Goal: Transaction & Acquisition: Purchase product/service

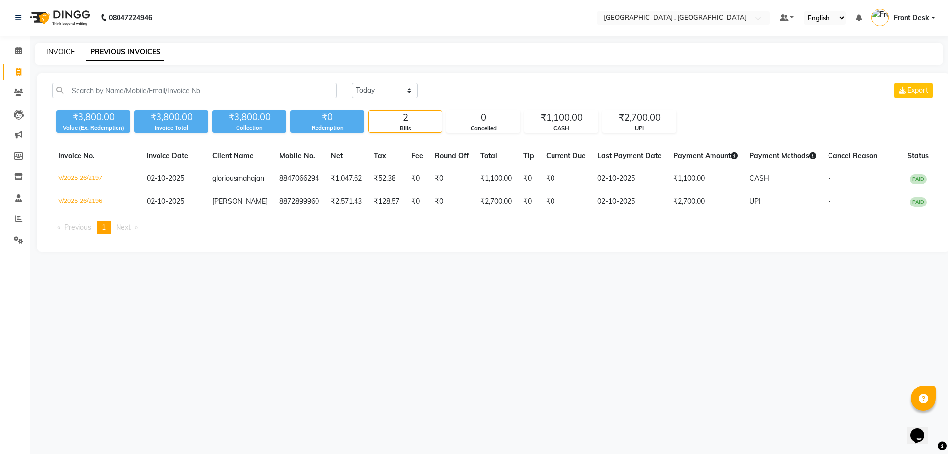
click at [64, 54] on link "INVOICE" at bounding box center [60, 51] width 28 height 9
select select "5111"
select select "service"
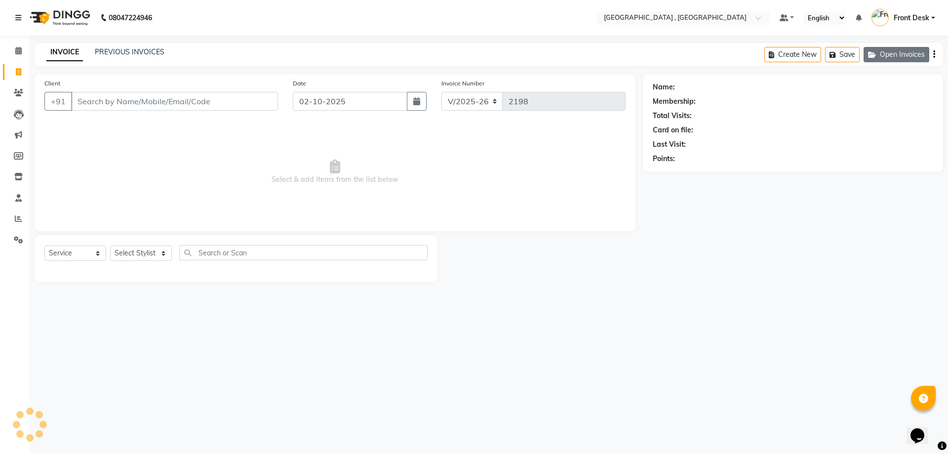
click at [883, 49] on button "Open Invoices" at bounding box center [897, 54] width 66 height 15
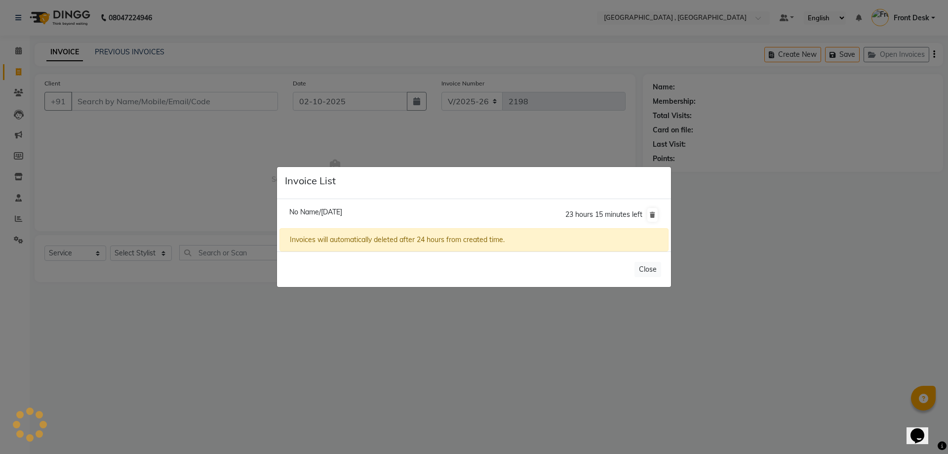
click at [342, 218] on li "No Name/02 October 2025 23 hours 15 minutes left" at bounding box center [473, 215] width 389 height 28
click at [342, 212] on span "No Name/[DATE]" at bounding box center [315, 211] width 53 height 9
type input "9156464565"
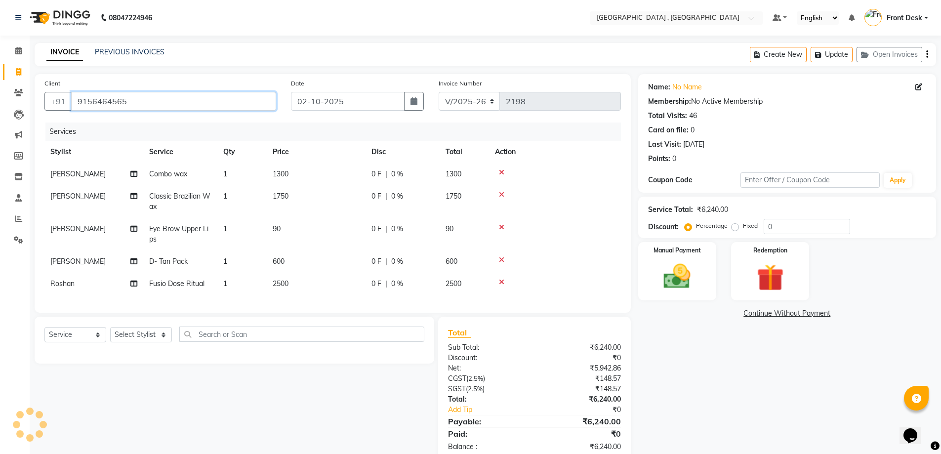
drag, startPoint x: 148, startPoint y: 105, endPoint x: 0, endPoint y: 120, distance: 149.0
click at [0, 120] on app-home "08047224946 Select Location × Tress Lounge , Zirakpur Default Panel My Panel En…" at bounding box center [470, 238] width 941 height 476
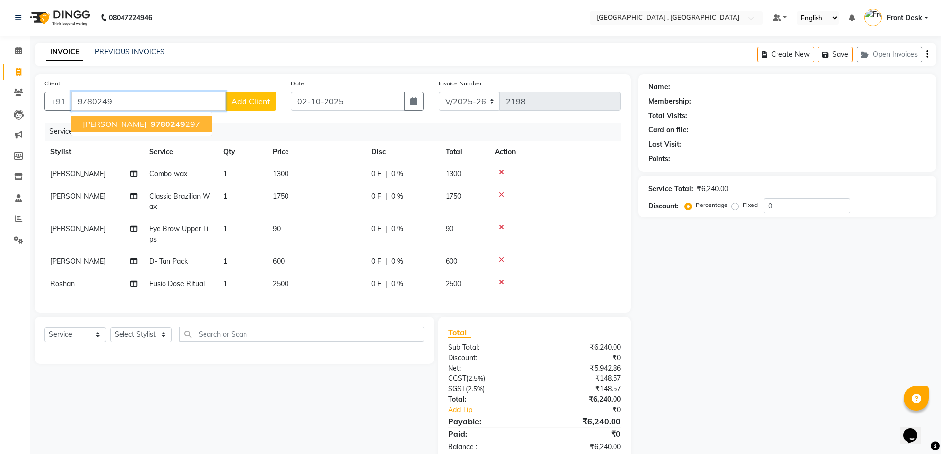
click at [143, 129] on button "ranjna 9780249 297" at bounding box center [141, 124] width 141 height 16
type input "9780249297"
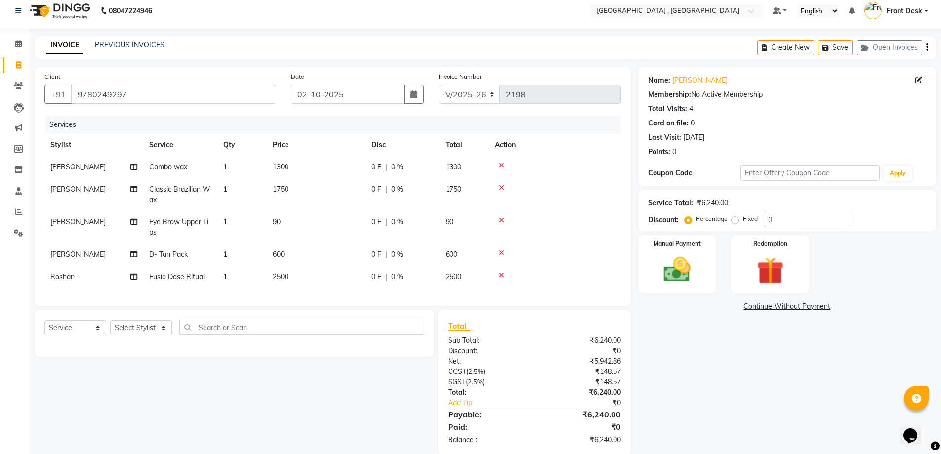
scroll to position [30, 0]
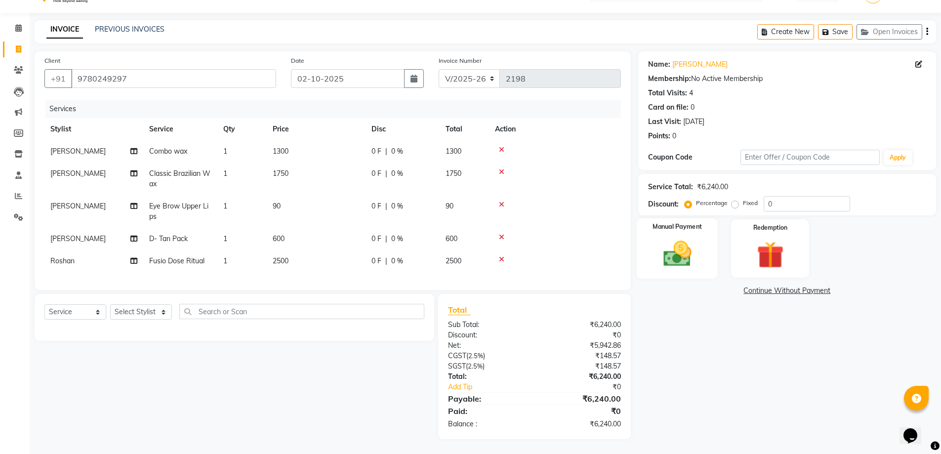
click at [680, 237] on img at bounding box center [676, 253] width 45 height 32
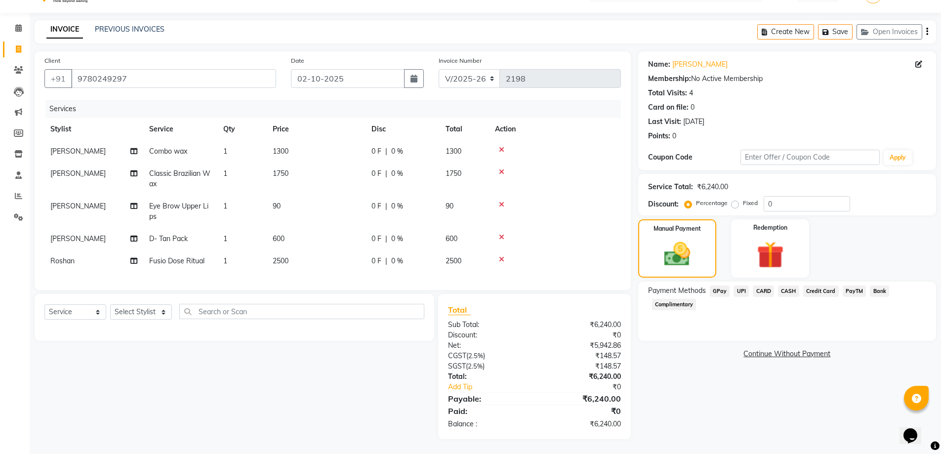
click at [763, 285] on span "CARD" at bounding box center [762, 290] width 21 height 11
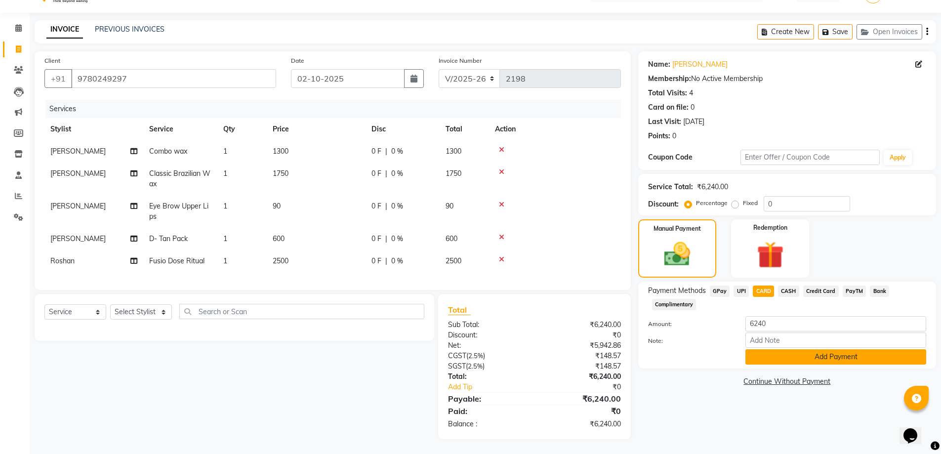
click at [792, 349] on button "Add Payment" at bounding box center [835, 356] width 181 height 15
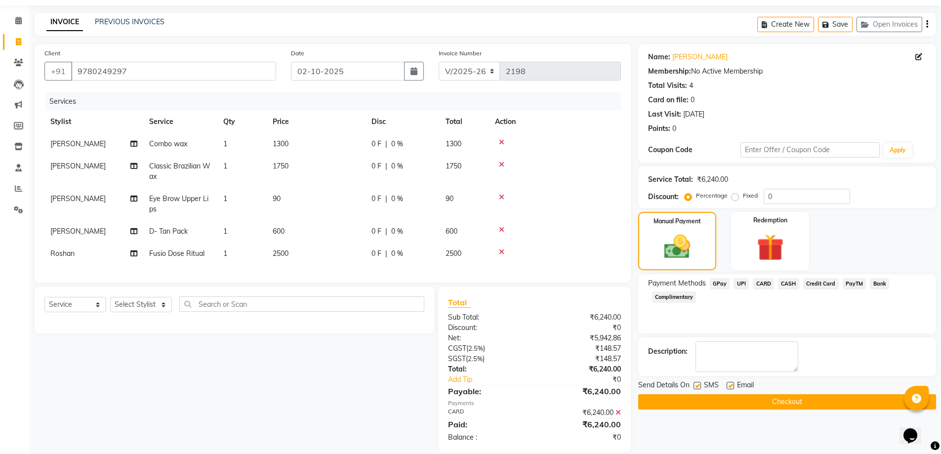
click at [789, 396] on button "Checkout" at bounding box center [787, 401] width 298 height 15
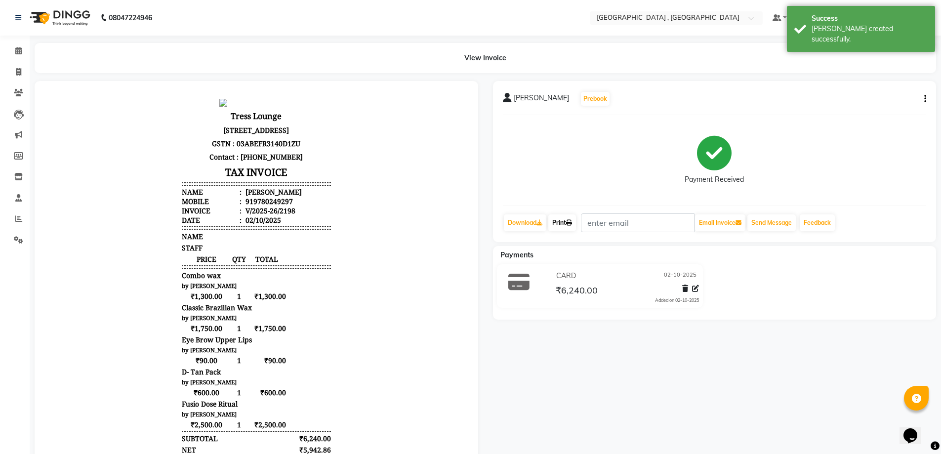
click at [562, 222] on link "Print" at bounding box center [562, 222] width 28 height 17
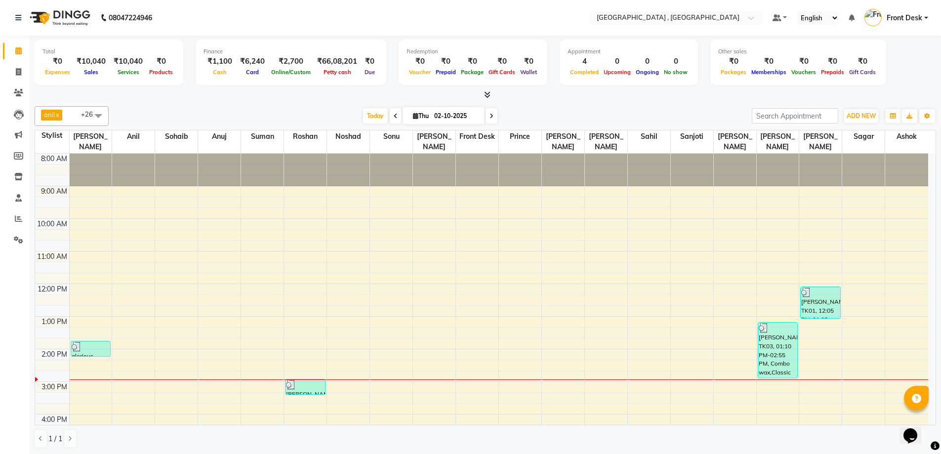
click at [27, 72] on li "Invoice" at bounding box center [15, 72] width 30 height 21
click at [21, 71] on icon at bounding box center [18, 71] width 5 height 7
select select "service"
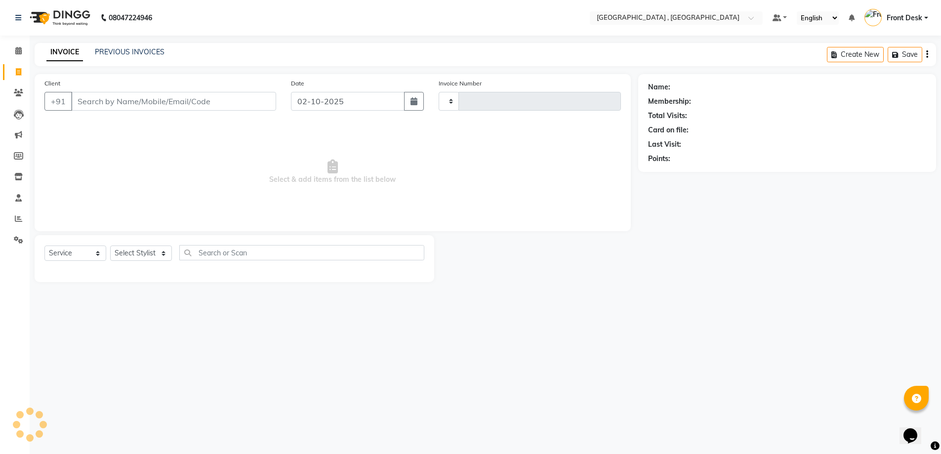
type input "2199"
select select "5111"
click at [124, 46] on div "INVOICE PREVIOUS INVOICES Create New Save" at bounding box center [489, 54] width 908 height 23
click at [124, 50] on link "PREVIOUS INVOICES" at bounding box center [130, 51] width 70 height 9
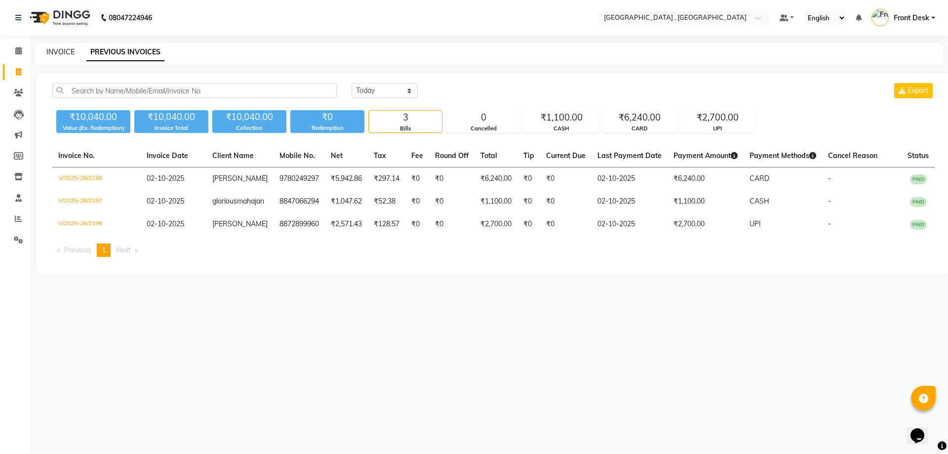
click at [62, 50] on link "INVOICE" at bounding box center [60, 51] width 28 height 9
select select "service"
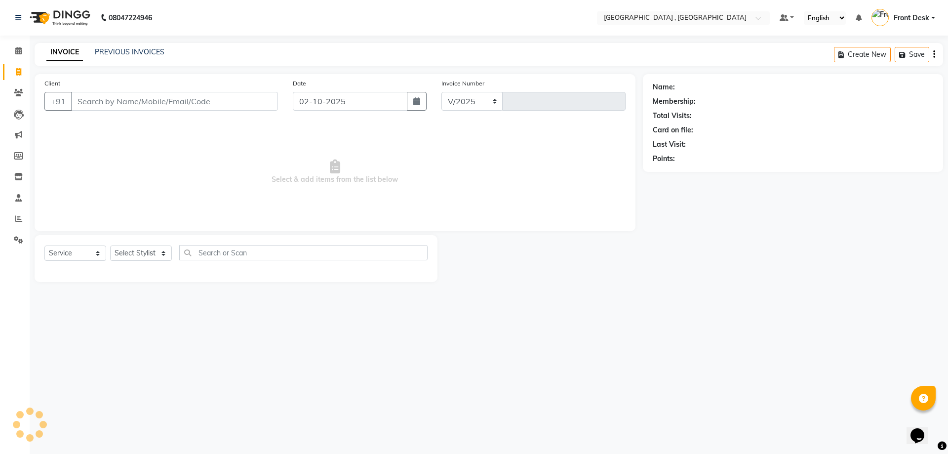
select select "5111"
type input "2199"
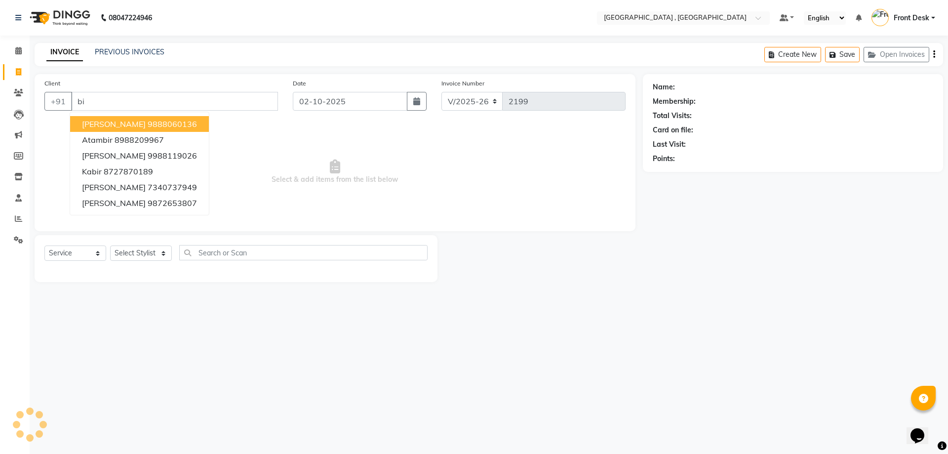
type input "b"
type input "a"
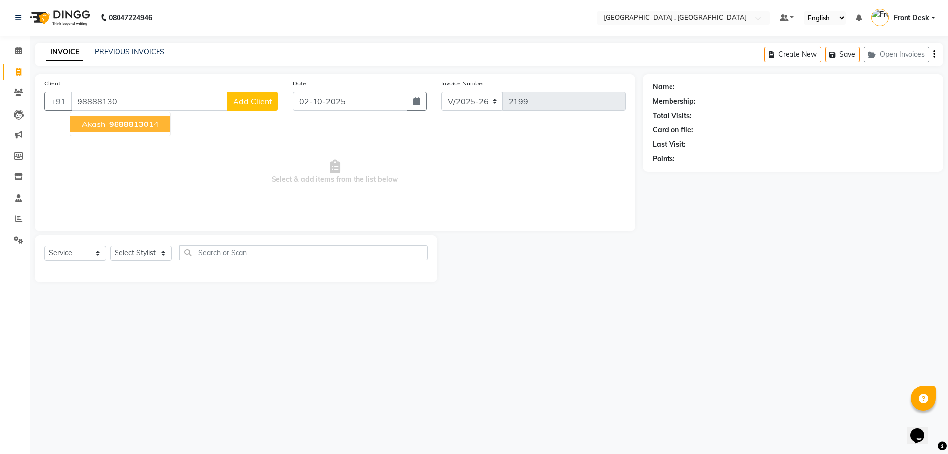
click at [150, 118] on button "akash 98888130 14" at bounding box center [120, 124] width 100 height 16
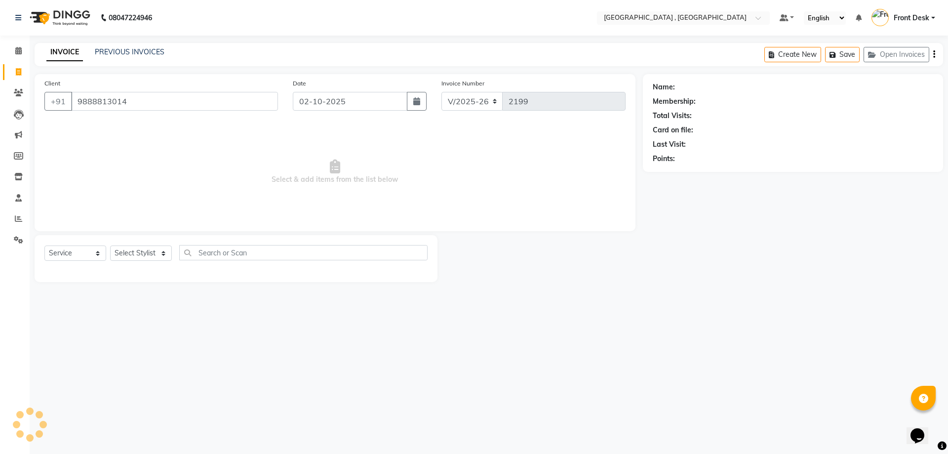
type input "9888813014"
click at [125, 255] on select "Select Stylist anand anil anuj [PERSON_NAME] mam [PERSON_NAME] [PERSON_NAME] Fr…" at bounding box center [141, 252] width 62 height 15
select select "32265"
click at [110, 245] on select "Select Stylist anand anil anuj [PERSON_NAME] mam [PERSON_NAME] [PERSON_NAME] Fr…" at bounding box center [141, 252] width 62 height 15
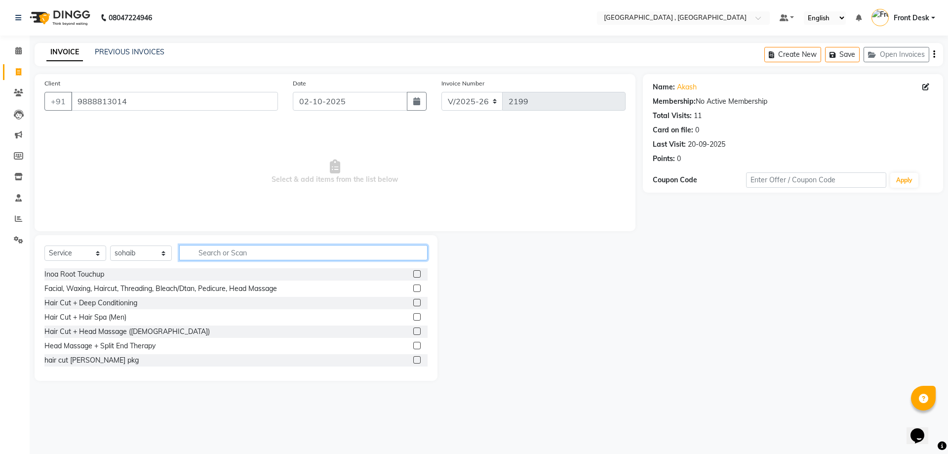
click at [213, 255] on input "text" at bounding box center [303, 252] width 248 height 15
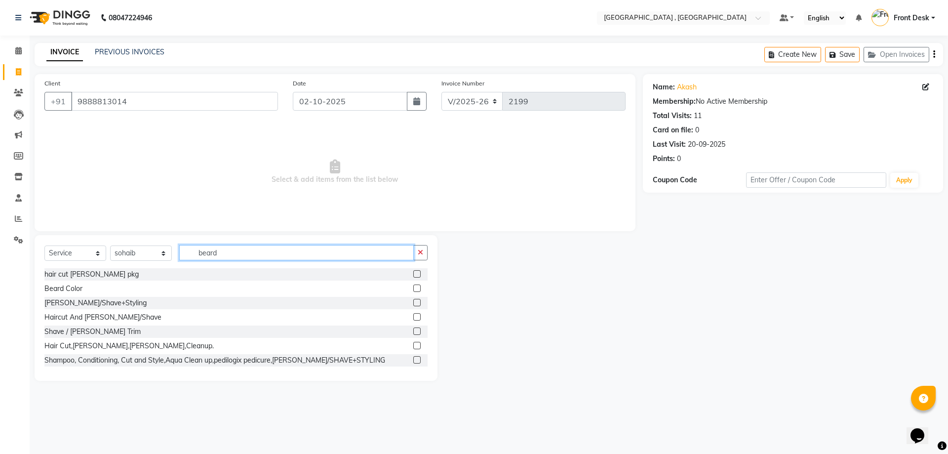
type input "beard"
click at [413, 331] on label at bounding box center [416, 330] width 7 height 7
click at [413, 331] on input "checkbox" at bounding box center [416, 331] width 6 height 6
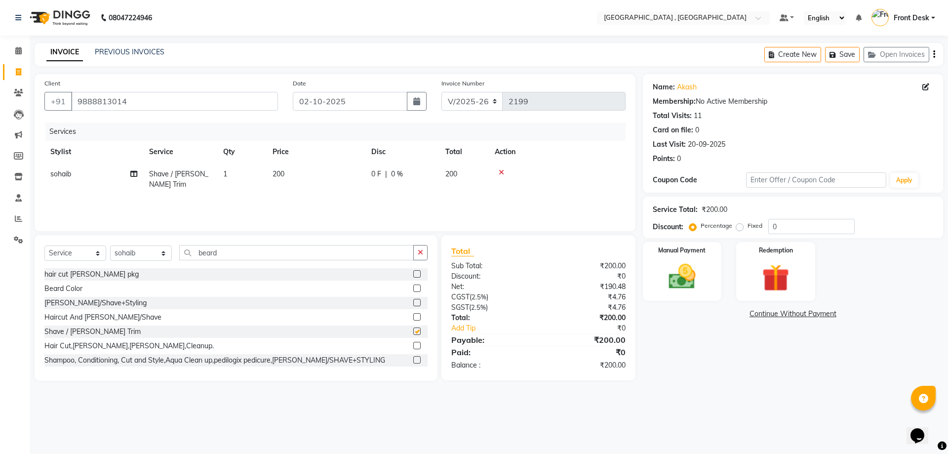
checkbox input "false"
click at [678, 275] on img at bounding box center [682, 276] width 46 height 33
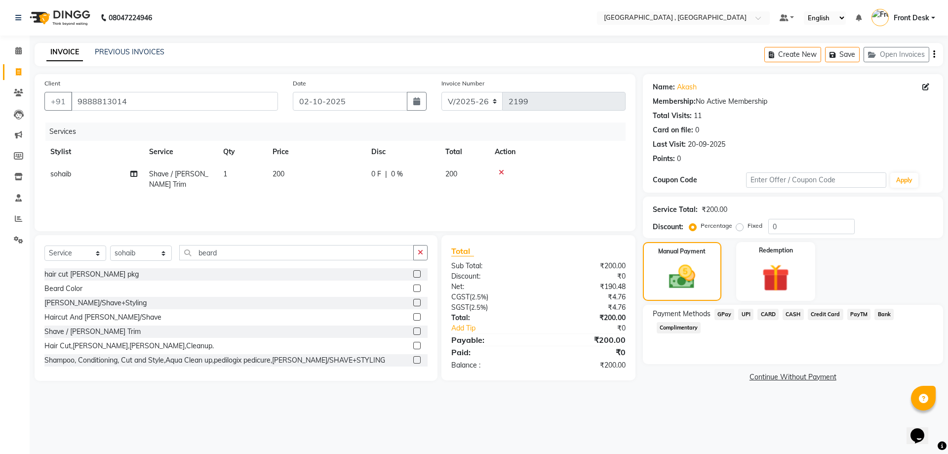
click at [789, 313] on span "CASH" at bounding box center [793, 314] width 21 height 11
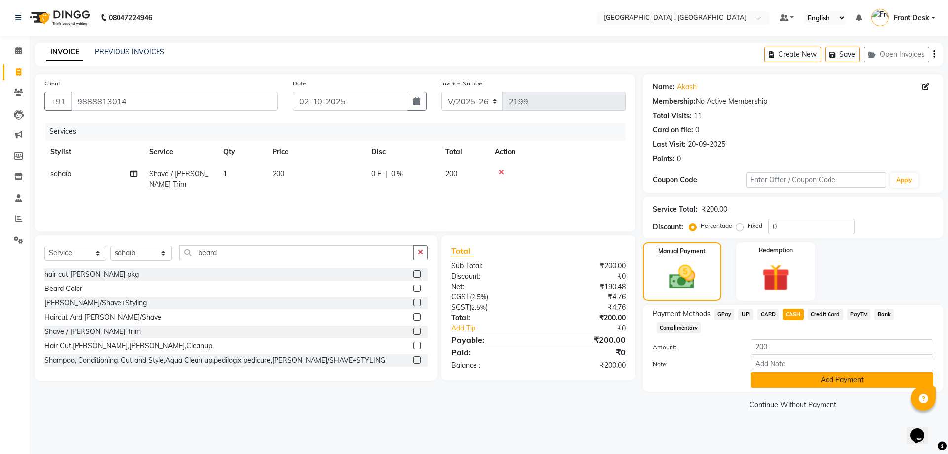
click at [812, 373] on button "Add Payment" at bounding box center [842, 379] width 182 height 15
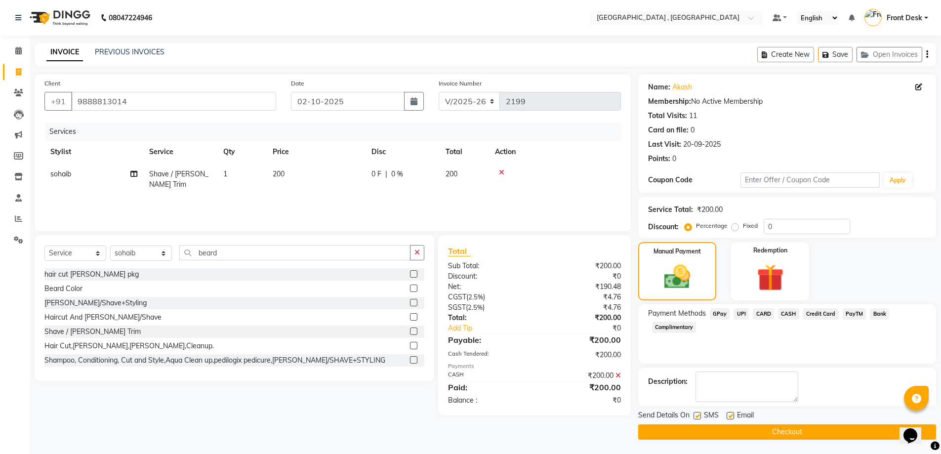
drag, startPoint x: 847, startPoint y: 431, endPoint x: 852, endPoint y: 442, distance: 12.4
click at [846, 431] on button "Checkout" at bounding box center [787, 431] width 298 height 15
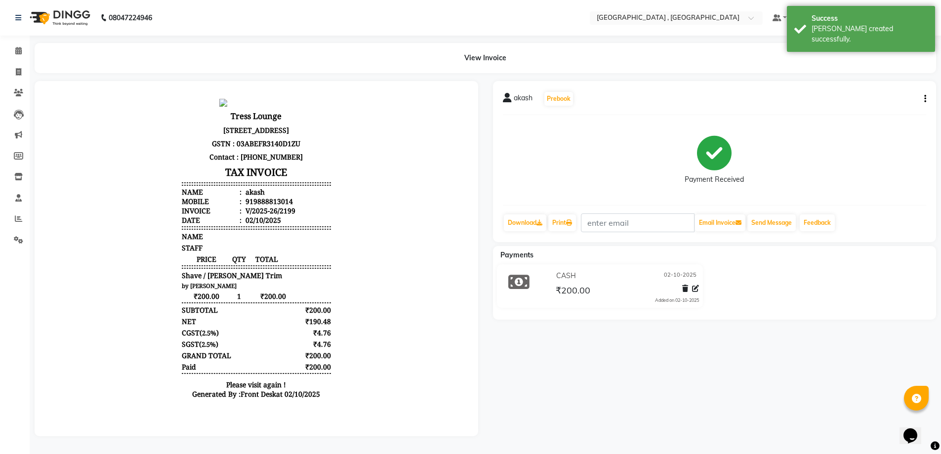
click at [29, 76] on li "Invoice" at bounding box center [15, 72] width 30 height 21
click at [25, 67] on span at bounding box center [18, 72] width 17 height 11
select select "service"
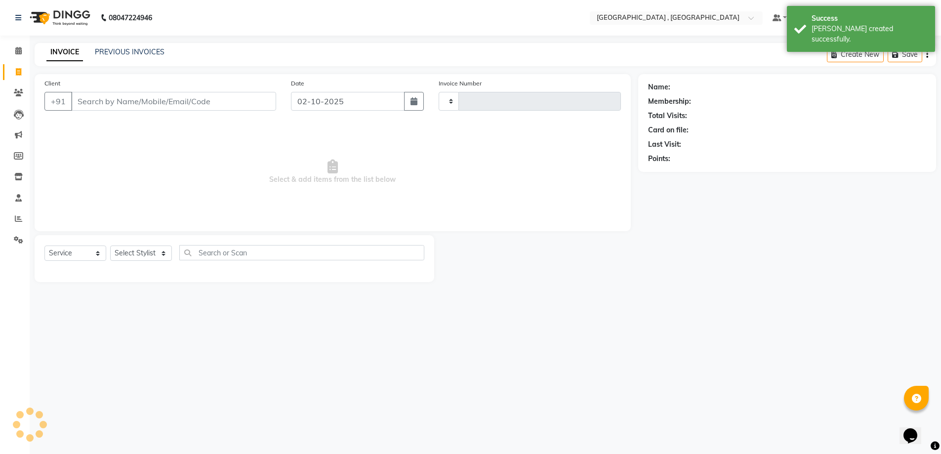
type input "2200"
select select "5111"
click at [102, 52] on link "PREVIOUS INVOICES" at bounding box center [130, 51] width 70 height 9
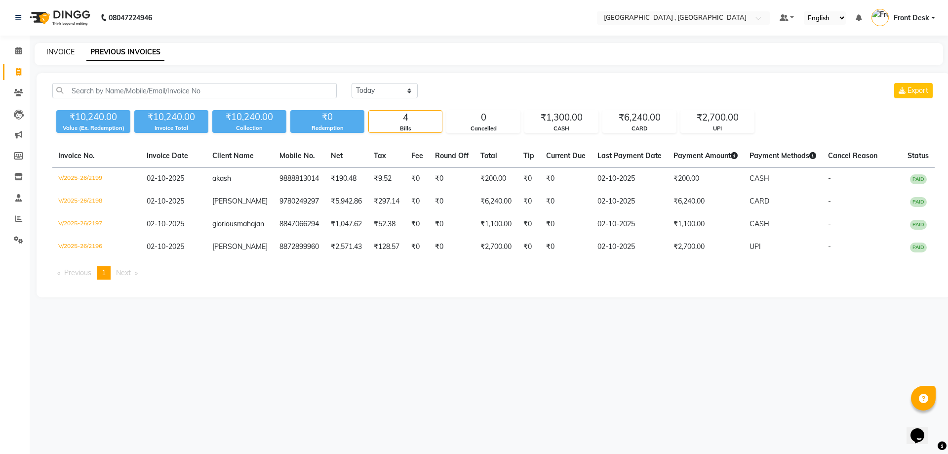
click at [48, 53] on link "INVOICE" at bounding box center [60, 51] width 28 height 9
select select "service"
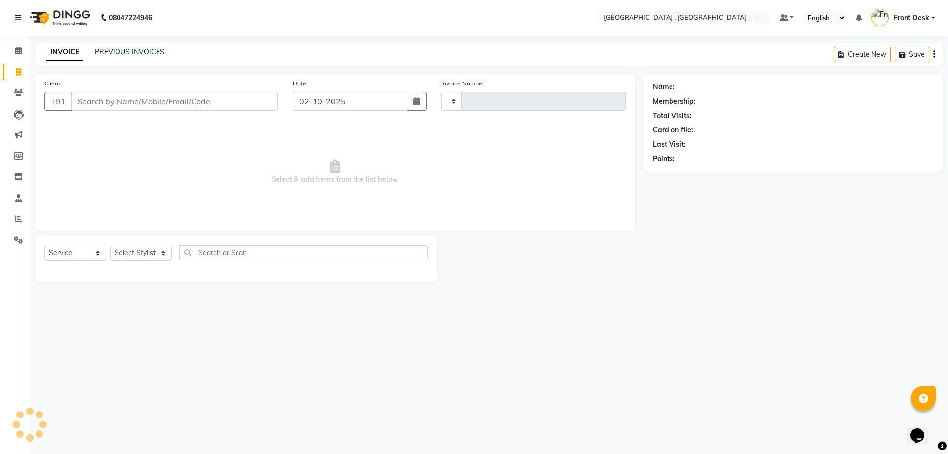
type input "2200"
click at [138, 52] on link "PREVIOUS INVOICES" at bounding box center [130, 51] width 70 height 9
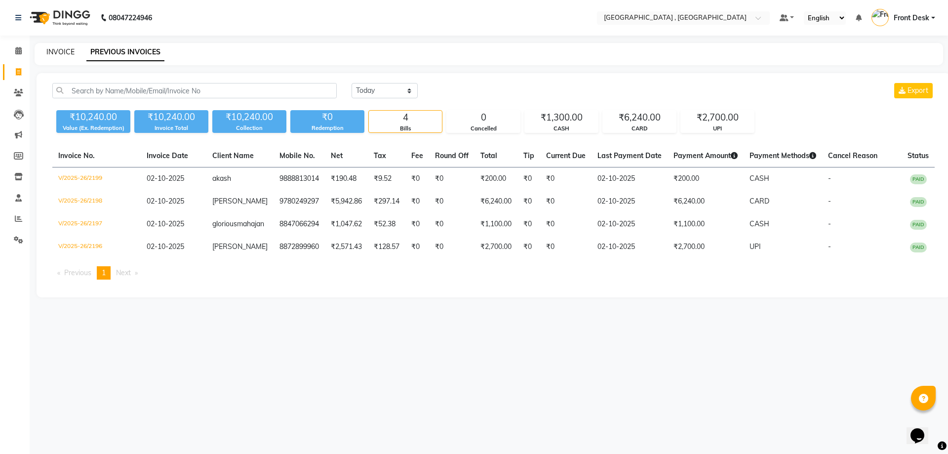
click at [55, 51] on link "INVOICE" at bounding box center [60, 51] width 28 height 9
select select "service"
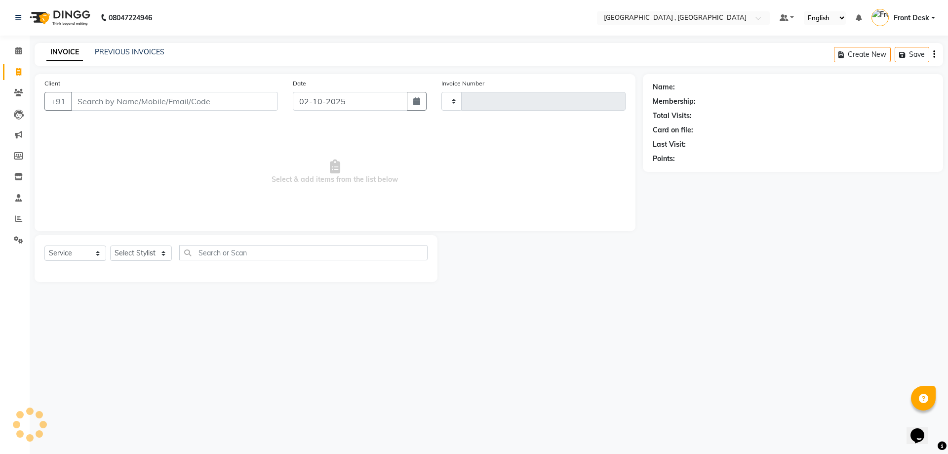
type input "2200"
select select "5111"
click at [96, 103] on input "Client" at bounding box center [174, 101] width 207 height 19
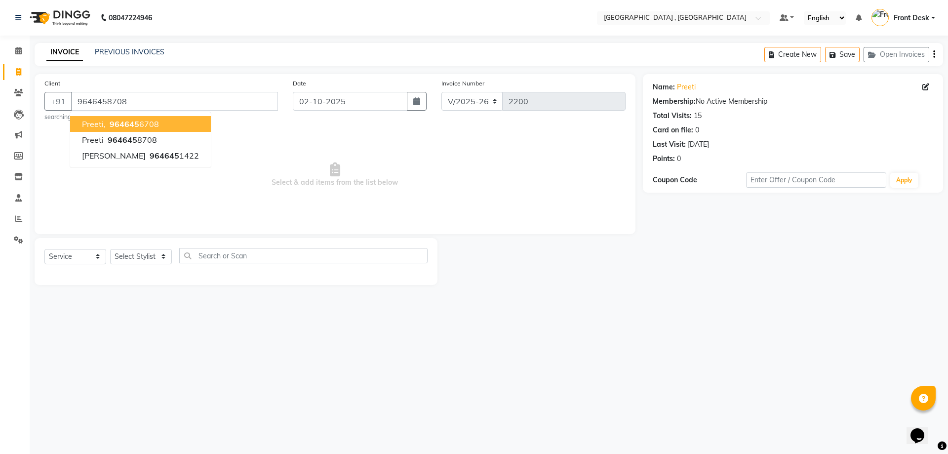
click at [119, 124] on span "964645" at bounding box center [125, 124] width 30 height 10
type input "9646456708"
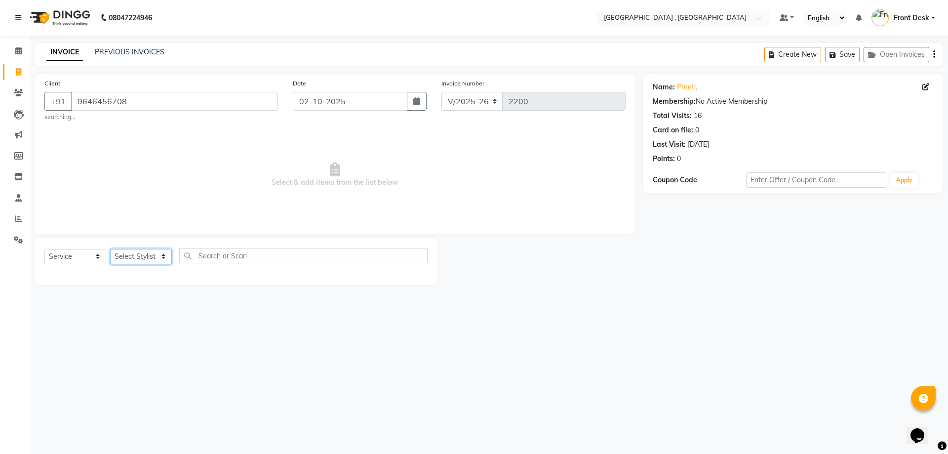
click at [133, 254] on select "Select Stylist anand anil anuj [PERSON_NAME] mam [PERSON_NAME] [PERSON_NAME] Fr…" at bounding box center [141, 256] width 62 height 15
select select "32258"
click at [110, 249] on select "Select Stylist anand anil anuj [PERSON_NAME] mam [PERSON_NAME] [PERSON_NAME] Fr…" at bounding box center [141, 256] width 62 height 15
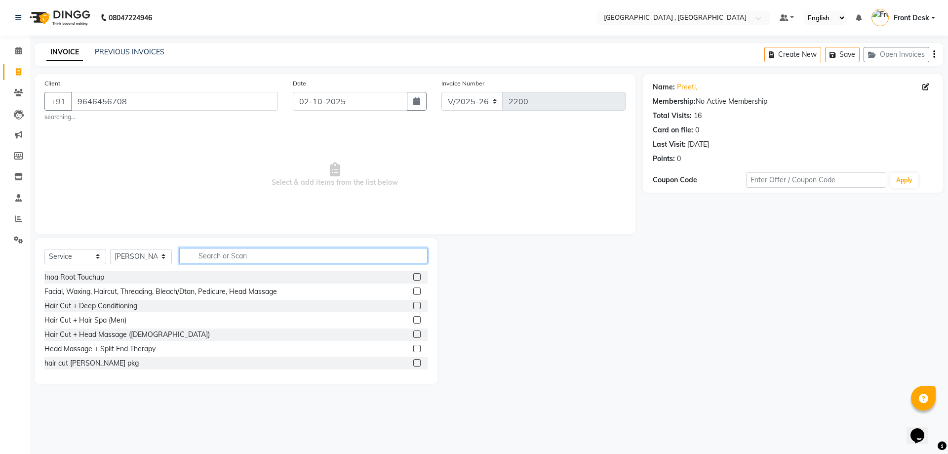
click at [207, 255] on input "text" at bounding box center [303, 255] width 248 height 15
type input "gel"
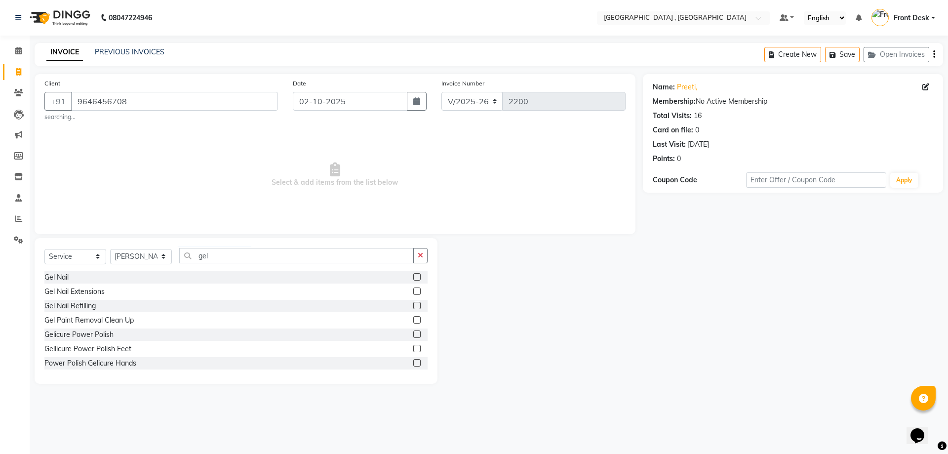
click at [413, 333] on label at bounding box center [416, 333] width 7 height 7
click at [413, 333] on input "checkbox" at bounding box center [416, 334] width 6 height 6
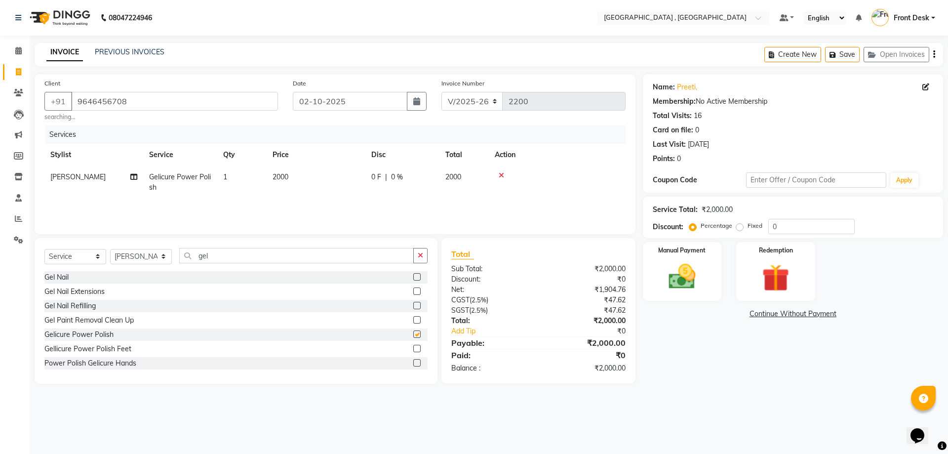
checkbox input "false"
click at [289, 181] on td "2000" at bounding box center [316, 182] width 99 height 33
select select "32258"
drag, startPoint x: 334, startPoint y: 180, endPoint x: 317, endPoint y: 184, distance: 17.1
click at [317, 184] on td "2000" at bounding box center [362, 185] width 99 height 38
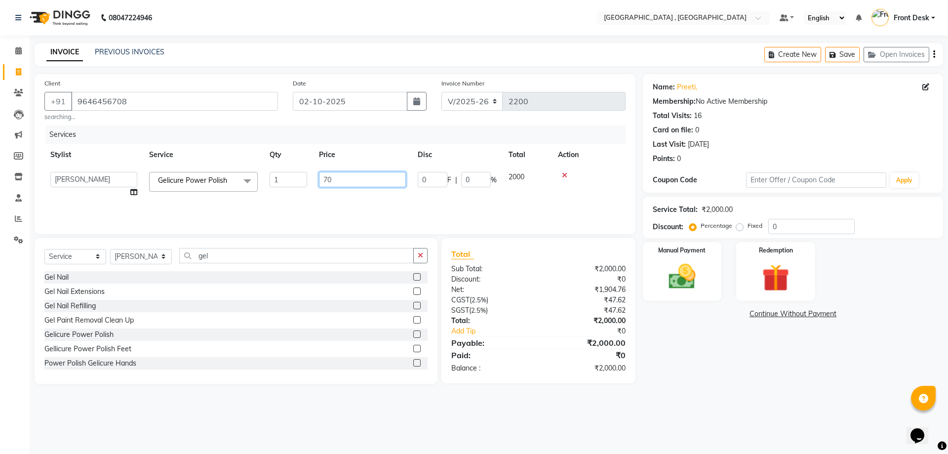
type input "700"
click at [641, 274] on div "Manual Payment Redemption" at bounding box center [792, 271] width 315 height 59
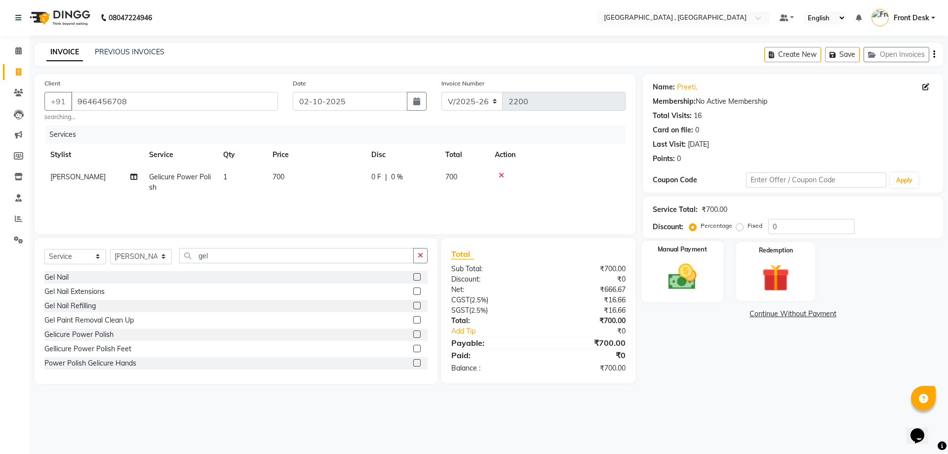
click at [650, 276] on div "Manual Payment" at bounding box center [682, 271] width 82 height 61
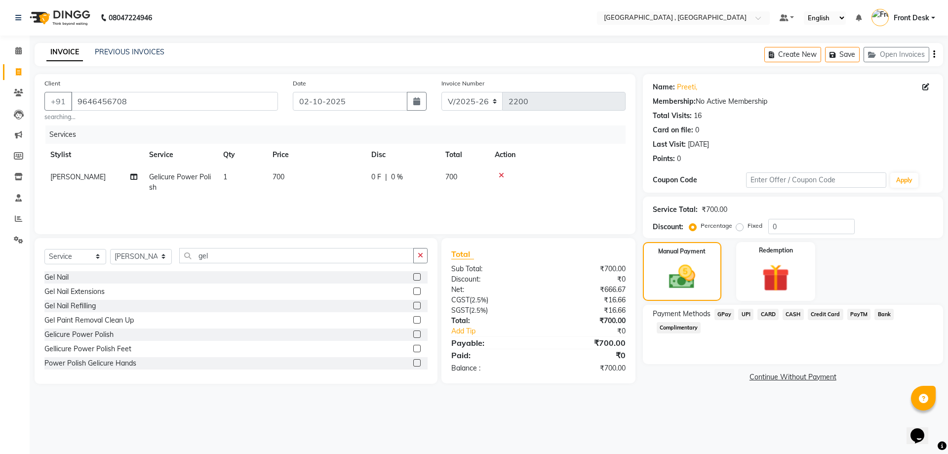
click at [789, 317] on span "CASH" at bounding box center [793, 314] width 21 height 11
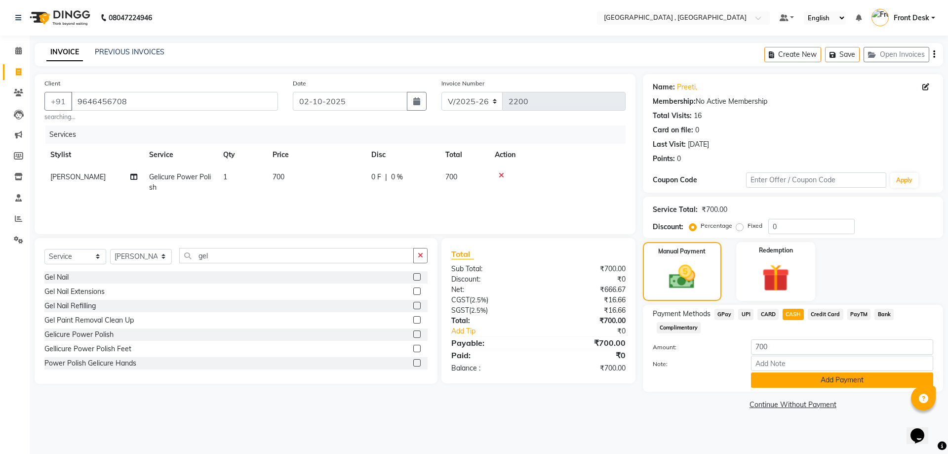
click at [812, 376] on button "Add Payment" at bounding box center [842, 379] width 182 height 15
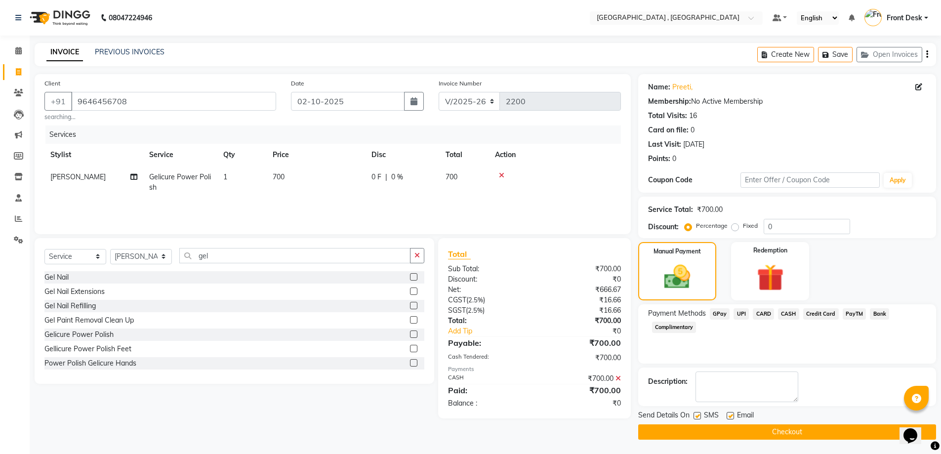
click at [833, 428] on button "Checkout" at bounding box center [787, 431] width 298 height 15
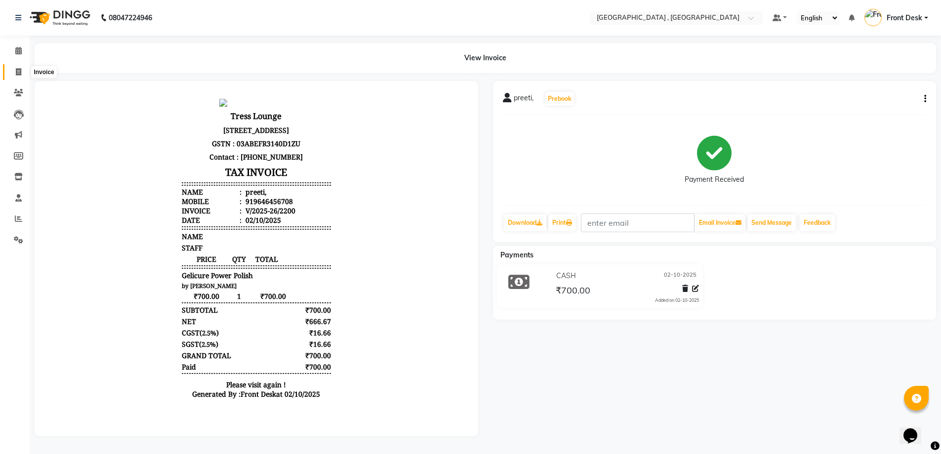
click at [19, 76] on span at bounding box center [18, 72] width 17 height 11
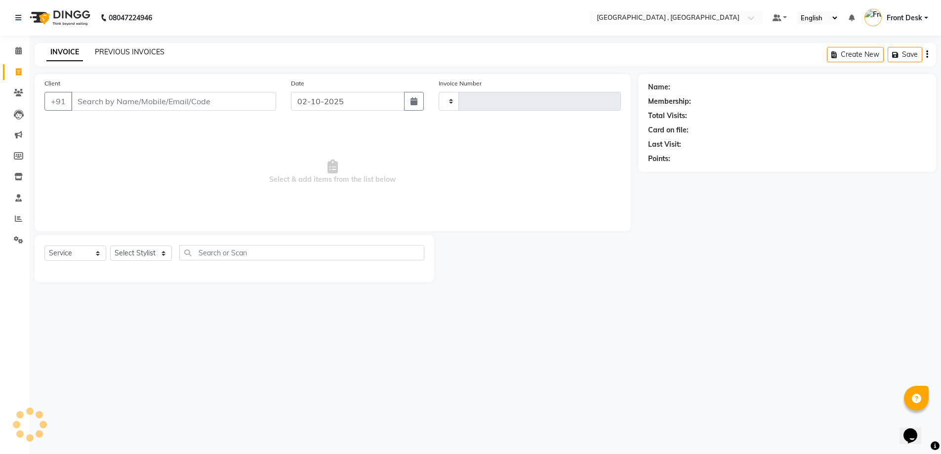
click at [127, 52] on link "PREVIOUS INVOICES" at bounding box center [130, 51] width 70 height 9
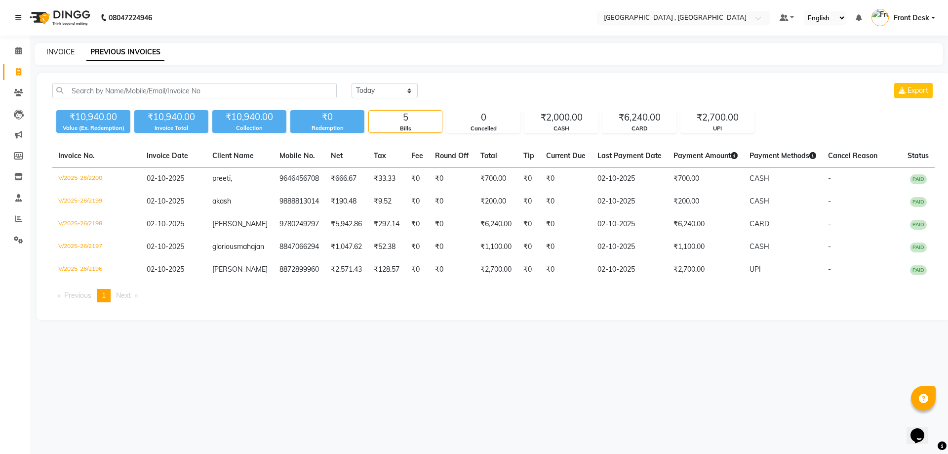
click at [62, 53] on link "INVOICE" at bounding box center [60, 51] width 28 height 9
select select "service"
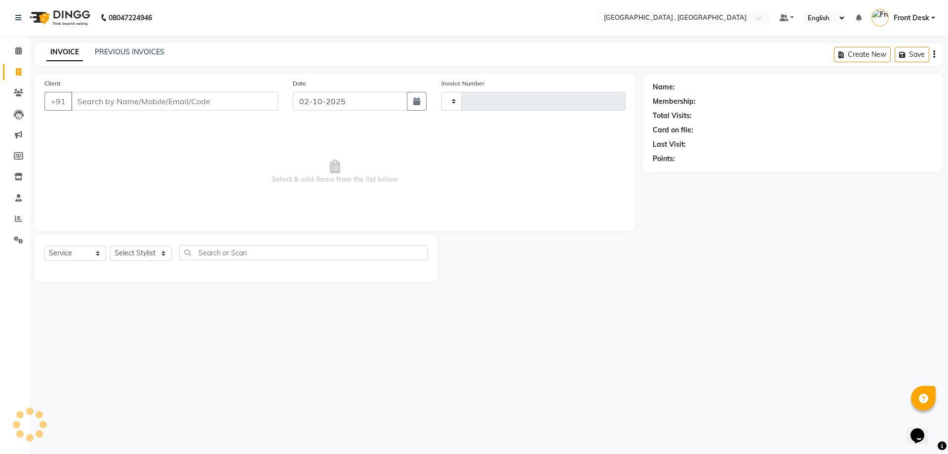
type input "2201"
select select "5111"
click at [146, 50] on link "PREVIOUS INVOICES" at bounding box center [130, 51] width 70 height 9
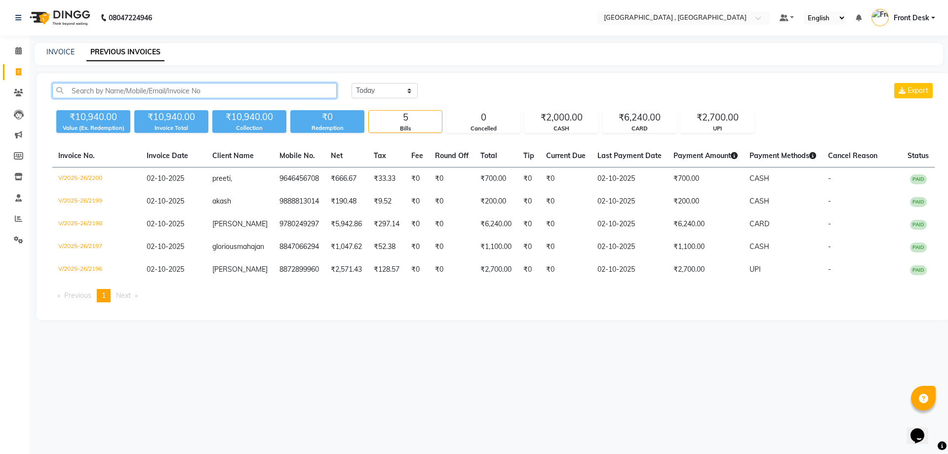
click at [144, 89] on input "text" at bounding box center [194, 90] width 284 height 15
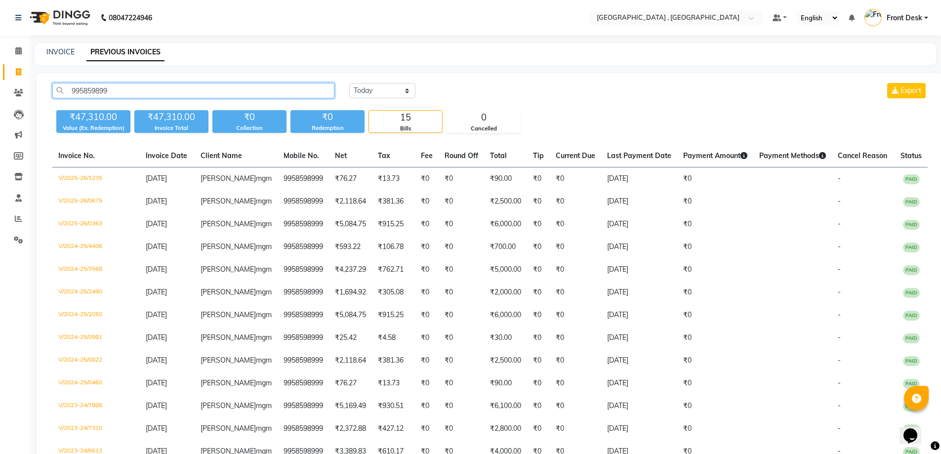
type input "995859899"
click at [59, 43] on div "INVOICE PREVIOUS INVOICES" at bounding box center [485, 54] width 901 height 22
click at [56, 52] on link "INVOICE" at bounding box center [60, 51] width 28 height 9
select select "service"
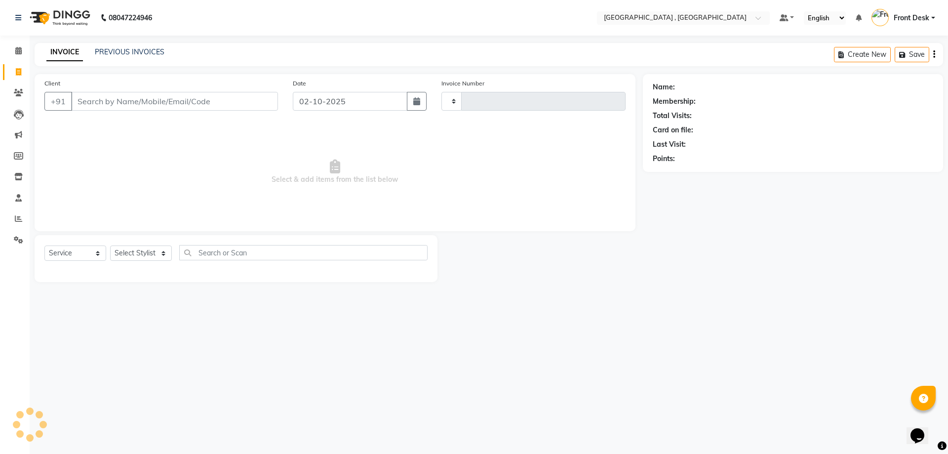
type input "2201"
select select "5111"
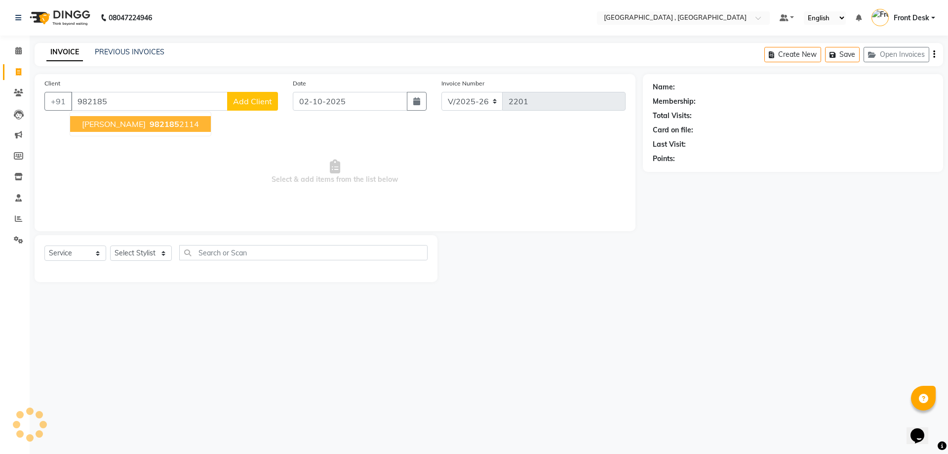
click at [150, 125] on span "982185" at bounding box center [165, 124] width 30 height 10
type input "9821852114"
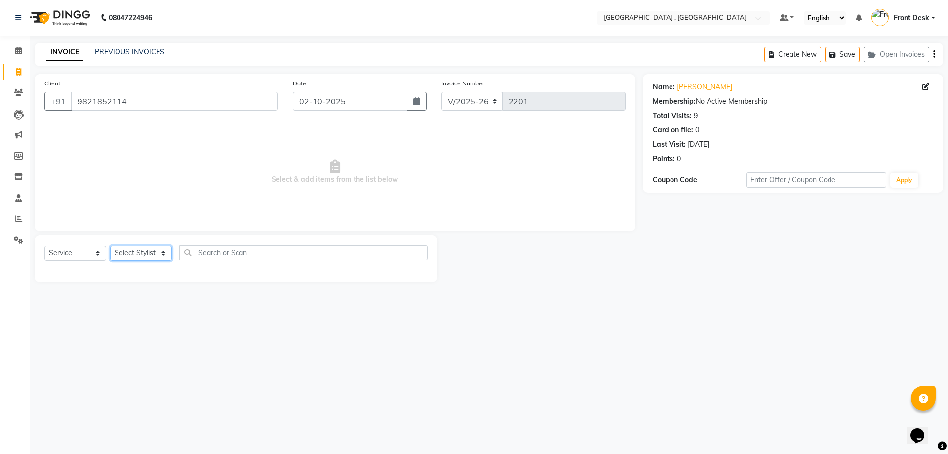
click at [138, 256] on select "Select Stylist anand anil anuj [PERSON_NAME] mam [PERSON_NAME] [PERSON_NAME] Fr…" at bounding box center [141, 252] width 62 height 15
select select "65855"
click at [110, 245] on select "Select Stylist anand anil anuj [PERSON_NAME] mam [PERSON_NAME] [PERSON_NAME] Fr…" at bounding box center [141, 252] width 62 height 15
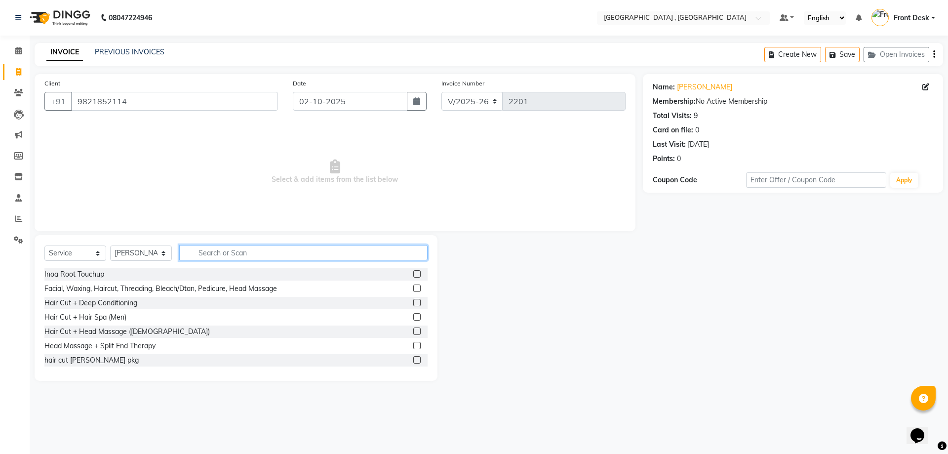
click at [252, 252] on input "text" at bounding box center [303, 252] width 248 height 15
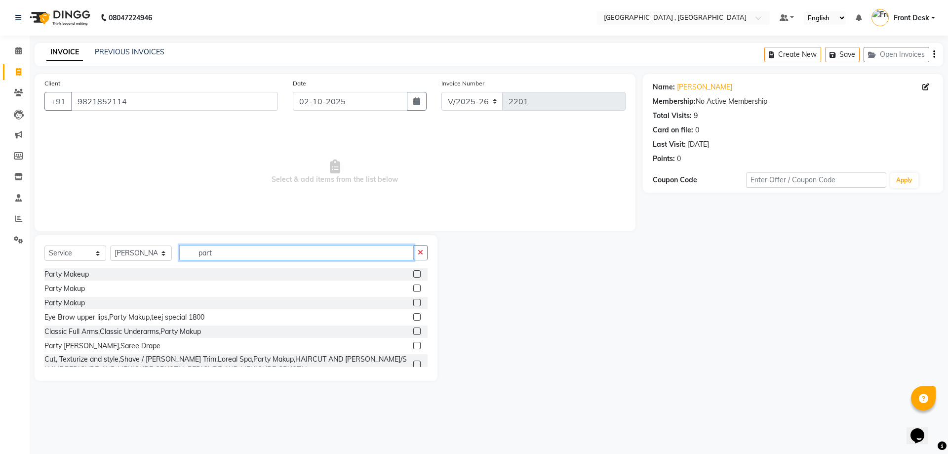
type input "part"
click at [413, 346] on label at bounding box center [416, 345] width 7 height 7
click at [413, 346] on input "checkbox" at bounding box center [416, 346] width 6 height 6
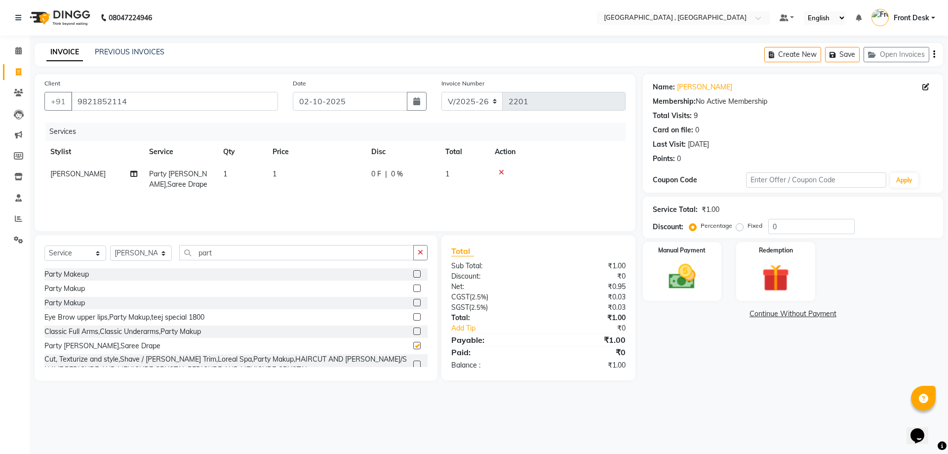
checkbox input "false"
click at [332, 191] on td "1" at bounding box center [316, 179] width 99 height 33
select select "65855"
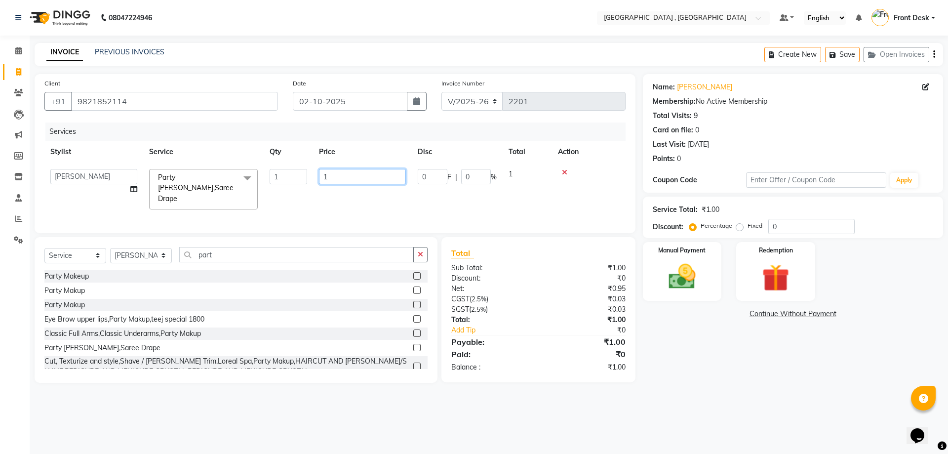
click at [327, 177] on input "1" at bounding box center [362, 176] width 87 height 15
type input "1500"
drag, startPoint x: 332, startPoint y: 199, endPoint x: 361, endPoint y: 210, distance: 30.9
click at [333, 199] on div "Services Stylist Service Qty Price Disc Total Action anand anil anuj anuja mam …" at bounding box center [334, 172] width 581 height 101
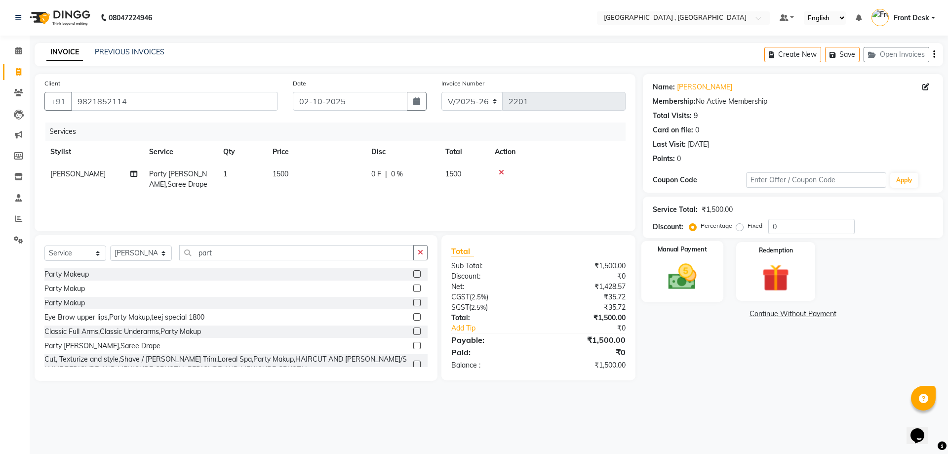
click at [701, 277] on img at bounding box center [682, 276] width 46 height 33
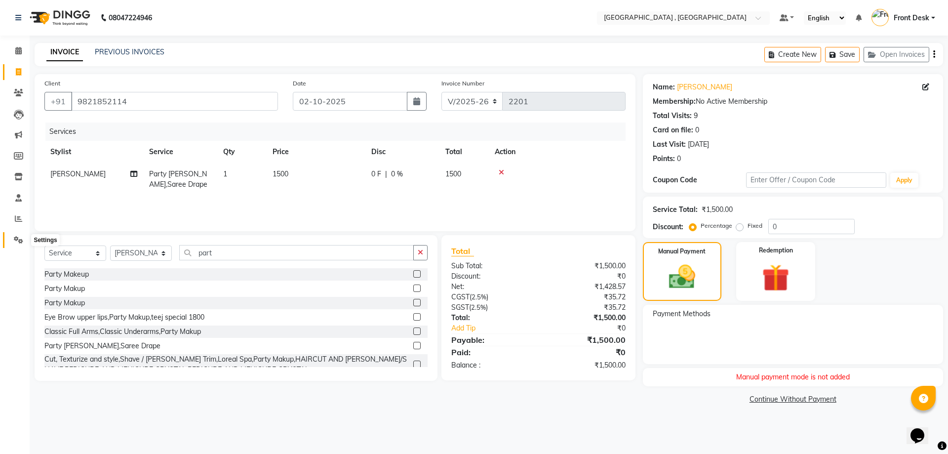
click at [14, 239] on icon at bounding box center [18, 239] width 9 height 7
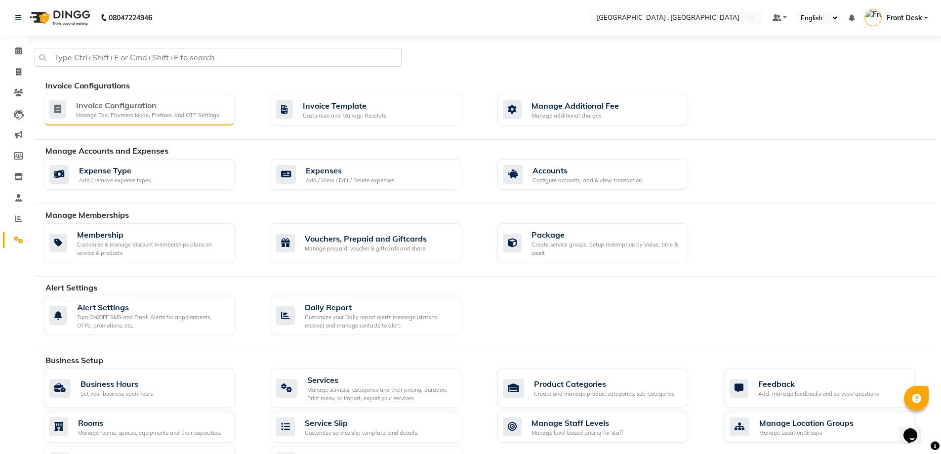
click at [115, 115] on div "Manage Tax, Payment Mode, Prefixes, and OTP Settings" at bounding box center [147, 115] width 143 height 8
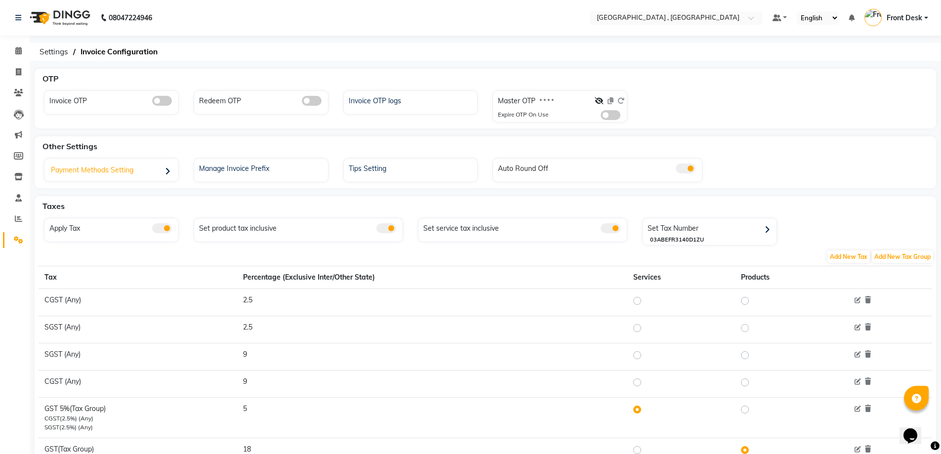
click at [143, 167] on div "Payment Methods Setting" at bounding box center [112, 171] width 131 height 20
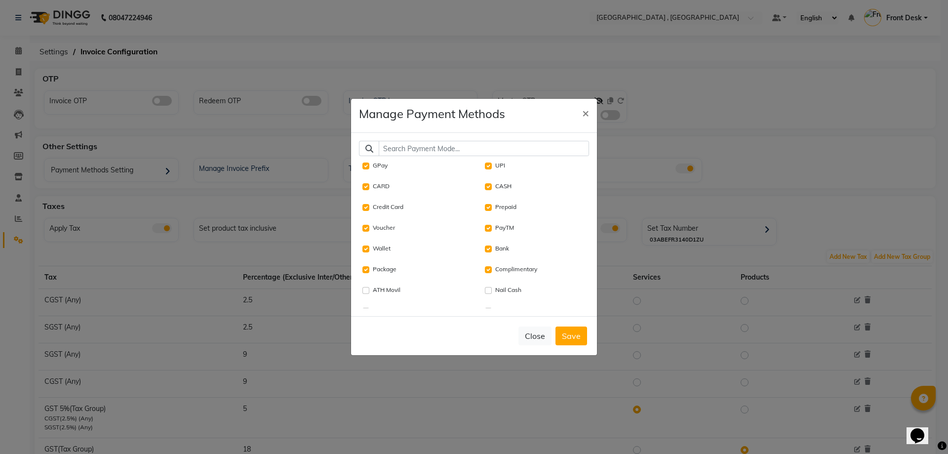
click at [369, 247] on div "Wallet" at bounding box center [415, 249] width 104 height 12
click at [368, 249] on input "Wallet" at bounding box center [365, 248] width 7 height 7
checkbox input "false"
click at [573, 341] on button "Save" at bounding box center [571, 335] width 32 height 19
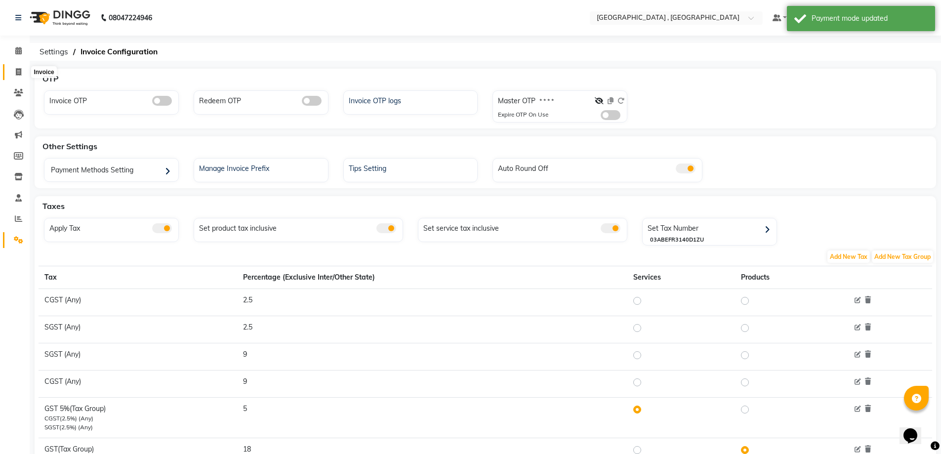
click at [20, 76] on span at bounding box center [18, 72] width 17 height 11
select select "service"
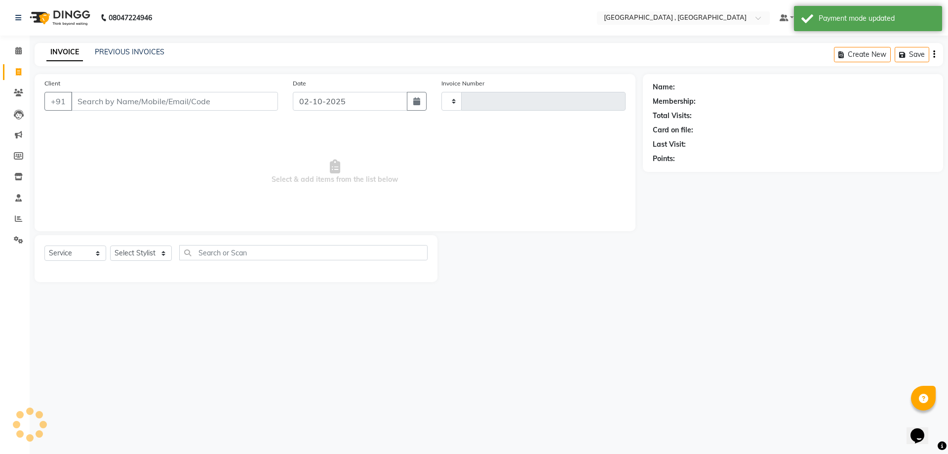
type input "2201"
select select "5111"
click at [133, 108] on input "Client" at bounding box center [174, 101] width 207 height 19
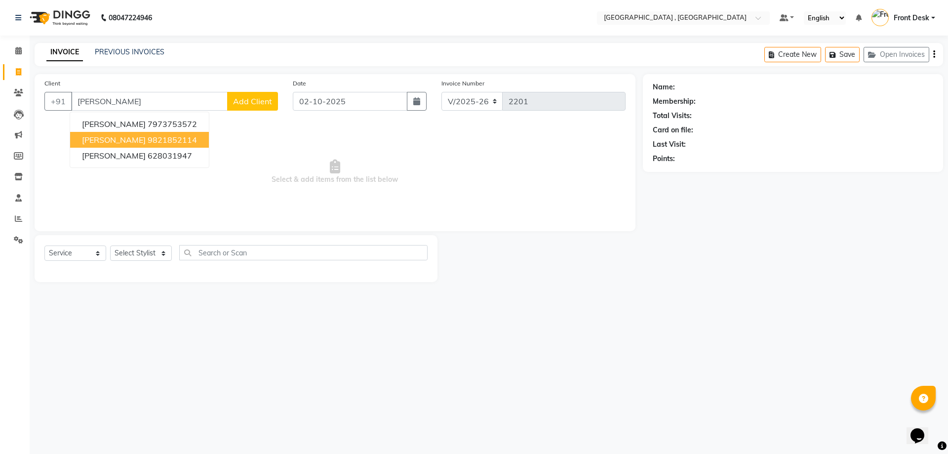
click at [155, 137] on ngb-highlight "9821852114" at bounding box center [172, 140] width 49 height 10
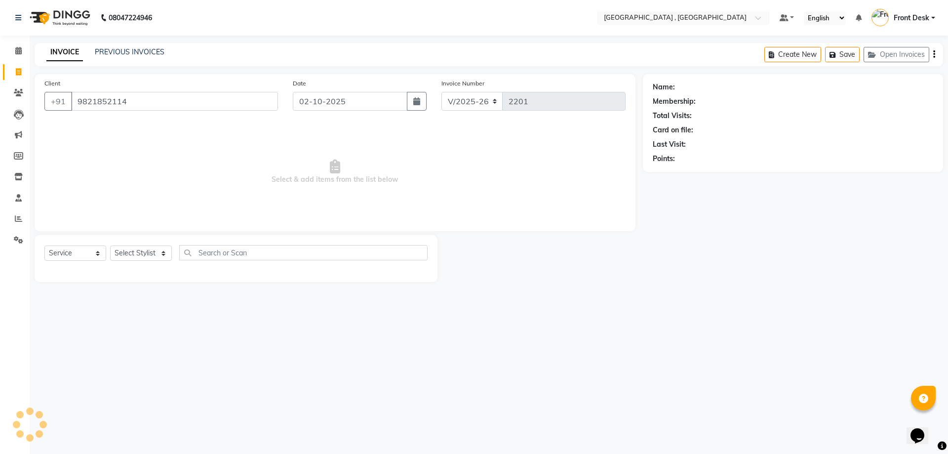
type input "9821852114"
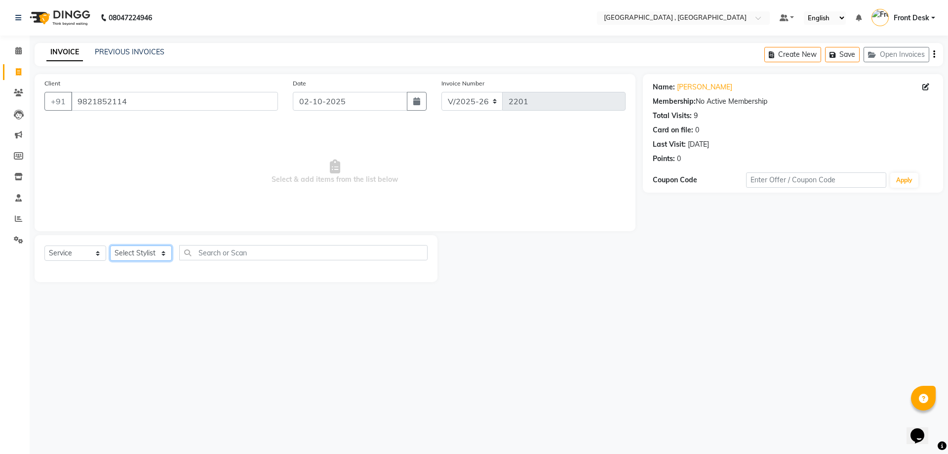
click at [125, 259] on select "Select Stylist anand anil anuj [PERSON_NAME] mam [PERSON_NAME] [PERSON_NAME] Fr…" at bounding box center [141, 252] width 62 height 15
select select "65855"
click at [110, 245] on select "Select Stylist anand anil anuj [PERSON_NAME] mam [PERSON_NAME] [PERSON_NAME] Fr…" at bounding box center [141, 252] width 62 height 15
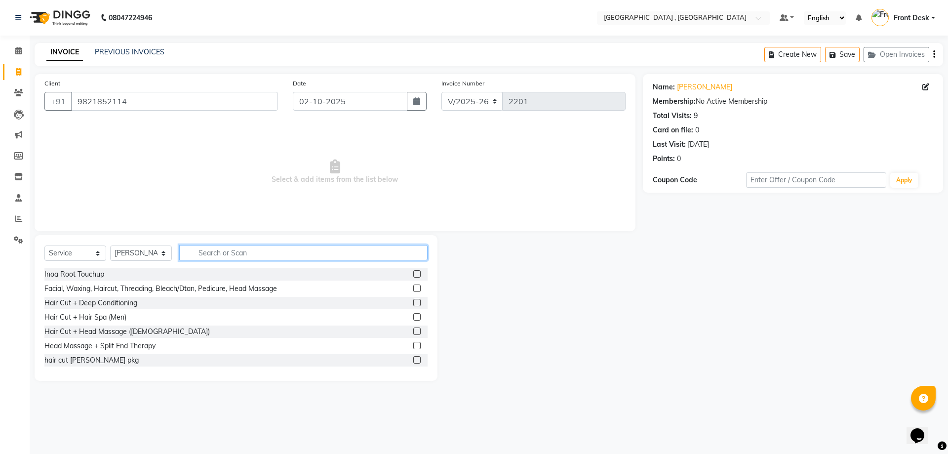
click at [216, 254] on input "text" at bounding box center [303, 252] width 248 height 15
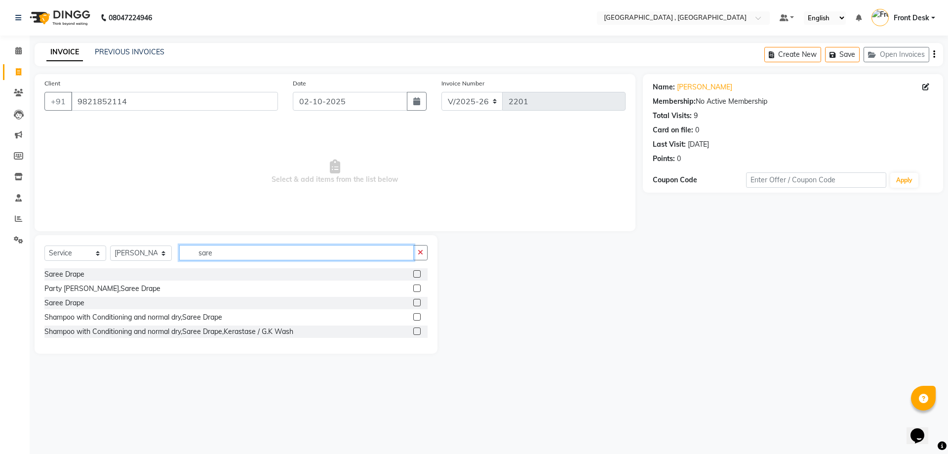
type input "sare"
click at [415, 290] on label at bounding box center [416, 287] width 7 height 7
click at [415, 290] on input "checkbox" at bounding box center [416, 288] width 6 height 6
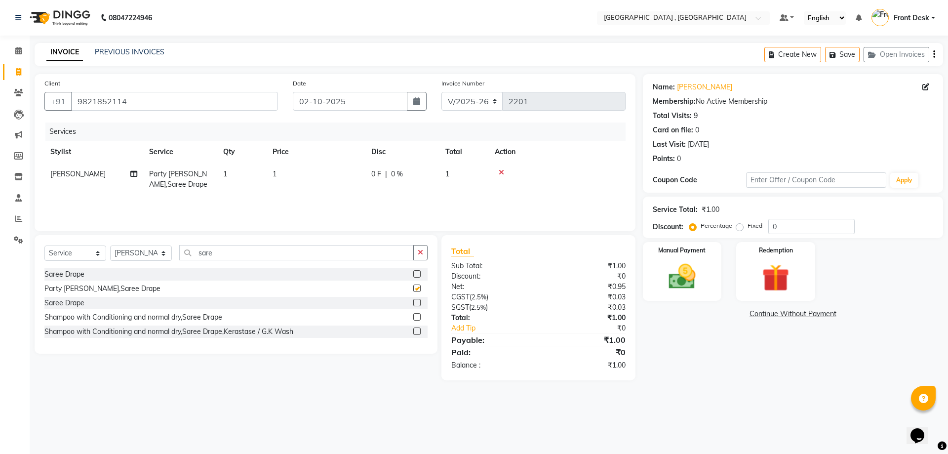
checkbox input "false"
click at [288, 182] on td "1" at bounding box center [316, 179] width 99 height 33
select select "65855"
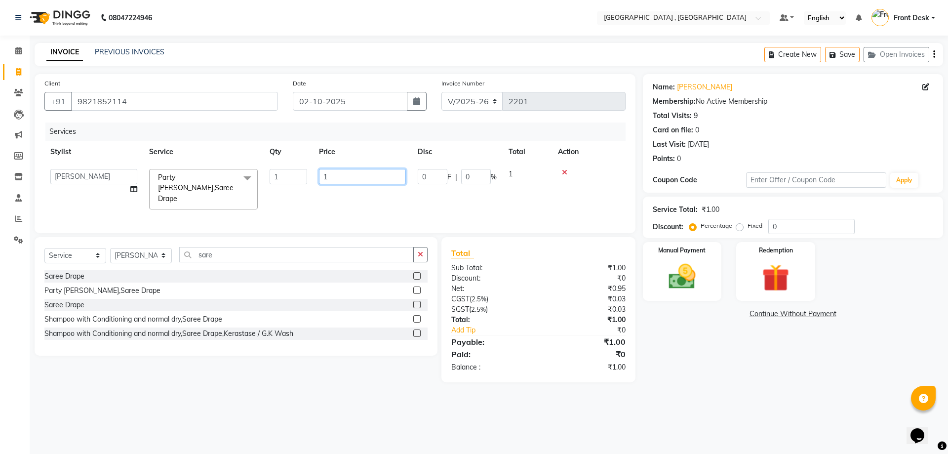
click at [329, 175] on input "1" at bounding box center [362, 176] width 87 height 15
type input "1500"
click at [333, 197] on div "Services Stylist Service Qty Price Disc Total Action anand anil anuj anuja mam …" at bounding box center [334, 172] width 581 height 101
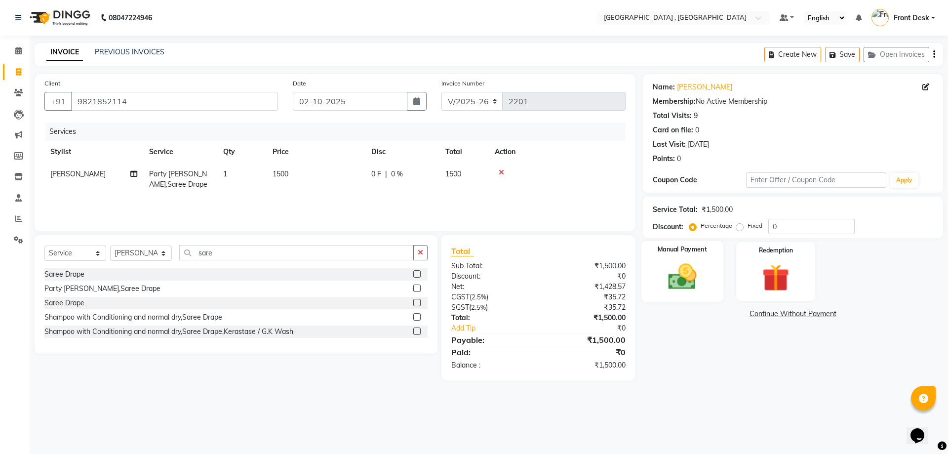
click at [695, 291] on img at bounding box center [682, 276] width 46 height 33
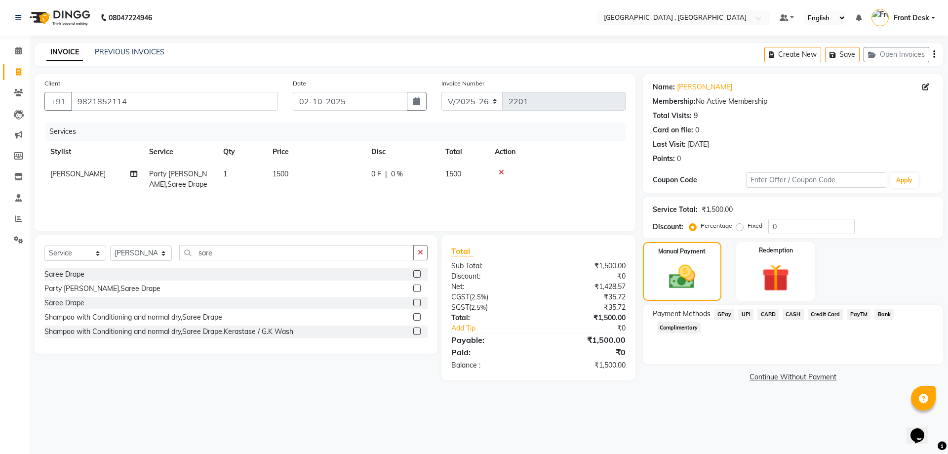
click at [788, 316] on span "CASH" at bounding box center [793, 314] width 21 height 11
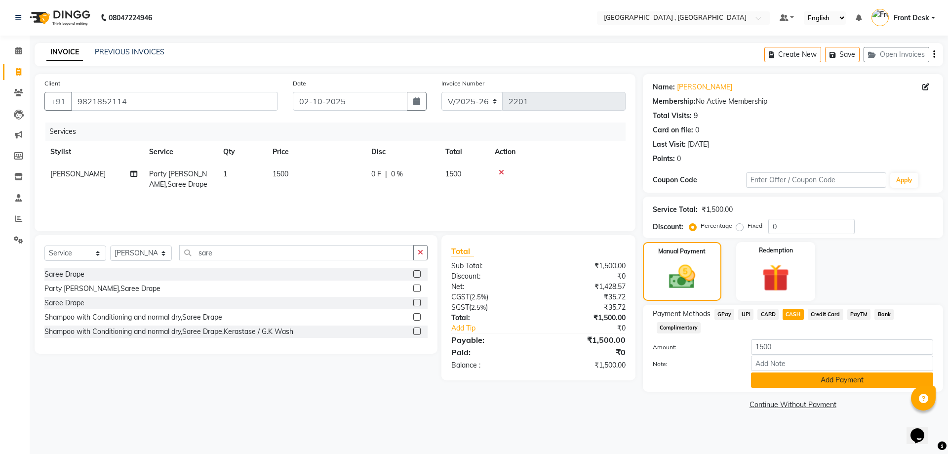
click at [799, 373] on button "Add Payment" at bounding box center [842, 379] width 182 height 15
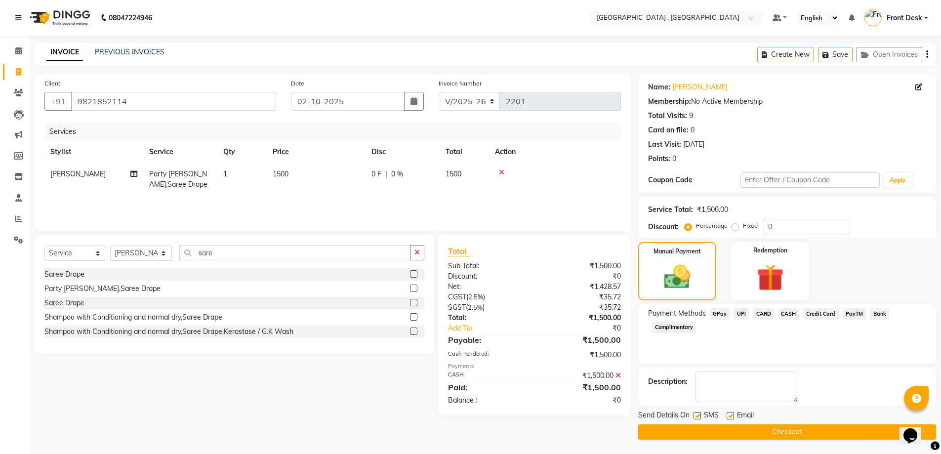
click at [810, 435] on button "Checkout" at bounding box center [787, 431] width 298 height 15
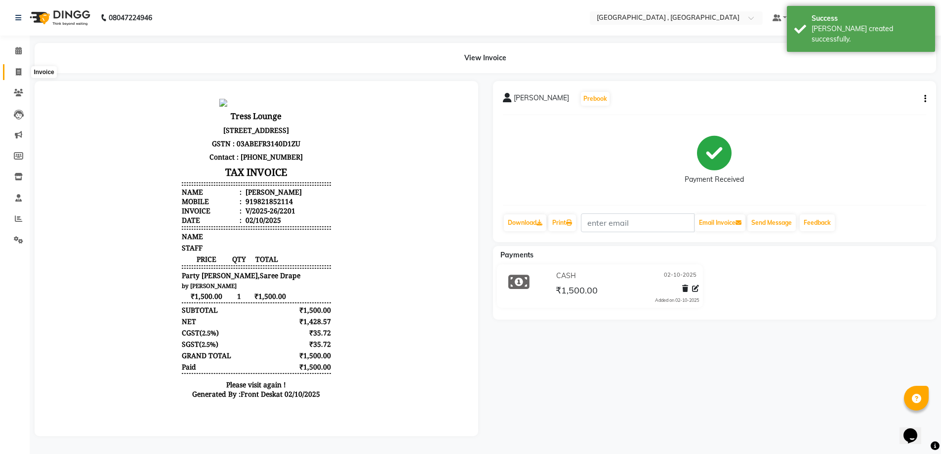
click at [16, 74] on icon at bounding box center [18, 71] width 5 height 7
select select "service"
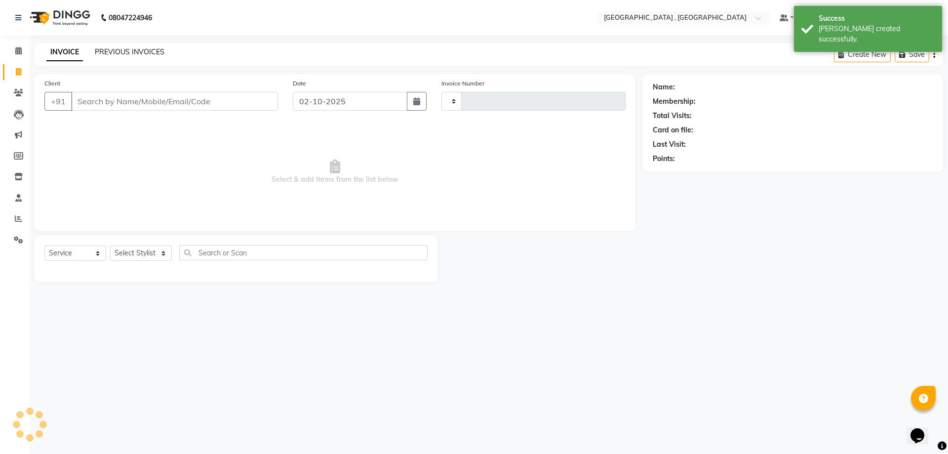
type input "2202"
select select "5111"
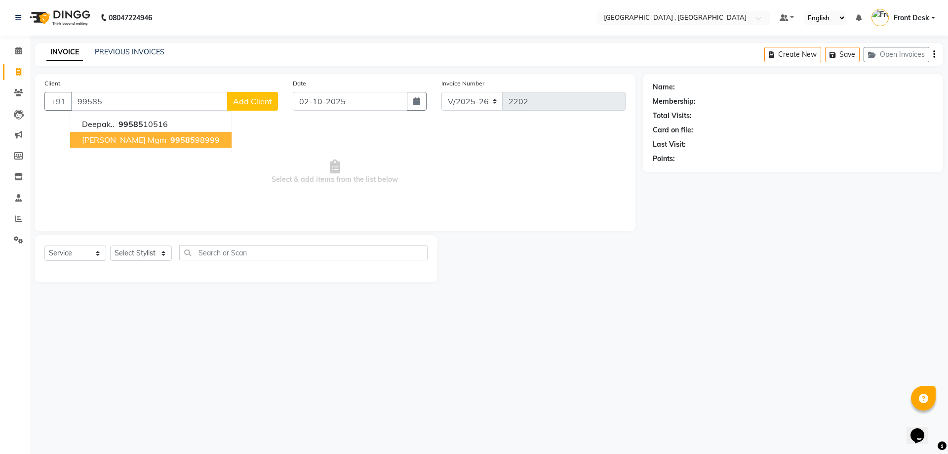
click at [168, 142] on ngb-highlight "99585 98999" at bounding box center [193, 140] width 51 height 10
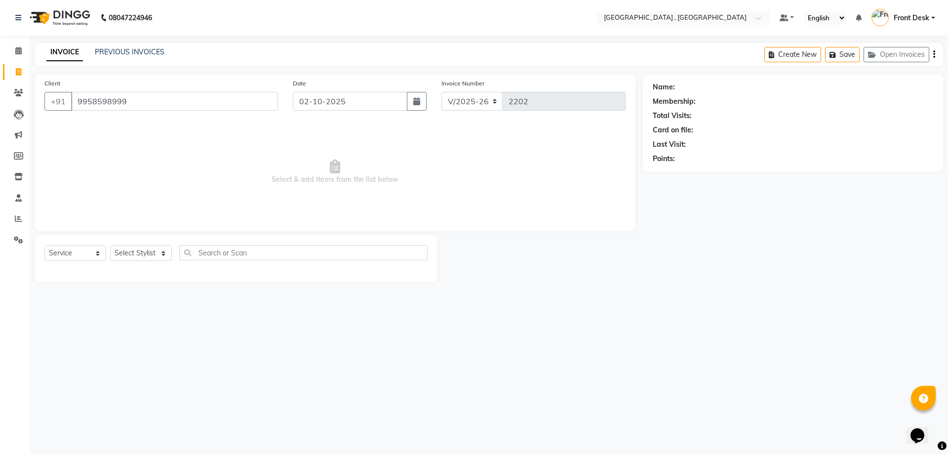
type input "9958598999"
click at [84, 252] on select "Select Service Product Membership Package Voucher Prepaid Gift Card" at bounding box center [75, 252] width 62 height 15
select select "package"
click at [44, 245] on select "Select Service Product Membership Package Voucher Prepaid Gift Card" at bounding box center [75, 252] width 62 height 15
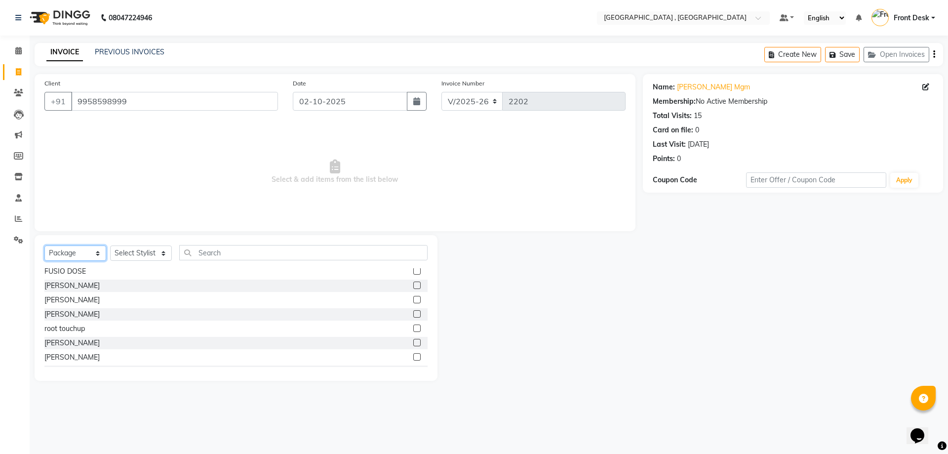
scroll to position [87, 0]
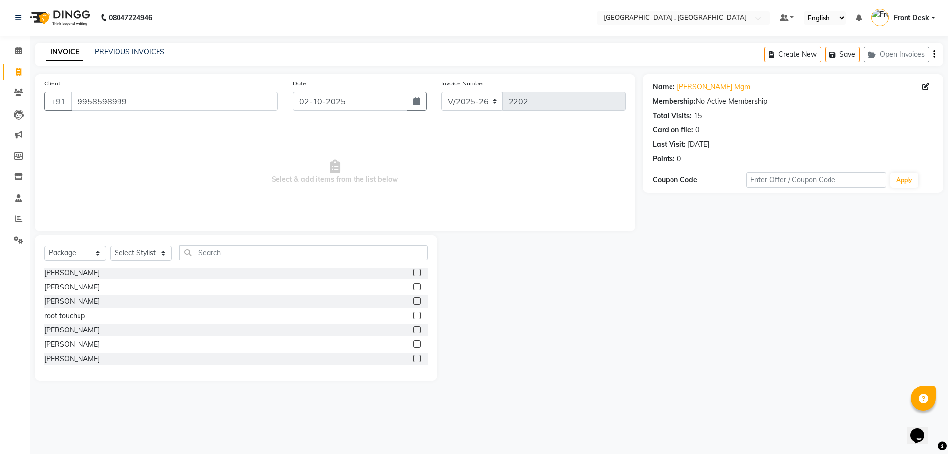
click at [413, 314] on label at bounding box center [416, 315] width 7 height 7
click at [413, 314] on input "checkbox" at bounding box center [416, 316] width 6 height 6
click at [413, 314] on label at bounding box center [416, 315] width 7 height 7
click at [413, 314] on input "checkbox" at bounding box center [416, 316] width 6 height 6
click at [413, 314] on label at bounding box center [416, 315] width 7 height 7
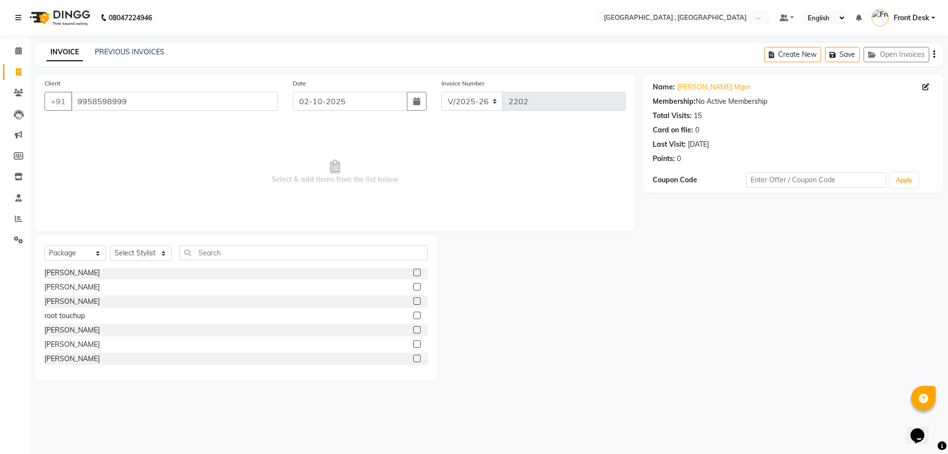
click at [413, 314] on input "checkbox" at bounding box center [416, 316] width 6 height 6
click at [413, 314] on label at bounding box center [416, 315] width 7 height 7
click at [413, 314] on input "checkbox" at bounding box center [416, 316] width 6 height 6
click at [413, 314] on label at bounding box center [416, 315] width 7 height 7
click at [413, 314] on input "checkbox" at bounding box center [416, 316] width 6 height 6
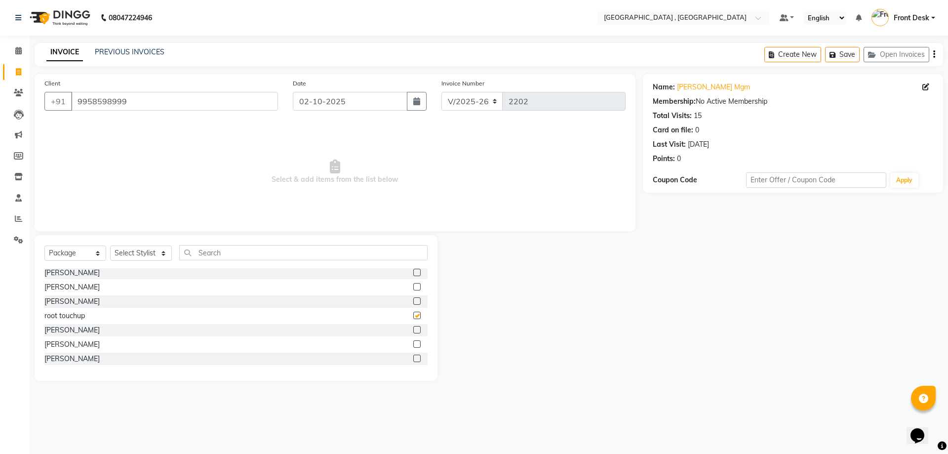
checkbox input "false"
click at [130, 254] on select "Select Stylist anand anil anuj [PERSON_NAME] mam [PERSON_NAME] [PERSON_NAME] Fr…" at bounding box center [141, 252] width 62 height 15
select select "32308"
click at [110, 245] on select "Select Stylist anand anil anuj [PERSON_NAME] mam [PERSON_NAME] [PERSON_NAME] Fr…" at bounding box center [141, 252] width 62 height 15
click at [413, 314] on label at bounding box center [416, 315] width 7 height 7
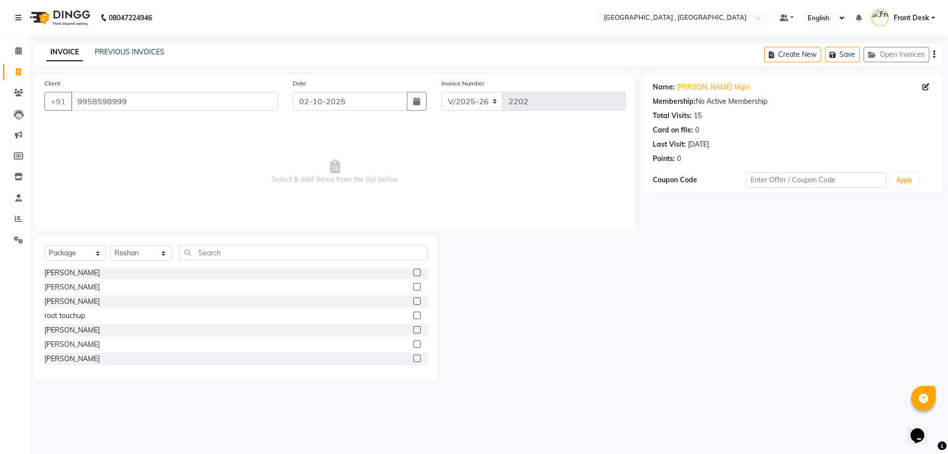
click at [413, 314] on input "checkbox" at bounding box center [416, 316] width 6 height 6
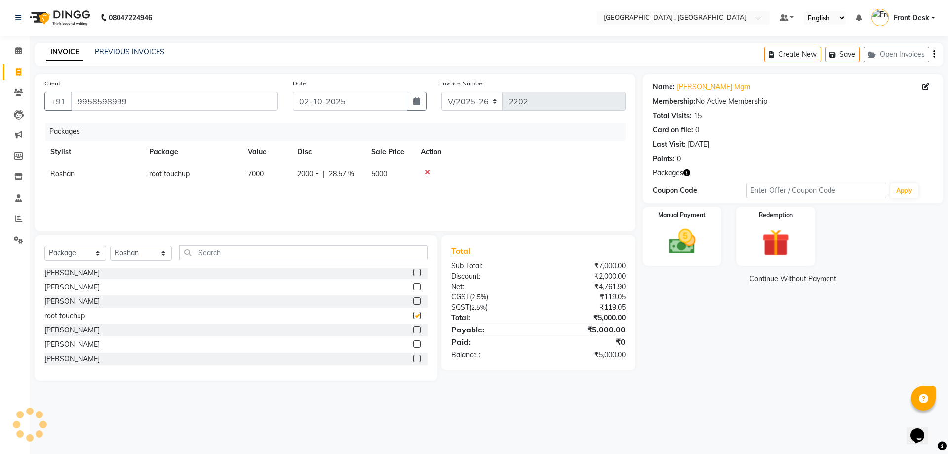
checkbox input "false"
click at [386, 177] on span "5000" at bounding box center [379, 173] width 16 height 9
select select "32308"
click at [444, 171] on td "5000" at bounding box center [428, 178] width 49 height 31
click at [425, 176] on span "5000" at bounding box center [418, 173] width 16 height 9
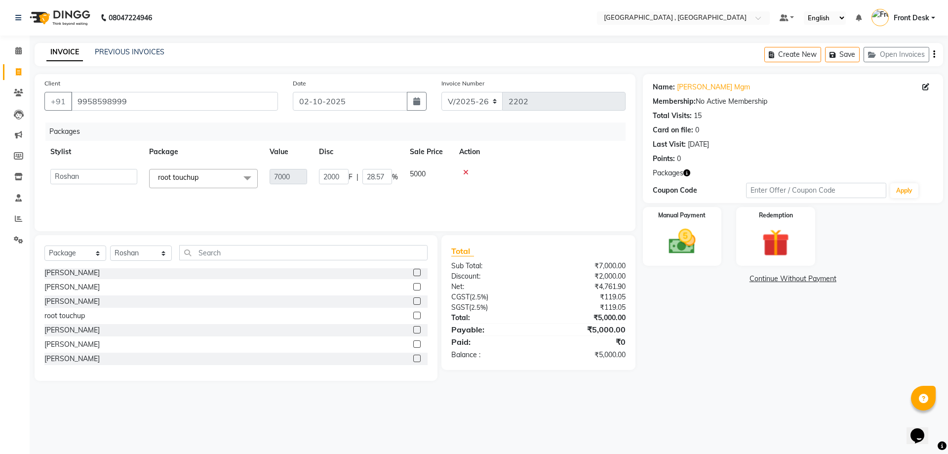
click at [427, 174] on td "5000" at bounding box center [428, 178] width 49 height 31
click at [469, 174] on icon at bounding box center [465, 172] width 5 height 7
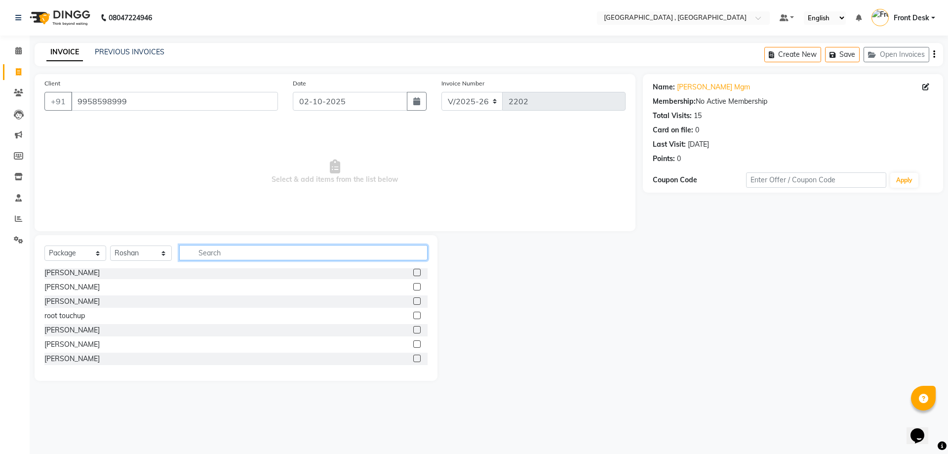
click at [212, 250] on input "text" at bounding box center [303, 252] width 248 height 15
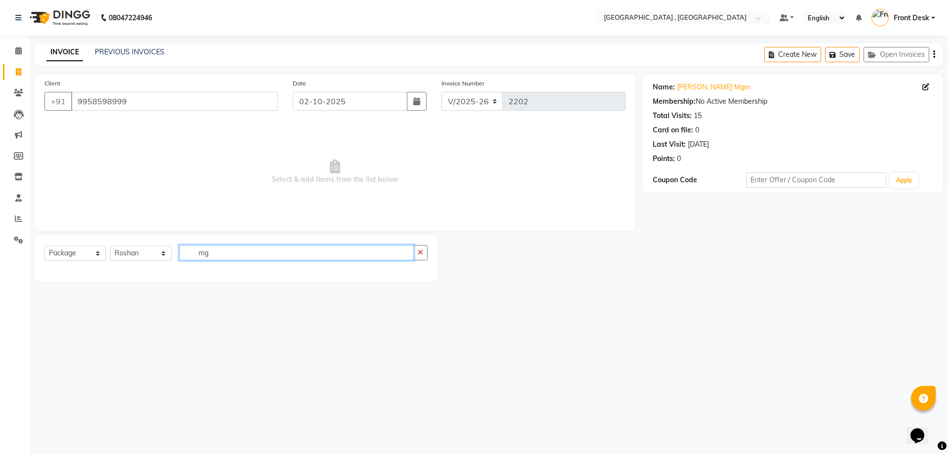
type input "m"
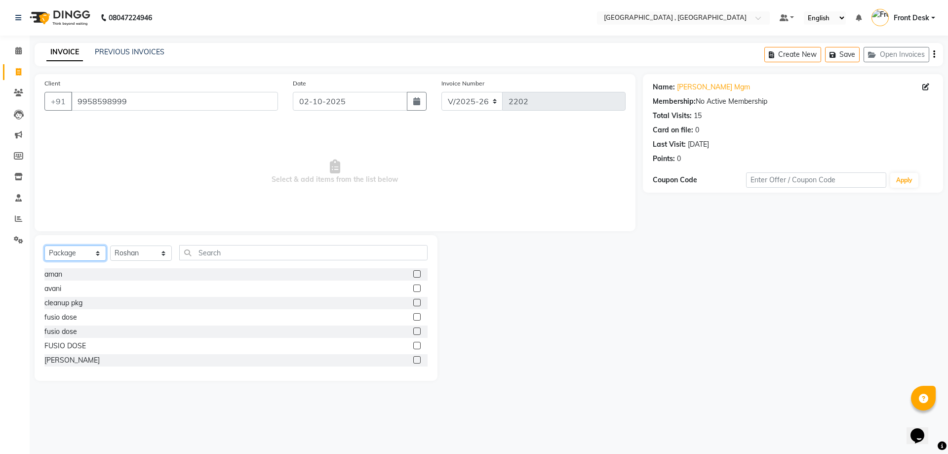
click at [54, 246] on select "Select Service Product Membership Package Voucher Prepaid Gift Card" at bounding box center [75, 252] width 62 height 15
click at [44, 245] on select "Select Service Product Membership Package Voucher Prepaid Gift Card" at bounding box center [75, 252] width 62 height 15
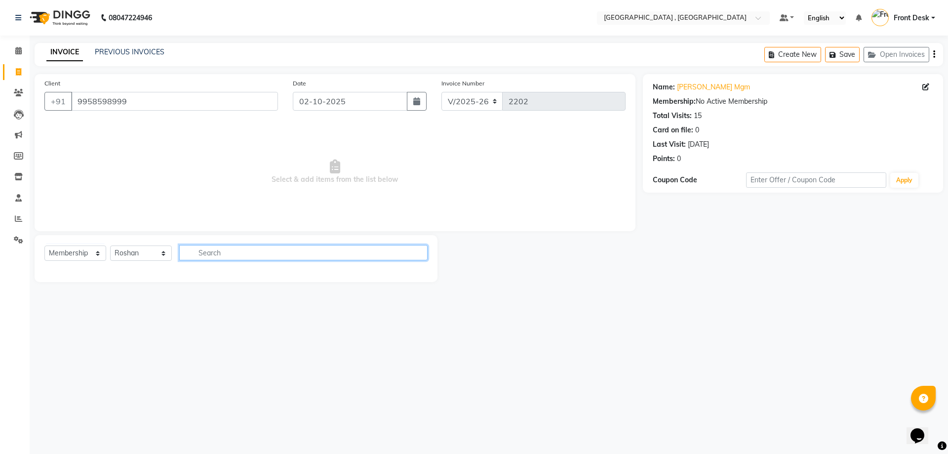
click at [207, 257] on input "text" at bounding box center [303, 252] width 248 height 15
click at [89, 245] on select "Select Service Product Membership Package Voucher Prepaid Gift Card" at bounding box center [75, 252] width 62 height 15
click at [44, 245] on select "Select Service Product Membership Package Voucher Prepaid Gift Card" at bounding box center [75, 252] width 62 height 15
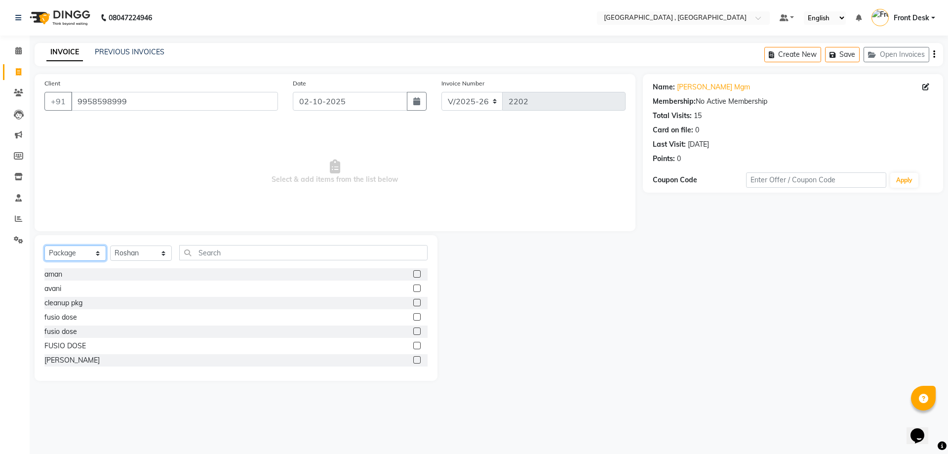
click at [79, 260] on select "Select Service Product Membership Package Voucher Prepaid Gift Card" at bounding box center [75, 252] width 62 height 15
click at [44, 245] on select "Select Service Product Membership Package Voucher Prepaid Gift Card" at bounding box center [75, 252] width 62 height 15
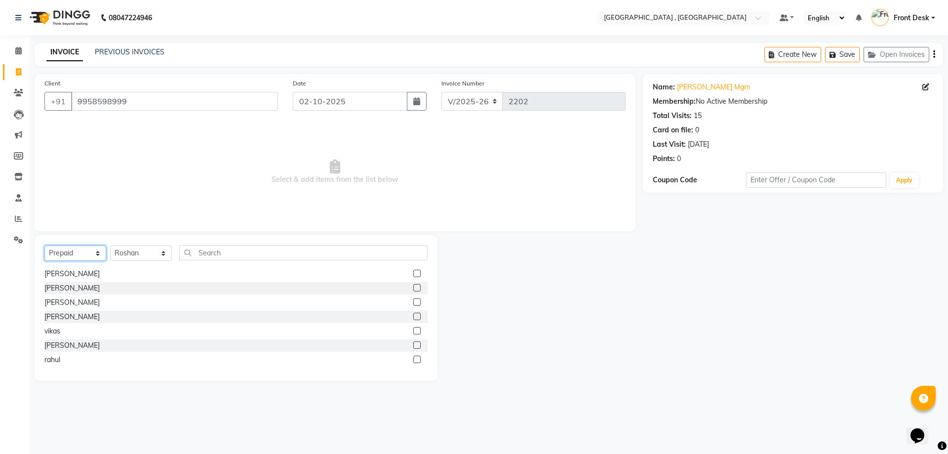
scroll to position [617, 0]
drag, startPoint x: 64, startPoint y: 254, endPoint x: 64, endPoint y: 260, distance: 5.9
click at [64, 256] on select "Select Service Product Membership Package Voucher Prepaid Gift Card" at bounding box center [75, 252] width 62 height 15
select select "service"
click at [44, 245] on select "Select Service Product Membership Package Voucher Prepaid Gift Card" at bounding box center [75, 252] width 62 height 15
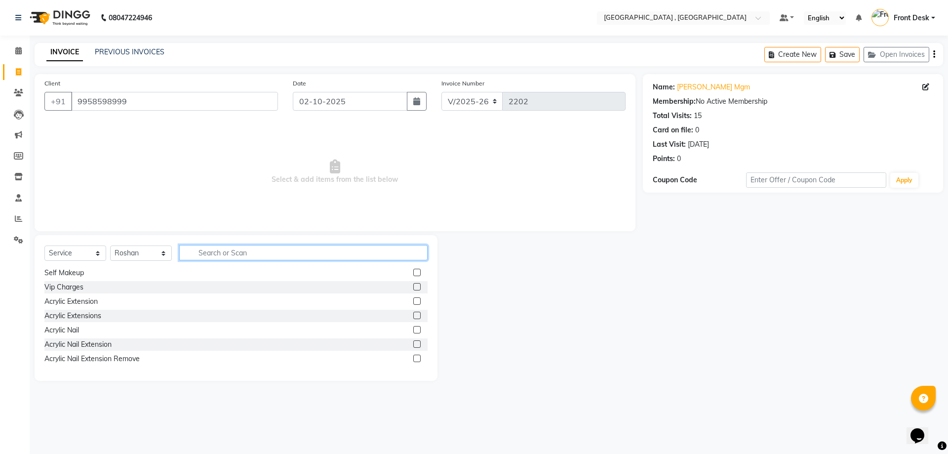
click at [224, 255] on input "text" at bounding box center [303, 252] width 248 height 15
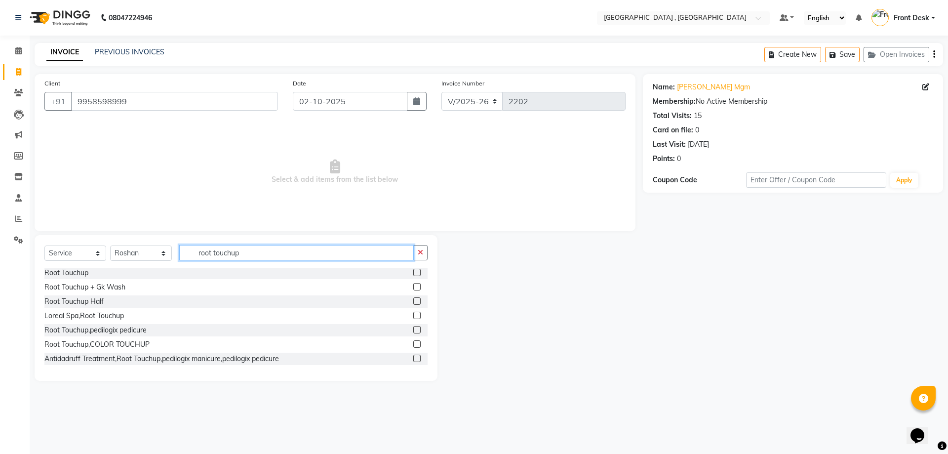
scroll to position [0, 0]
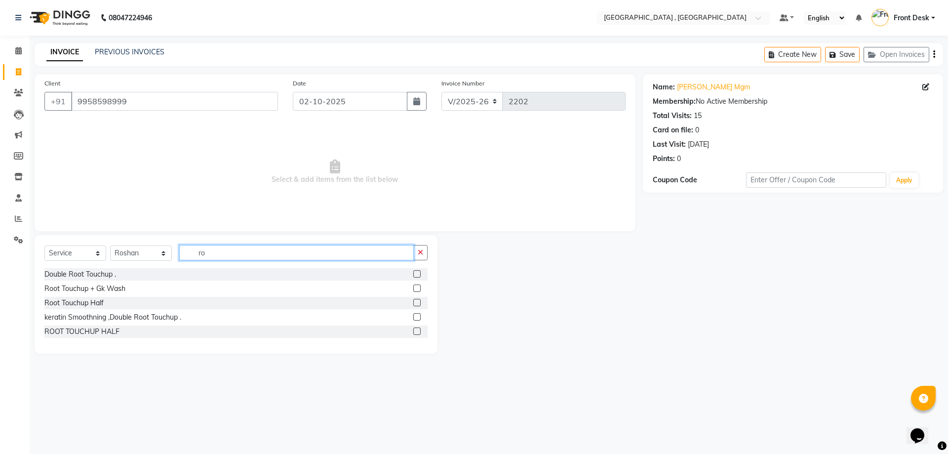
type input "r"
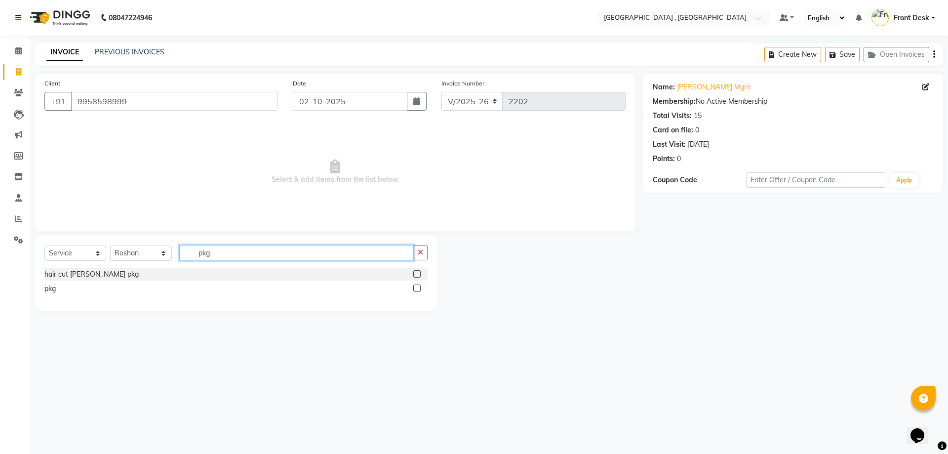
type input "pkg"
click at [418, 287] on label at bounding box center [416, 287] width 7 height 7
click at [418, 287] on input "checkbox" at bounding box center [416, 288] width 6 height 6
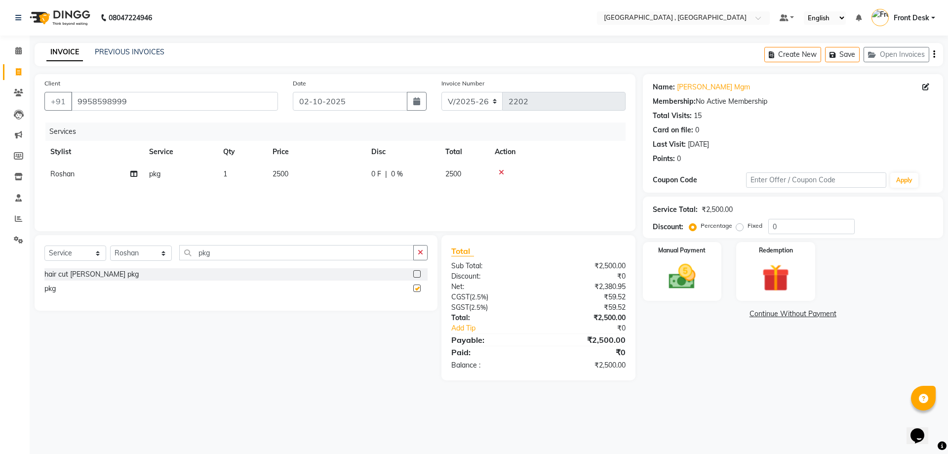
checkbox input "false"
click at [503, 171] on icon at bounding box center [501, 172] width 5 height 7
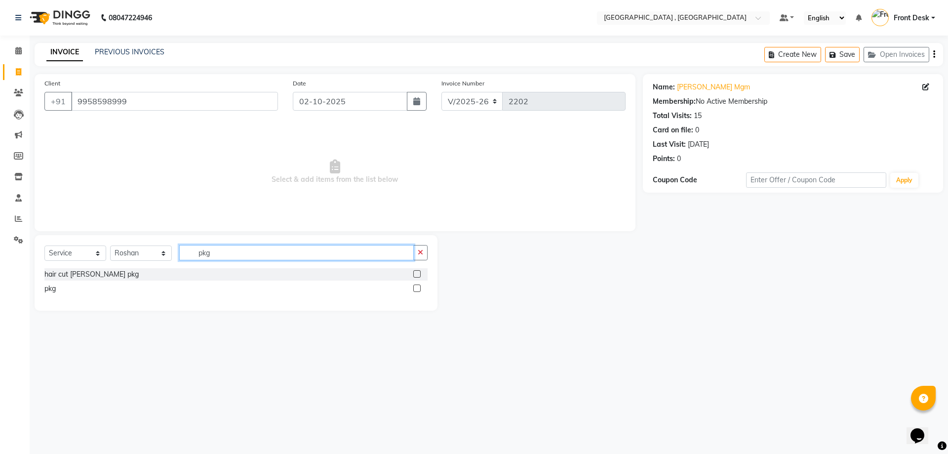
drag, startPoint x: 273, startPoint y: 250, endPoint x: 178, endPoint y: 255, distance: 94.9
click at [178, 255] on div "Select Service Product Membership Package Voucher Prepaid Gift Card Select Styl…" at bounding box center [235, 256] width 383 height 23
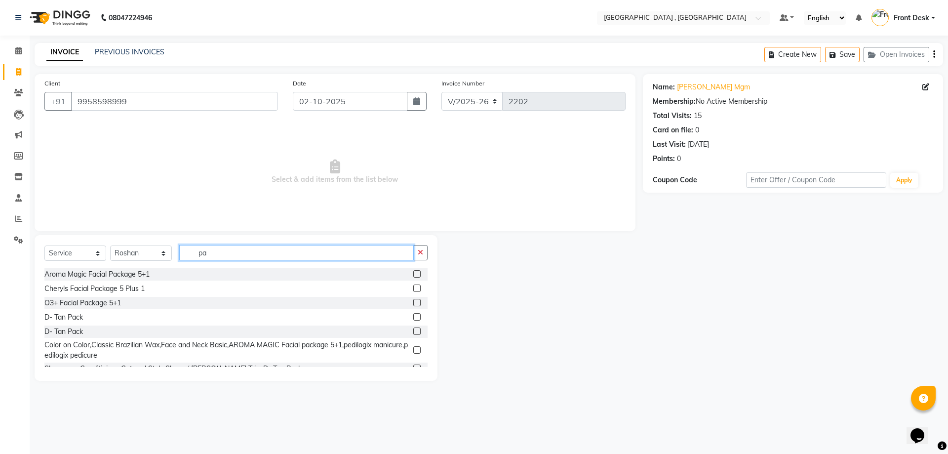
type input "p"
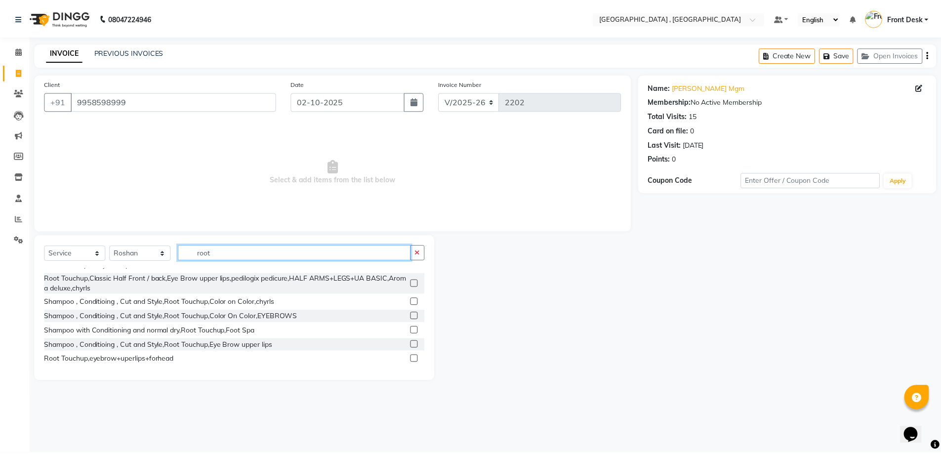
scroll to position [642, 0]
type input "root"
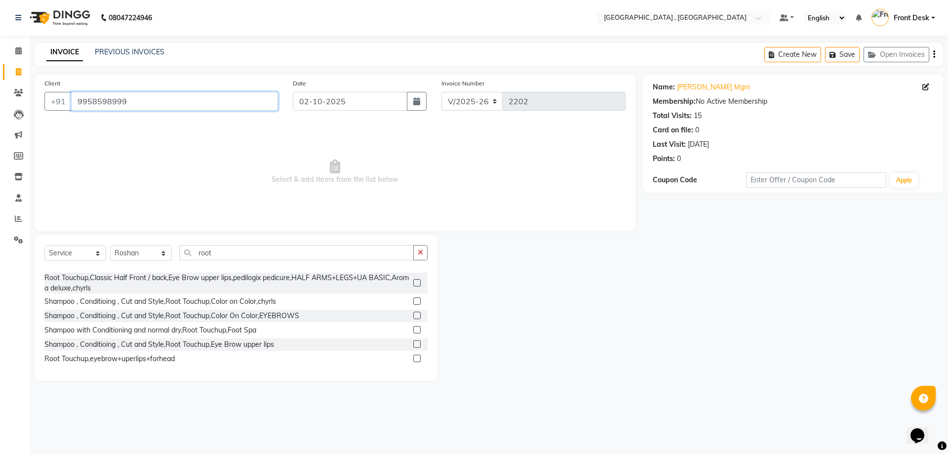
drag, startPoint x: 135, startPoint y: 101, endPoint x: 56, endPoint y: 111, distance: 79.1
click at [56, 111] on div "Client +91 9958598999" at bounding box center [161, 98] width 248 height 40
click at [20, 216] on icon at bounding box center [18, 218] width 7 height 7
click at [13, 225] on link "Reports" at bounding box center [15, 219] width 24 height 16
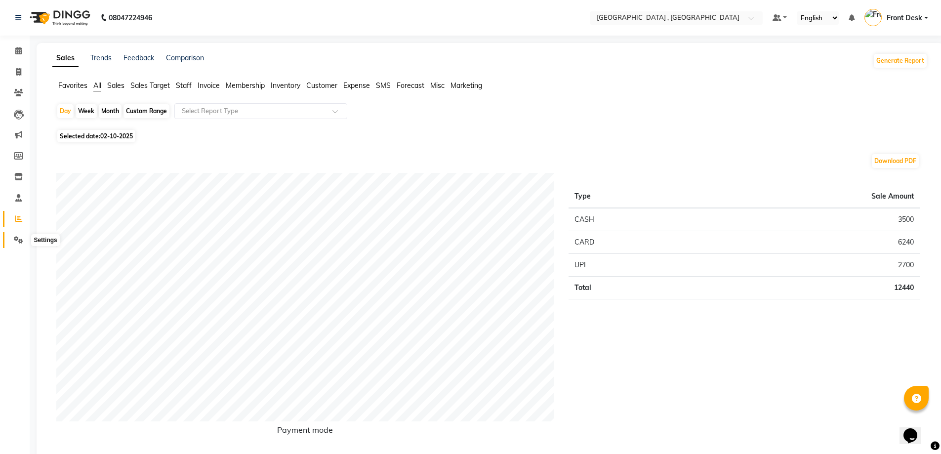
click at [23, 235] on span at bounding box center [18, 240] width 17 height 11
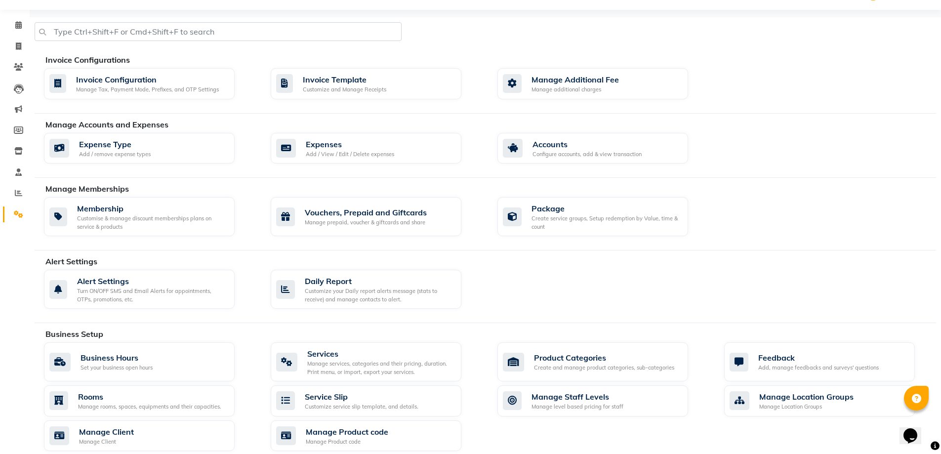
scroll to position [49, 0]
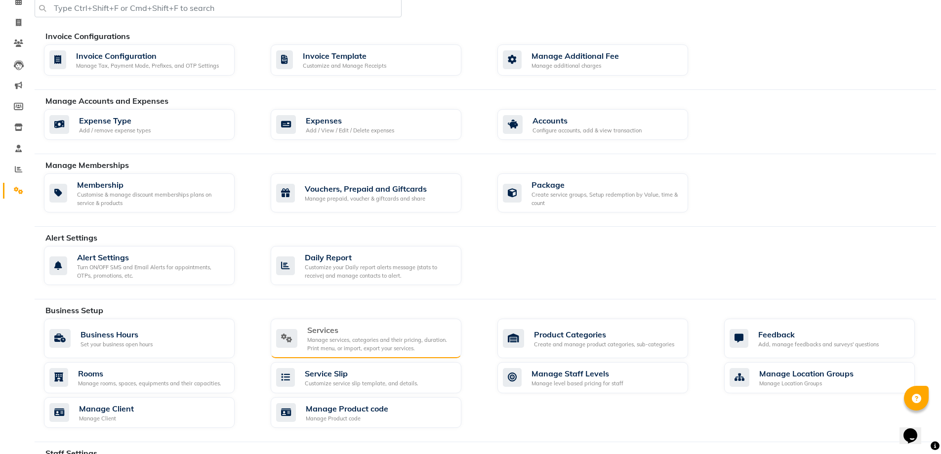
click at [354, 330] on div "Services" at bounding box center [380, 330] width 146 height 12
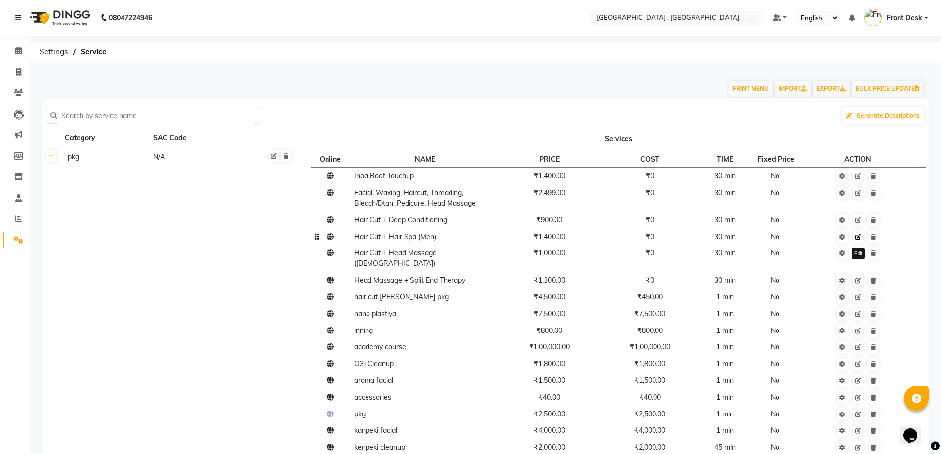
click at [856, 239] on icon at bounding box center [858, 237] width 6 height 6
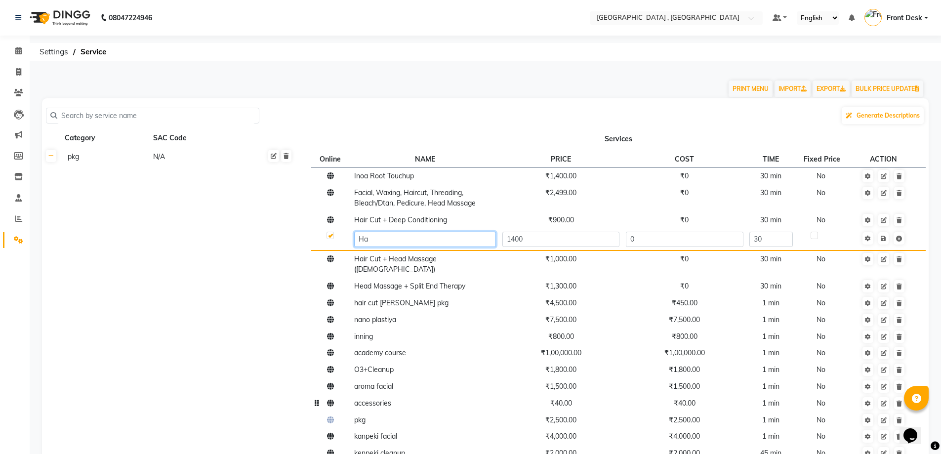
type input "H"
type input "root touchup pkg"
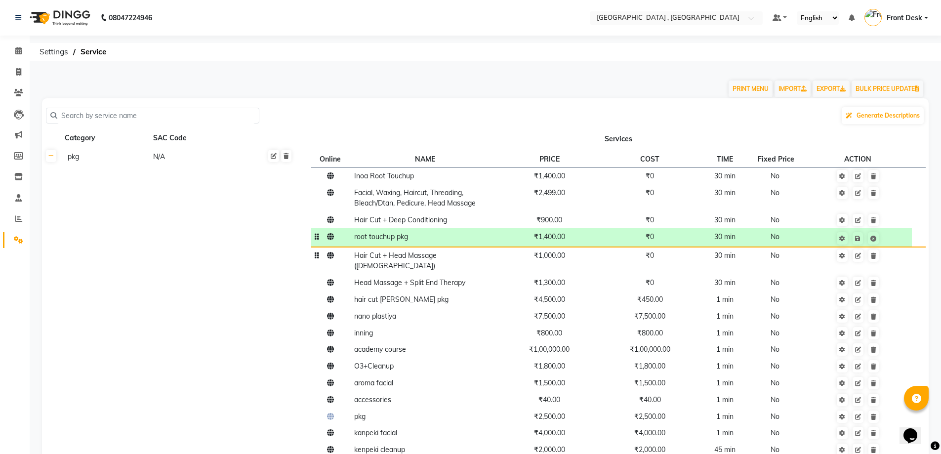
click at [562, 247] on td "₹1,000.00" at bounding box center [549, 261] width 101 height 28
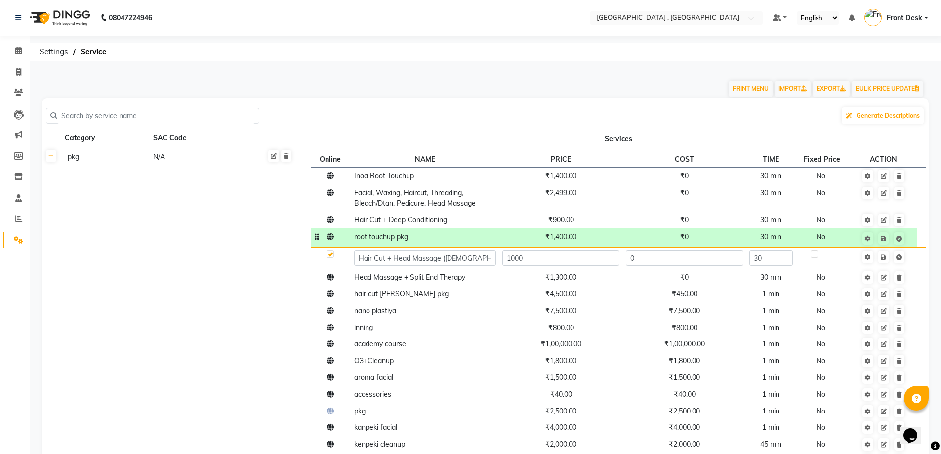
click at [571, 239] on span "₹1,400.00" at bounding box center [560, 236] width 31 height 9
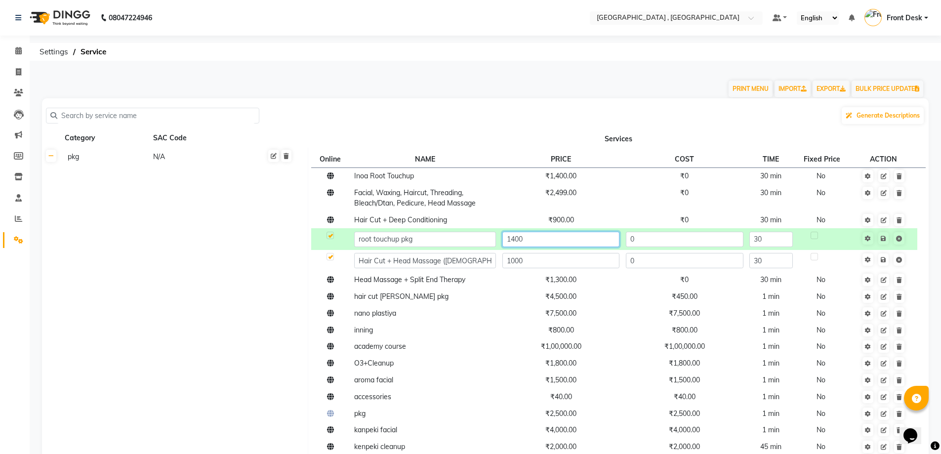
click at [555, 244] on input "1400" at bounding box center [560, 239] width 117 height 15
type input "1"
type input "6000"
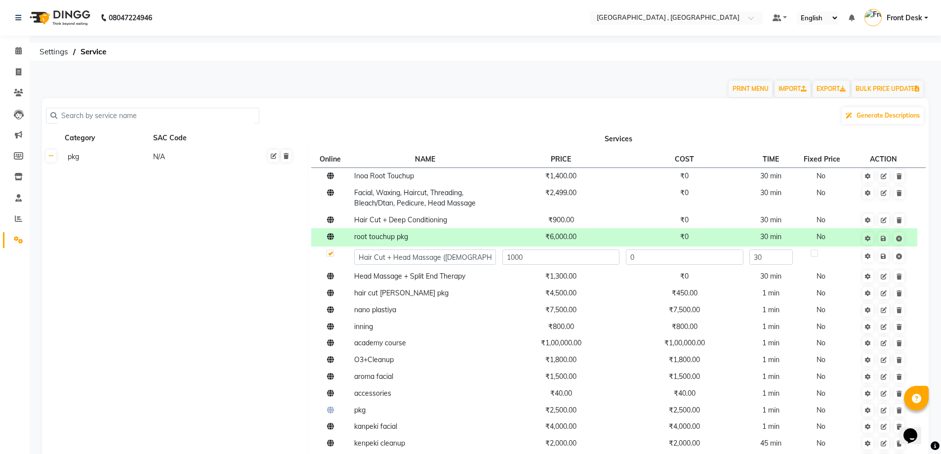
click at [232, 291] on td "pkg N/A" at bounding box center [184, 328] width 247 height 361
click at [886, 240] on icon at bounding box center [882, 239] width 5 height 6
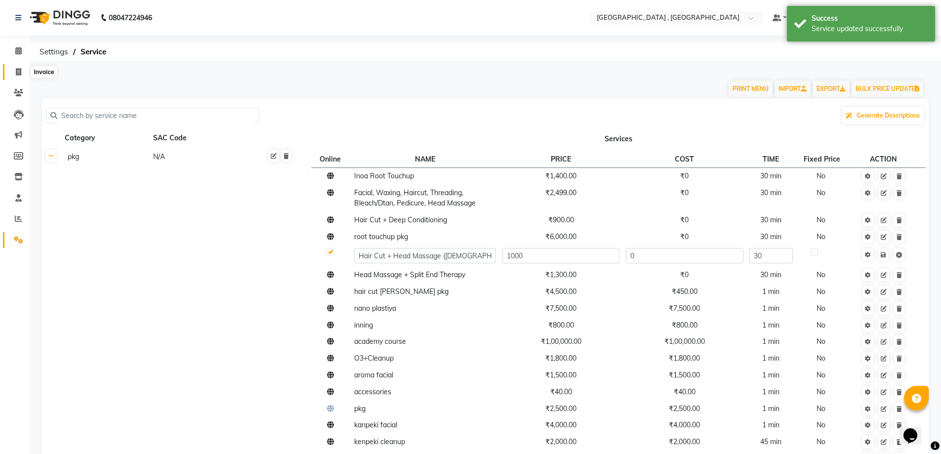
click at [16, 74] on icon at bounding box center [18, 71] width 5 height 7
select select "5111"
select select "service"
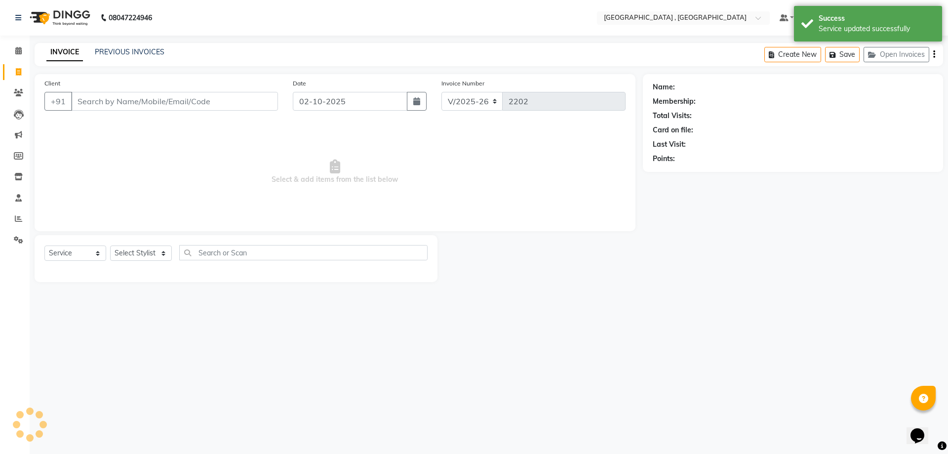
click at [115, 104] on input "Client" at bounding box center [174, 101] width 207 height 19
type input "9958598999"
click at [144, 244] on div "Select Service Product Membership Package Voucher Prepaid Gift Card Select Styl…" at bounding box center [236, 258] width 403 height 47
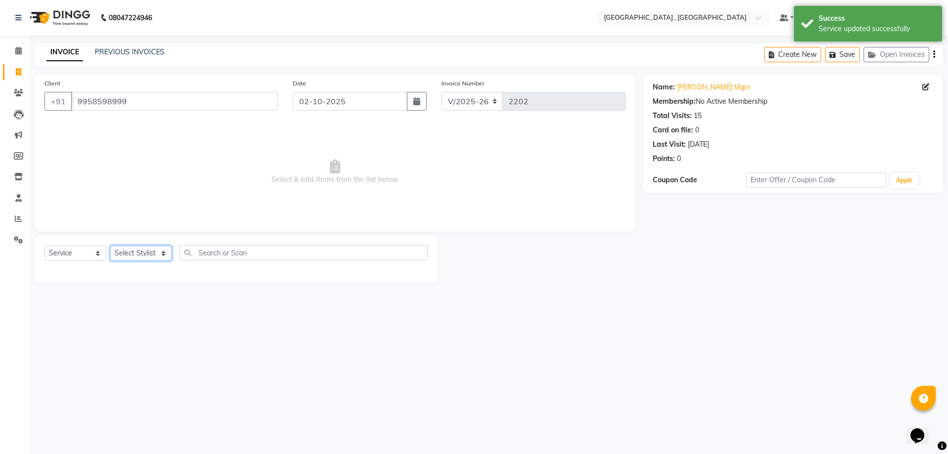
click at [149, 254] on select "Select Stylist" at bounding box center [141, 252] width 62 height 15
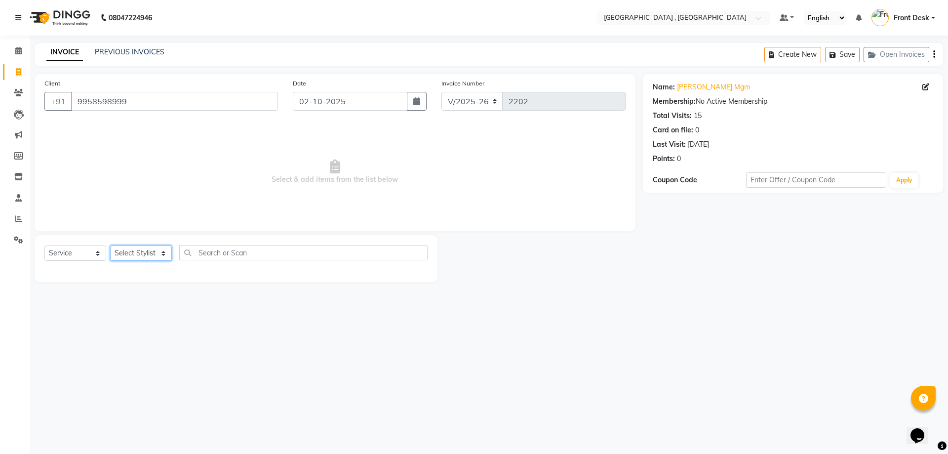
click at [149, 251] on select "Select Stylist" at bounding box center [141, 252] width 62 height 15
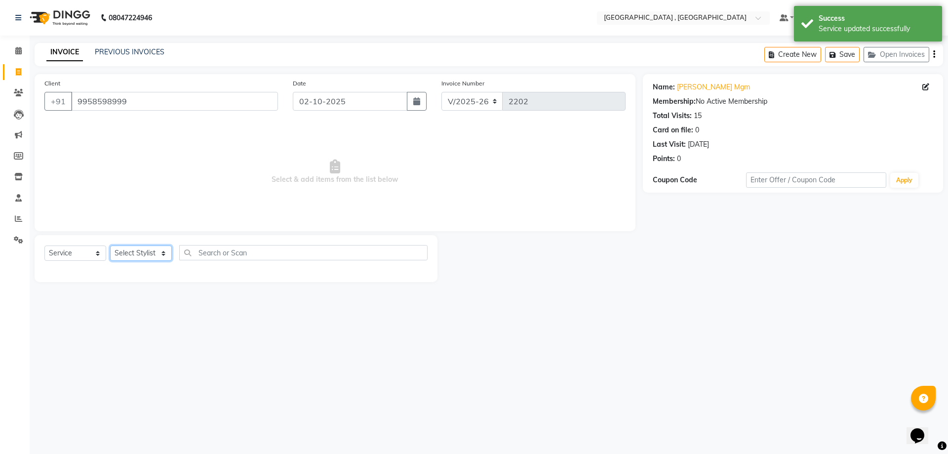
click at [149, 251] on select "Select Stylist" at bounding box center [141, 252] width 62 height 15
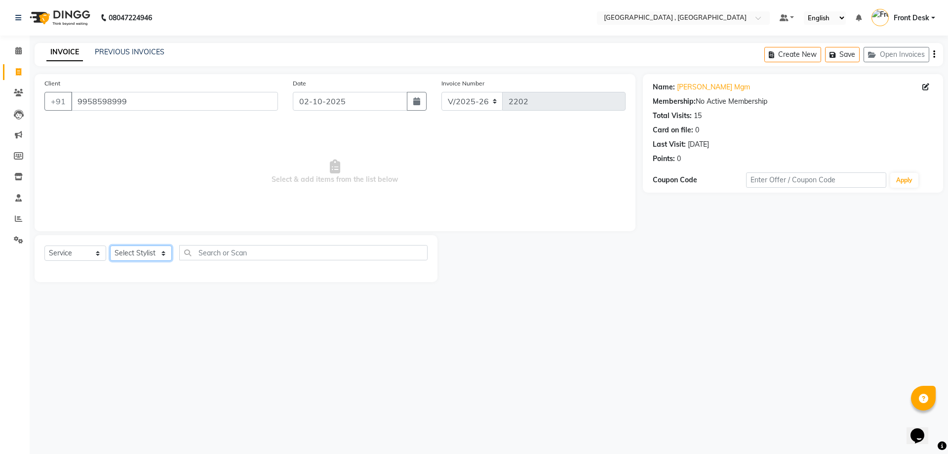
select select "32308"
click at [110, 245] on select "Select Stylist anand anil anuj [PERSON_NAME] mam [PERSON_NAME] [PERSON_NAME] Fr…" at bounding box center [141, 252] width 62 height 15
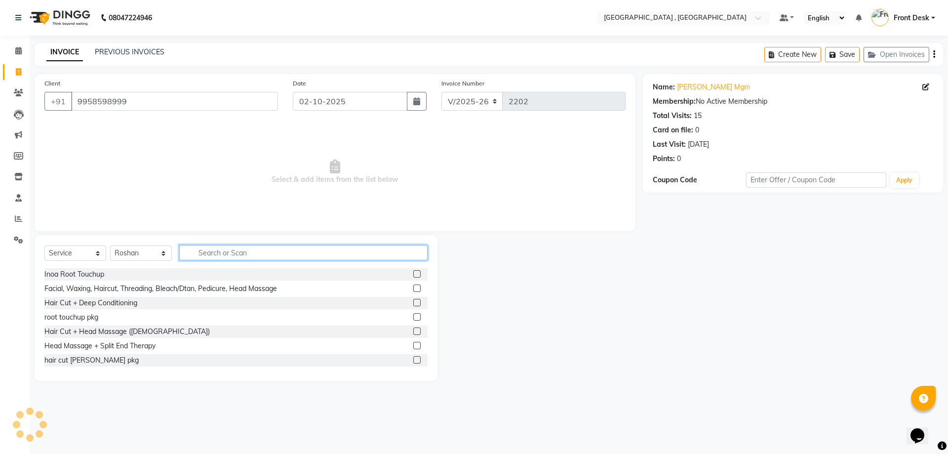
click at [219, 250] on input "text" at bounding box center [303, 252] width 248 height 15
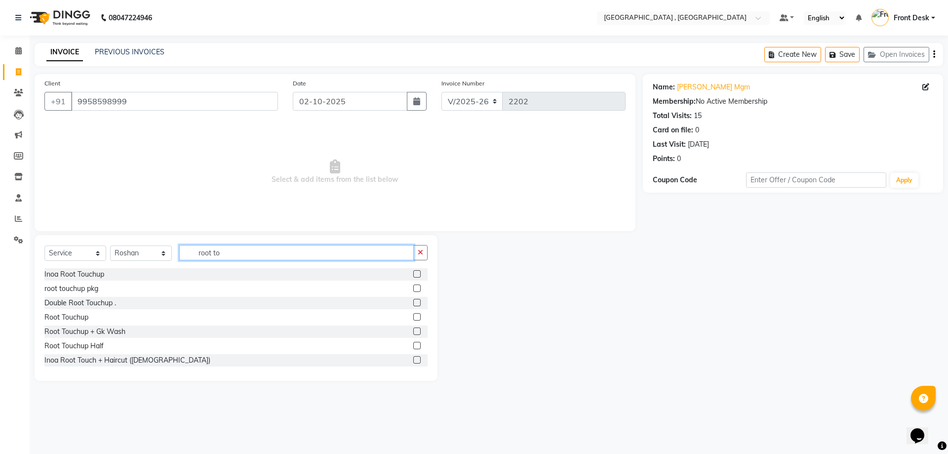
type input "root to"
click at [413, 288] on label at bounding box center [416, 287] width 7 height 7
click at [413, 288] on input "checkbox" at bounding box center [416, 288] width 6 height 6
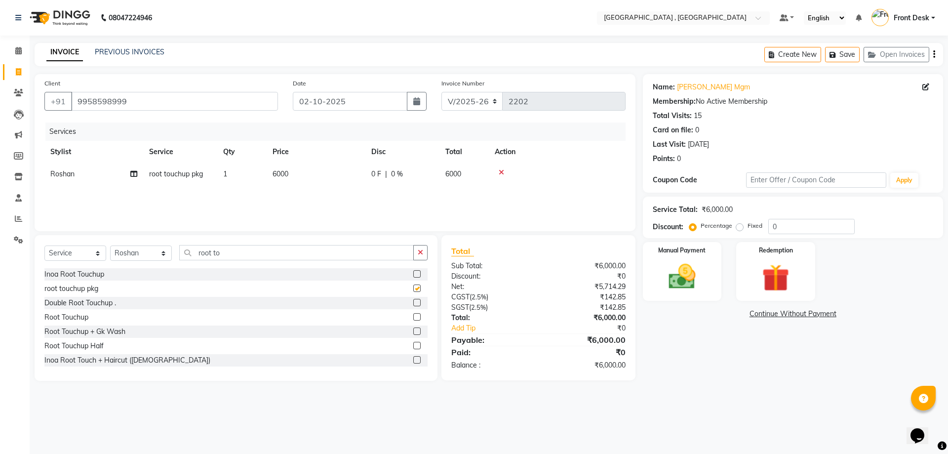
checkbox input "false"
click at [682, 269] on img at bounding box center [682, 276] width 46 height 33
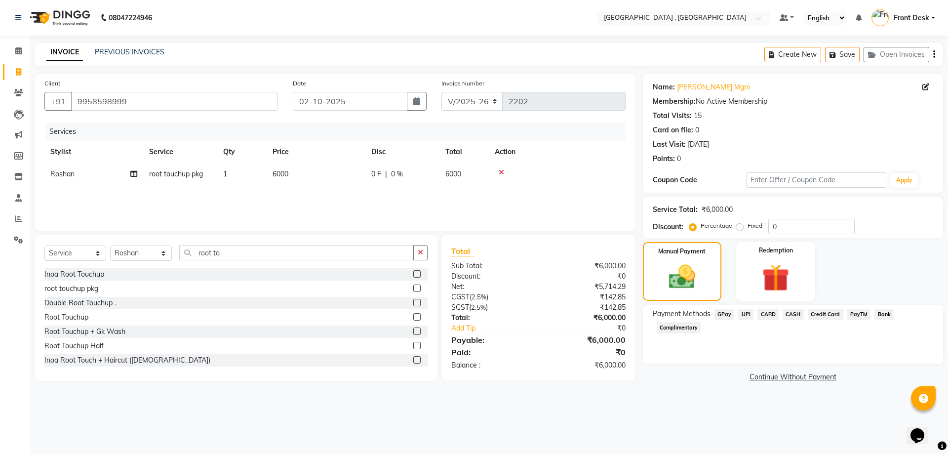
click at [789, 312] on span "CASH" at bounding box center [793, 314] width 21 height 11
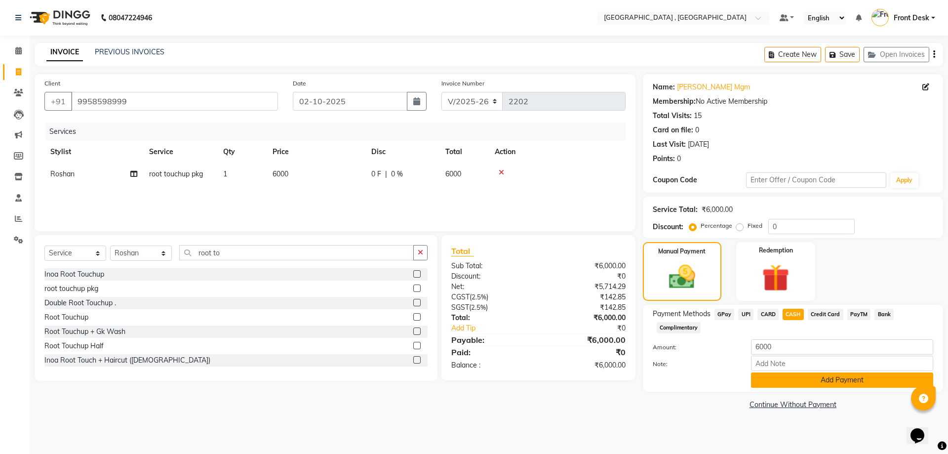
click at [829, 377] on button "Add Payment" at bounding box center [842, 379] width 182 height 15
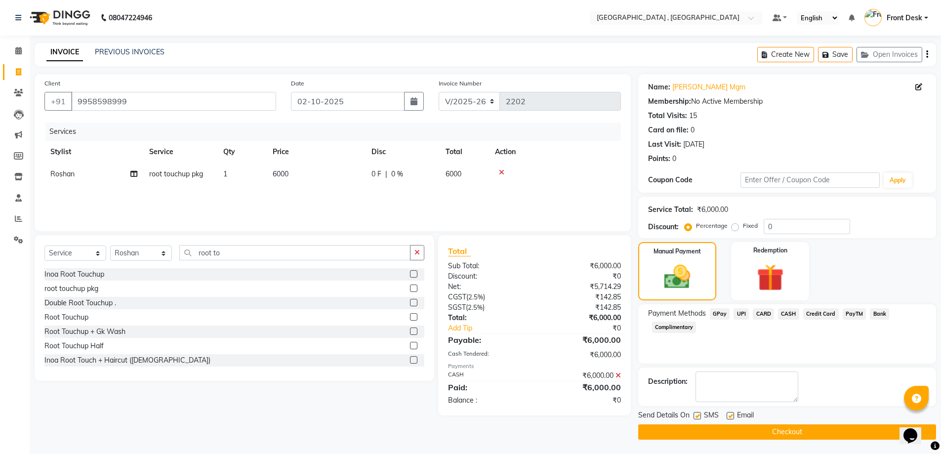
click at [791, 426] on button "Checkout" at bounding box center [787, 431] width 298 height 15
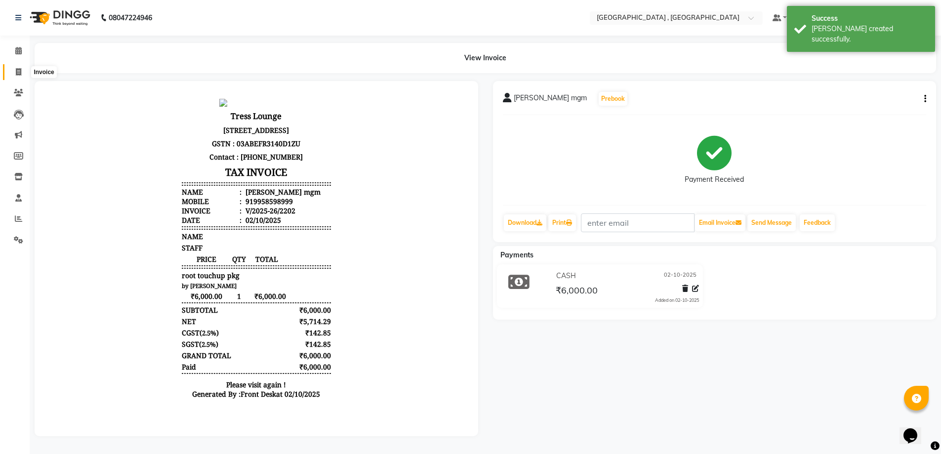
click at [20, 77] on span at bounding box center [18, 72] width 17 height 11
select select "service"
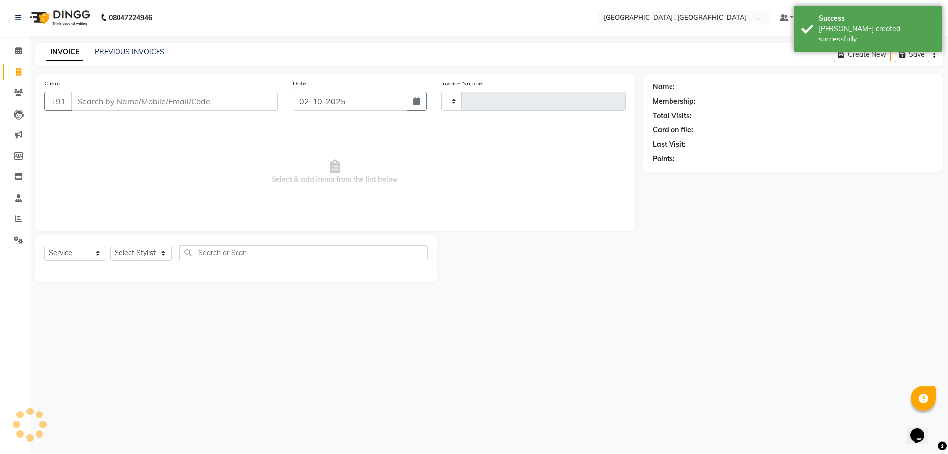
type input "2203"
select select "5111"
click at [134, 47] on div "PREVIOUS INVOICES" at bounding box center [130, 52] width 70 height 10
click at [135, 49] on link "PREVIOUS INVOICES" at bounding box center [130, 51] width 70 height 9
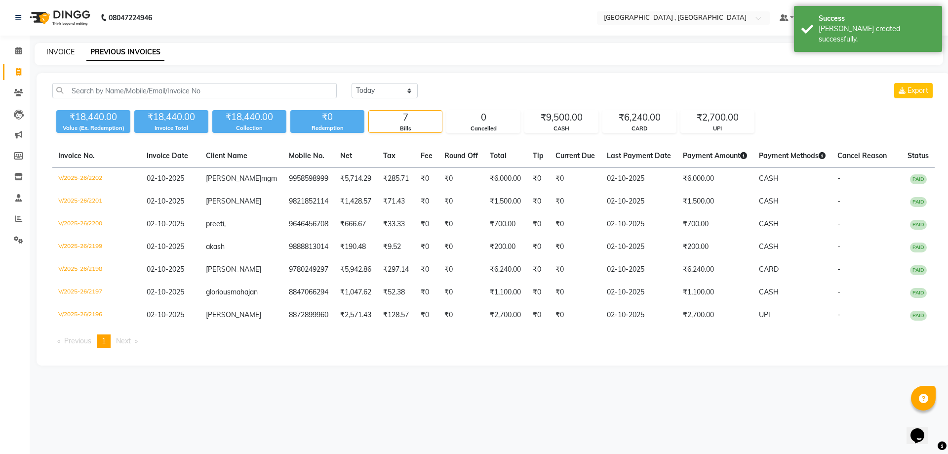
click at [53, 54] on link "INVOICE" at bounding box center [60, 51] width 28 height 9
select select "service"
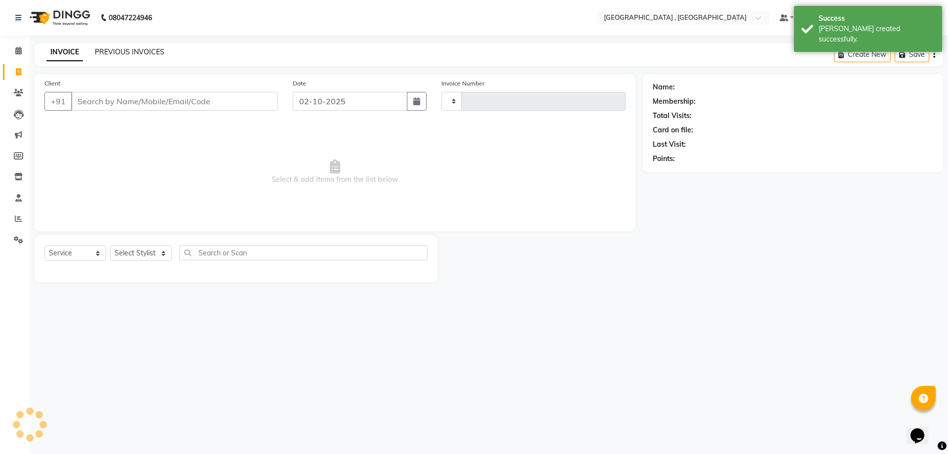
type input "2203"
select select "5111"
click at [105, 52] on link "PREVIOUS INVOICES" at bounding box center [130, 51] width 70 height 9
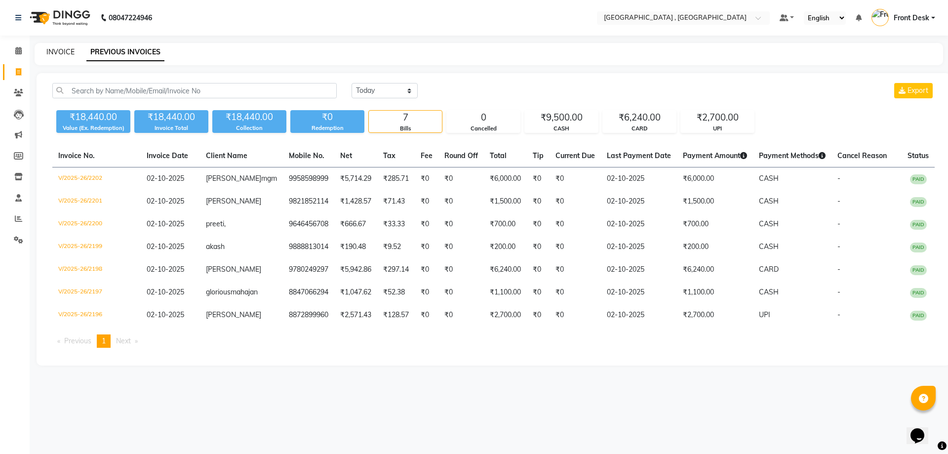
click at [60, 53] on link "INVOICE" at bounding box center [60, 51] width 28 height 9
select select "service"
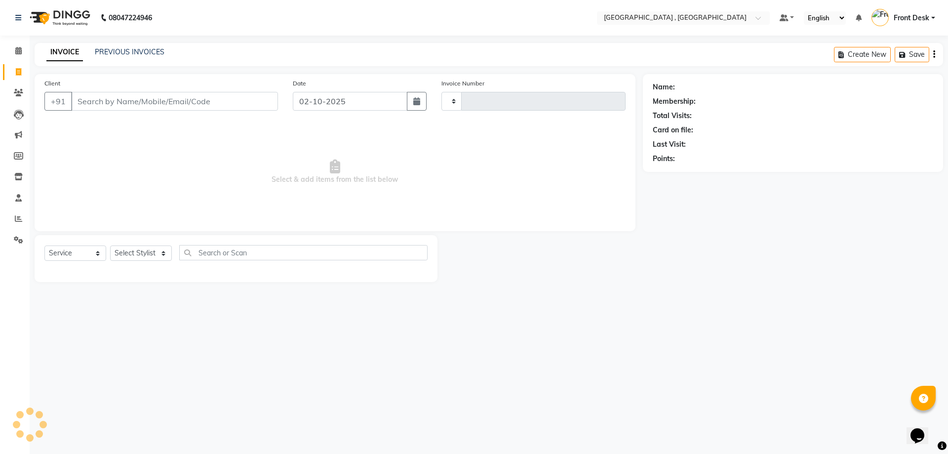
type input "2203"
select select "5111"
click at [111, 100] on input "Client" at bounding box center [174, 101] width 207 height 19
click at [197, 101] on input "Client" at bounding box center [174, 101] width 207 height 19
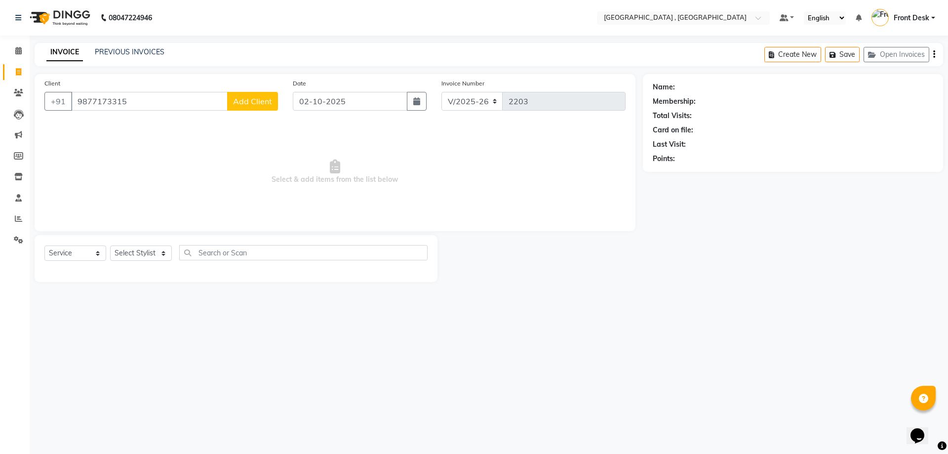
type input "9877173315"
click at [251, 100] on span "Add Client" at bounding box center [252, 101] width 39 height 10
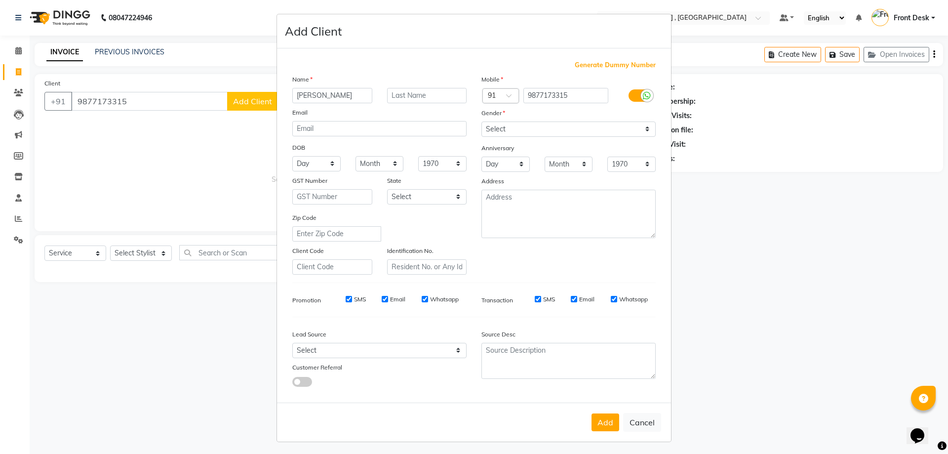
type input "[PERSON_NAME]"
click at [510, 133] on select "Select [DEMOGRAPHIC_DATA] [DEMOGRAPHIC_DATA] Other Prefer Not To Say" at bounding box center [568, 128] width 174 height 15
select select "[DEMOGRAPHIC_DATA]"
click at [481, 121] on select "Select [DEMOGRAPHIC_DATA] [DEMOGRAPHIC_DATA] Other Prefer Not To Say" at bounding box center [568, 128] width 174 height 15
click at [608, 423] on button "Add" at bounding box center [605, 422] width 28 height 18
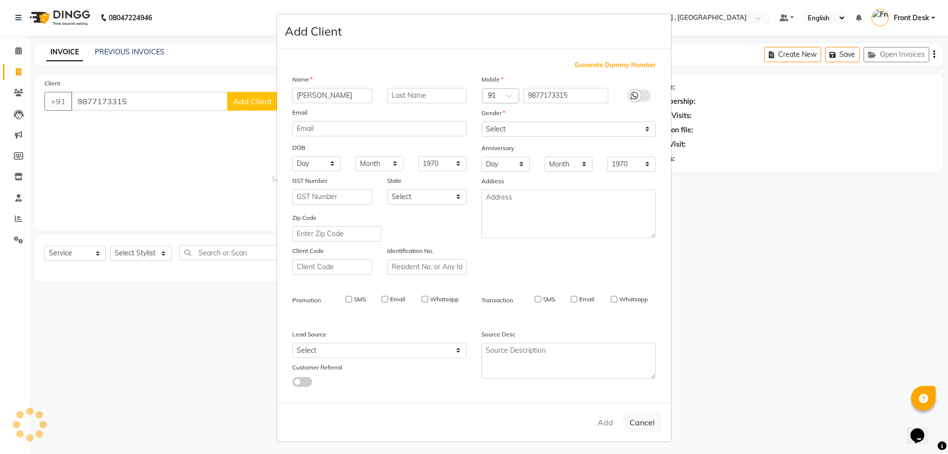
select select
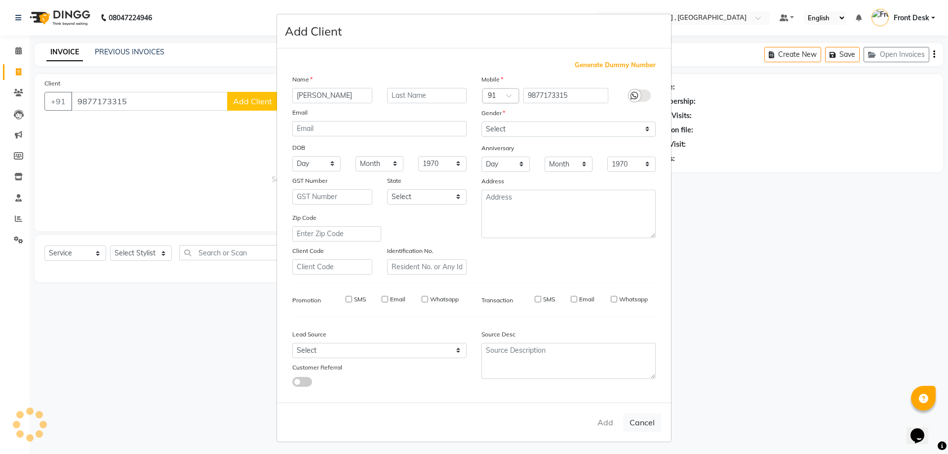
select select
checkbox input "false"
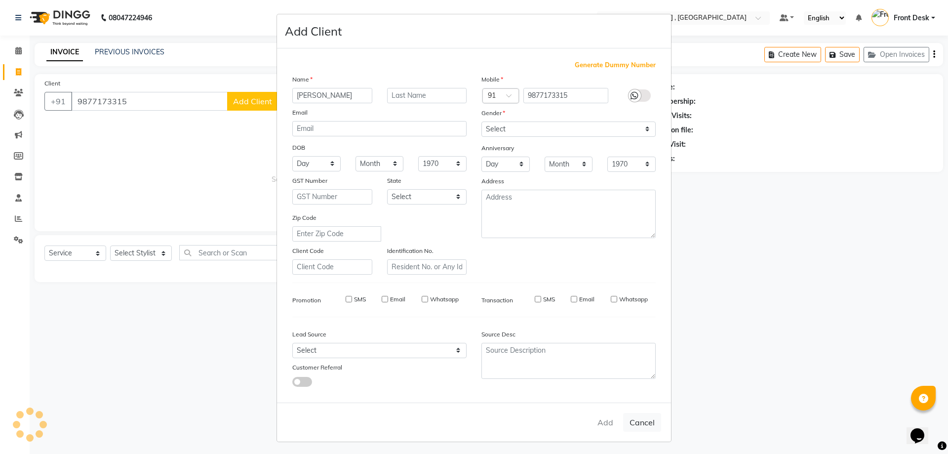
checkbox input "false"
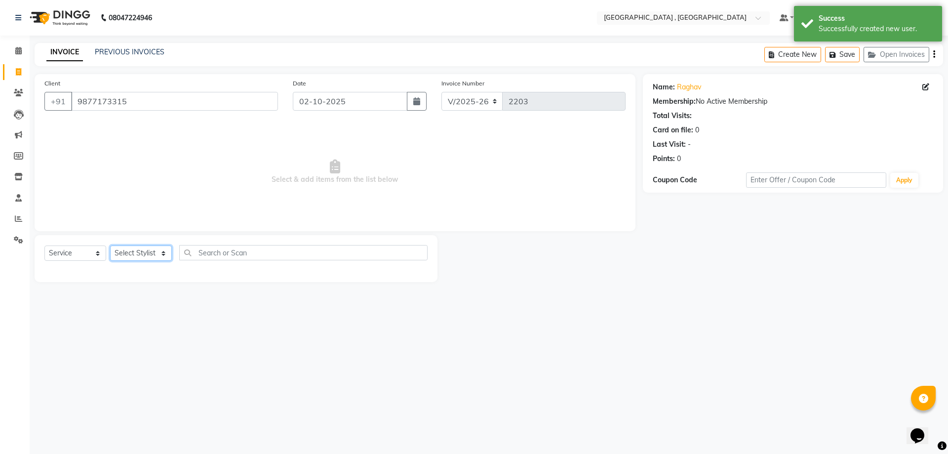
click at [143, 252] on select "Select Stylist anand anil anuj [PERSON_NAME] mam [PERSON_NAME] [PERSON_NAME] Fr…" at bounding box center [141, 252] width 62 height 15
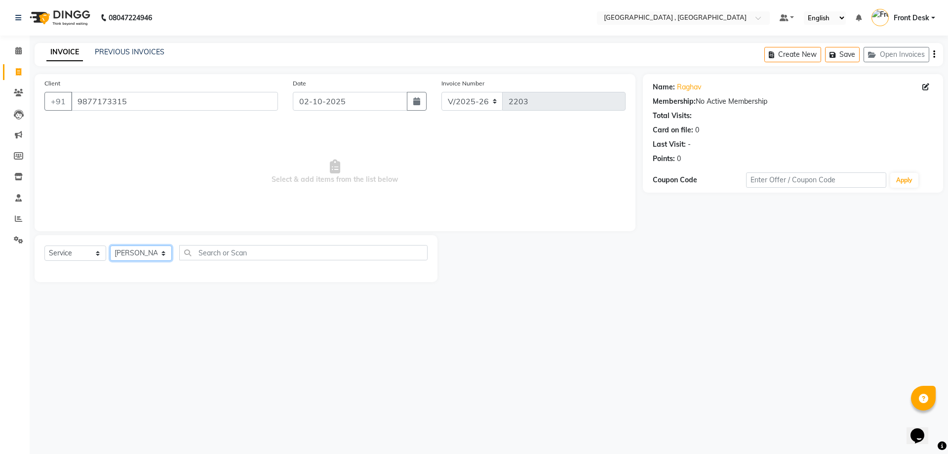
click at [110, 245] on select "Select Stylist anand anil anuj [PERSON_NAME] mam [PERSON_NAME] [PERSON_NAME] Fr…" at bounding box center [141, 252] width 62 height 15
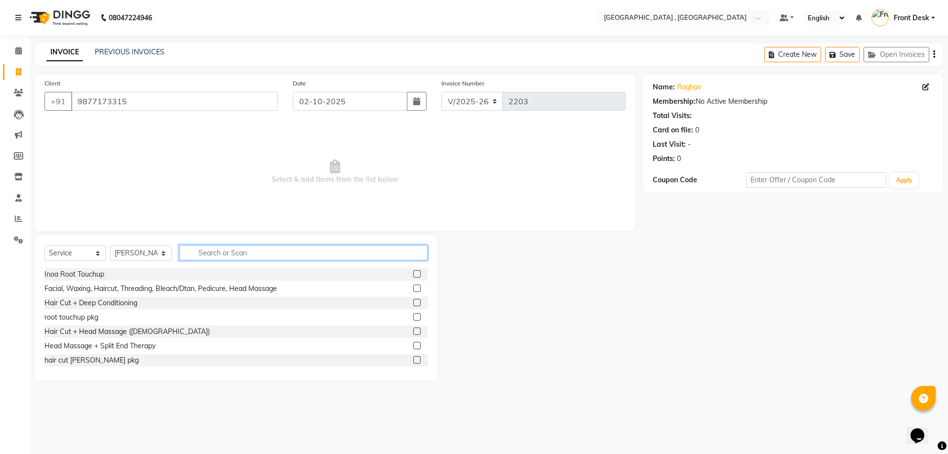
click at [204, 245] on input "text" at bounding box center [303, 252] width 248 height 15
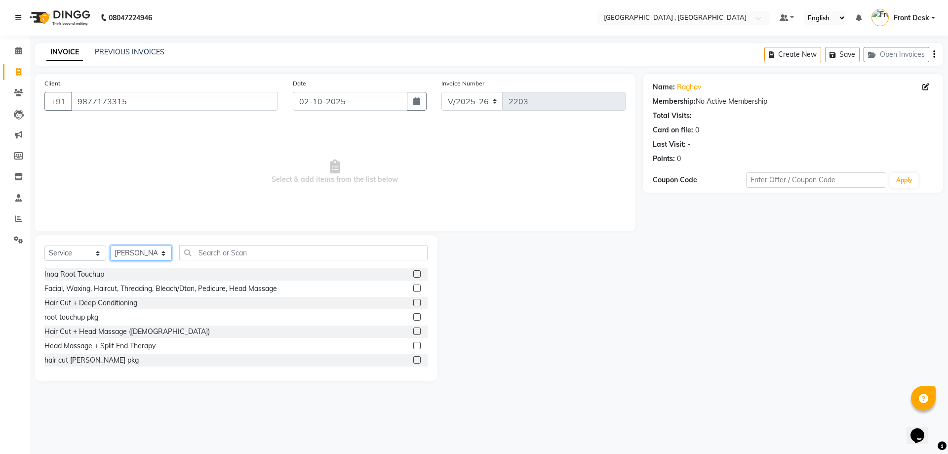
click at [143, 257] on select "Select Stylist anand anil anuj [PERSON_NAME] mam [PERSON_NAME] [PERSON_NAME] Fr…" at bounding box center [141, 252] width 62 height 15
select select "88543"
click at [110, 245] on select "Select Stylist anand anil anuj [PERSON_NAME] mam [PERSON_NAME] [PERSON_NAME] Fr…" at bounding box center [141, 252] width 62 height 15
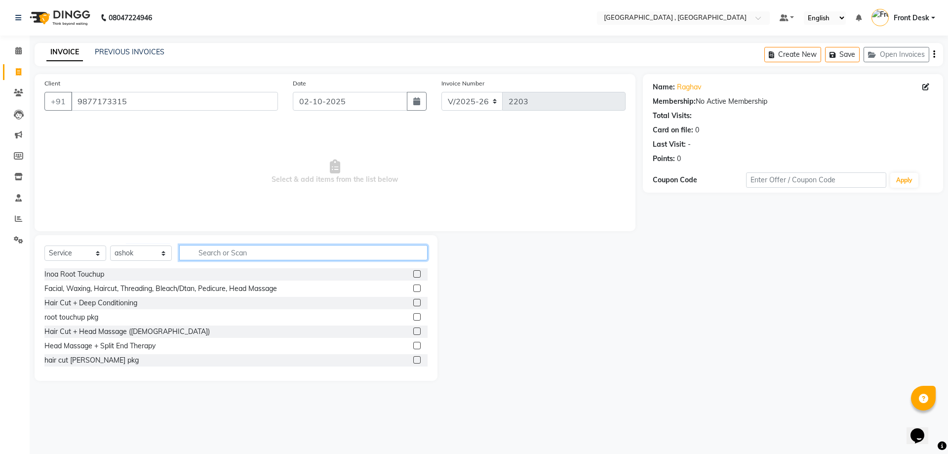
click at [213, 252] on input "text" at bounding box center [303, 252] width 248 height 15
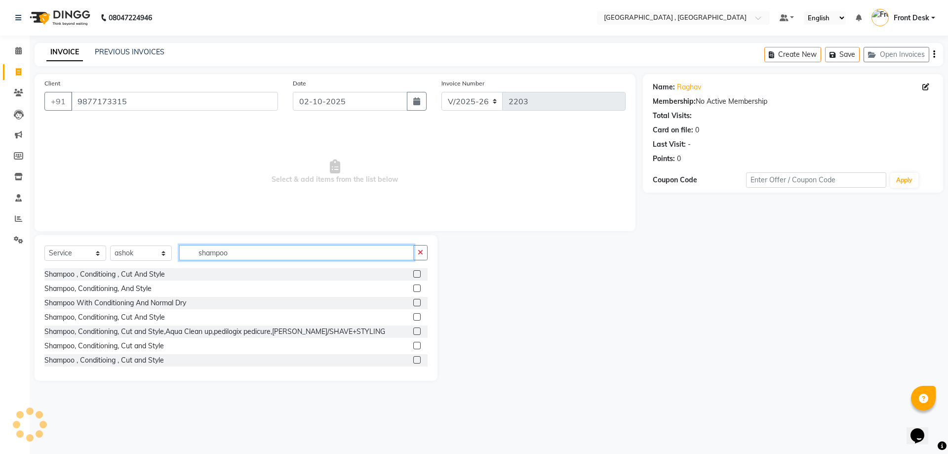
type input "shampoo"
click at [413, 302] on label at bounding box center [416, 302] width 7 height 7
click at [413, 302] on input "checkbox" at bounding box center [416, 303] width 6 height 6
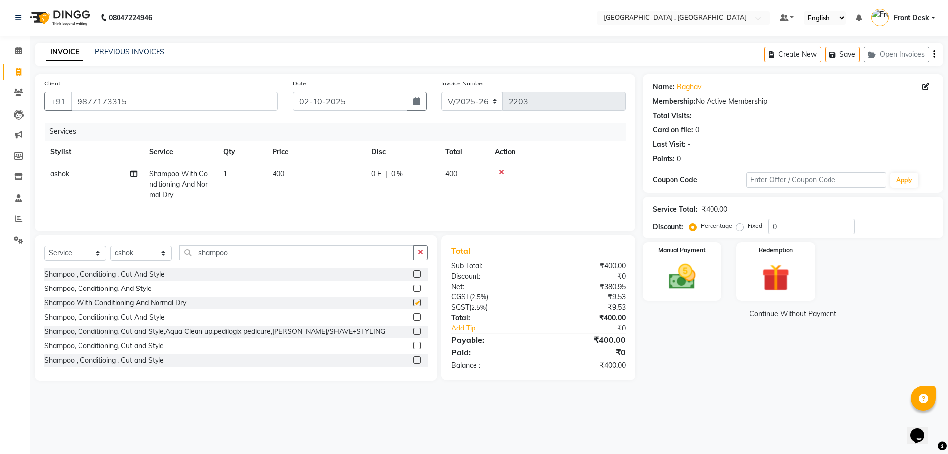
checkbox input "false"
click at [270, 175] on td "400" at bounding box center [316, 184] width 99 height 43
select select "88543"
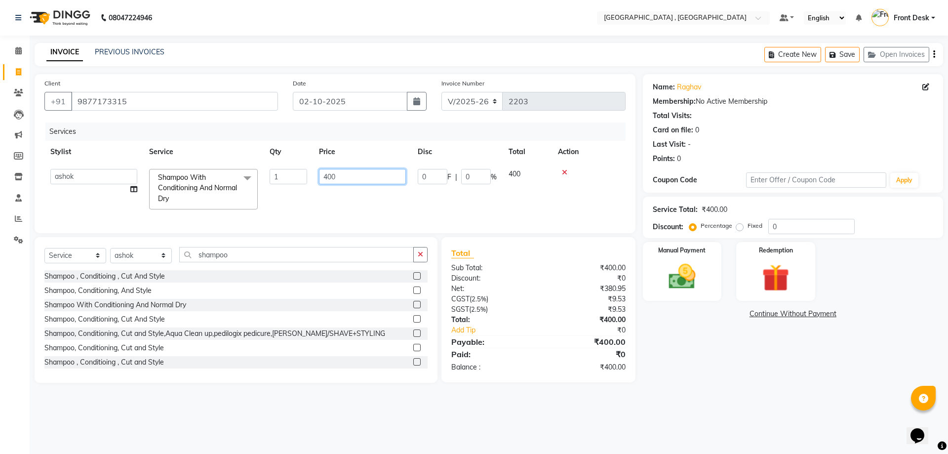
drag, startPoint x: 341, startPoint y: 176, endPoint x: 311, endPoint y: 185, distance: 31.3
click at [312, 185] on tr "anand anil anuj [PERSON_NAME] mam [PERSON_NAME] [PERSON_NAME] Front Desk [PERSO…" at bounding box center [334, 189] width 581 height 52
type input "500"
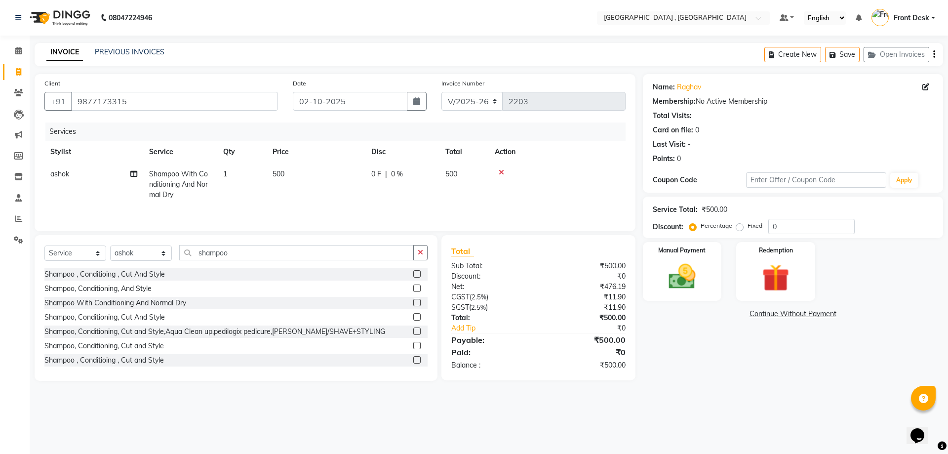
click at [341, 197] on td "500" at bounding box center [316, 184] width 99 height 43
select select "88543"
click at [668, 250] on label "Manual Payment" at bounding box center [682, 249] width 49 height 9
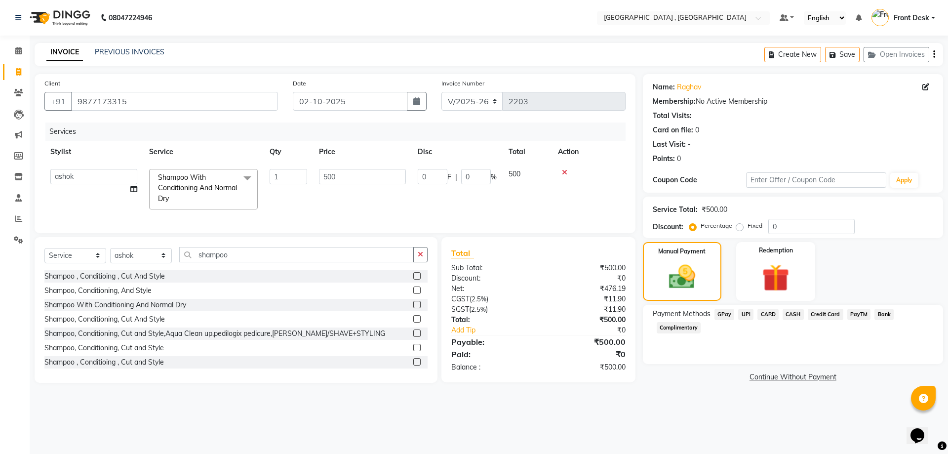
click at [745, 314] on span "UPI" at bounding box center [745, 314] width 15 height 11
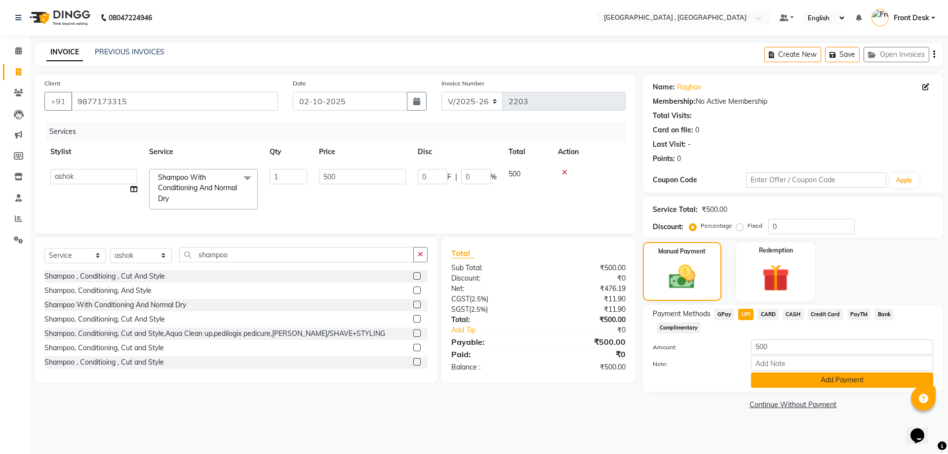
click at [774, 376] on button "Add Payment" at bounding box center [842, 379] width 182 height 15
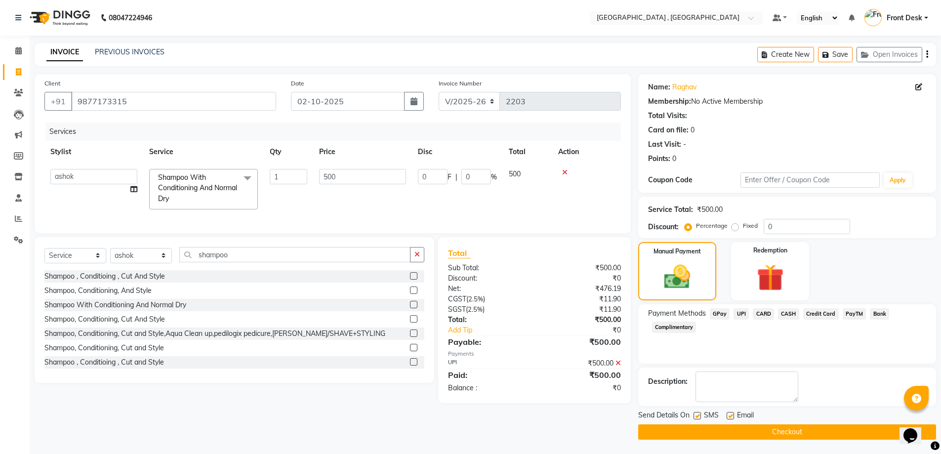
click at [782, 435] on button "Checkout" at bounding box center [787, 431] width 298 height 15
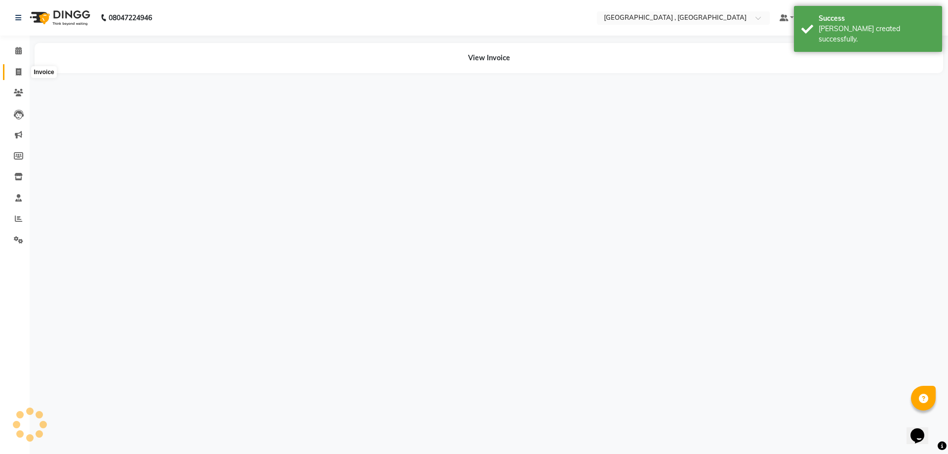
click at [18, 71] on icon at bounding box center [18, 71] width 5 height 7
select select "service"
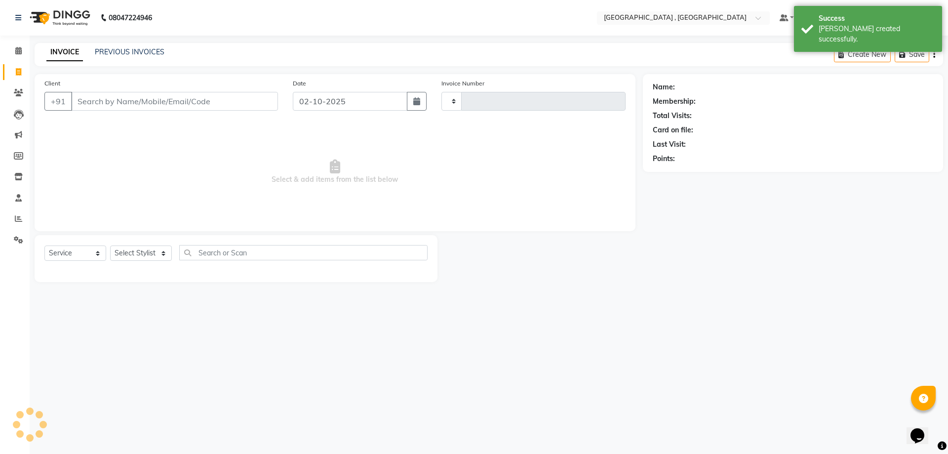
type input "2204"
select select "5111"
click at [113, 55] on link "PREVIOUS INVOICES" at bounding box center [130, 51] width 70 height 9
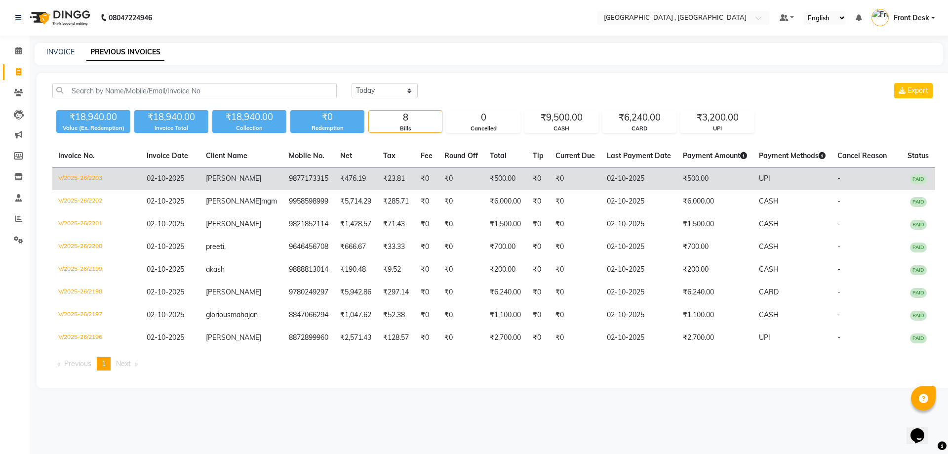
click at [182, 178] on td "02-10-2025" at bounding box center [170, 178] width 59 height 23
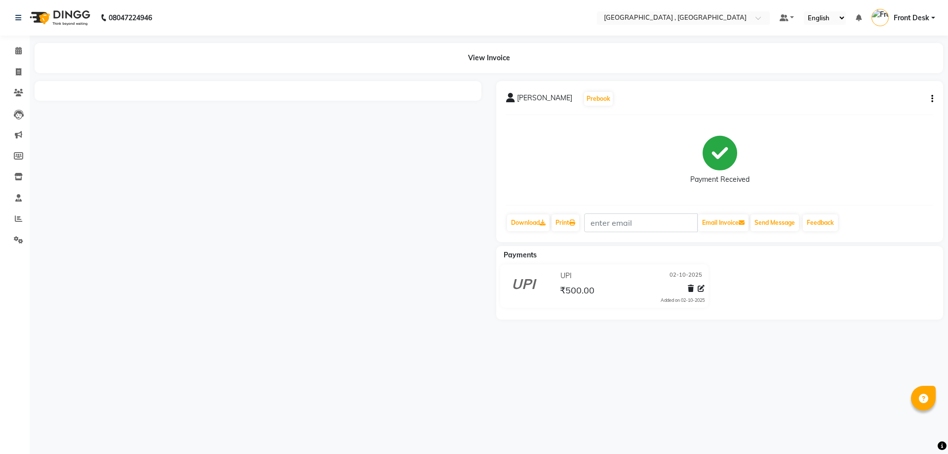
click at [930, 99] on button "button" at bounding box center [930, 99] width 6 height 10
click at [876, 107] on div "Edit Invoice" at bounding box center [883, 111] width 68 height 12
select select "service"
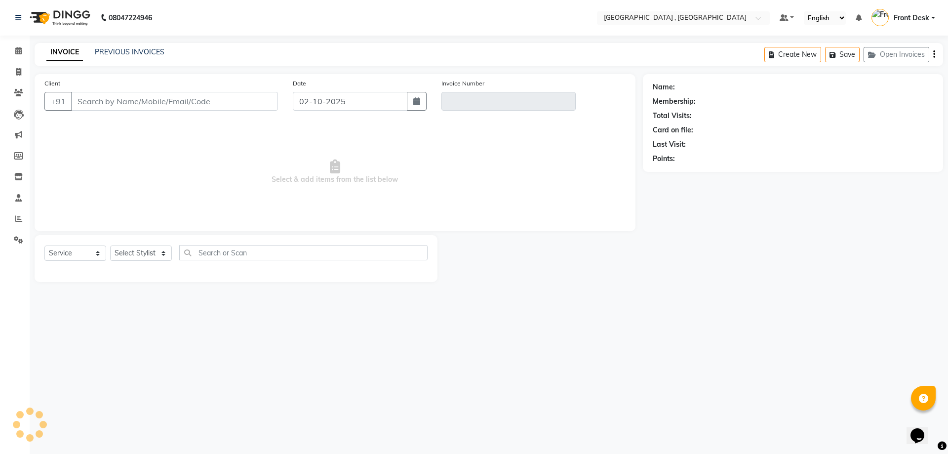
type input "9877173315"
type input "V/2025-26/2203"
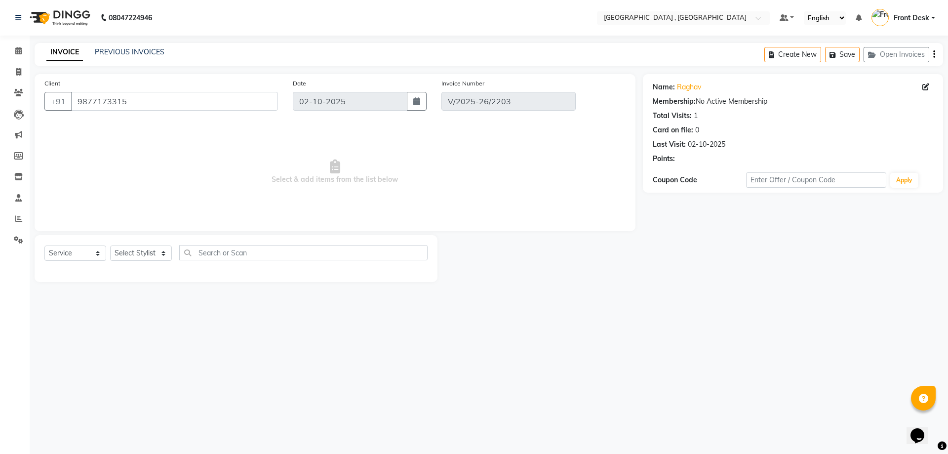
select select "select"
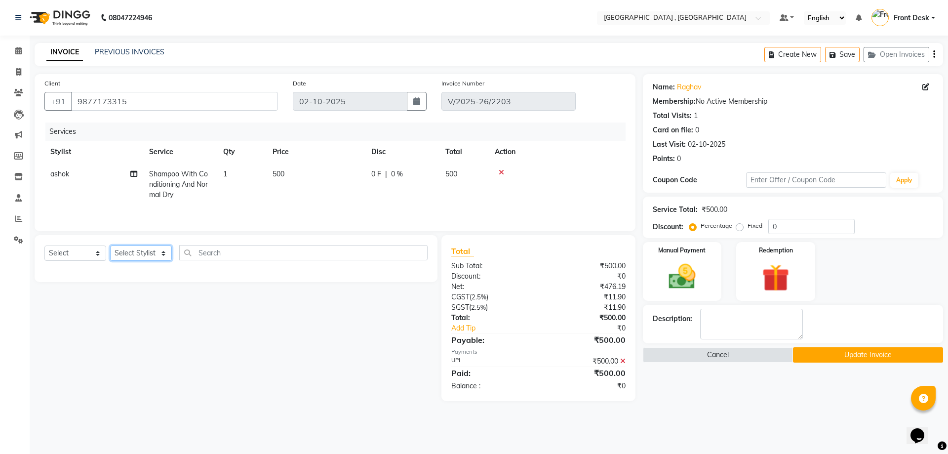
click at [146, 252] on select "Select Stylist anand anil anuj [PERSON_NAME] mam [PERSON_NAME] [PERSON_NAME] Fr…" at bounding box center [141, 252] width 62 height 15
select select "32310"
click at [110, 245] on select "Select Stylist anand anil anuj [PERSON_NAME] mam [PERSON_NAME] [PERSON_NAME] Fr…" at bounding box center [141, 252] width 62 height 15
click at [75, 252] on select "Select Service Product Membership Package Voucher Prepaid Gift Card" at bounding box center [75, 252] width 62 height 15
select select "service"
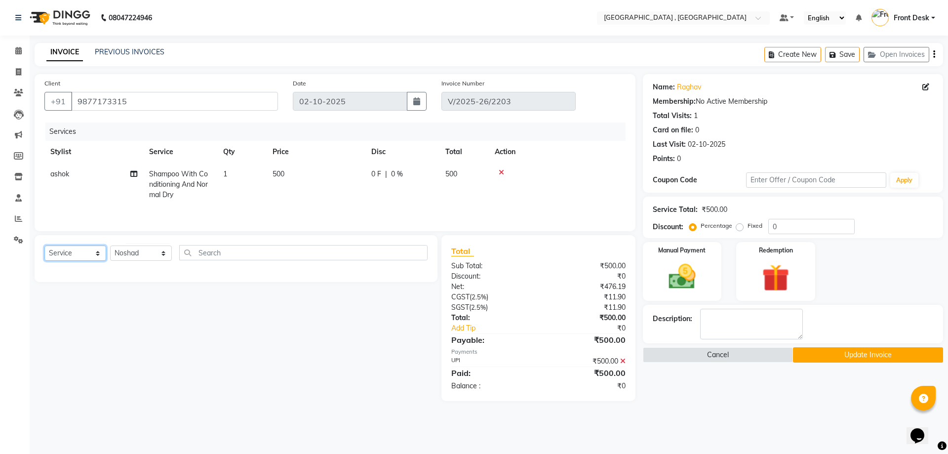
click at [44, 245] on select "Select Service Product Membership Package Voucher Prepaid Gift Card" at bounding box center [75, 252] width 62 height 15
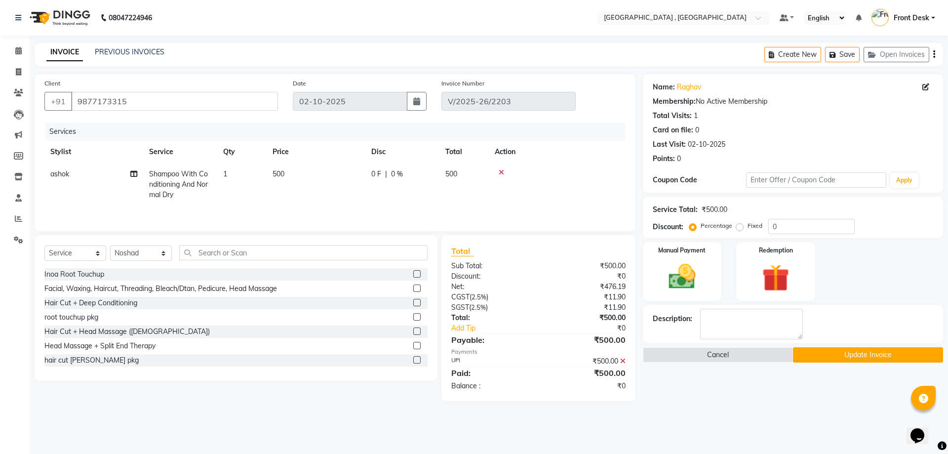
click at [225, 241] on div "Select Service Product Membership Package Voucher Prepaid Gift Card Select Styl…" at bounding box center [236, 308] width 403 height 146
click at [227, 257] on input "text" at bounding box center [303, 252] width 248 height 15
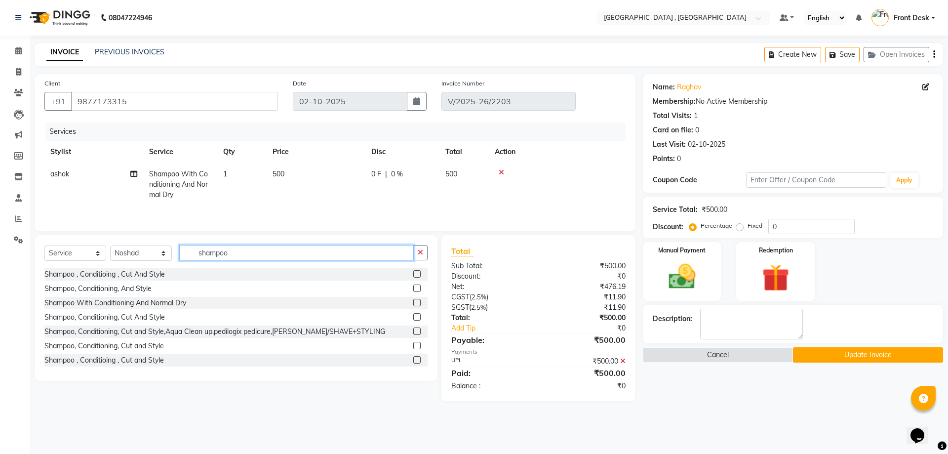
type input "shampoo"
click at [413, 272] on label at bounding box center [416, 273] width 7 height 7
click at [413, 272] on input "checkbox" at bounding box center [416, 274] width 6 height 6
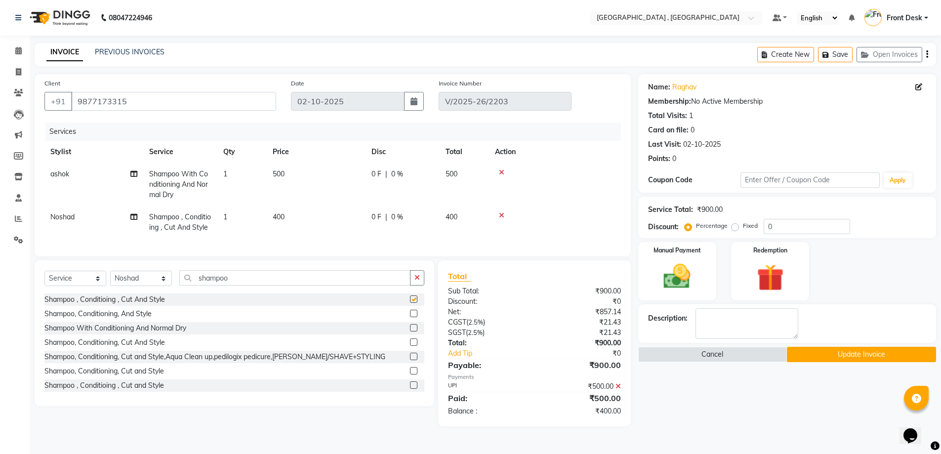
checkbox input "false"
click at [279, 211] on td "400" at bounding box center [316, 222] width 99 height 33
select select "32310"
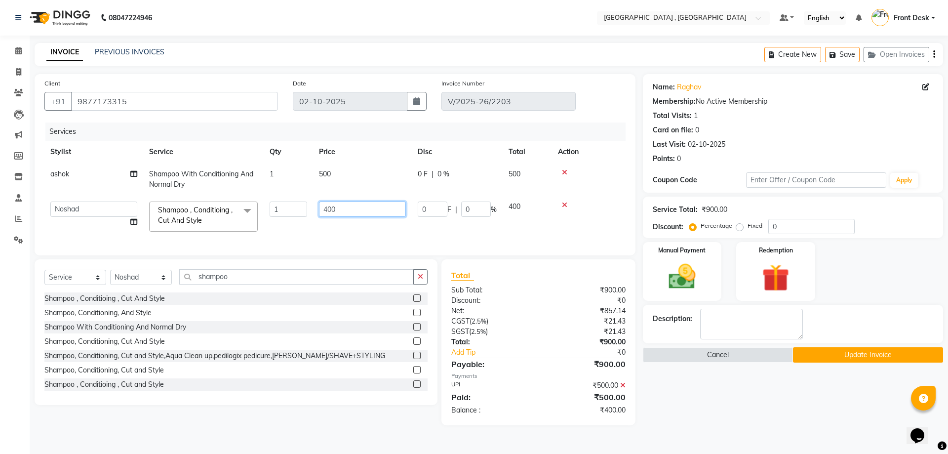
drag, startPoint x: 336, startPoint y: 216, endPoint x: 274, endPoint y: 224, distance: 63.3
click at [276, 224] on tr "anand anil anuj [PERSON_NAME] mam [PERSON_NAME] [PERSON_NAME] Front Desk [PERSO…" at bounding box center [334, 217] width 581 height 42
type input "800"
click at [385, 242] on div "Services Stylist Service Qty Price Disc Total Action ashok Shampoo With Conditi…" at bounding box center [334, 183] width 581 height 123
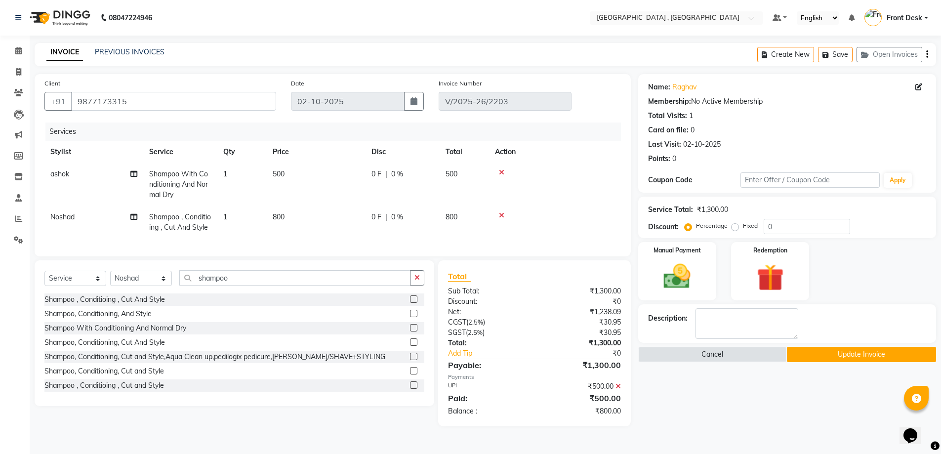
click at [619, 390] on icon at bounding box center [617, 386] width 5 height 7
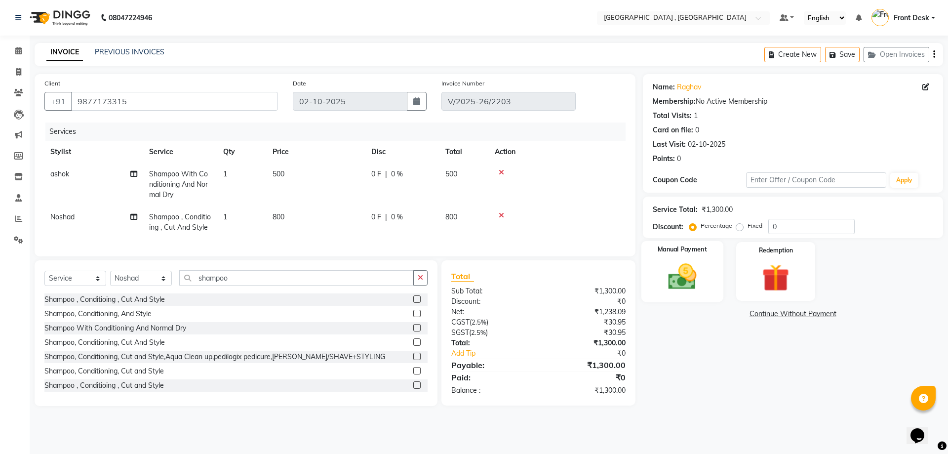
click at [683, 288] on img at bounding box center [682, 276] width 46 height 33
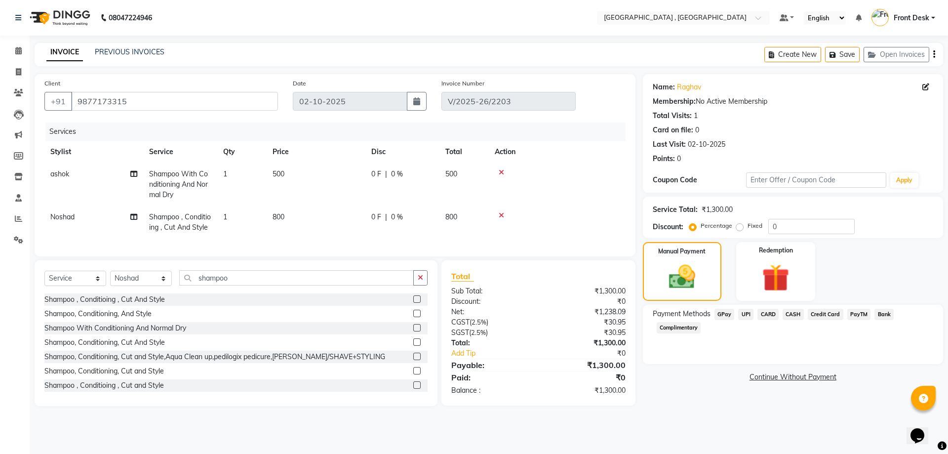
click at [501, 214] on icon at bounding box center [501, 215] width 5 height 7
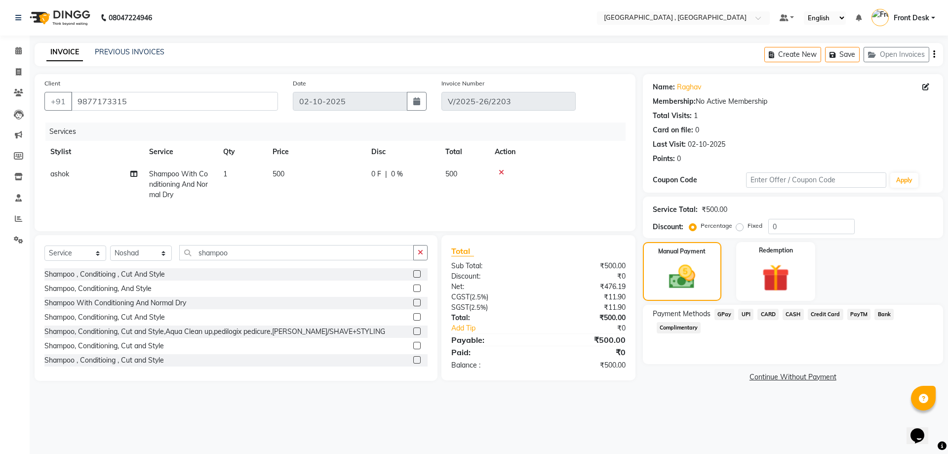
click at [742, 311] on span "UPI" at bounding box center [745, 314] width 15 height 11
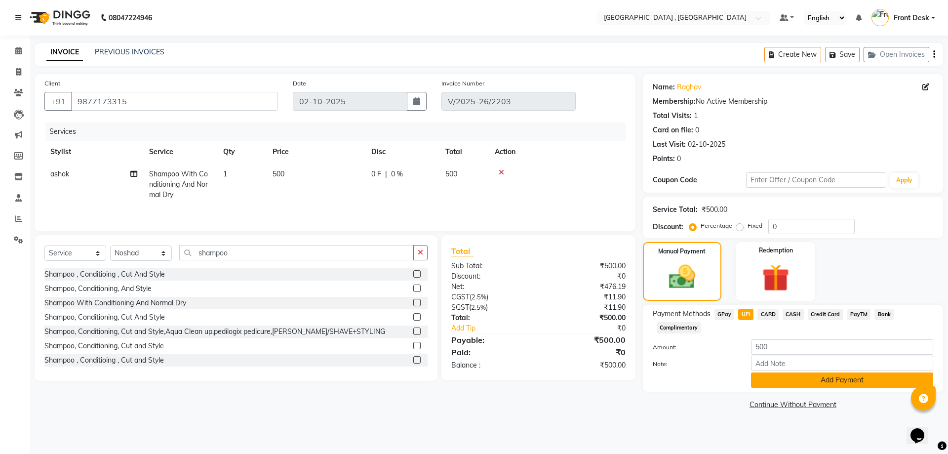
click at [784, 377] on button "Add Payment" at bounding box center [842, 379] width 182 height 15
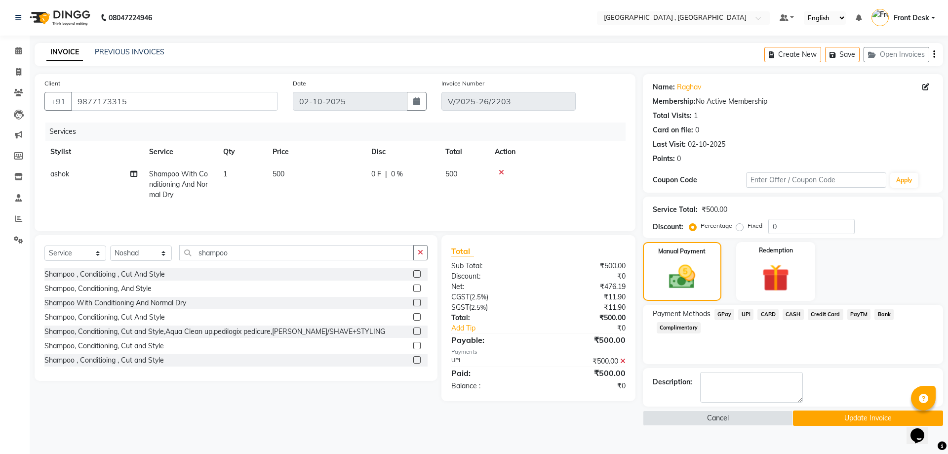
click at [811, 417] on button "Update Invoice" at bounding box center [868, 417] width 150 height 15
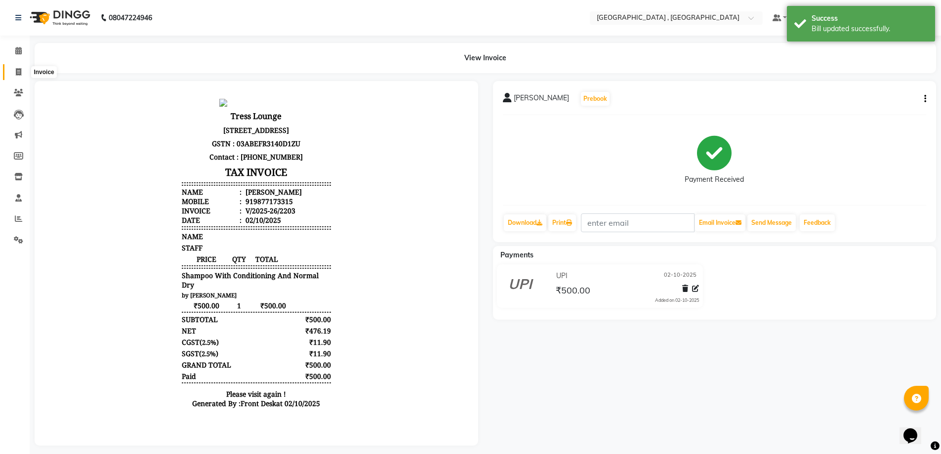
click at [21, 75] on icon at bounding box center [18, 71] width 5 height 7
select select "5111"
select select "service"
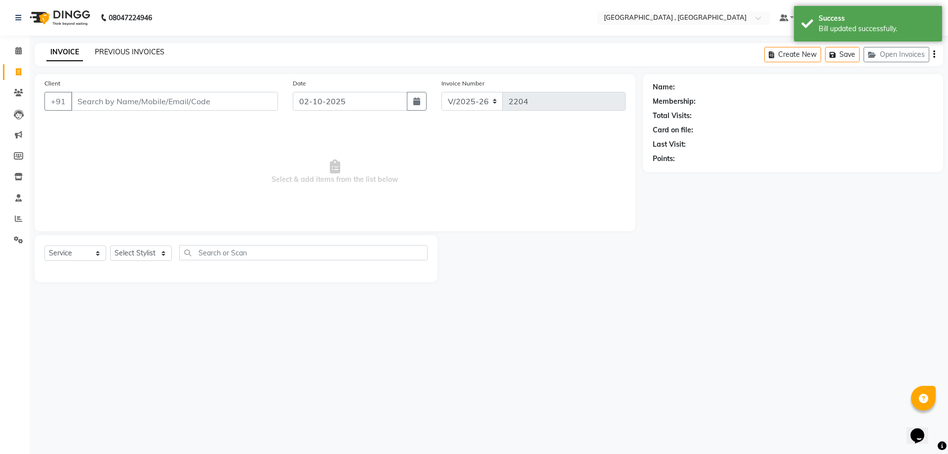
click at [131, 53] on link "PREVIOUS INVOICES" at bounding box center [130, 51] width 70 height 9
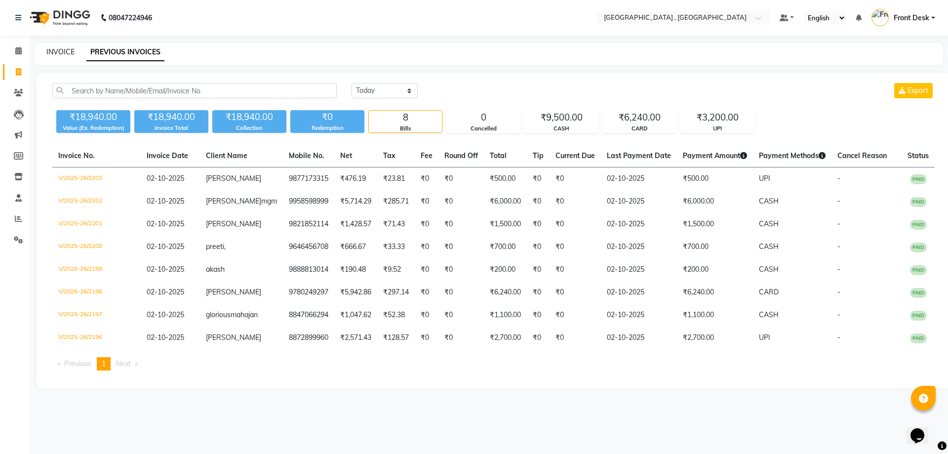
click at [68, 56] on link "INVOICE" at bounding box center [60, 51] width 28 height 9
select select "service"
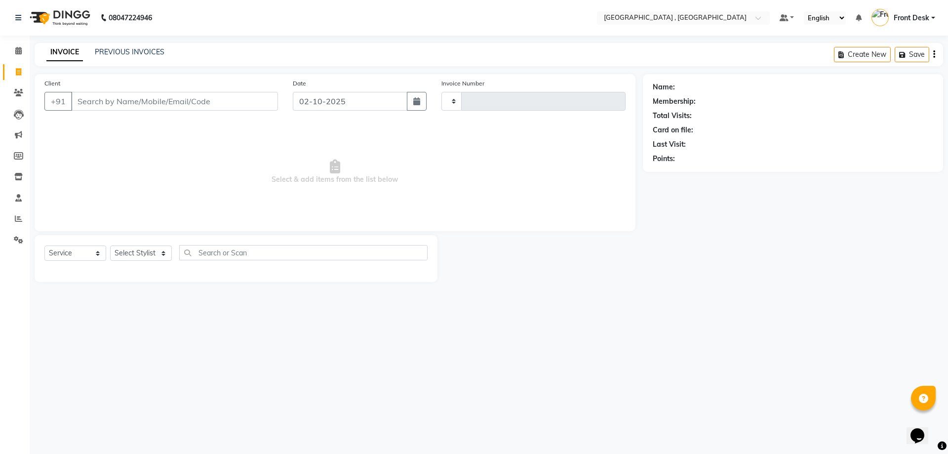
type input "2204"
select select "5111"
click at [262, 105] on input "Client" at bounding box center [174, 101] width 207 height 19
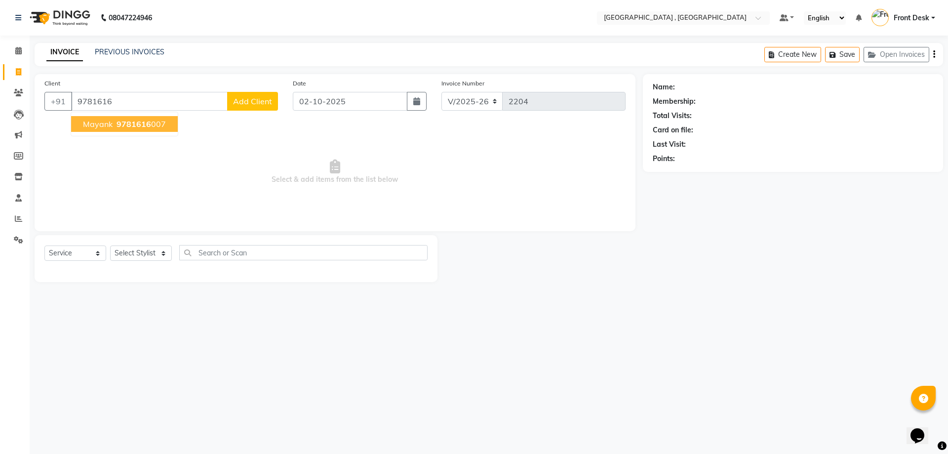
click at [162, 119] on ngb-highlight "9781616 007" at bounding box center [140, 124] width 51 height 10
type input "9781616007"
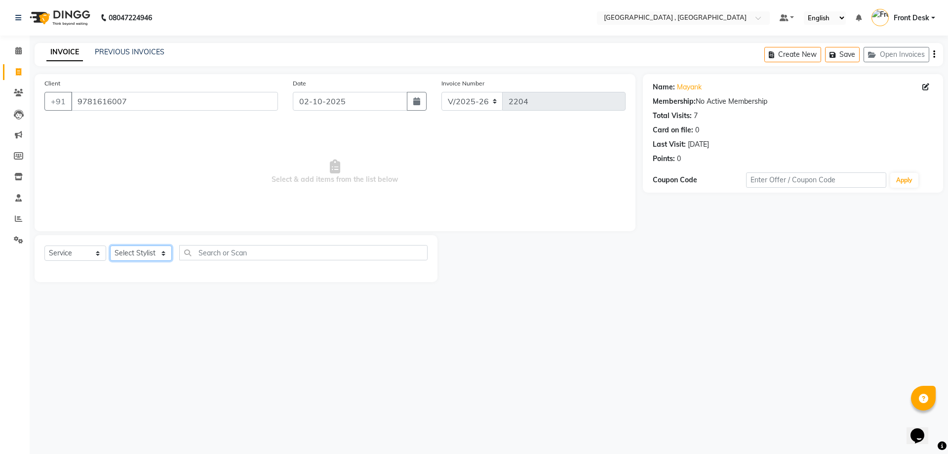
click at [117, 258] on select "Select Stylist anand anil anuj [PERSON_NAME] mam [PERSON_NAME] [PERSON_NAME] Fr…" at bounding box center [141, 252] width 62 height 15
click at [110, 245] on select "Select Stylist anand anil anuj [PERSON_NAME] mam [PERSON_NAME] [PERSON_NAME] Fr…" at bounding box center [141, 252] width 62 height 15
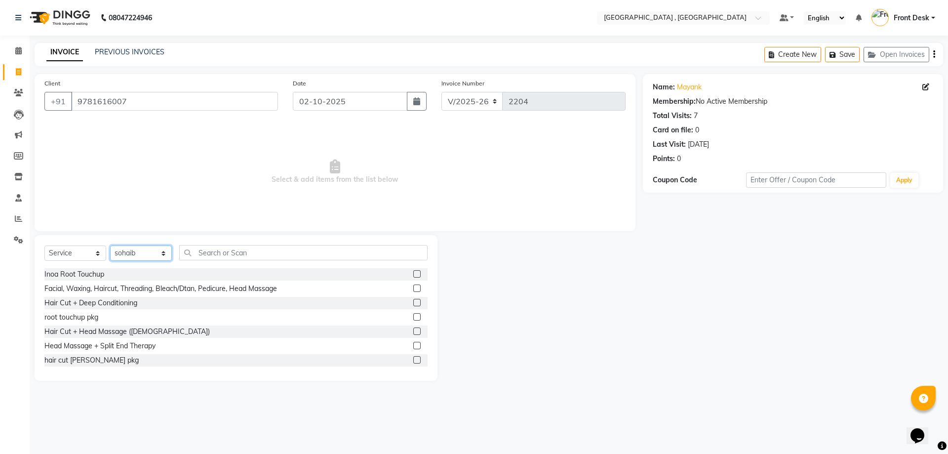
click at [139, 250] on select "Select Stylist anand anil anuj [PERSON_NAME] mam [PERSON_NAME] [PERSON_NAME] Fr…" at bounding box center [141, 252] width 62 height 15
select select "59118"
click at [110, 245] on select "Select Stylist anand anil anuj [PERSON_NAME] mam [PERSON_NAME] [PERSON_NAME] Fr…" at bounding box center [141, 252] width 62 height 15
click at [255, 252] on input "text" at bounding box center [303, 252] width 248 height 15
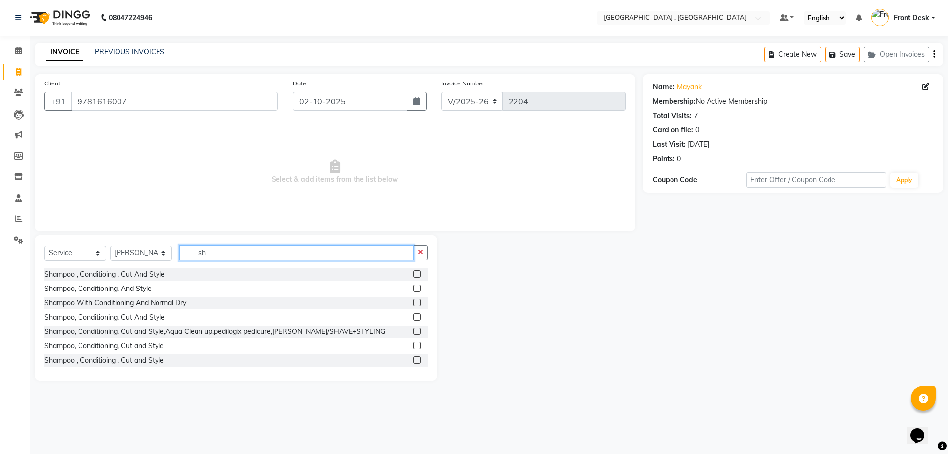
type input "s"
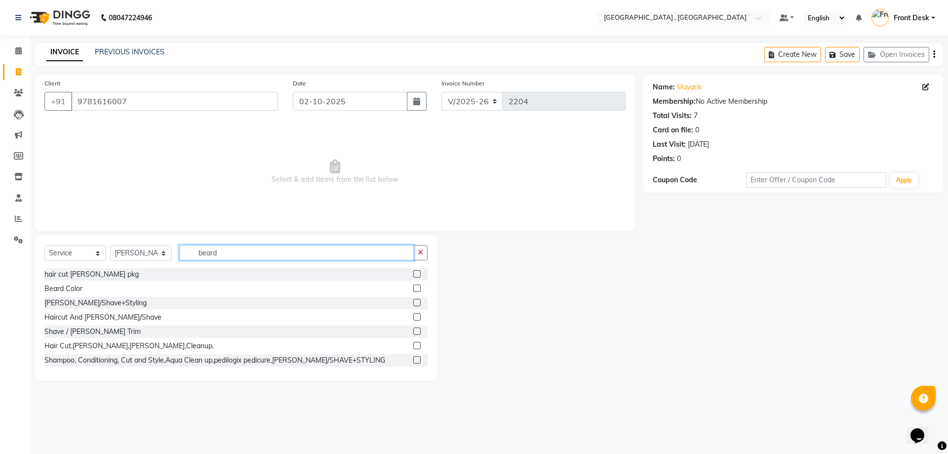
type input "beard"
click at [413, 314] on label at bounding box center [416, 316] width 7 height 7
click at [413, 314] on input "checkbox" at bounding box center [416, 317] width 6 height 6
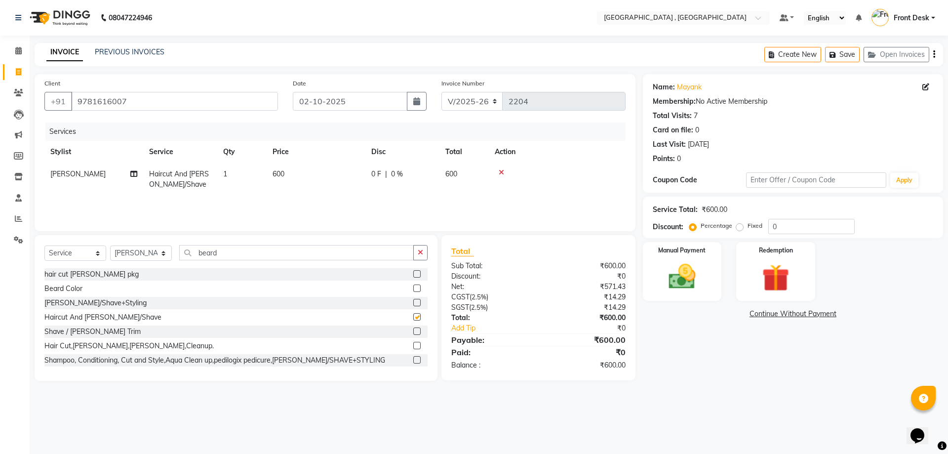
checkbox input "false"
drag, startPoint x: 251, startPoint y: 254, endPoint x: 153, endPoint y: 253, distance: 98.3
click at [153, 253] on div "Select Service Product Membership Package Voucher Prepaid Gift Card Select Styl…" at bounding box center [235, 256] width 383 height 23
click at [142, 246] on select "Select Stylist anand anil anuj [PERSON_NAME] mam [PERSON_NAME] [PERSON_NAME] Fr…" at bounding box center [141, 252] width 62 height 15
select select "88543"
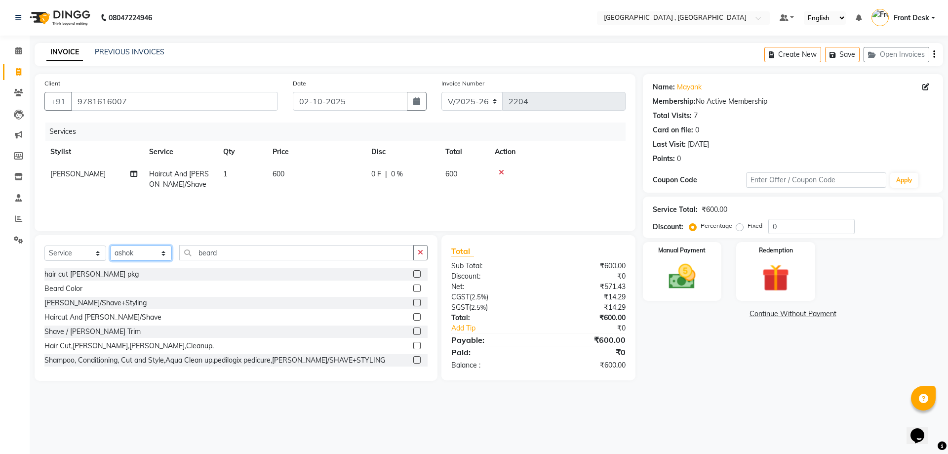
click at [110, 245] on select "Select Stylist anand anil anuj [PERSON_NAME] mam [PERSON_NAME] [PERSON_NAME] Fr…" at bounding box center [141, 252] width 62 height 15
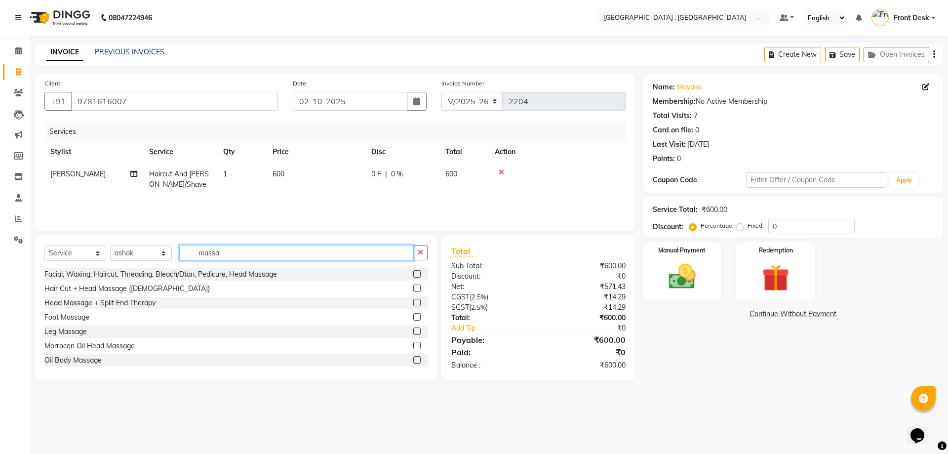
scroll to position [99, 0]
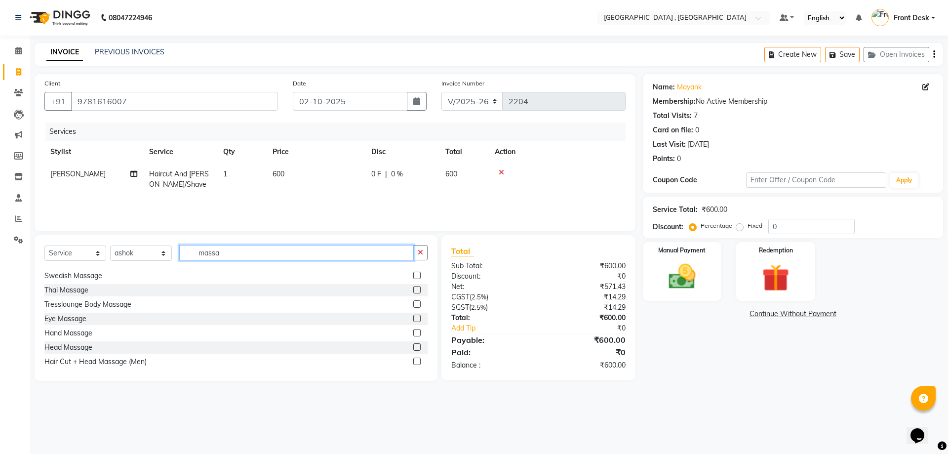
type input "massa"
click at [413, 348] on label at bounding box center [416, 346] width 7 height 7
click at [413, 348] on input "checkbox" at bounding box center [416, 347] width 6 height 6
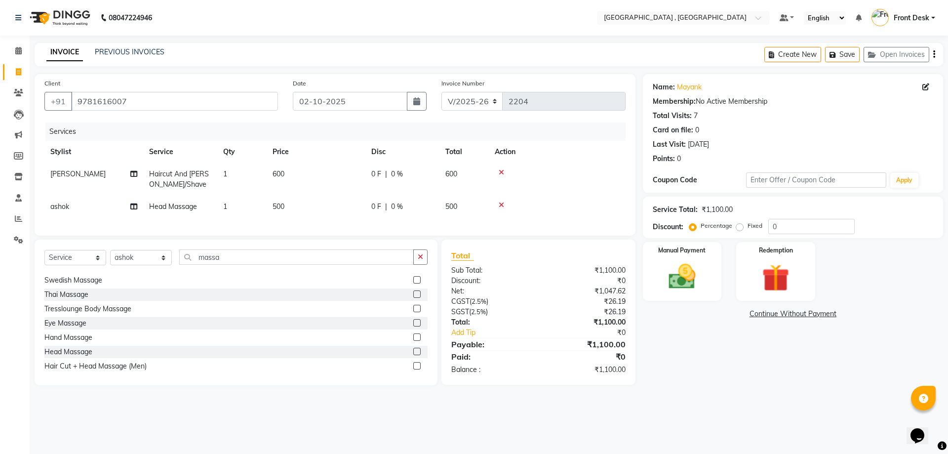
checkbox input "false"
click at [315, 207] on td "500" at bounding box center [316, 207] width 99 height 22
select select "88543"
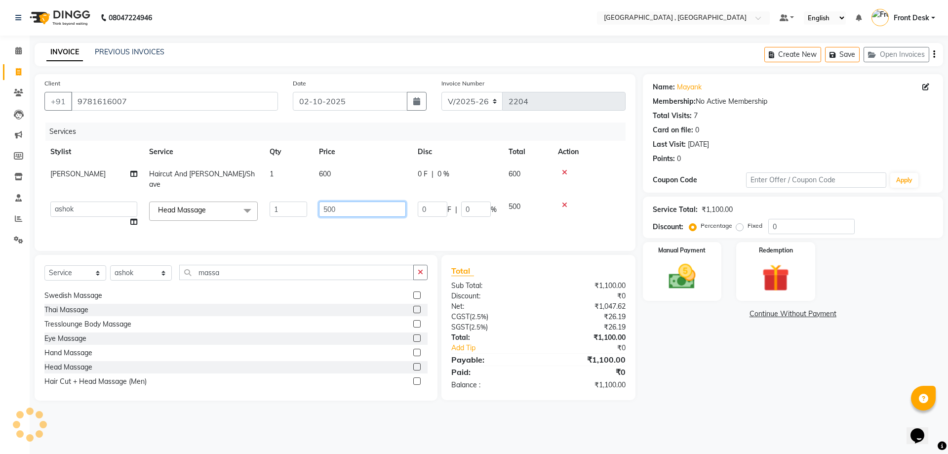
click at [325, 201] on input "500" at bounding box center [362, 208] width 87 height 15
click at [326, 201] on input "500" at bounding box center [362, 208] width 87 height 15
type input "600"
click at [333, 223] on div "Services Stylist Service Qty Price Disc Total Action anand Haircut And [PERSON_…" at bounding box center [334, 181] width 581 height 118
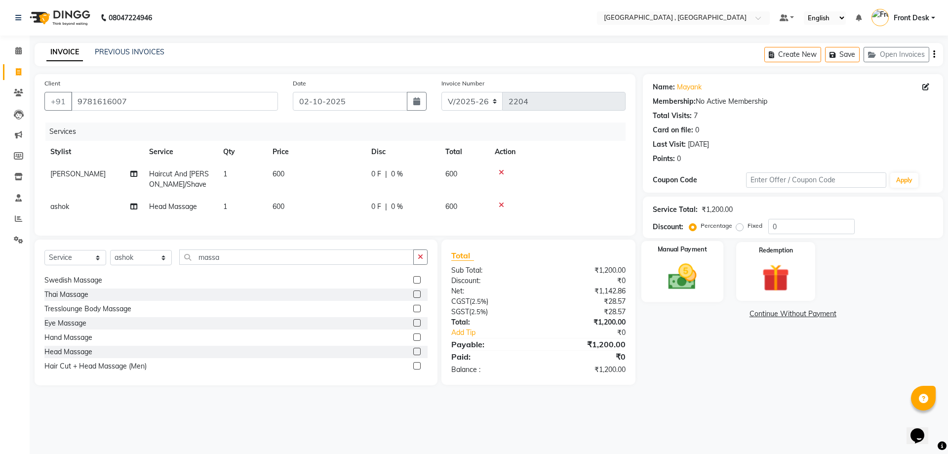
click at [695, 260] on div "Manual Payment" at bounding box center [682, 271] width 82 height 61
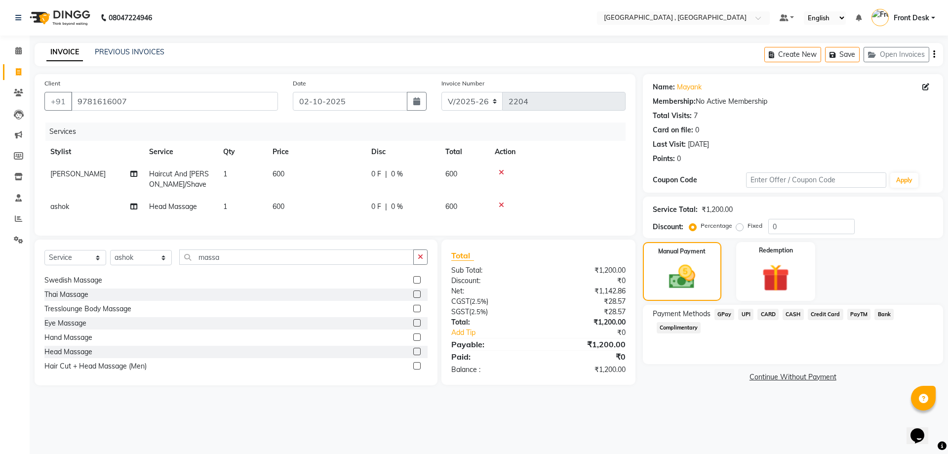
click at [788, 314] on span "CASH" at bounding box center [793, 314] width 21 height 11
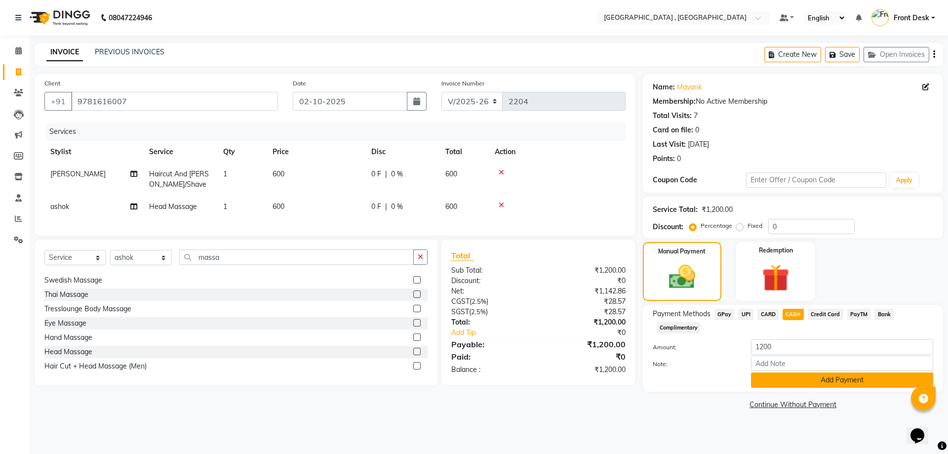
click at [793, 378] on button "Add Payment" at bounding box center [842, 379] width 182 height 15
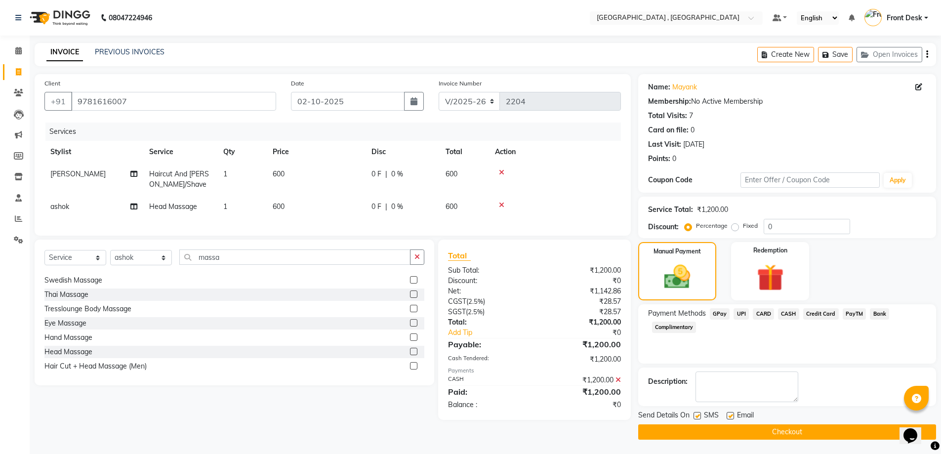
click at [790, 441] on main "INVOICE PREVIOUS INVOICES Create New Save Open Invoices Client [PHONE_NUMBER] D…" at bounding box center [485, 248] width 911 height 411
click at [793, 430] on button "Checkout" at bounding box center [787, 431] width 298 height 15
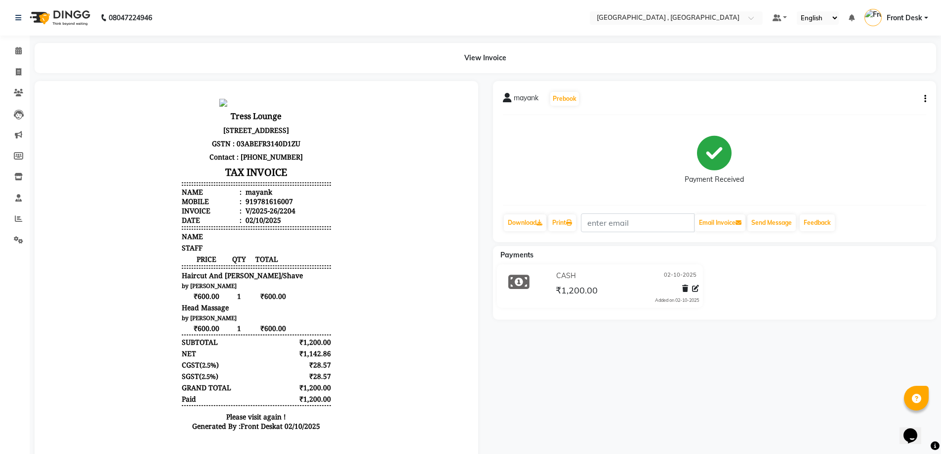
scroll to position [37, 0]
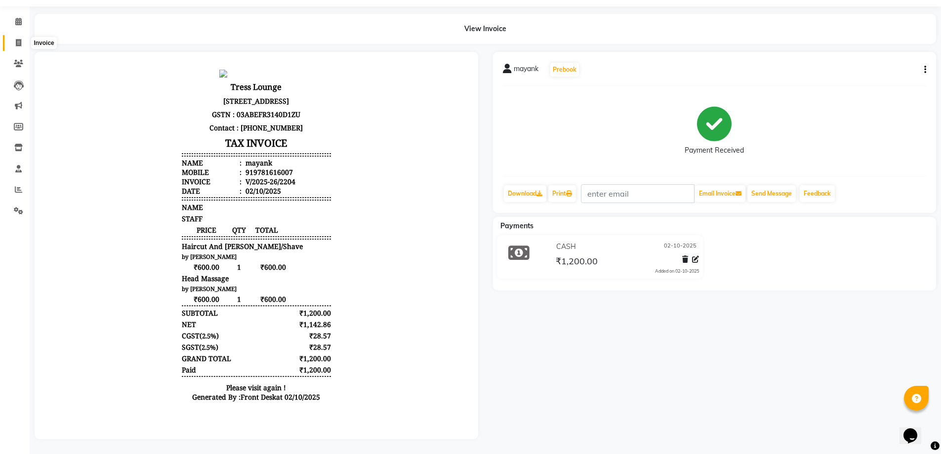
click at [24, 38] on span at bounding box center [18, 43] width 17 height 11
select select "service"
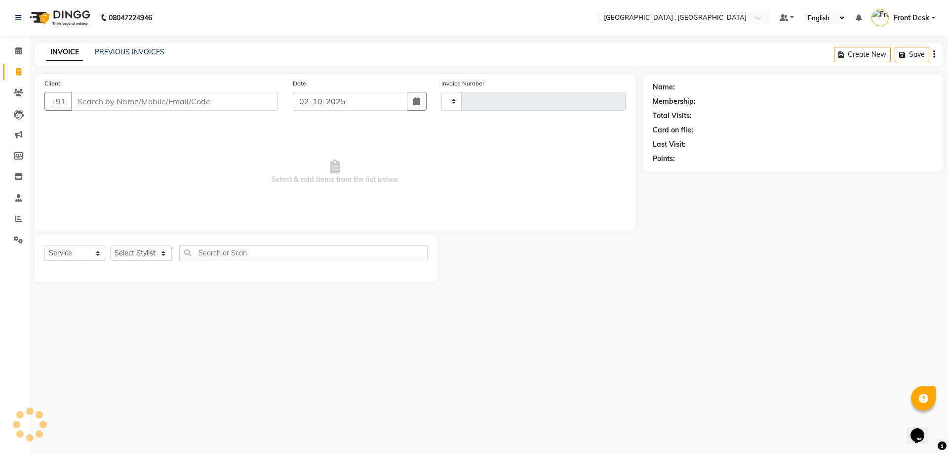
type input "2205"
select select "5111"
click at [134, 49] on link "PREVIOUS INVOICES" at bounding box center [130, 51] width 70 height 9
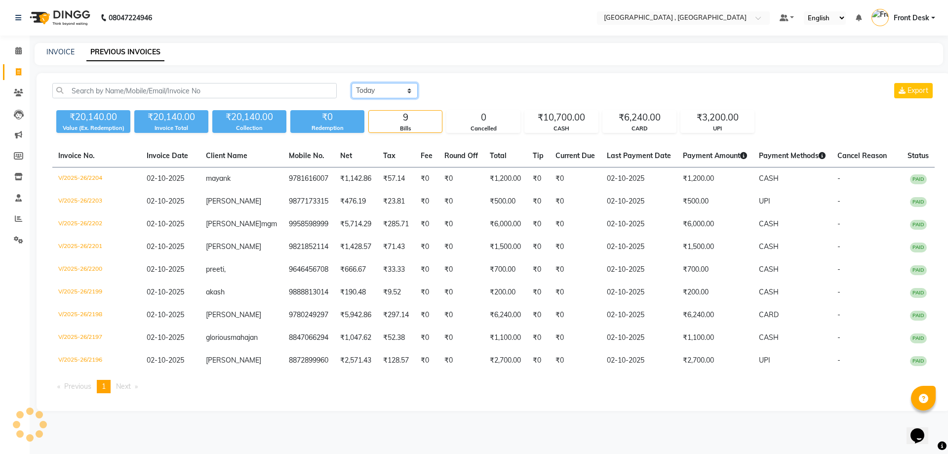
click at [388, 85] on select "[DATE] [DATE] Custom Range" at bounding box center [385, 90] width 66 height 15
click at [541, 64] on div "INVOICE PREVIOUS INVOICES" at bounding box center [489, 54] width 908 height 22
click at [794, 398] on div "Invoice No. Invoice Date Client Name Mobile No. Net Tax Fee Round Off Total Tip…" at bounding box center [493, 273] width 894 height 256
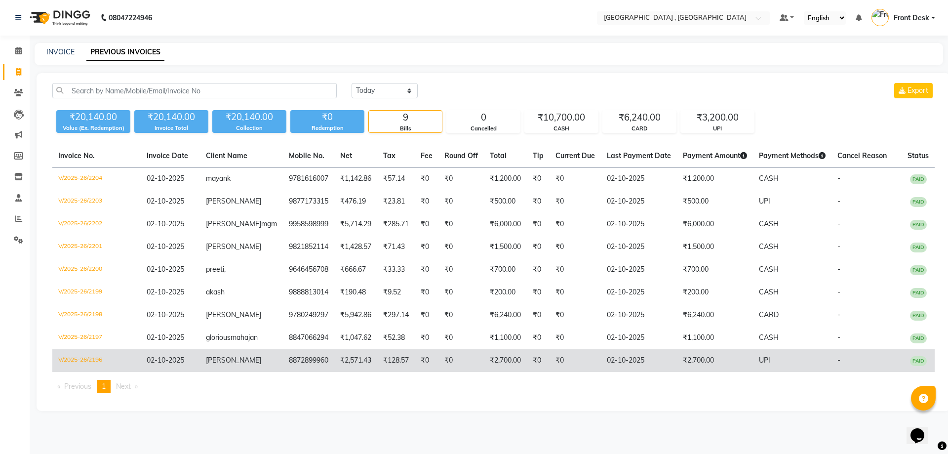
click at [764, 372] on td "UPI" at bounding box center [792, 360] width 79 height 23
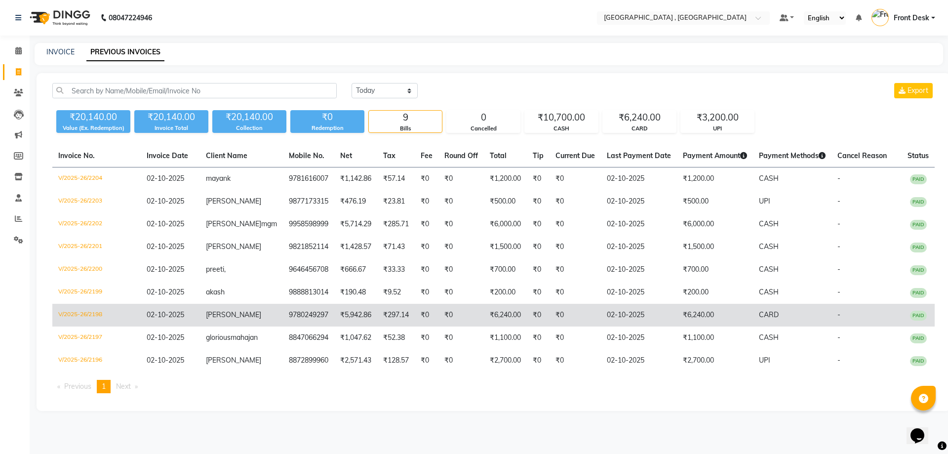
click at [110, 326] on td "V/2025-26/2198" at bounding box center [96, 315] width 88 height 23
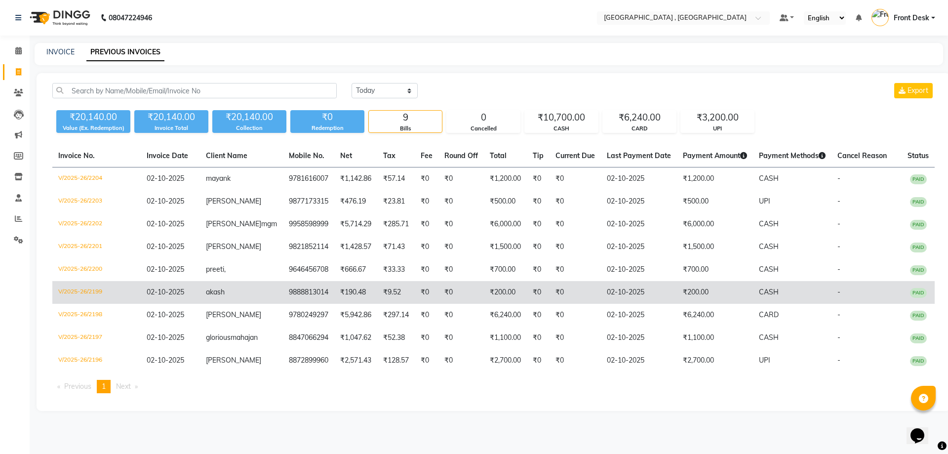
click at [283, 303] on td "9888813014" at bounding box center [308, 292] width 51 height 23
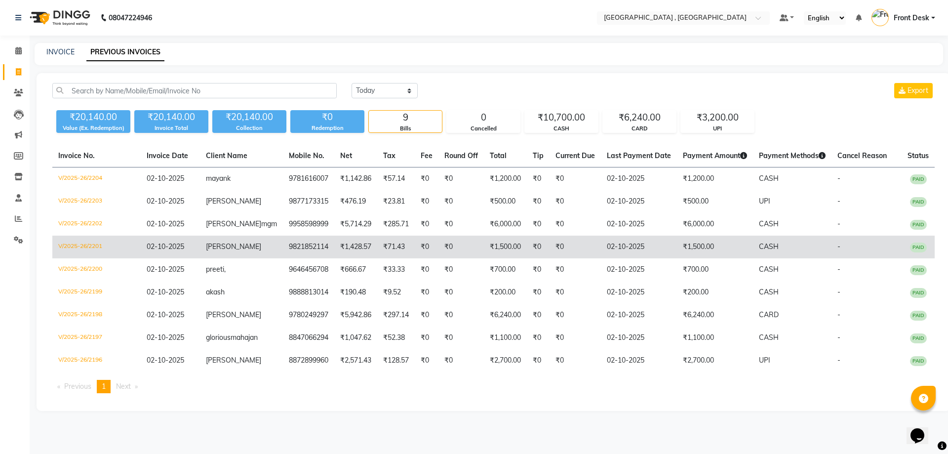
click at [290, 253] on td "9821852114" at bounding box center [308, 247] width 51 height 23
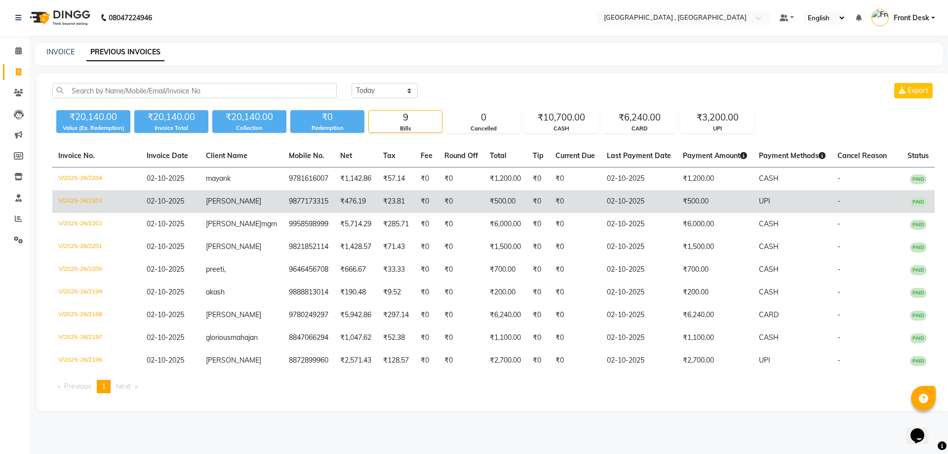
click at [416, 203] on td "₹0" at bounding box center [427, 201] width 24 height 23
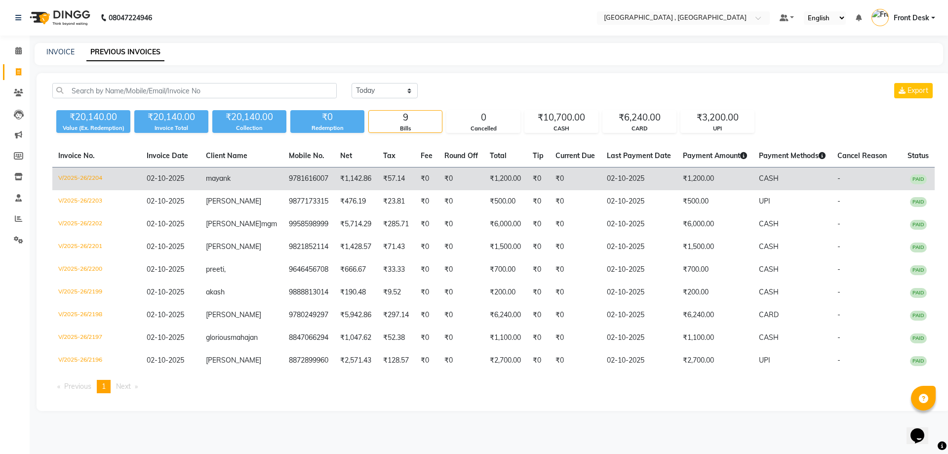
click at [354, 188] on td "₹1,142.86" at bounding box center [355, 178] width 43 height 23
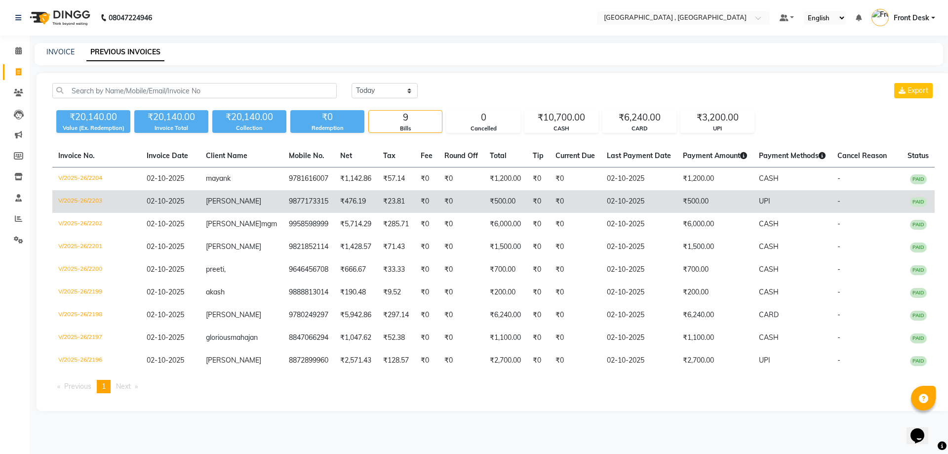
click at [261, 194] on td "[PERSON_NAME]" at bounding box center [241, 201] width 83 height 23
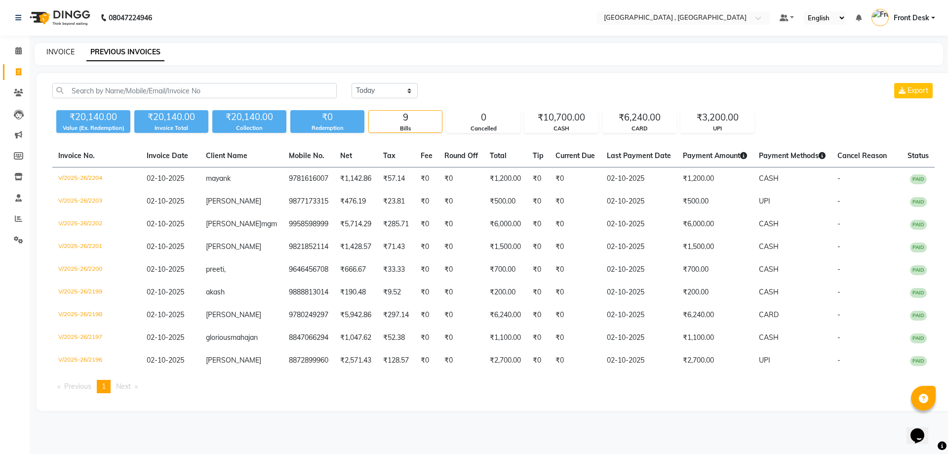
click at [63, 53] on link "INVOICE" at bounding box center [60, 51] width 28 height 9
select select "service"
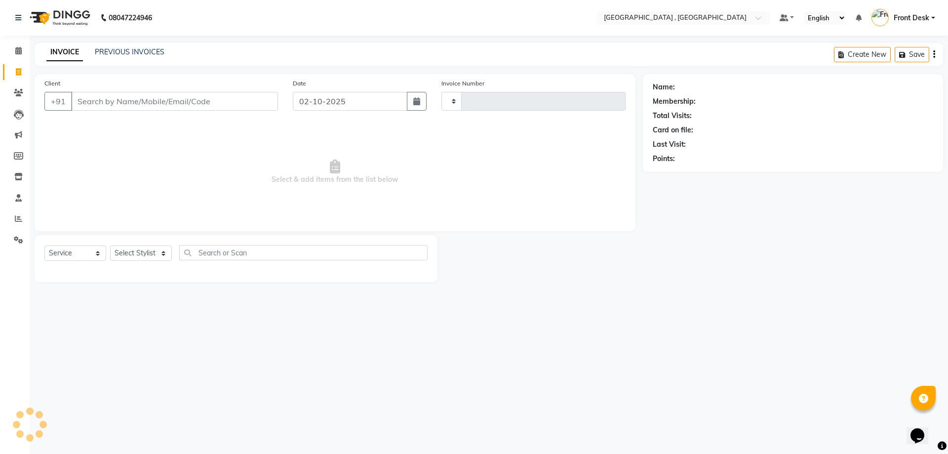
type input "2205"
select select "5111"
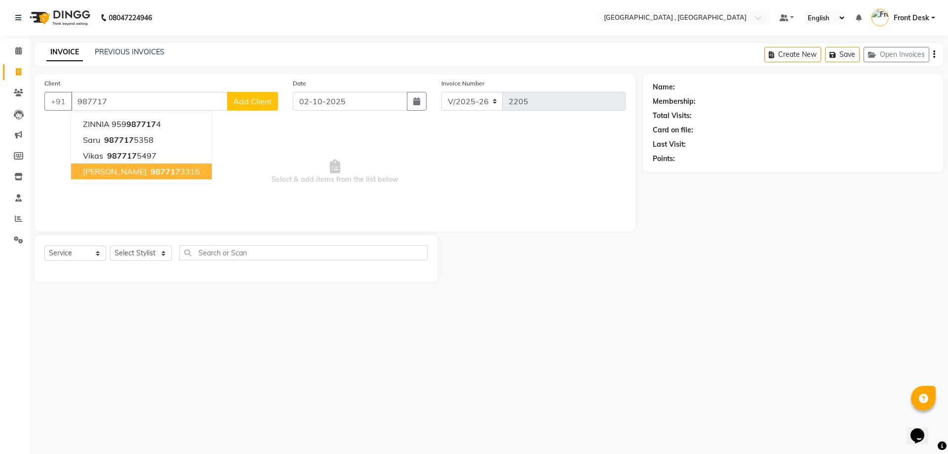
click at [151, 170] on span "987717" at bounding box center [166, 171] width 30 height 10
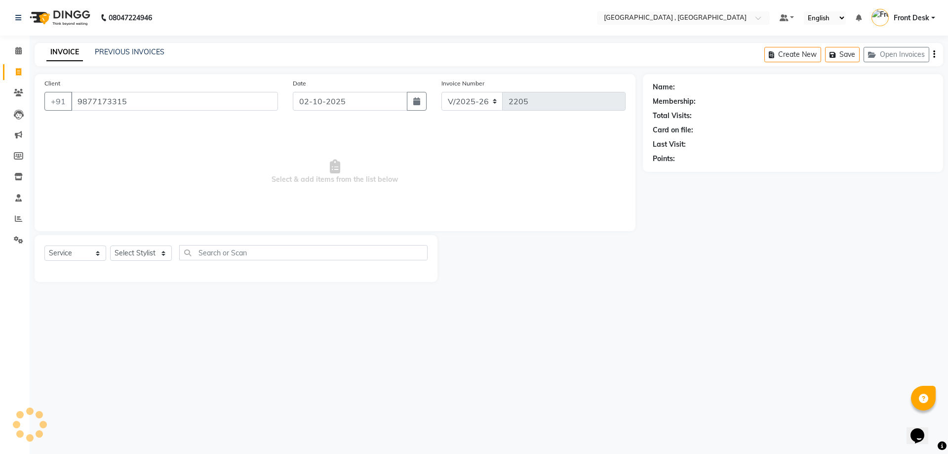
type input "9877173315"
click at [133, 253] on select "Select Stylist anand anil anuj [PERSON_NAME] mam [PERSON_NAME] [PERSON_NAME] Fr…" at bounding box center [141, 252] width 62 height 15
select select "32310"
click at [110, 245] on select "Select Stylist anand anil anuj [PERSON_NAME] mam [PERSON_NAME] [PERSON_NAME] Fr…" at bounding box center [141, 252] width 62 height 15
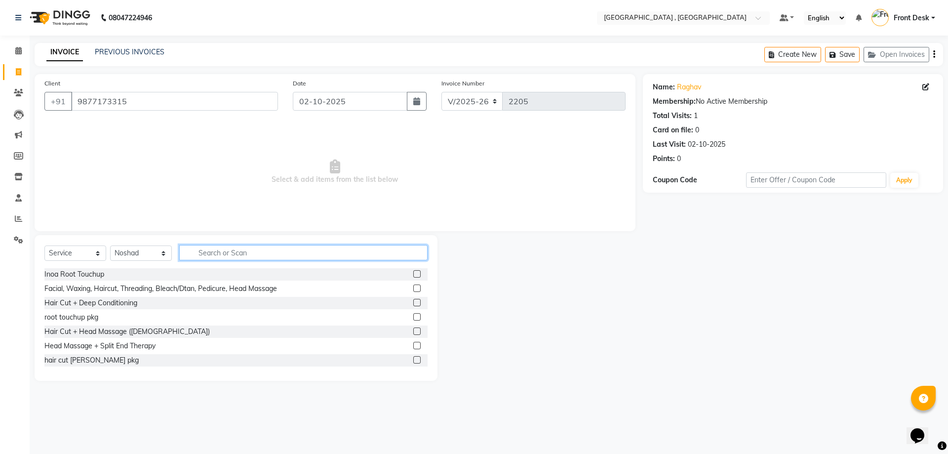
click at [207, 253] on input "text" at bounding box center [303, 252] width 248 height 15
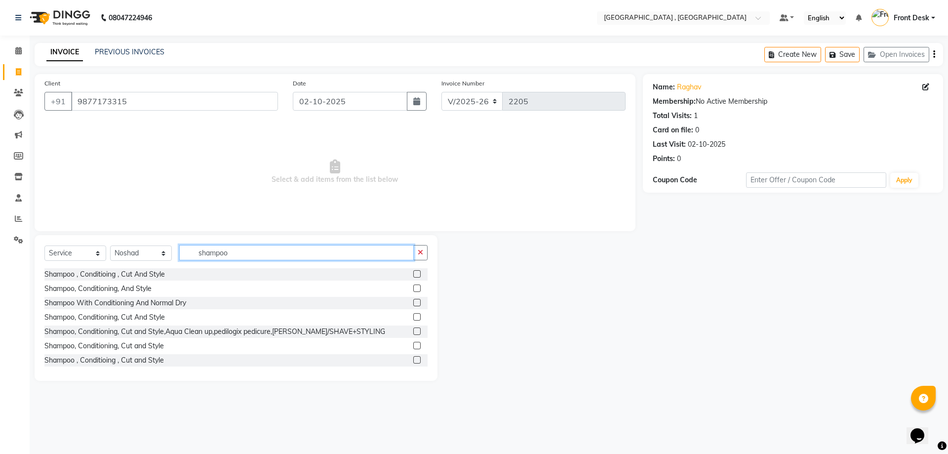
type input "shampoo"
click at [413, 271] on label at bounding box center [416, 273] width 7 height 7
click at [413, 271] on input "checkbox" at bounding box center [416, 274] width 6 height 6
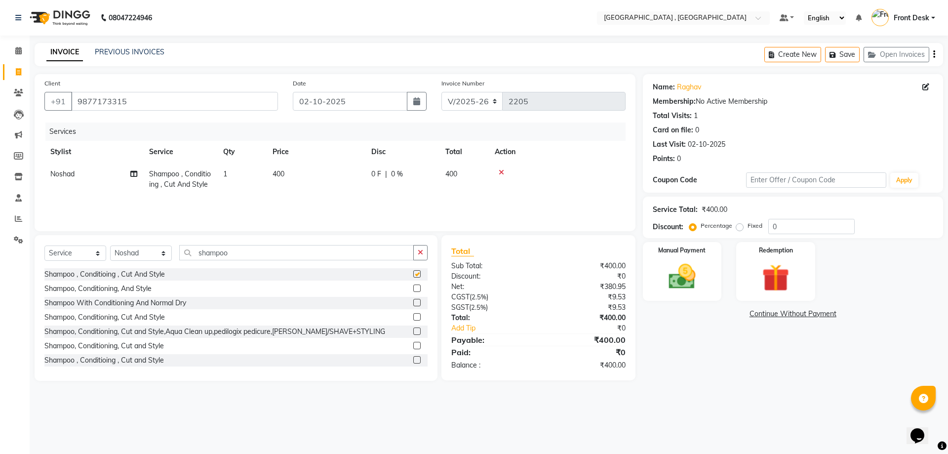
checkbox input "false"
click at [299, 163] on td "400" at bounding box center [316, 179] width 99 height 33
select select "32310"
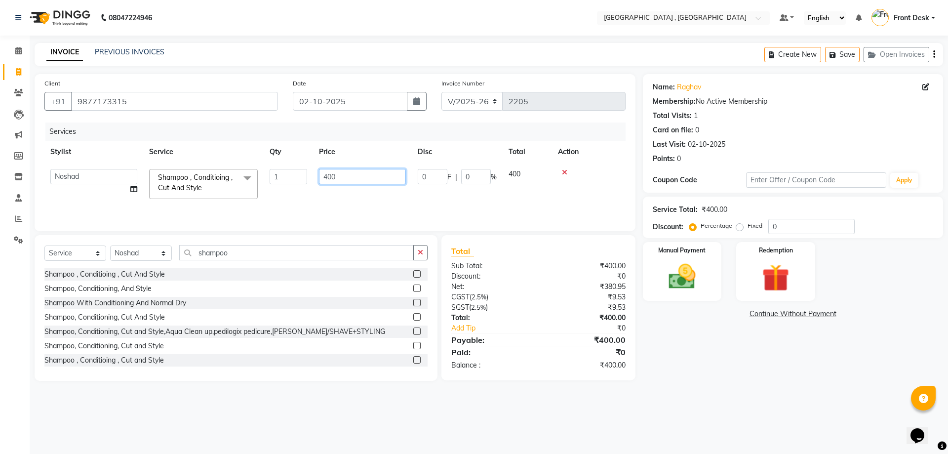
drag, startPoint x: 354, startPoint y: 173, endPoint x: 174, endPoint y: 197, distance: 181.7
click at [174, 197] on tr "anand anil anuj [PERSON_NAME] mam [PERSON_NAME] [PERSON_NAME] Front Desk [PERSO…" at bounding box center [334, 184] width 581 height 42
type input "800"
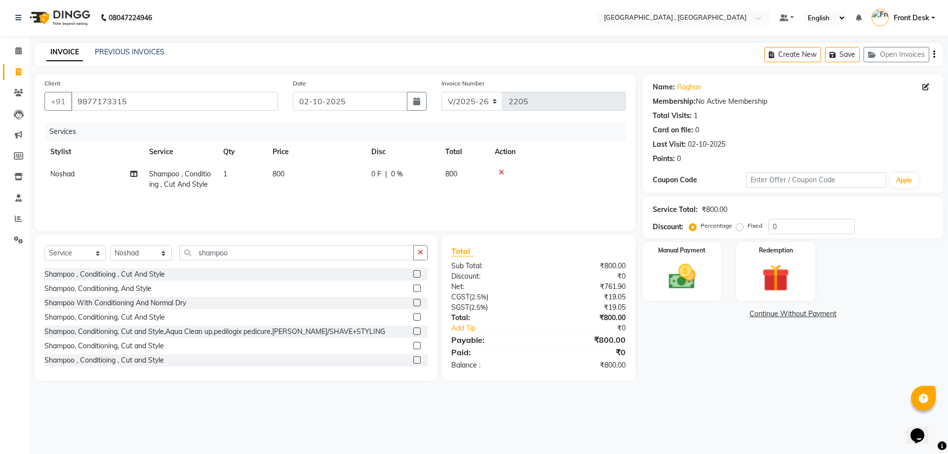
click at [406, 196] on tr "Noshad Shampoo , Conditioing , Cut And Style 1 800 0 F | 0 % 800" at bounding box center [334, 179] width 581 height 33
click at [667, 283] on img at bounding box center [682, 276] width 46 height 33
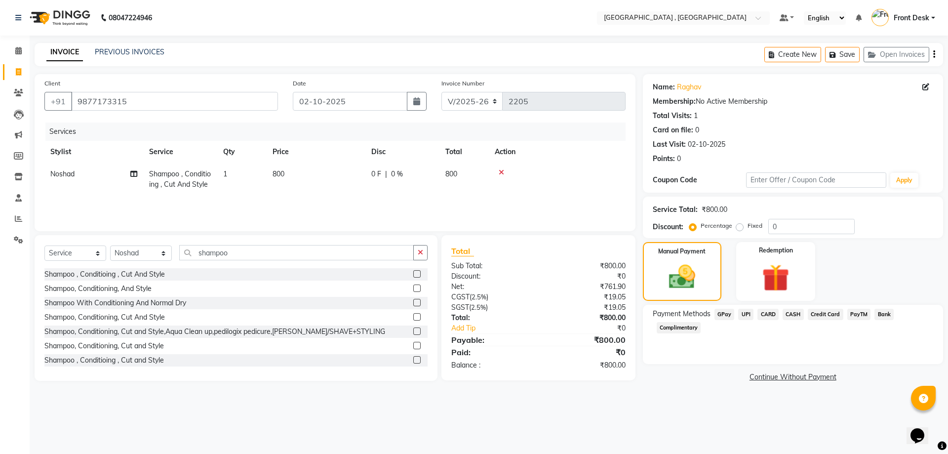
click at [741, 315] on span "UPI" at bounding box center [745, 314] width 15 height 11
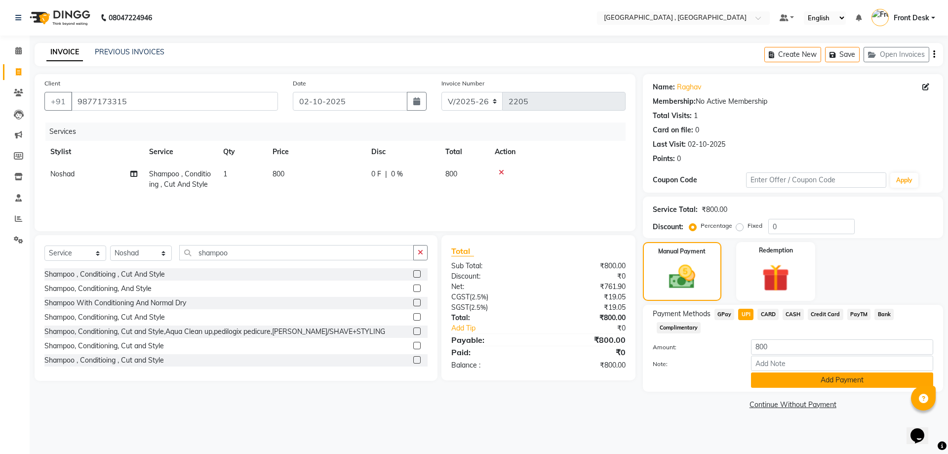
click at [771, 380] on button "Add Payment" at bounding box center [842, 379] width 182 height 15
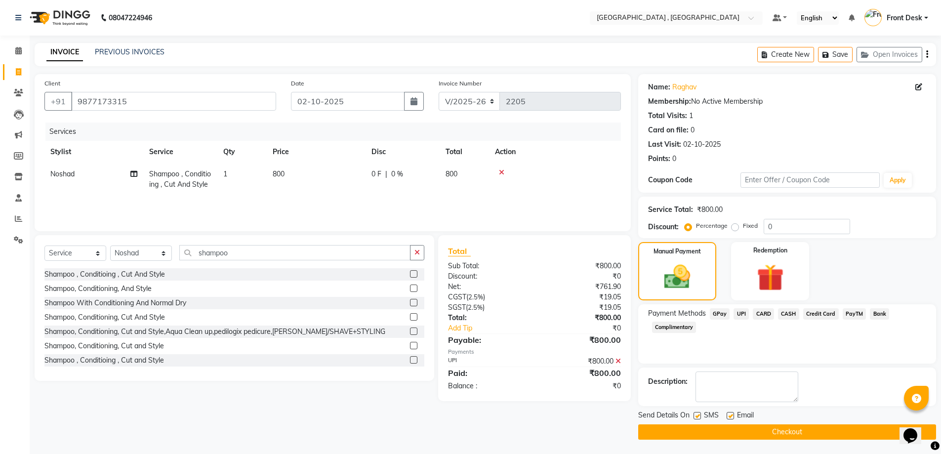
click at [753, 433] on button "Checkout" at bounding box center [787, 431] width 298 height 15
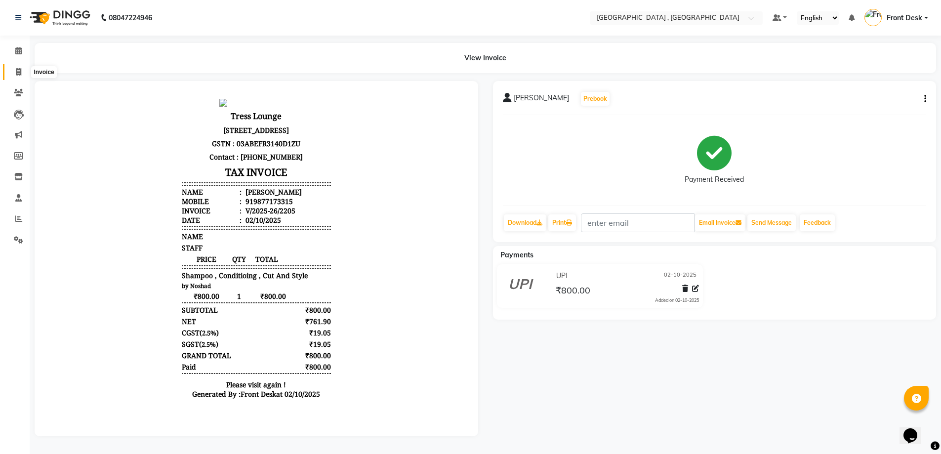
click at [25, 70] on span at bounding box center [18, 72] width 17 height 11
select select "service"
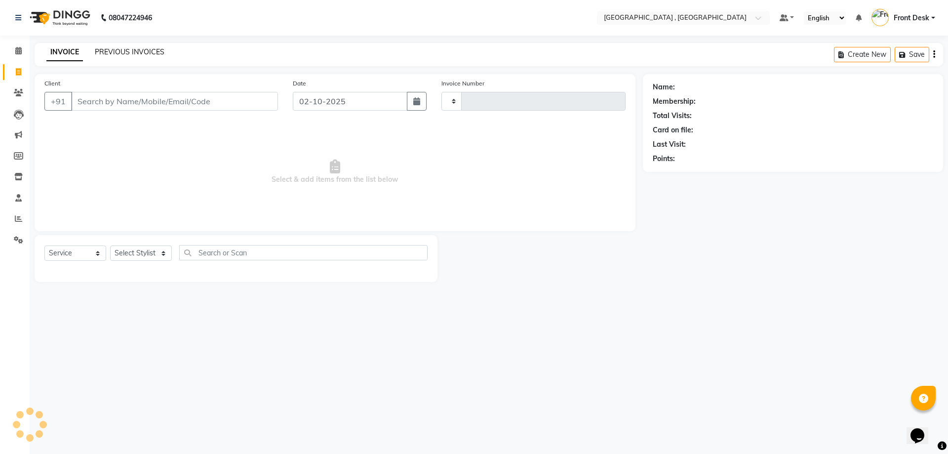
type input "2206"
select select "5111"
click at [136, 52] on link "PREVIOUS INVOICES" at bounding box center [130, 51] width 70 height 9
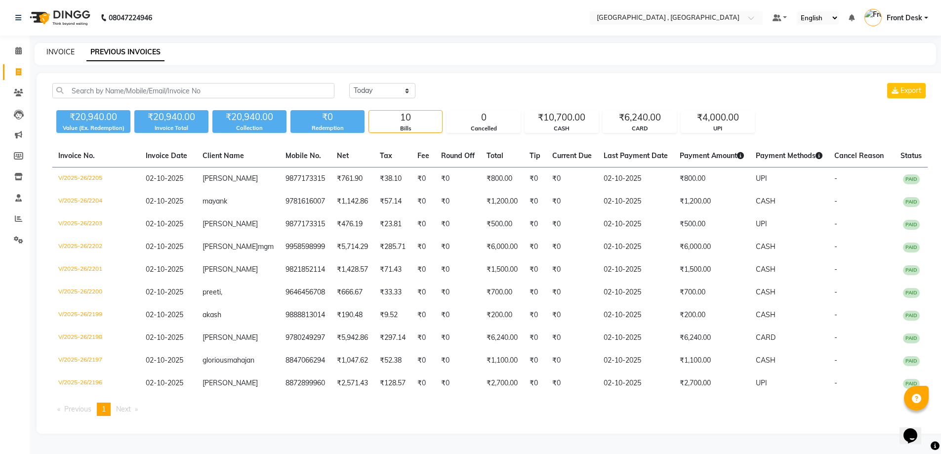
click at [59, 49] on link "INVOICE" at bounding box center [60, 51] width 28 height 9
select select "service"
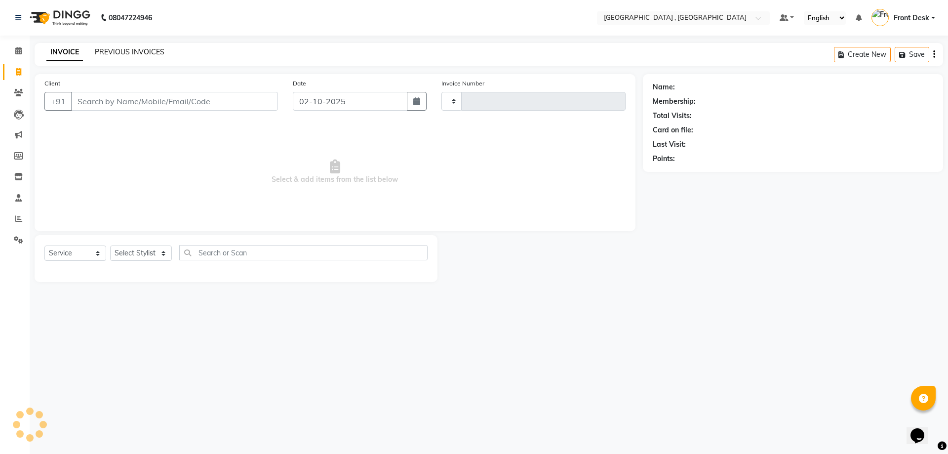
click at [141, 53] on link "PREVIOUS INVOICES" at bounding box center [130, 51] width 70 height 9
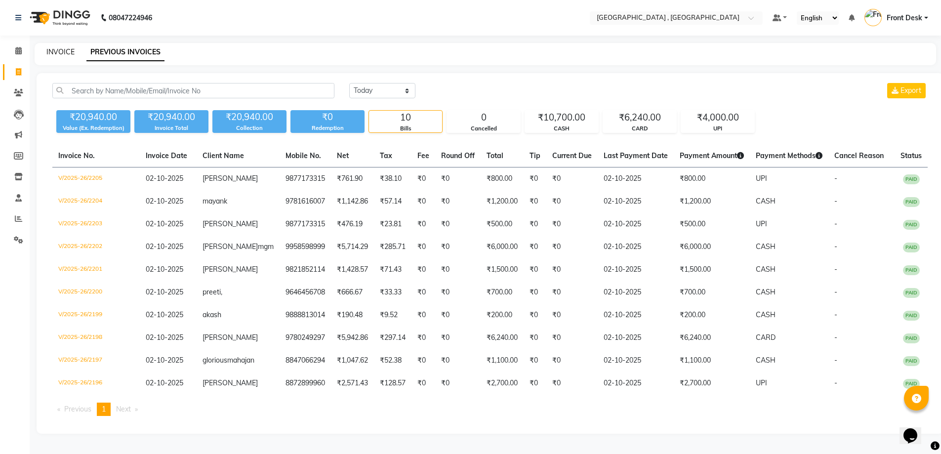
click at [63, 50] on link "INVOICE" at bounding box center [60, 51] width 28 height 9
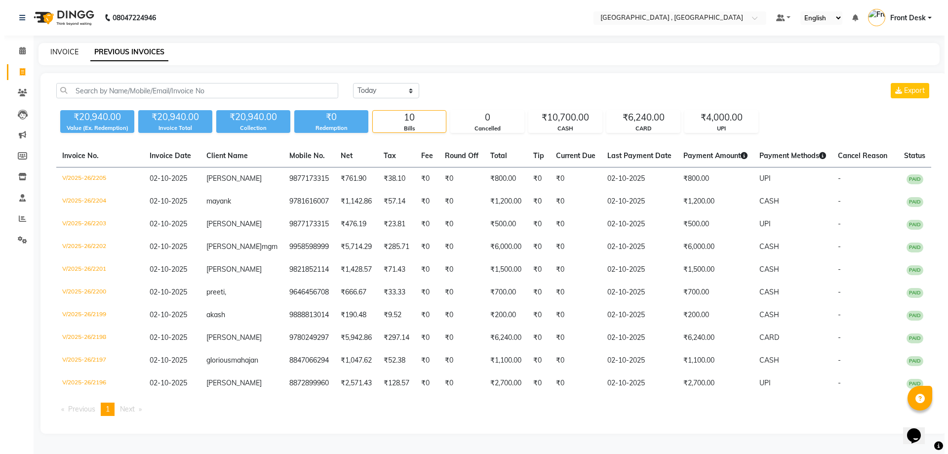
select select "service"
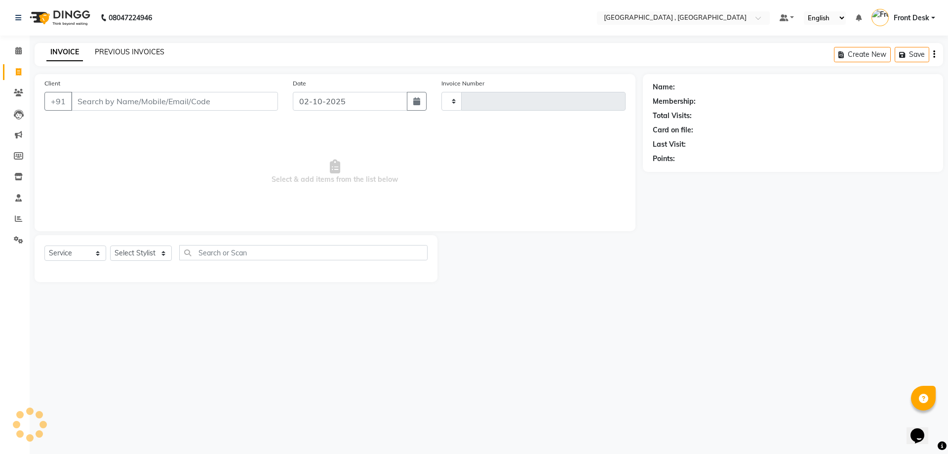
click at [114, 52] on link "PREVIOUS INVOICES" at bounding box center [130, 51] width 70 height 9
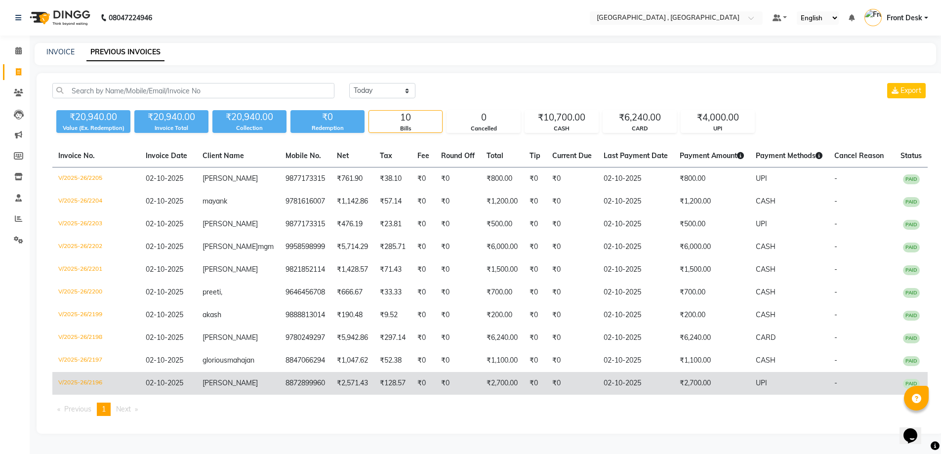
click at [279, 394] on td "8872899960" at bounding box center [304, 383] width 51 height 23
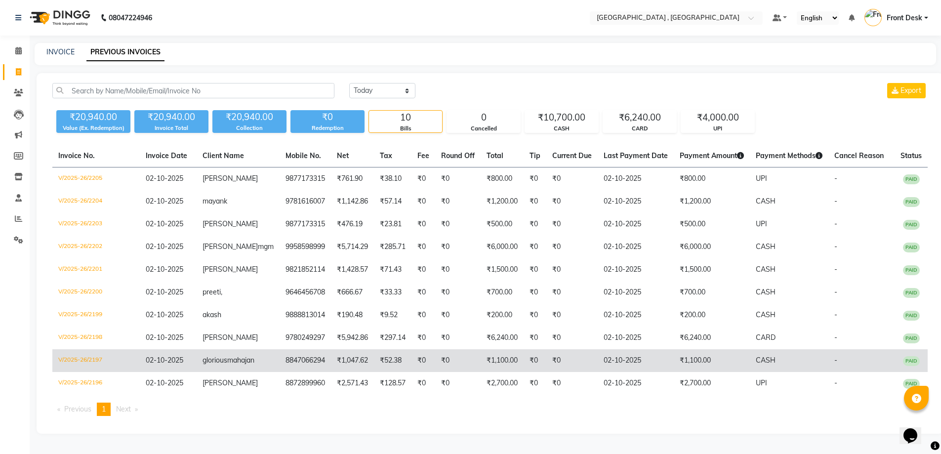
click at [174, 364] on span "02-10-2025" at bounding box center [165, 359] width 38 height 9
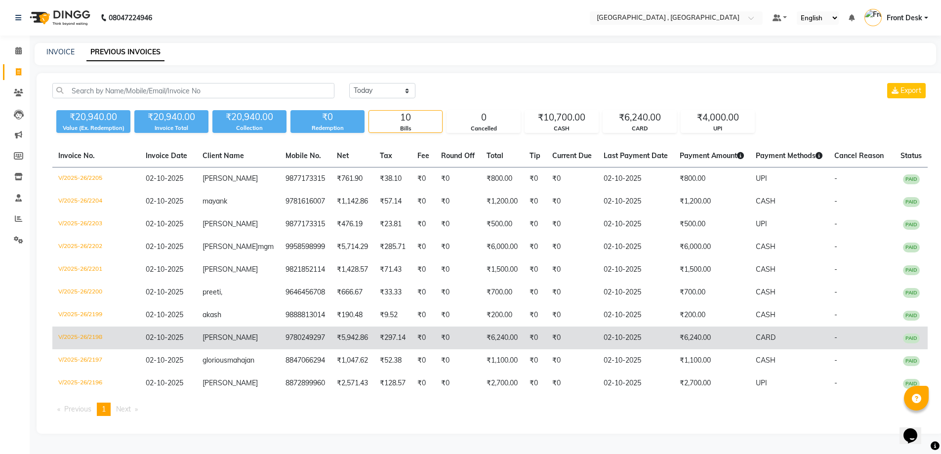
click at [229, 342] on span "[PERSON_NAME]" at bounding box center [229, 337] width 55 height 9
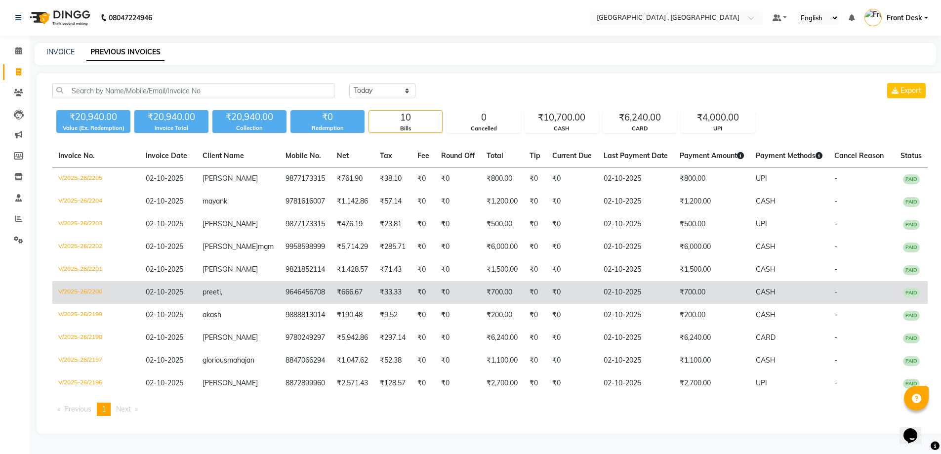
click at [208, 291] on td "preeti," at bounding box center [238, 292] width 83 height 23
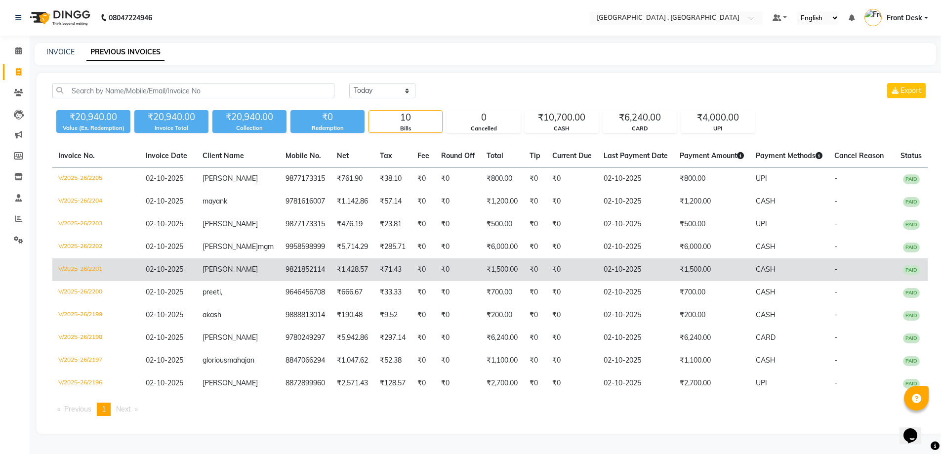
click at [279, 281] on td "9821852114" at bounding box center [304, 269] width 51 height 23
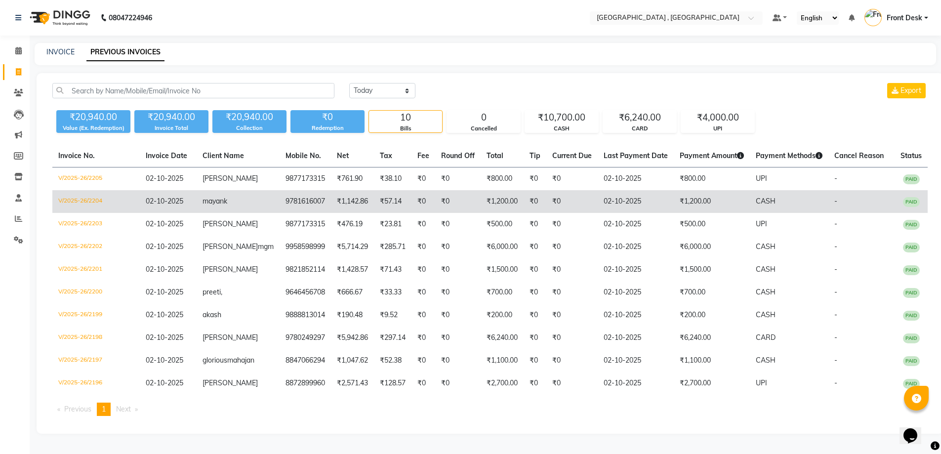
click at [331, 202] on td "₹1,142.86" at bounding box center [352, 201] width 43 height 23
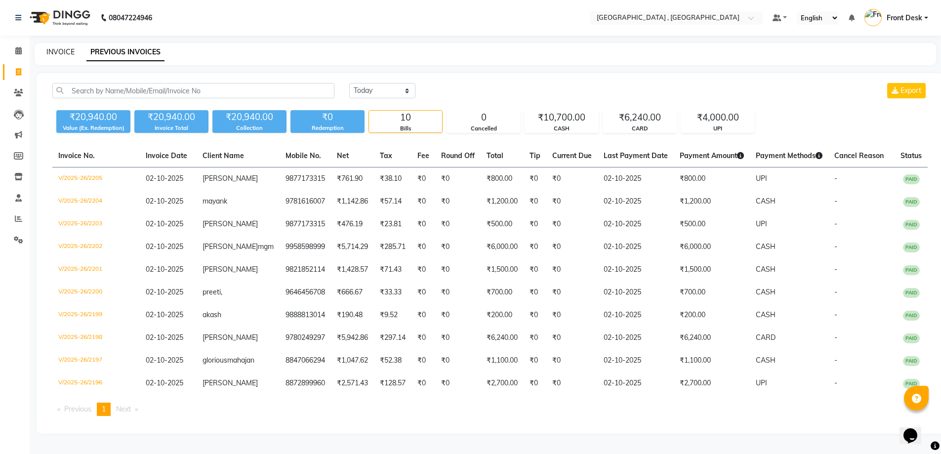
click at [59, 50] on link "INVOICE" at bounding box center [60, 51] width 28 height 9
select select "5111"
select select "service"
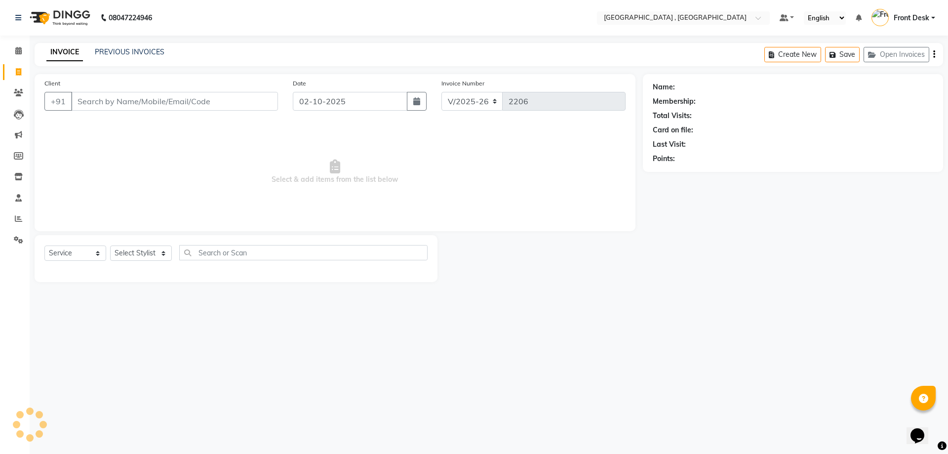
click at [110, 99] on input "Client" at bounding box center [174, 101] width 207 height 19
click at [129, 58] on div "INVOICE PREVIOUS INVOICES" at bounding box center [106, 52] width 142 height 11
click at [131, 53] on link "PREVIOUS INVOICES" at bounding box center [130, 51] width 70 height 9
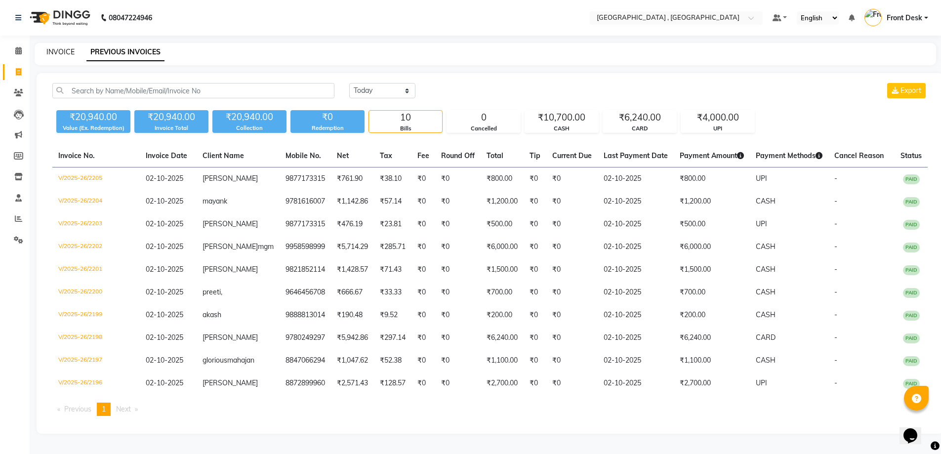
click at [64, 48] on link "INVOICE" at bounding box center [60, 51] width 28 height 9
select select "service"
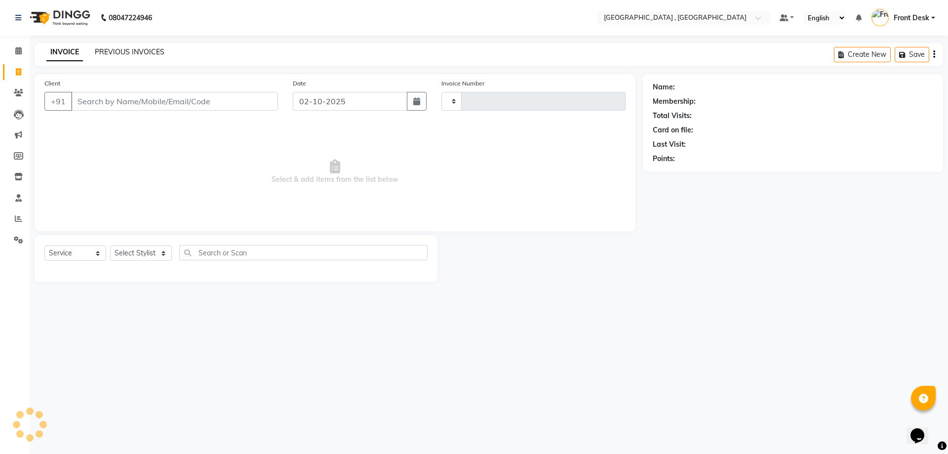
type input "2206"
select select "5111"
click at [133, 48] on link "PREVIOUS INVOICES" at bounding box center [130, 51] width 70 height 9
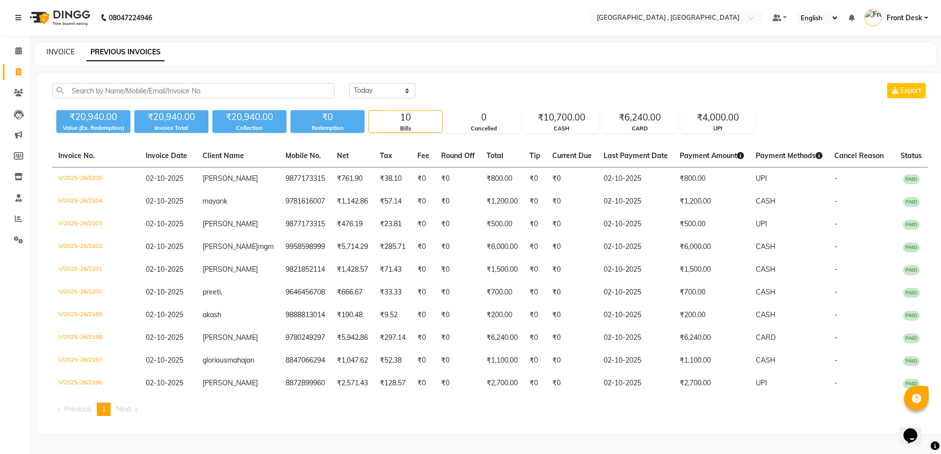
click at [58, 52] on link "INVOICE" at bounding box center [60, 51] width 28 height 9
select select "service"
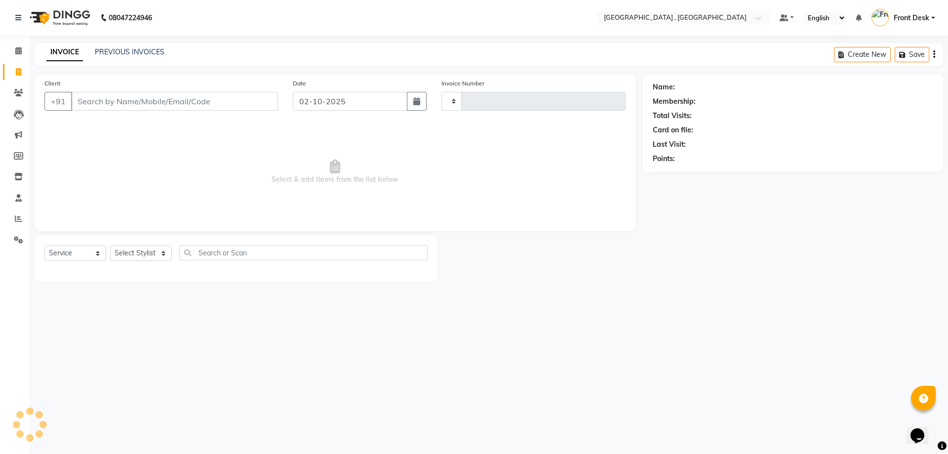
type input "2206"
select select "5111"
click at [131, 96] on input "Client" at bounding box center [174, 101] width 207 height 19
click at [127, 47] on link "PREVIOUS INVOICES" at bounding box center [130, 51] width 70 height 9
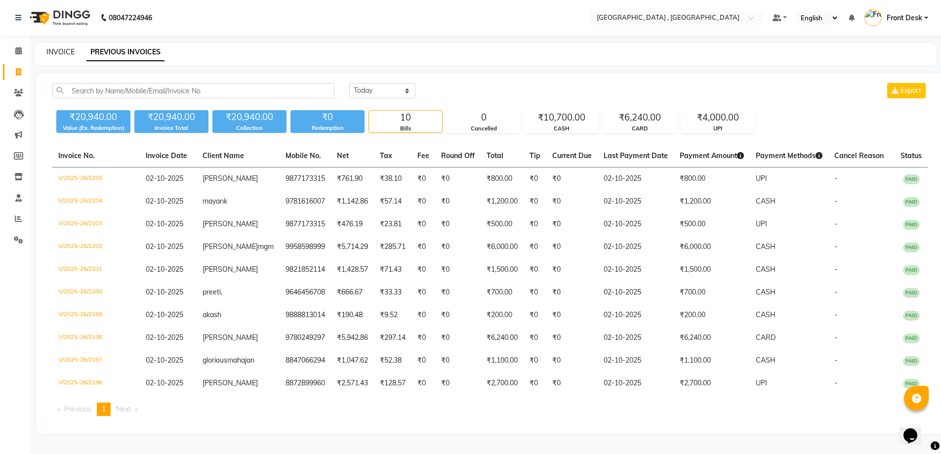
click at [56, 53] on link "INVOICE" at bounding box center [60, 51] width 28 height 9
select select "service"
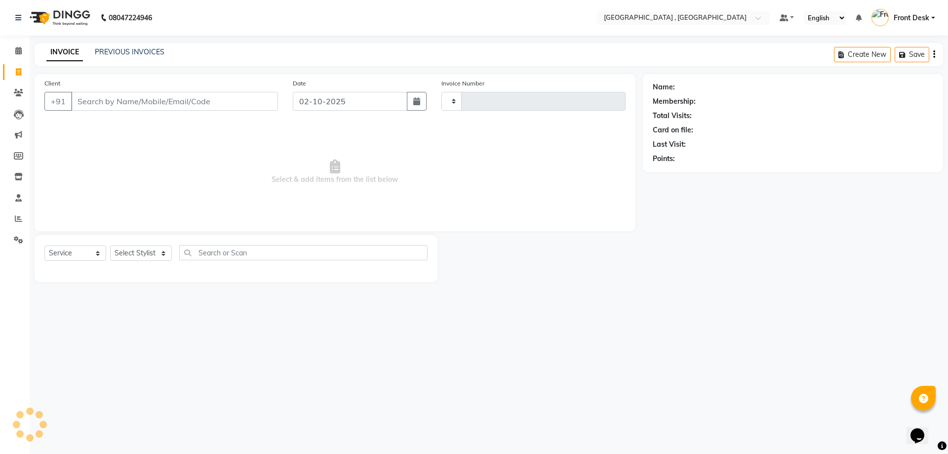
type input "2206"
select select "5111"
click at [116, 53] on link "PREVIOUS INVOICES" at bounding box center [130, 51] width 70 height 9
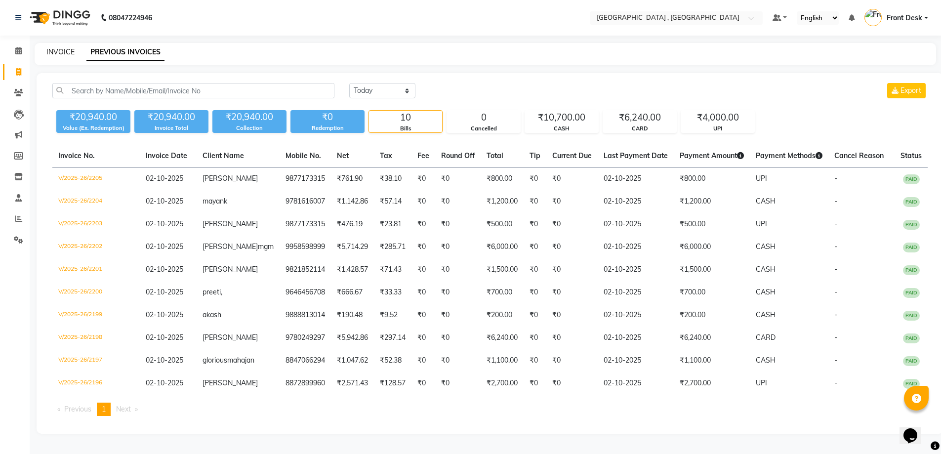
click at [53, 49] on link "INVOICE" at bounding box center [60, 51] width 28 height 9
select select "service"
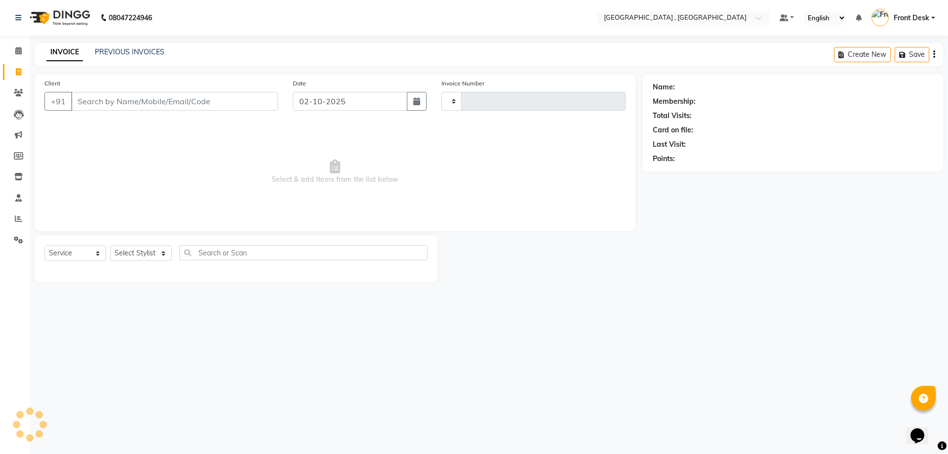
type input "2206"
select select "5111"
click at [103, 95] on input "Client" at bounding box center [174, 101] width 207 height 19
click at [108, 102] on input "Client" at bounding box center [174, 101] width 207 height 19
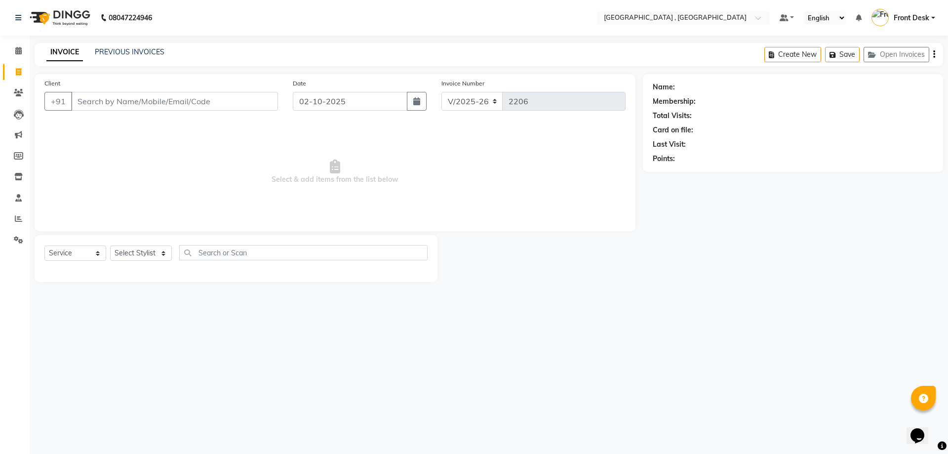
click at [108, 102] on input "Client" at bounding box center [174, 101] width 207 height 19
click at [160, 100] on input "Client" at bounding box center [174, 101] width 207 height 19
click at [96, 101] on input "Client" at bounding box center [174, 101] width 207 height 19
click at [135, 99] on input "Client" at bounding box center [174, 101] width 207 height 19
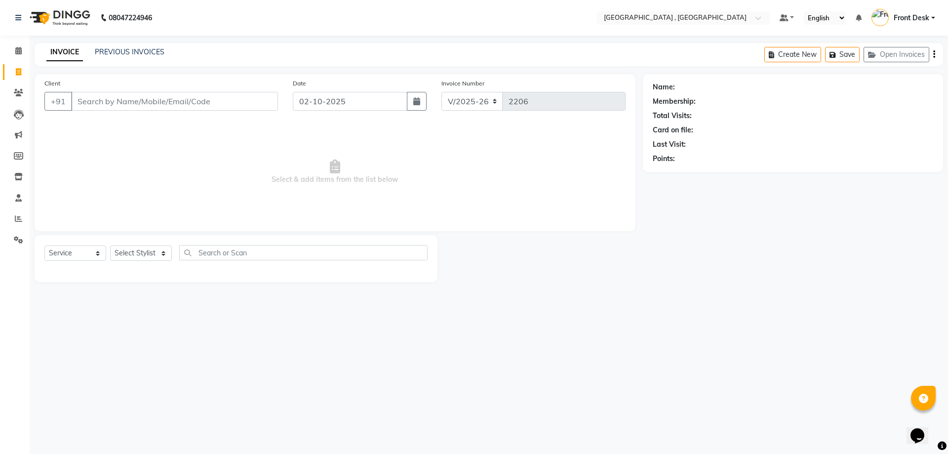
click at [252, 104] on input "Client" at bounding box center [174, 101] width 207 height 19
click at [235, 97] on input "Client" at bounding box center [174, 101] width 207 height 19
click at [233, 98] on input "Client" at bounding box center [174, 101] width 207 height 19
type input "7559662000"
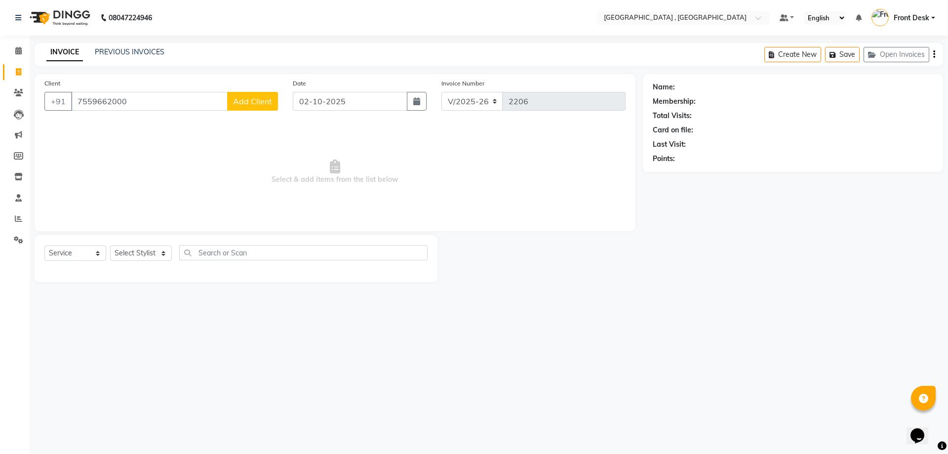
click at [248, 97] on span "Add Client" at bounding box center [252, 101] width 39 height 10
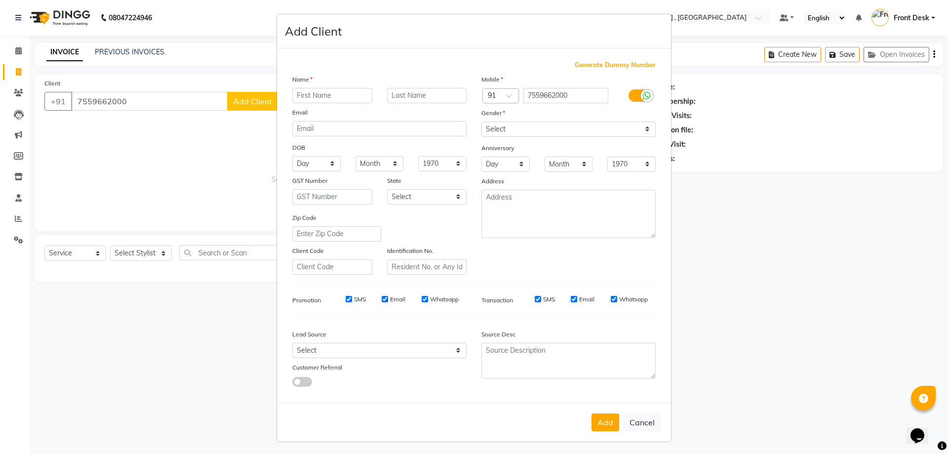
click at [311, 92] on input "text" at bounding box center [332, 95] width 80 height 15
type input "[PERSON_NAME]"
click at [526, 125] on select "Select [DEMOGRAPHIC_DATA] [DEMOGRAPHIC_DATA] Other Prefer Not To Say" at bounding box center [568, 128] width 174 height 15
select select "[DEMOGRAPHIC_DATA]"
click at [481, 121] on select "Select [DEMOGRAPHIC_DATA] [DEMOGRAPHIC_DATA] Other Prefer Not To Say" at bounding box center [568, 128] width 174 height 15
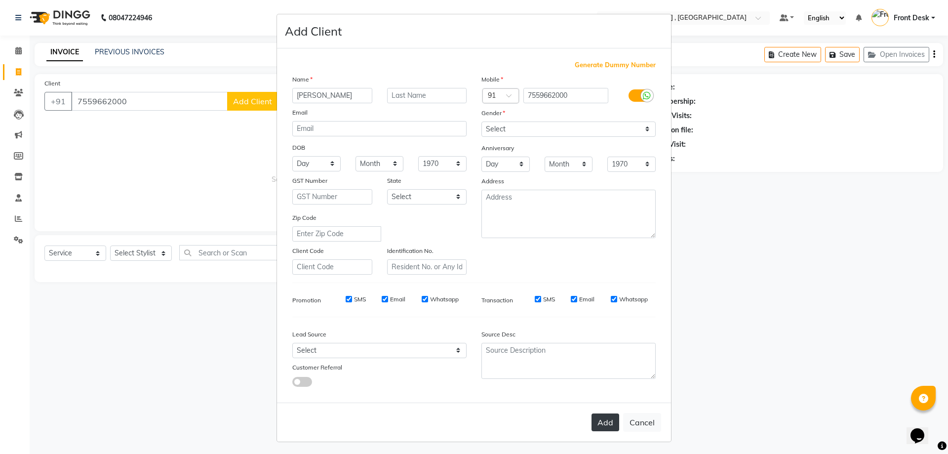
click at [597, 421] on button "Add" at bounding box center [605, 422] width 28 height 18
select select
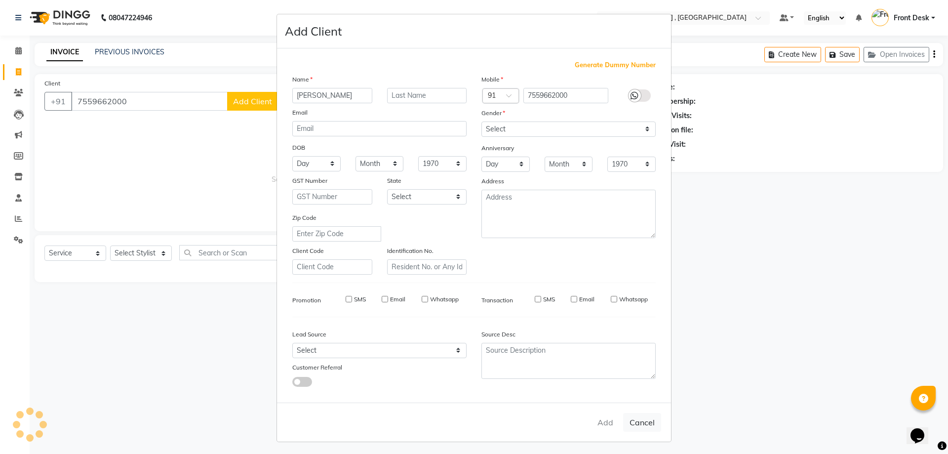
select select
checkbox input "false"
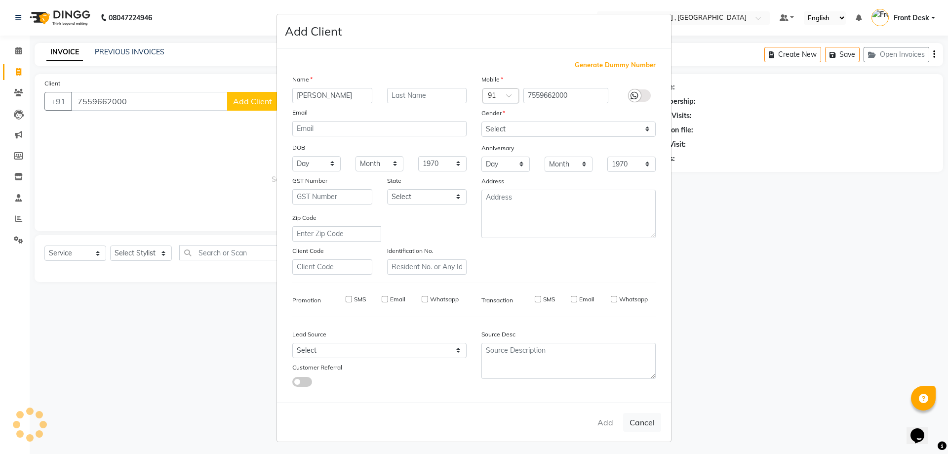
checkbox input "false"
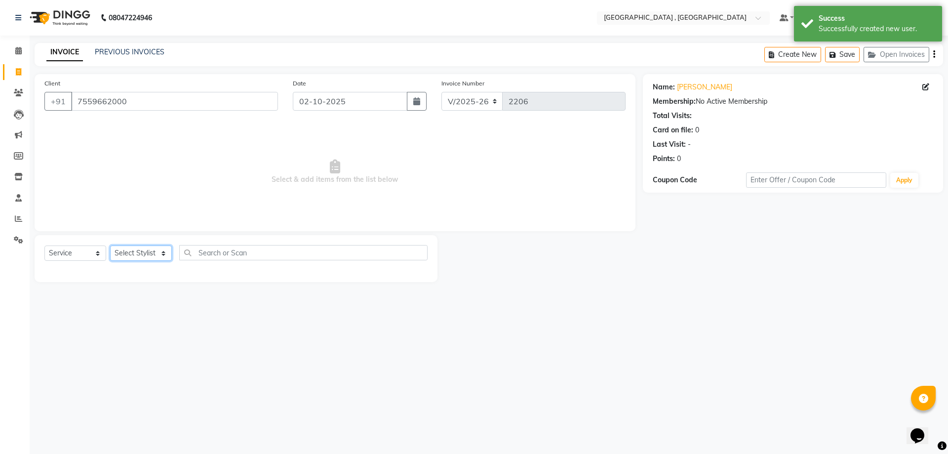
click at [138, 255] on select "Select Stylist anand anil anuj [PERSON_NAME] mam [PERSON_NAME] [PERSON_NAME] Fr…" at bounding box center [141, 252] width 62 height 15
select select "59118"
click at [110, 245] on select "Select Stylist anand anil anuj [PERSON_NAME] mam [PERSON_NAME] [PERSON_NAME] Fr…" at bounding box center [141, 252] width 62 height 15
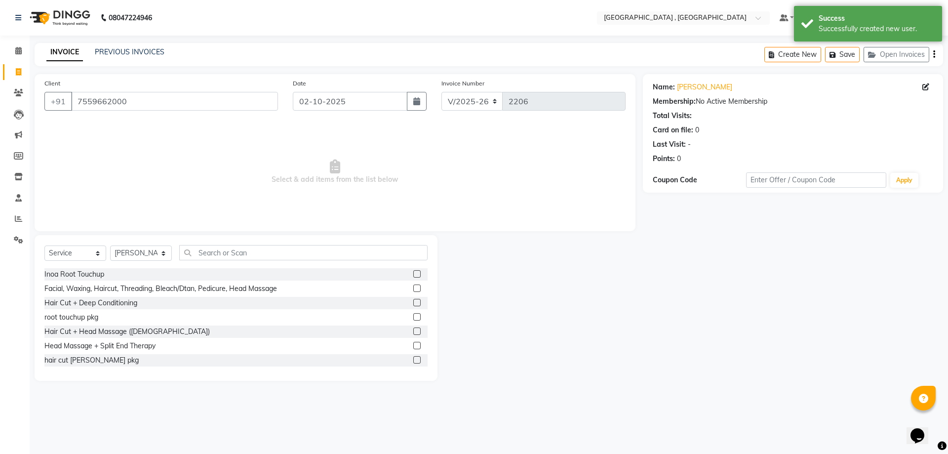
click at [236, 244] on div "Select Service Product Membership Package Voucher Prepaid Gift Card Select Styl…" at bounding box center [236, 308] width 403 height 146
click at [239, 246] on input "text" at bounding box center [303, 252] width 248 height 15
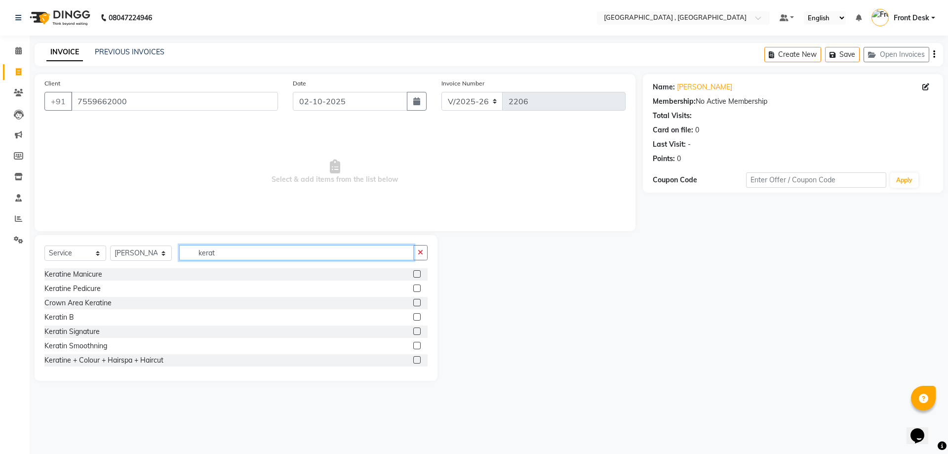
type input "kerat"
click at [413, 316] on label at bounding box center [416, 316] width 7 height 7
click at [413, 316] on input "checkbox" at bounding box center [416, 317] width 6 height 6
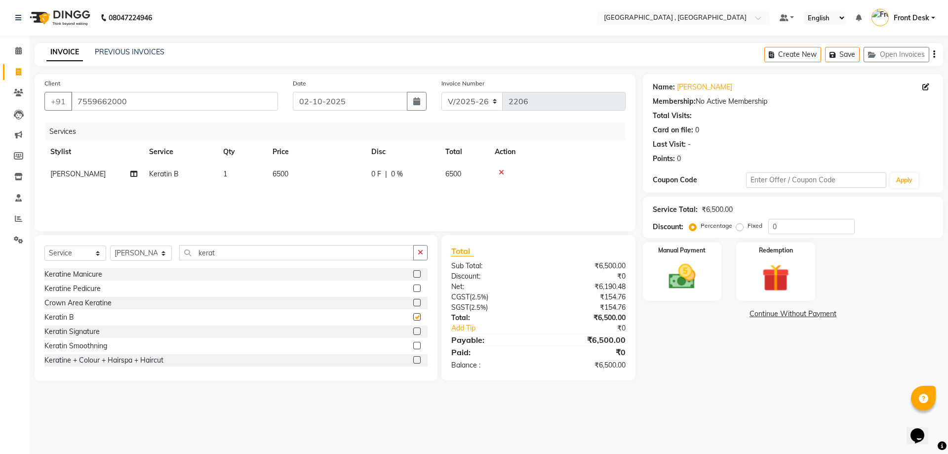
checkbox input "false"
click at [288, 169] on span "6500" at bounding box center [281, 173] width 16 height 9
drag, startPoint x: 339, startPoint y: 170, endPoint x: 312, endPoint y: 185, distance: 31.4
click at [312, 185] on tr "anand anil anuj [PERSON_NAME] mam [PERSON_NAME] [PERSON_NAME] Front Desk [PERSO…" at bounding box center [334, 182] width 581 height 38
type input "1500"
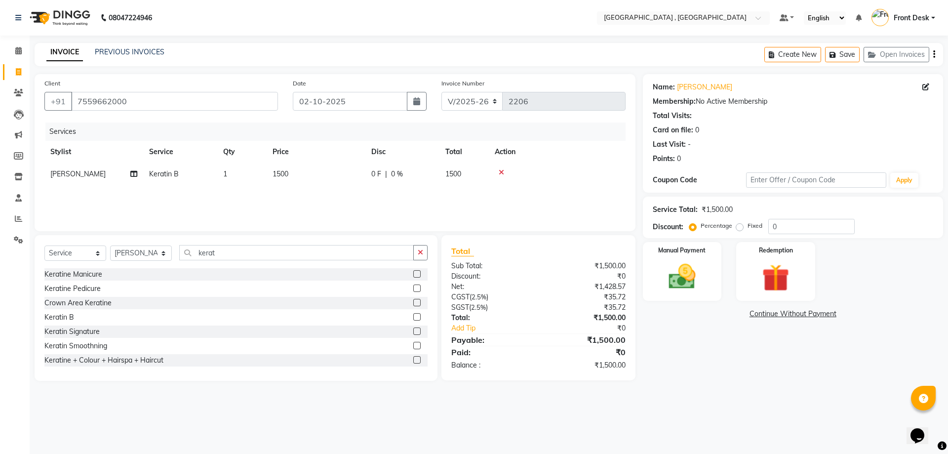
click at [354, 195] on div "Services Stylist Service Qty Price Disc Total Action anand Keratin B 1 1500 0 F…" at bounding box center [334, 171] width 581 height 99
drag, startPoint x: 216, startPoint y: 249, endPoint x: 176, endPoint y: 252, distance: 40.6
click at [179, 253] on div "Select Service Product Membership Package Voucher Prepaid Gift Card Select Styl…" at bounding box center [235, 256] width 383 height 23
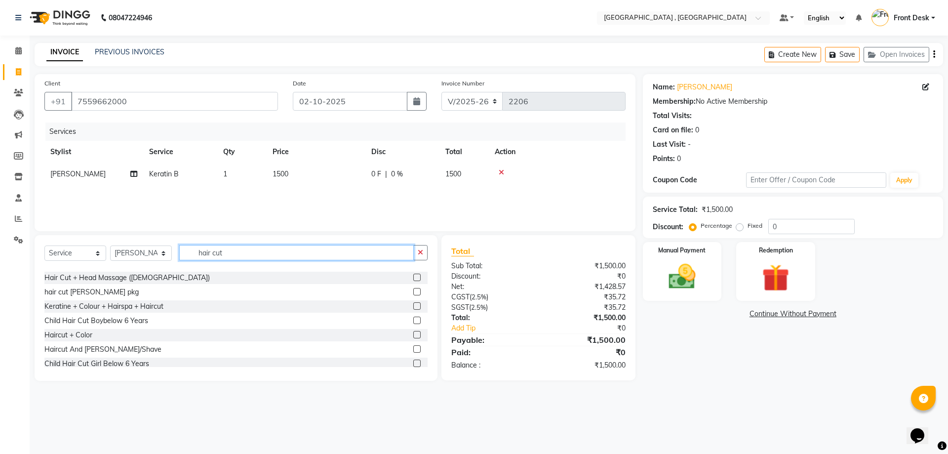
scroll to position [49, 0]
type input "hair cut"
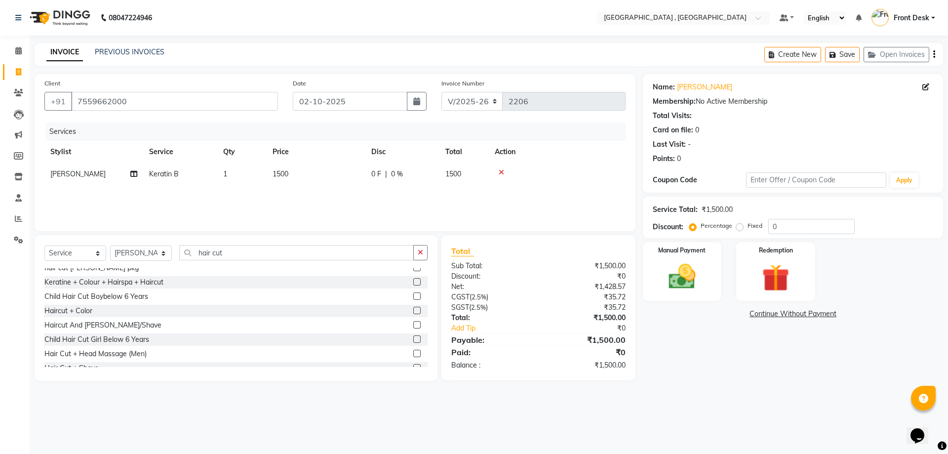
click at [413, 325] on label at bounding box center [416, 324] width 7 height 7
click at [413, 325] on input "checkbox" at bounding box center [416, 325] width 6 height 6
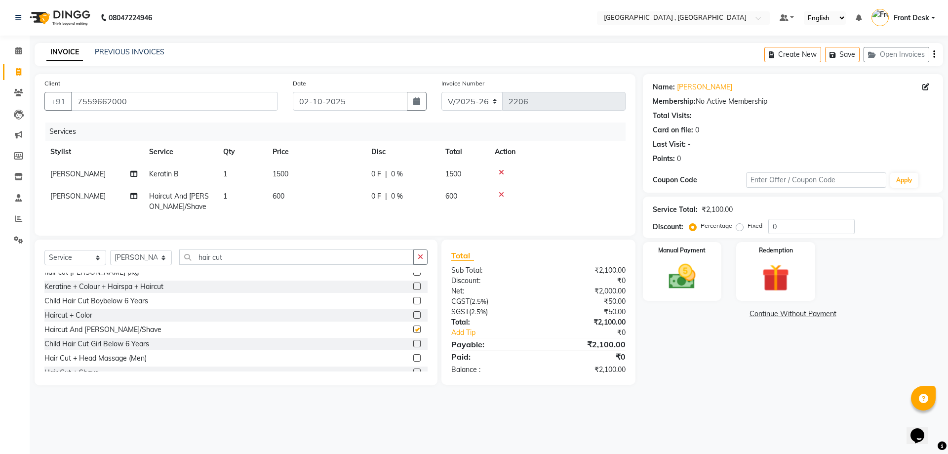
checkbox input "false"
click at [679, 284] on img at bounding box center [682, 276] width 46 height 33
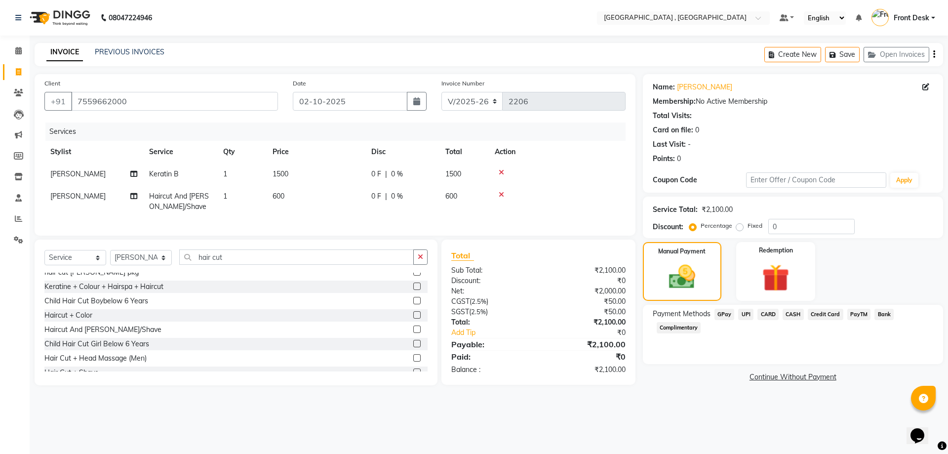
click at [279, 198] on span "600" at bounding box center [279, 196] width 12 height 9
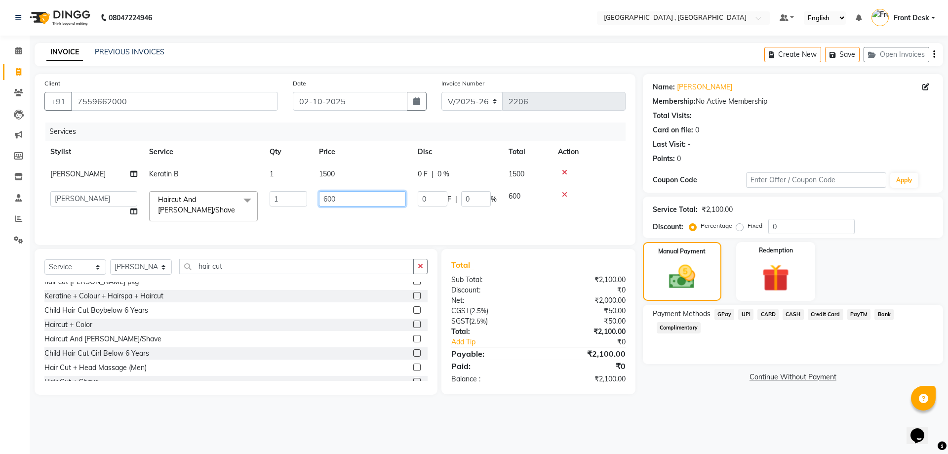
drag, startPoint x: 337, startPoint y: 198, endPoint x: 283, endPoint y: 201, distance: 53.4
click at [283, 201] on tr "anand anil anuj [PERSON_NAME] mam [PERSON_NAME] [PERSON_NAME] Front Desk [PERSO…" at bounding box center [334, 206] width 581 height 42
type input "700"
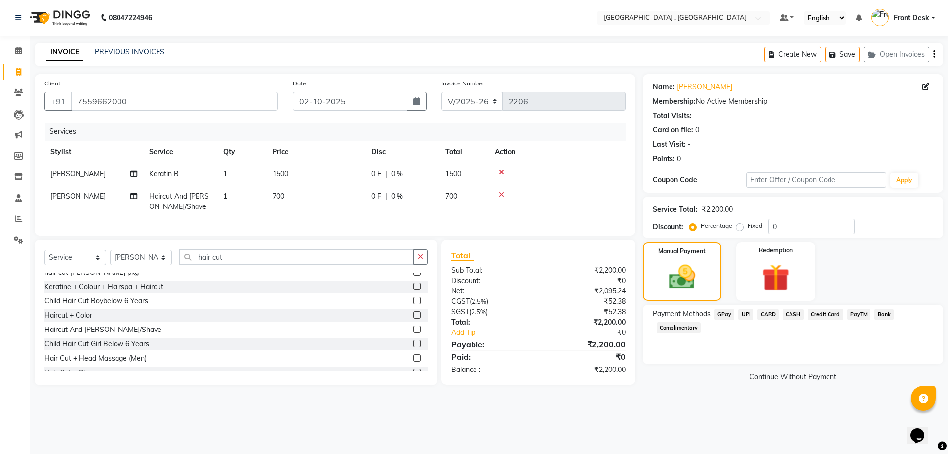
click at [339, 218] on div "Services Stylist Service Qty Price Disc Total Action anand Keratin B 1 1500 0 F…" at bounding box center [334, 173] width 581 height 103
click at [696, 275] on img at bounding box center [682, 277] width 44 height 32
click at [749, 317] on span "UPI" at bounding box center [745, 314] width 15 height 11
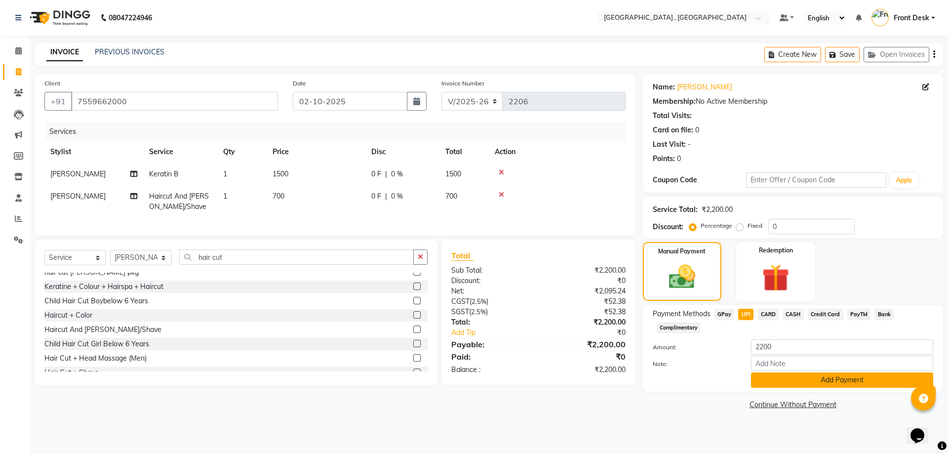
click at [779, 378] on button "Add Payment" at bounding box center [842, 379] width 182 height 15
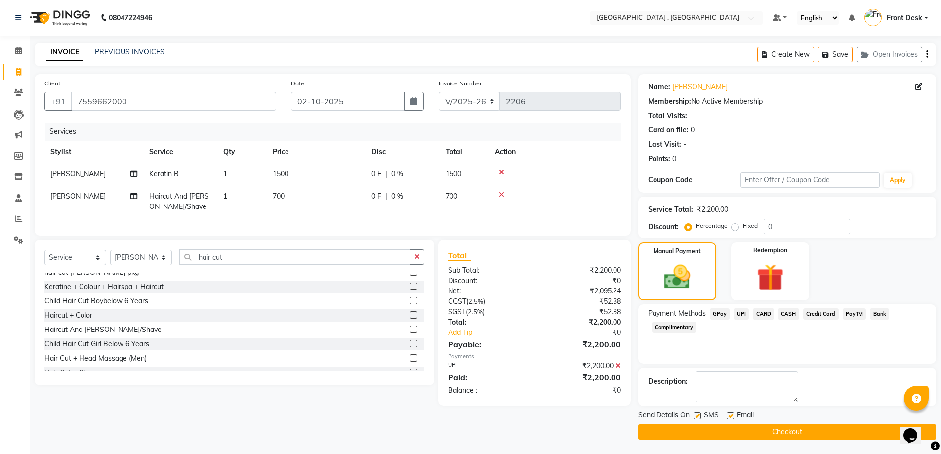
click at [788, 432] on button "Checkout" at bounding box center [787, 431] width 298 height 15
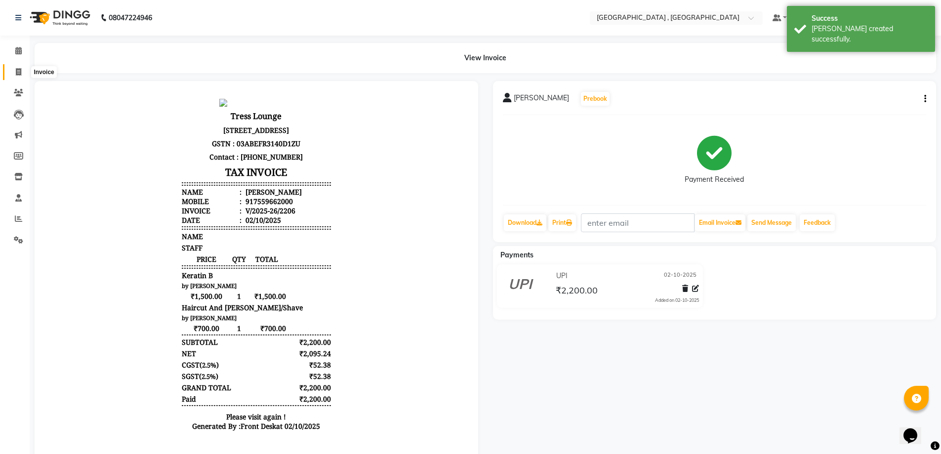
click at [25, 68] on span at bounding box center [18, 72] width 17 height 11
select select "5111"
select select "service"
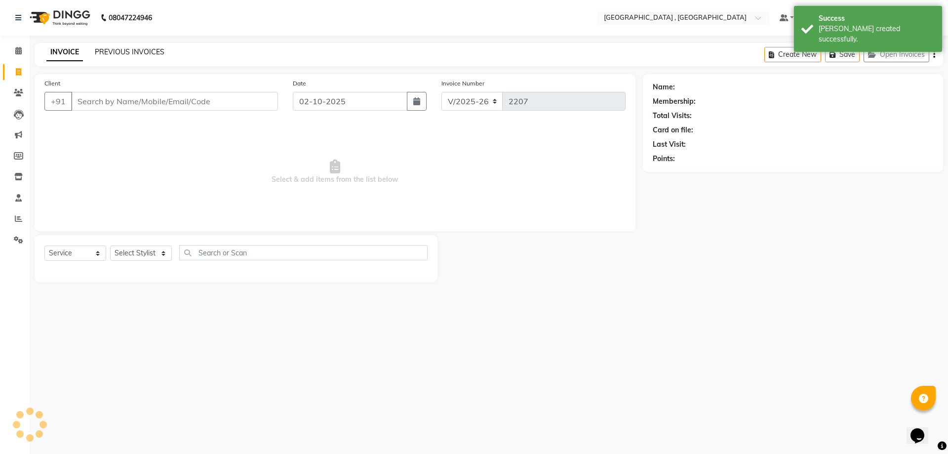
click at [99, 54] on link "PREVIOUS INVOICES" at bounding box center [130, 51] width 70 height 9
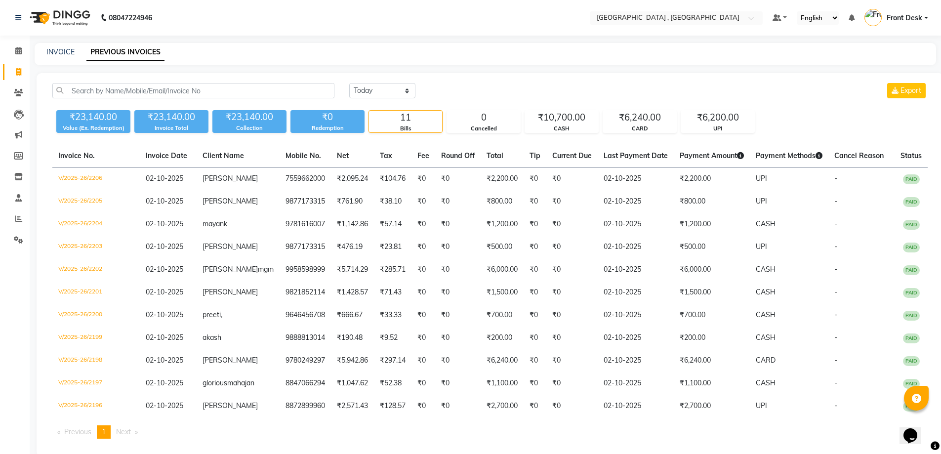
click at [61, 47] on div "INVOICE" at bounding box center [60, 52] width 28 height 10
click at [62, 49] on link "INVOICE" at bounding box center [60, 51] width 28 height 9
select select "service"
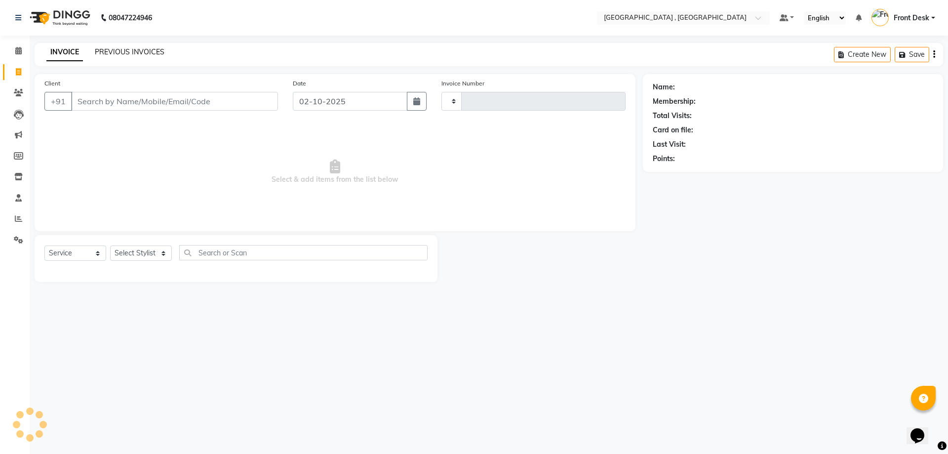
type input "2207"
select select "5111"
click at [105, 49] on link "PREVIOUS INVOICES" at bounding box center [130, 51] width 70 height 9
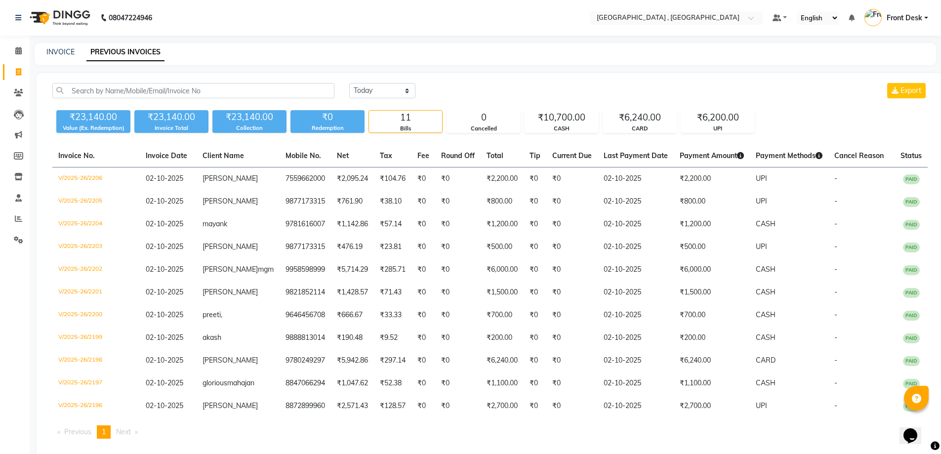
click at [17, 79] on link "Invoice" at bounding box center [15, 72] width 24 height 16
select select "service"
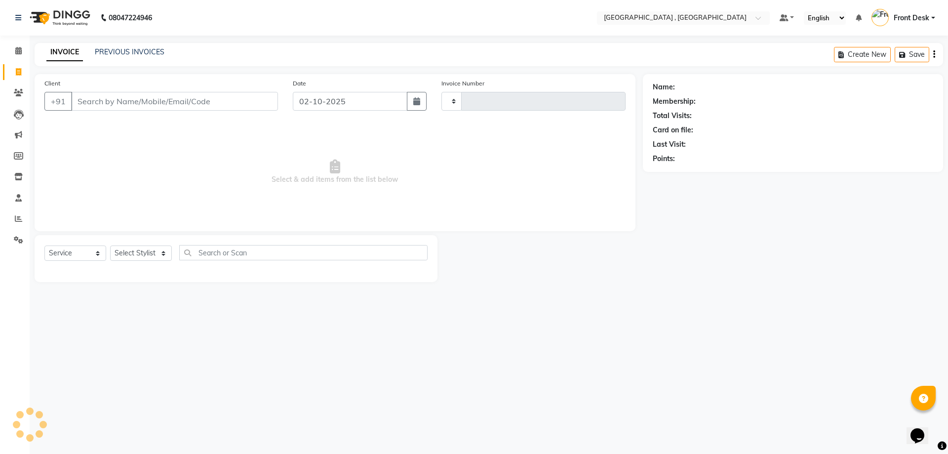
type input "2207"
select select "5111"
click at [102, 50] on link "PREVIOUS INVOICES" at bounding box center [130, 51] width 70 height 9
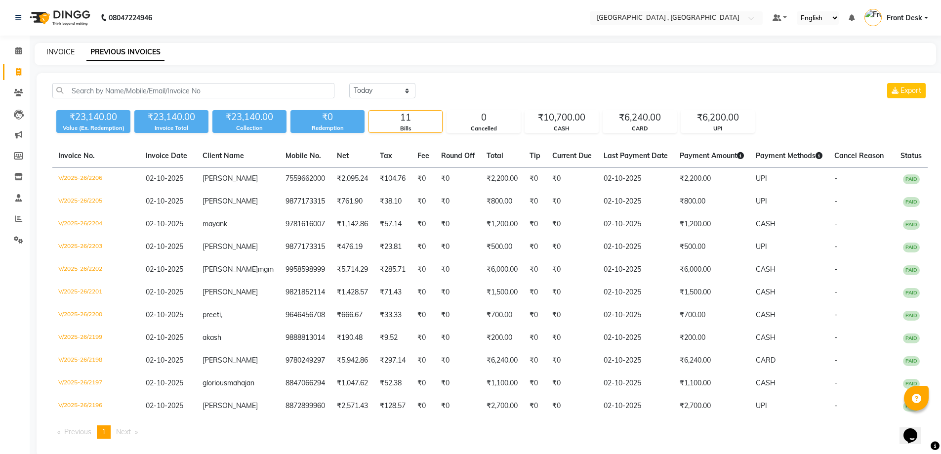
click at [61, 51] on link "INVOICE" at bounding box center [60, 51] width 28 height 9
select select "service"
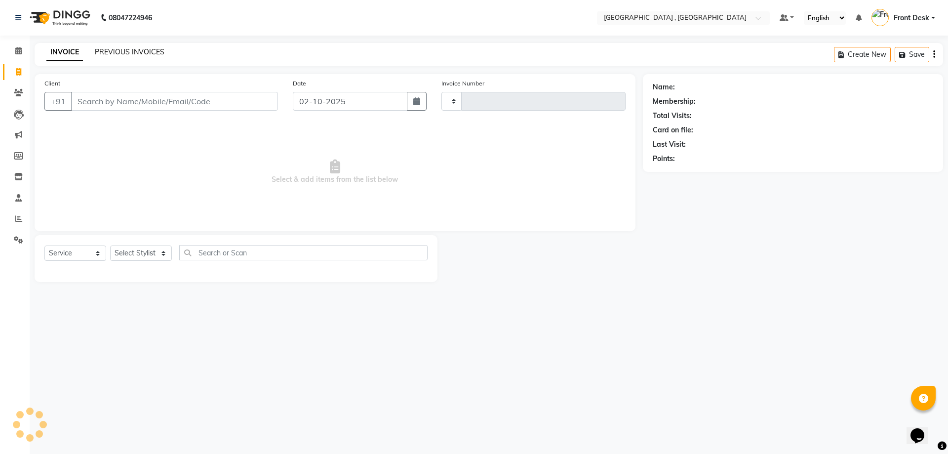
click at [118, 55] on link "PREVIOUS INVOICES" at bounding box center [130, 51] width 70 height 9
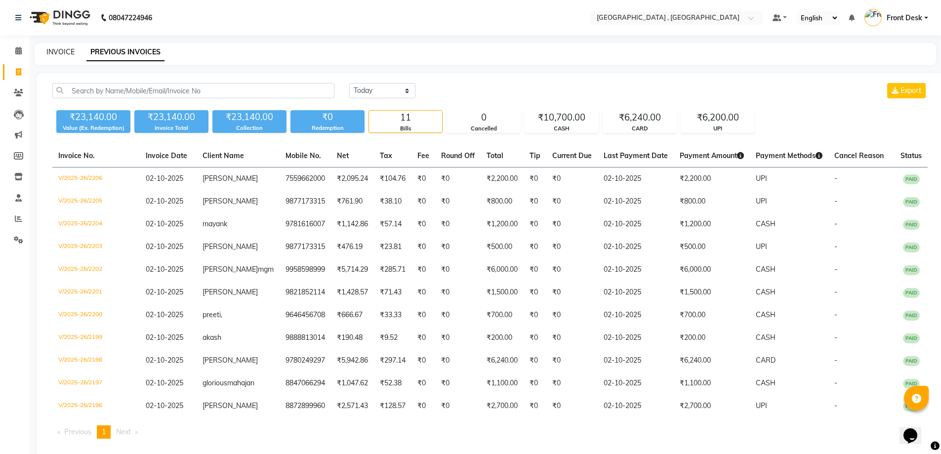
click at [66, 52] on link "INVOICE" at bounding box center [60, 51] width 28 height 9
select select "service"
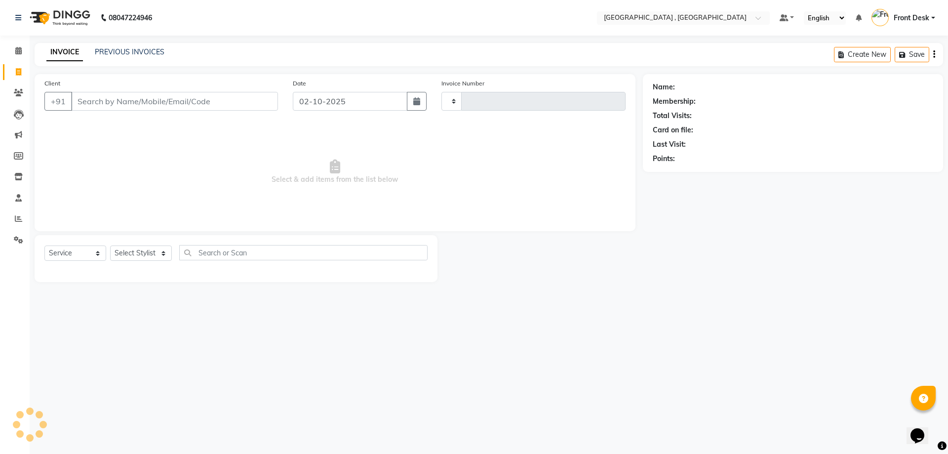
click at [129, 61] on div "INVOICE PREVIOUS INVOICES Create New Save" at bounding box center [489, 54] width 908 height 23
type input "2207"
select select "5111"
click at [128, 51] on link "PREVIOUS INVOICES" at bounding box center [130, 51] width 70 height 9
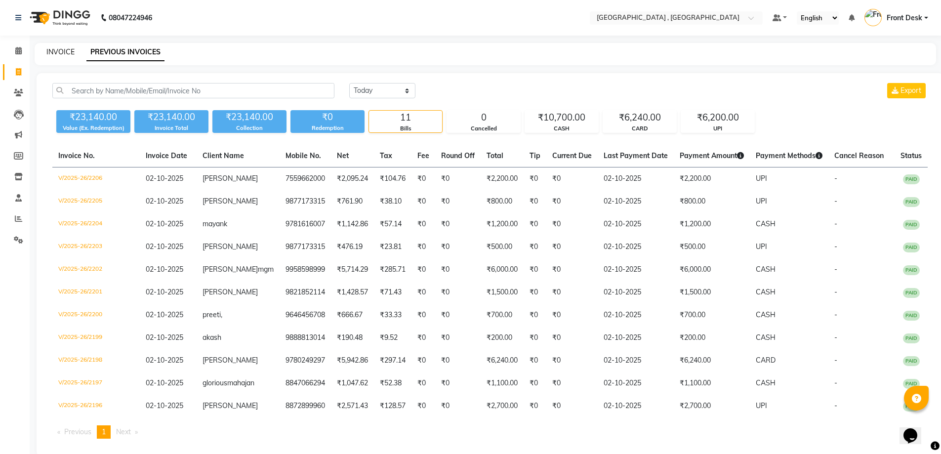
click at [65, 53] on link "INVOICE" at bounding box center [60, 51] width 28 height 9
select select "service"
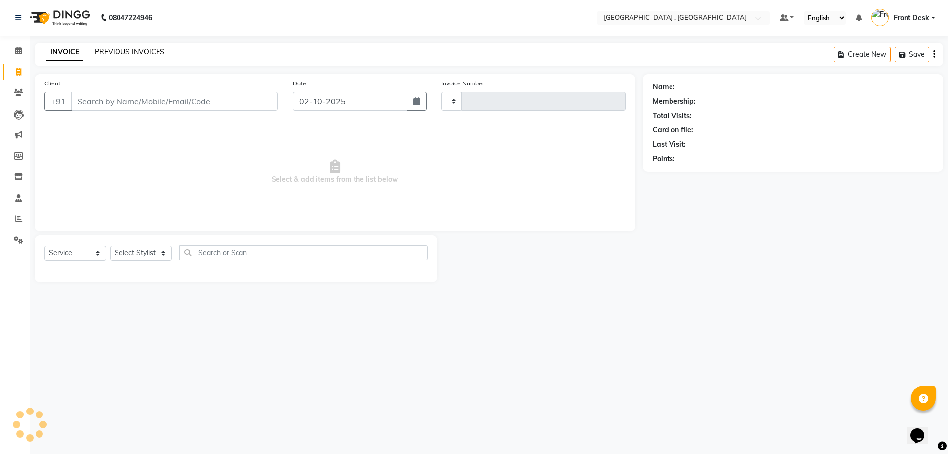
type input "2207"
select select "5111"
click at [127, 51] on link "PREVIOUS INVOICES" at bounding box center [130, 51] width 70 height 9
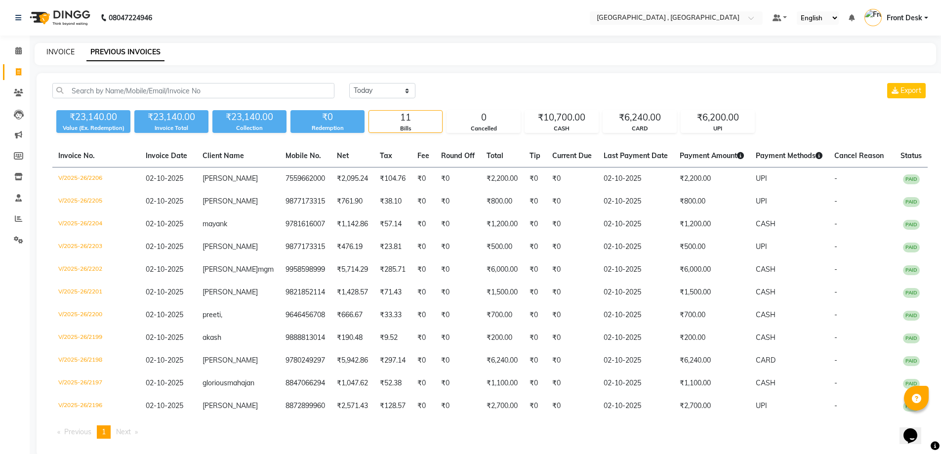
click at [60, 52] on link "INVOICE" at bounding box center [60, 51] width 28 height 9
select select "service"
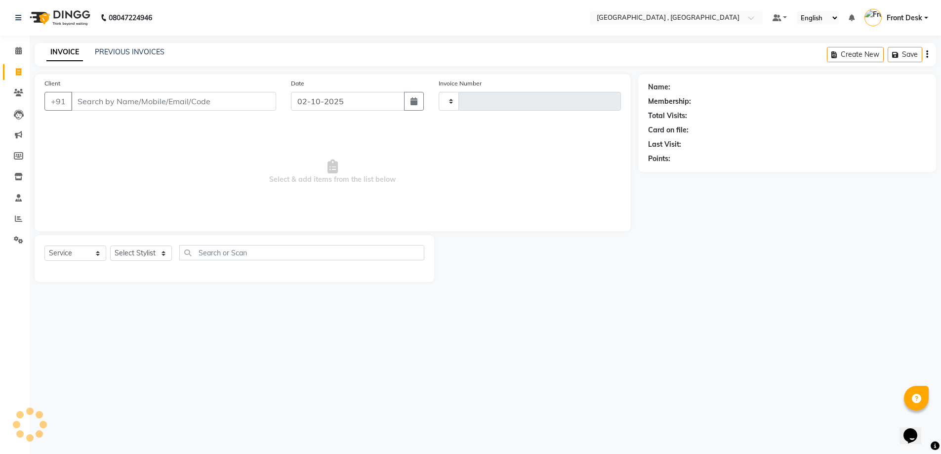
type input "2207"
select select "5111"
click at [65, 52] on link "INVOICE" at bounding box center [64, 52] width 37 height 18
click at [111, 51] on link "PREVIOUS INVOICES" at bounding box center [130, 51] width 70 height 9
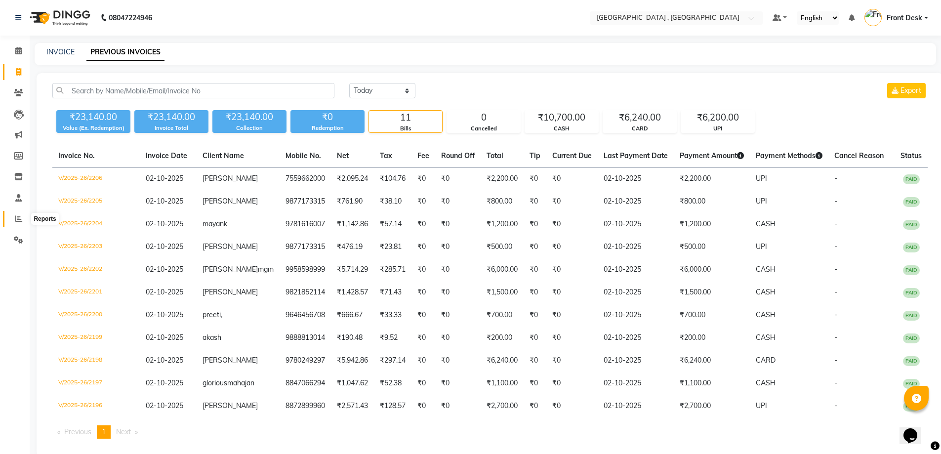
click at [23, 216] on span at bounding box center [18, 218] width 17 height 11
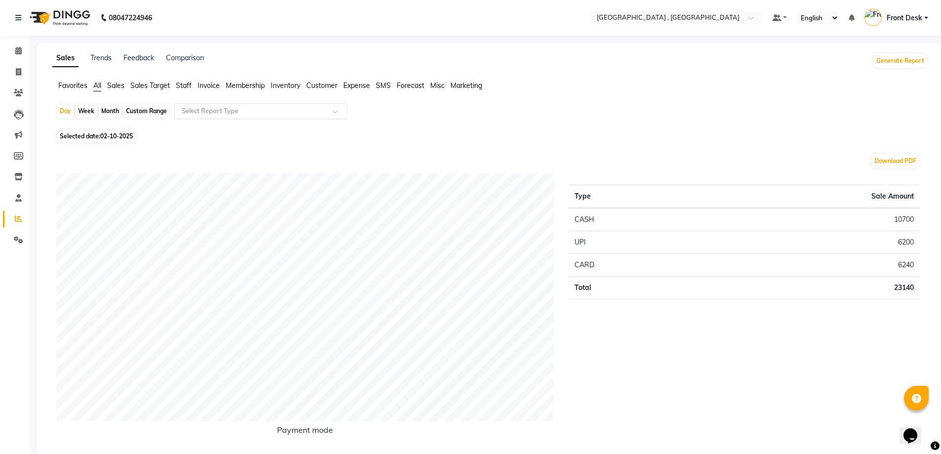
click at [200, 112] on input "text" at bounding box center [251, 111] width 142 height 10
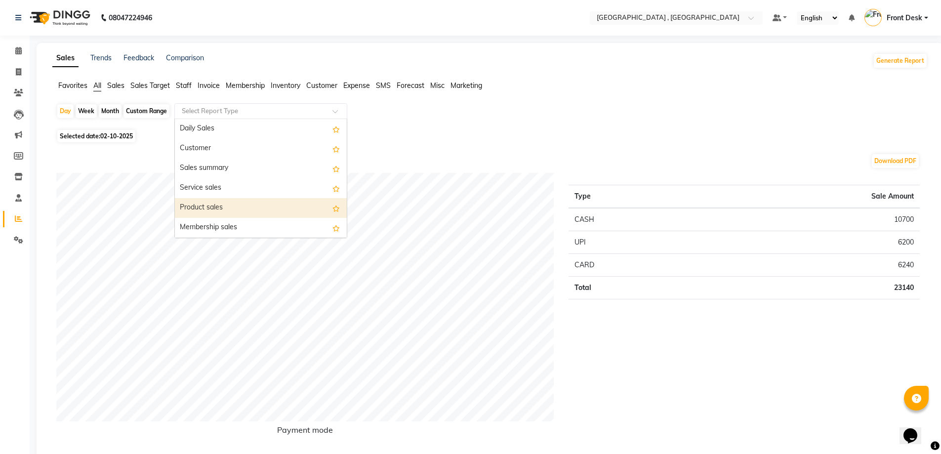
click at [201, 211] on div "Product sales" at bounding box center [261, 208] width 172 height 20
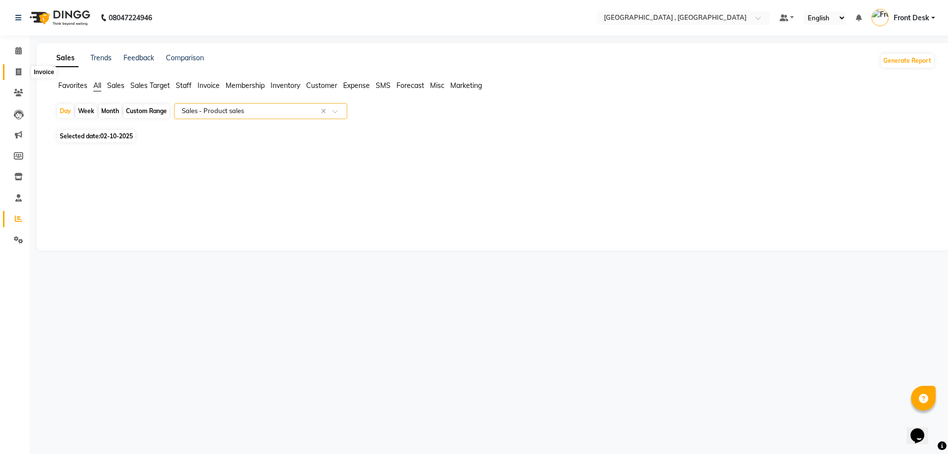
click at [21, 73] on icon at bounding box center [18, 71] width 5 height 7
select select "service"
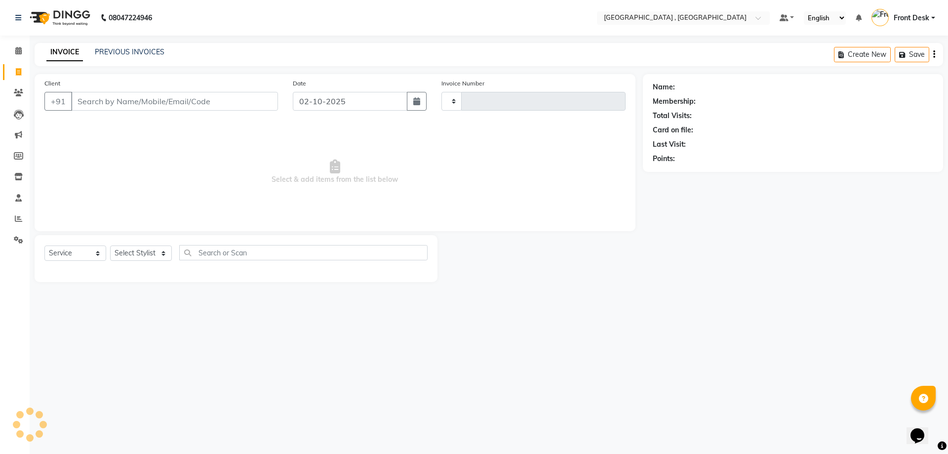
type input "2207"
select select "5111"
click at [136, 54] on link "PREVIOUS INVOICES" at bounding box center [130, 51] width 70 height 9
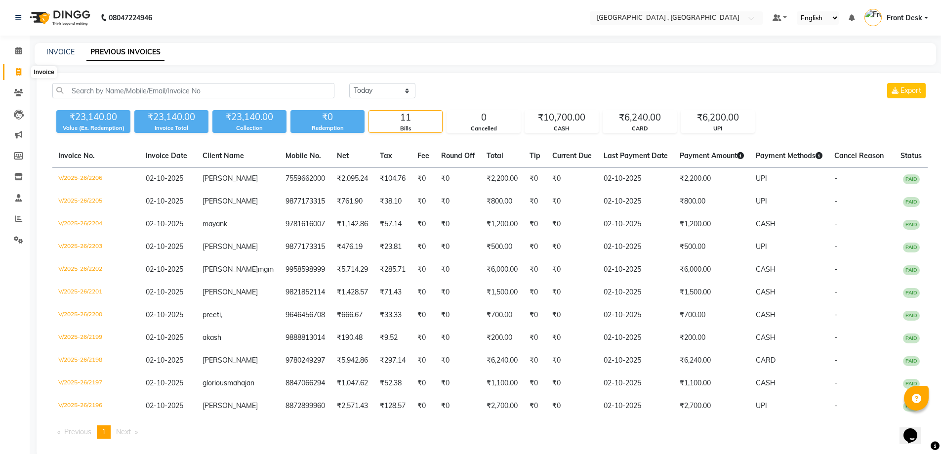
click at [14, 73] on span at bounding box center [18, 72] width 17 height 11
select select "service"
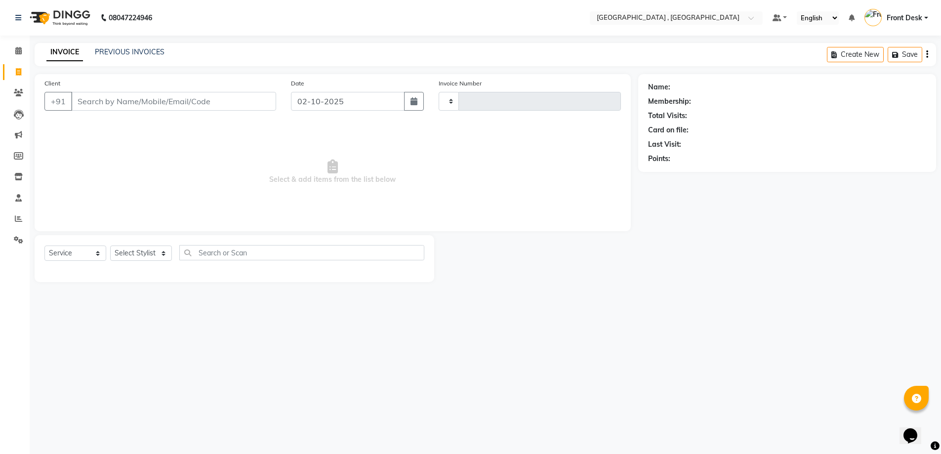
type input "2207"
select select "5111"
click at [104, 49] on link "PREVIOUS INVOICES" at bounding box center [130, 51] width 70 height 9
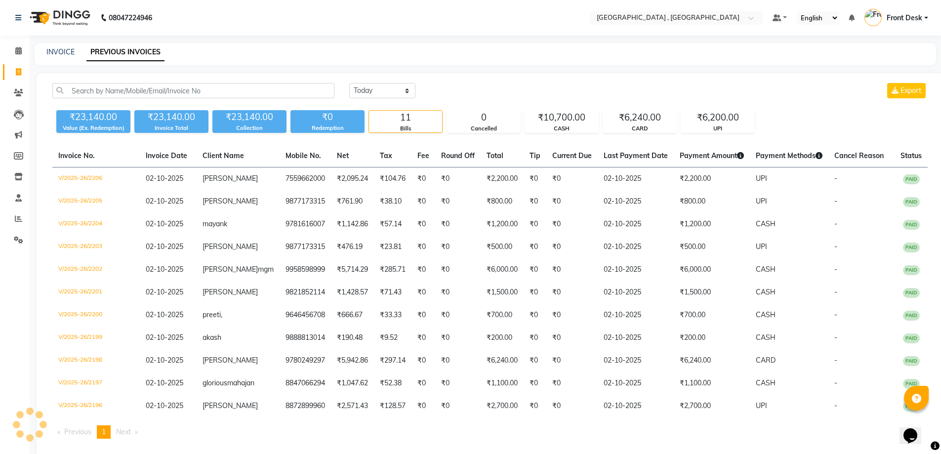
click at [63, 57] on div "INVOICE" at bounding box center [60, 52] width 28 height 10
click at [62, 52] on link "INVOICE" at bounding box center [60, 51] width 28 height 9
select select "service"
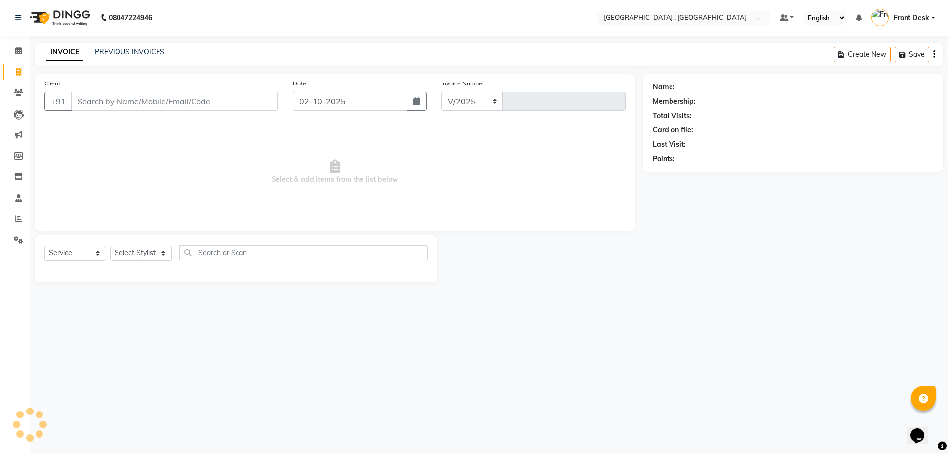
select select "5111"
type input "2207"
click at [107, 51] on link "PREVIOUS INVOICES" at bounding box center [130, 51] width 70 height 9
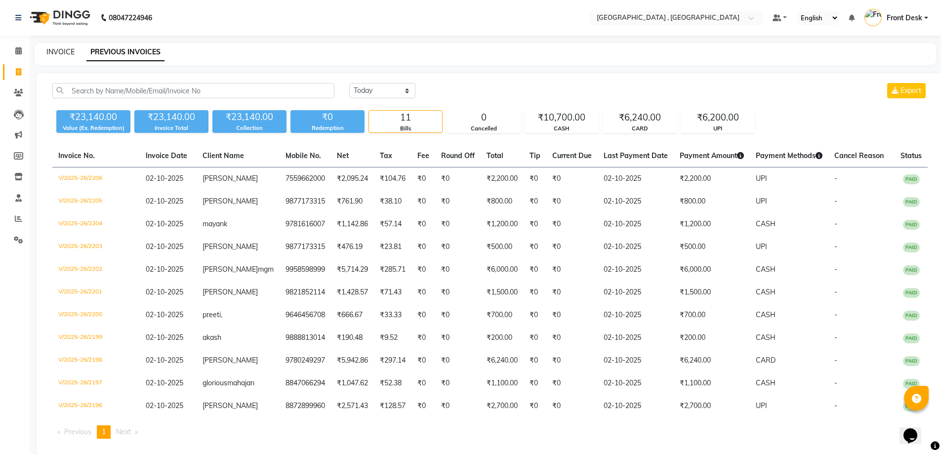
click at [63, 48] on link "INVOICE" at bounding box center [60, 51] width 28 height 9
select select "service"
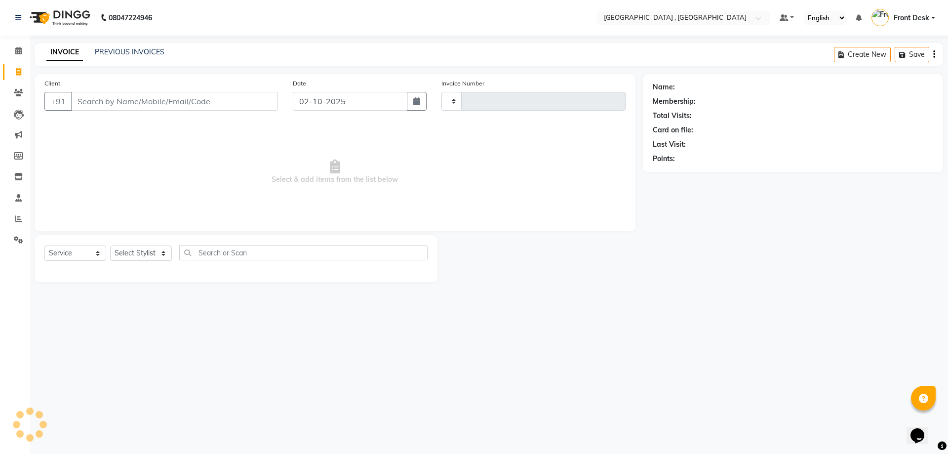
type input "2207"
select select "5111"
click at [117, 105] on input "Client" at bounding box center [174, 101] width 207 height 19
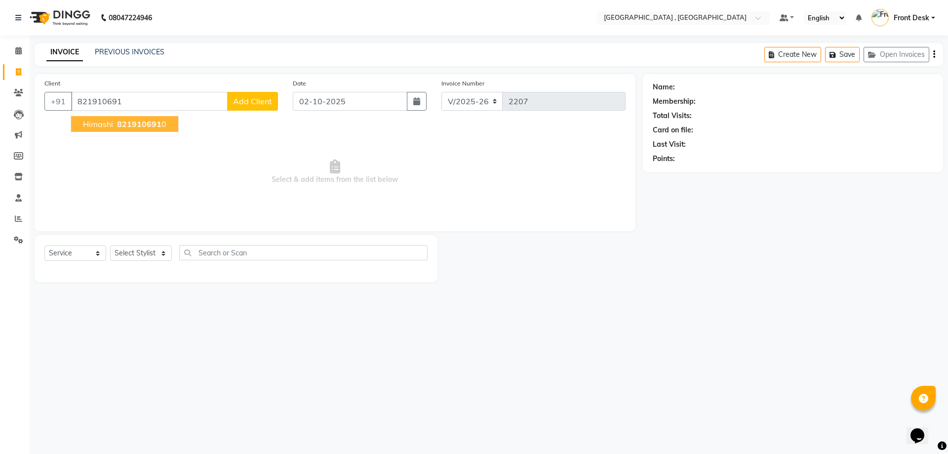
click at [112, 128] on span "himashi" at bounding box center [98, 124] width 30 height 10
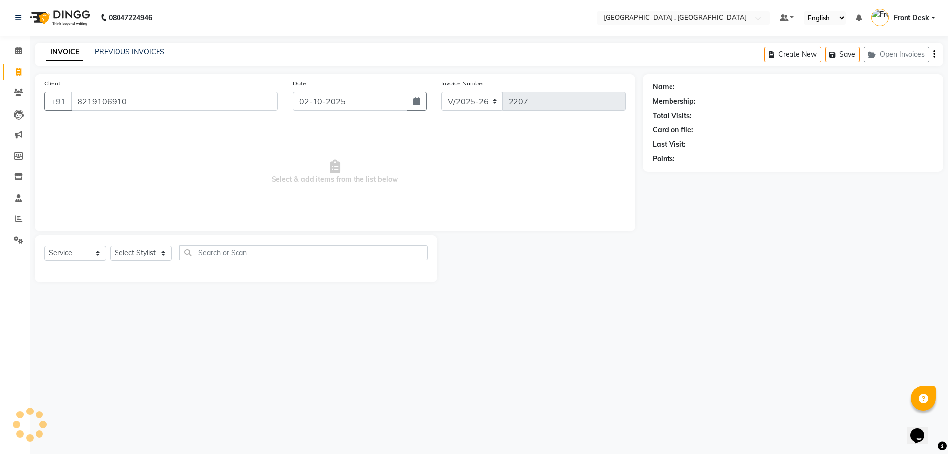
type input "8219106910"
click at [137, 243] on div "Select Service Product Membership Package Voucher Prepaid Gift Card Select Styl…" at bounding box center [236, 258] width 403 height 47
click at [137, 247] on select "Select Stylist anand anil anuj [PERSON_NAME] mam [PERSON_NAME] [PERSON_NAME] Fr…" at bounding box center [141, 252] width 62 height 15
select select "32258"
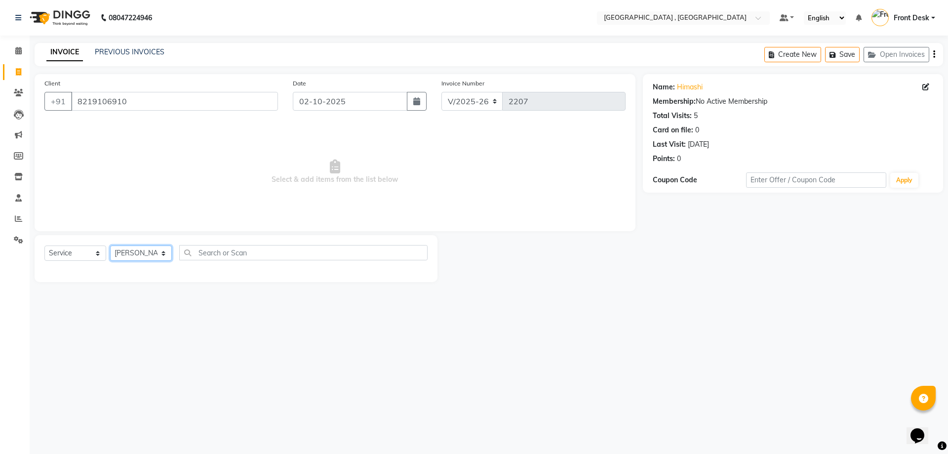
click at [110, 245] on select "Select Stylist anand anil anuj [PERSON_NAME] mam [PERSON_NAME] [PERSON_NAME] Fr…" at bounding box center [141, 252] width 62 height 15
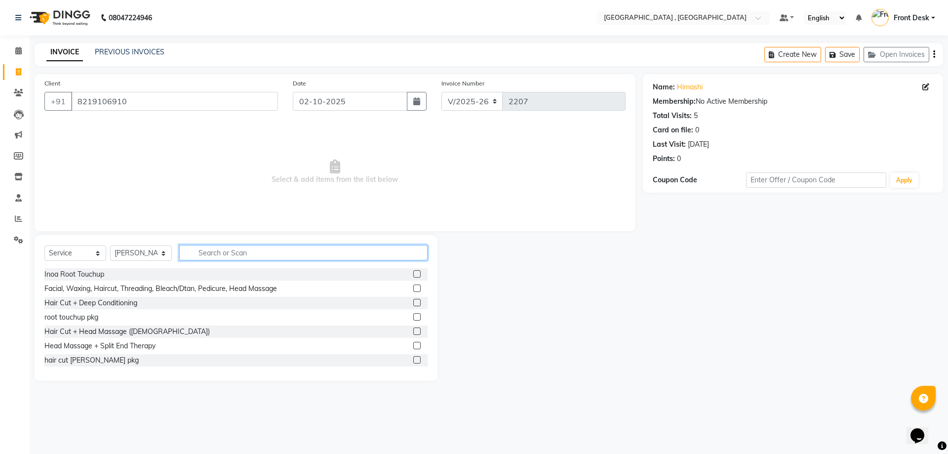
click at [239, 259] on input "text" at bounding box center [303, 252] width 248 height 15
type input "gel"
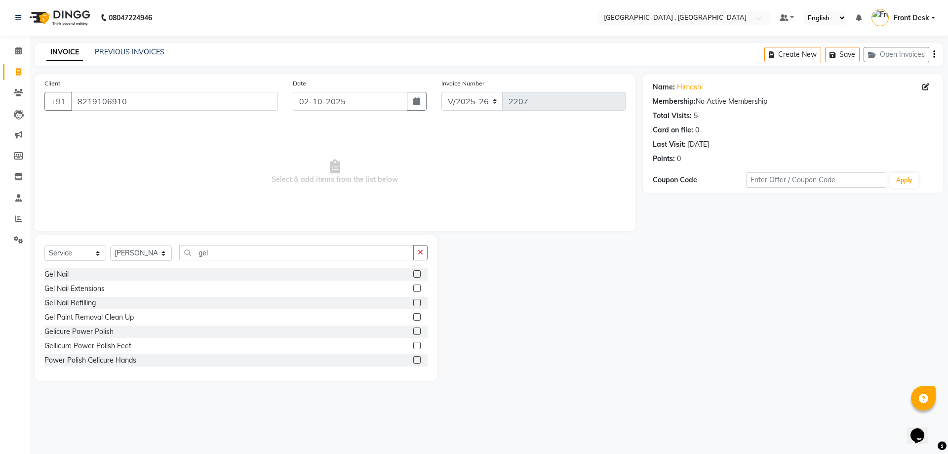
click at [413, 275] on label at bounding box center [416, 273] width 7 height 7
click at [413, 275] on input "checkbox" at bounding box center [416, 274] width 6 height 6
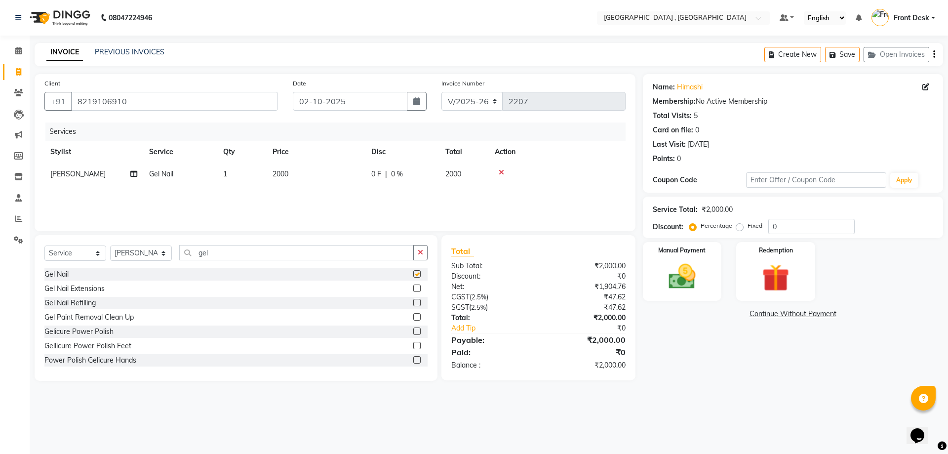
checkbox input "false"
click at [270, 178] on td "2000" at bounding box center [316, 174] width 99 height 22
select select "32258"
drag, startPoint x: 341, startPoint y: 175, endPoint x: 217, endPoint y: 192, distance: 125.1
click at [217, 192] on tr "anand anil anuj [PERSON_NAME] mam [PERSON_NAME] [PERSON_NAME] Front Desk [PERSO…" at bounding box center [334, 182] width 581 height 38
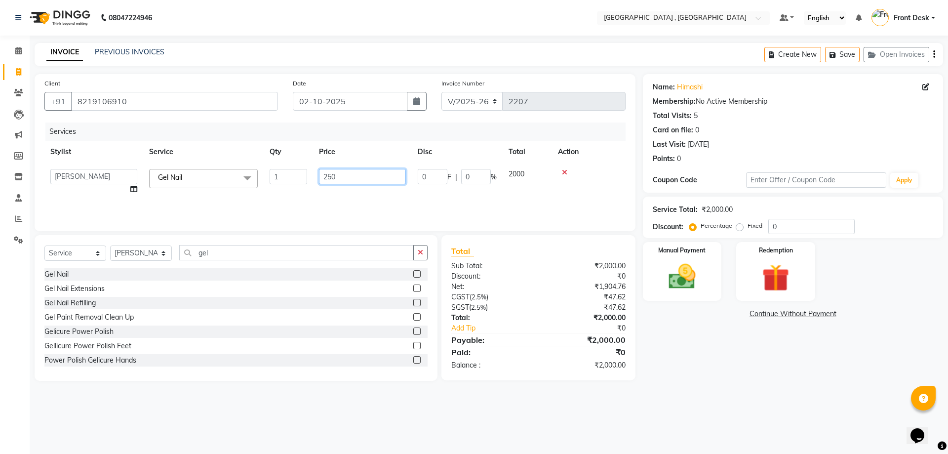
type input "2500"
click at [319, 200] on div "Services Stylist Service Qty Price Disc Total Action romeo Gel Nail 1 2500 0 F …" at bounding box center [334, 171] width 581 height 99
click at [671, 252] on label "Manual Payment" at bounding box center [682, 249] width 49 height 9
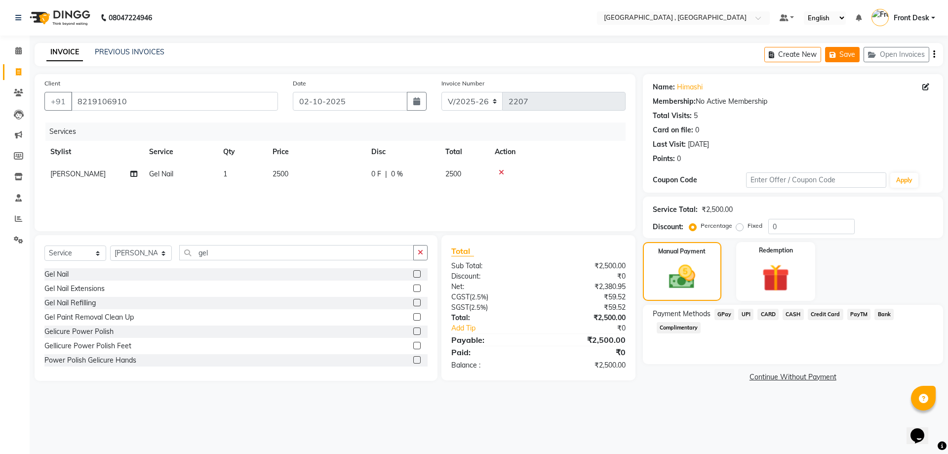
click at [847, 51] on button "Save" at bounding box center [842, 54] width 35 height 15
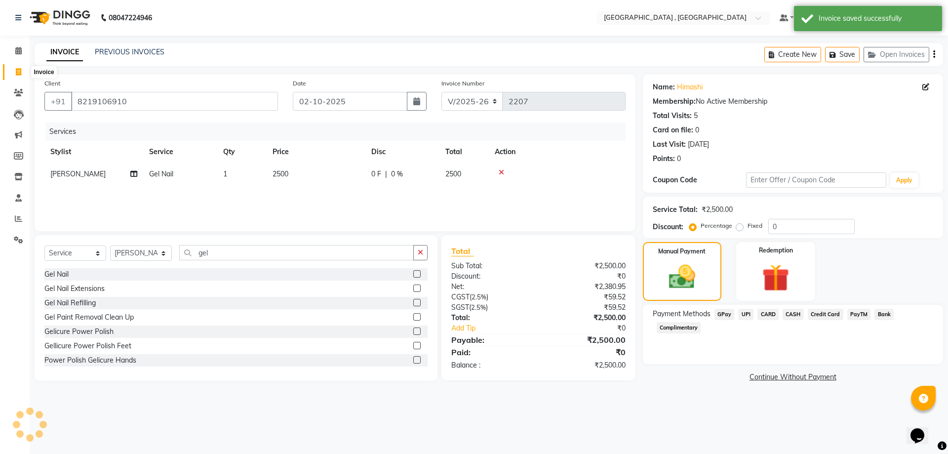
click at [23, 75] on span at bounding box center [18, 72] width 17 height 11
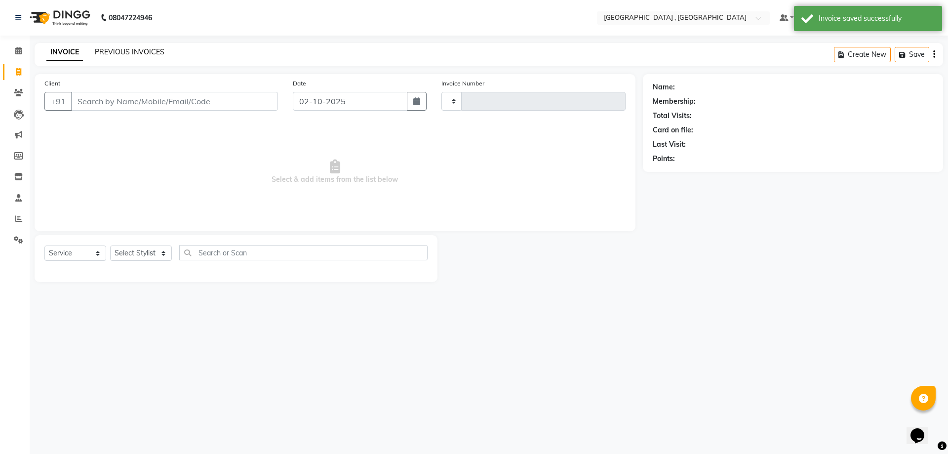
click at [134, 51] on link "PREVIOUS INVOICES" at bounding box center [130, 51] width 70 height 9
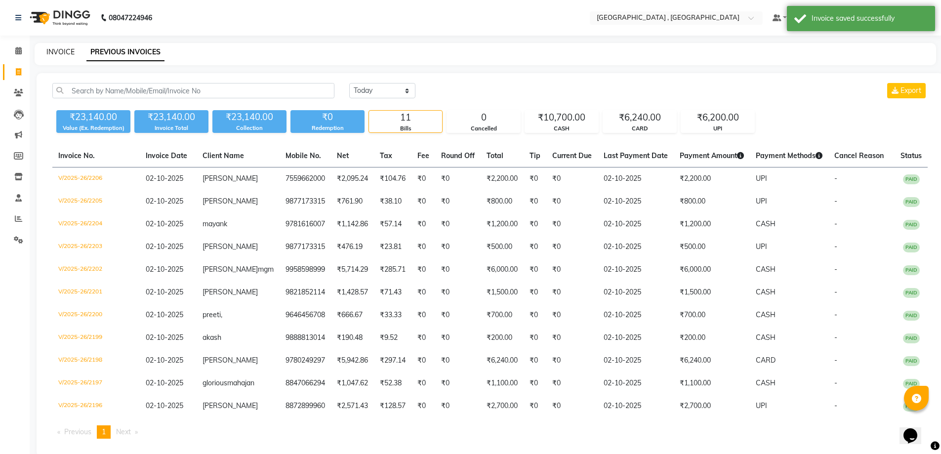
click at [58, 49] on link "INVOICE" at bounding box center [60, 51] width 28 height 9
select select "service"
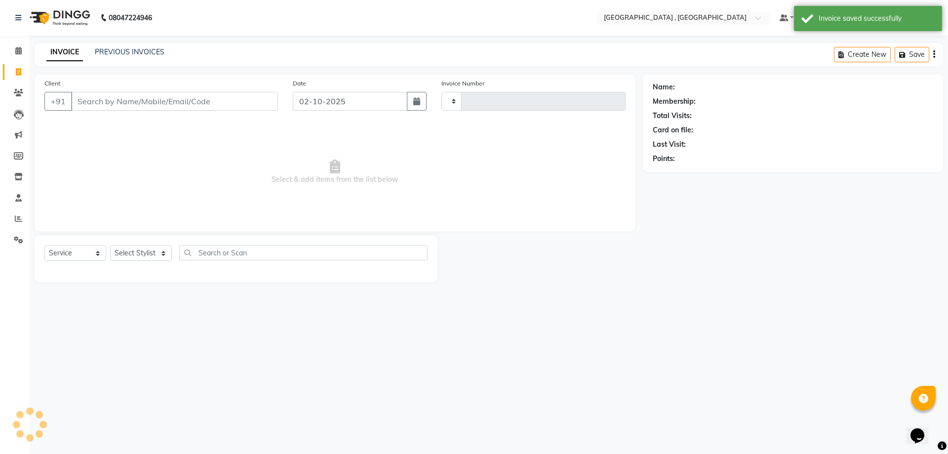
type input "2207"
select select "5111"
click at [884, 55] on button "Open Invoices" at bounding box center [897, 54] width 66 height 15
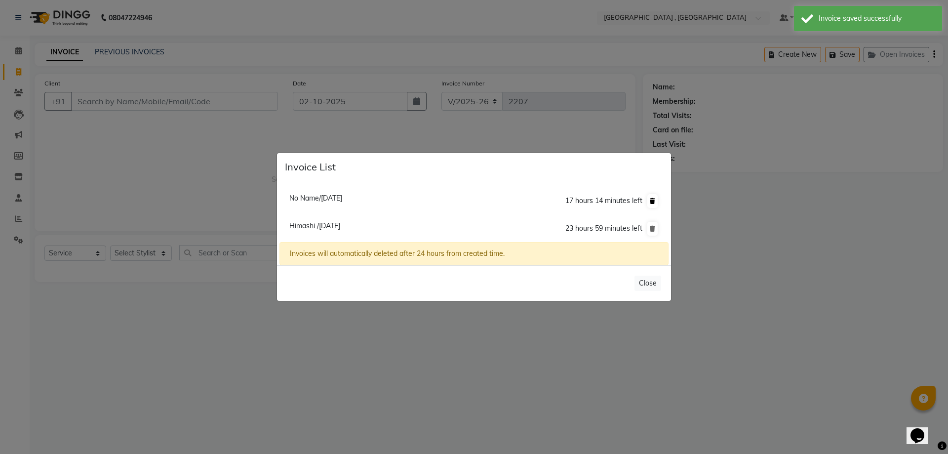
click at [651, 199] on icon at bounding box center [652, 201] width 5 height 6
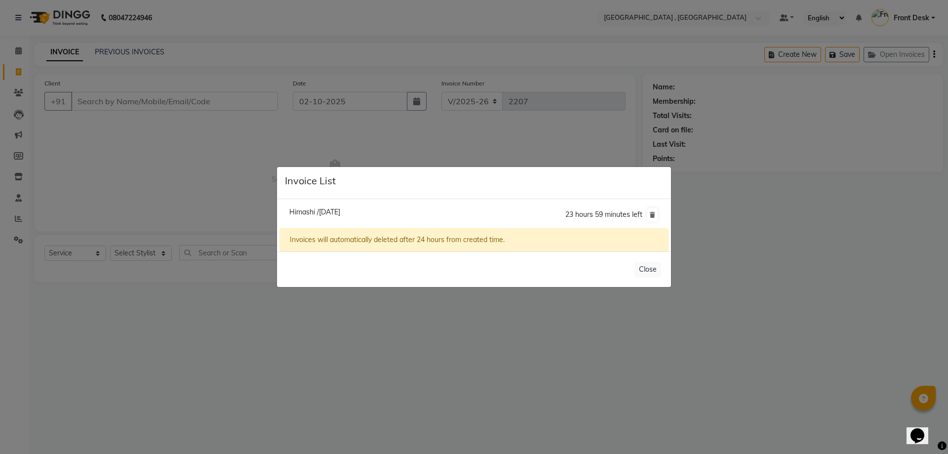
click at [16, 71] on ngb-modal-window "Invoice List Himashi /[DATE] 23 hours 59 minutes left Invoices will automatical…" at bounding box center [474, 227] width 948 height 454
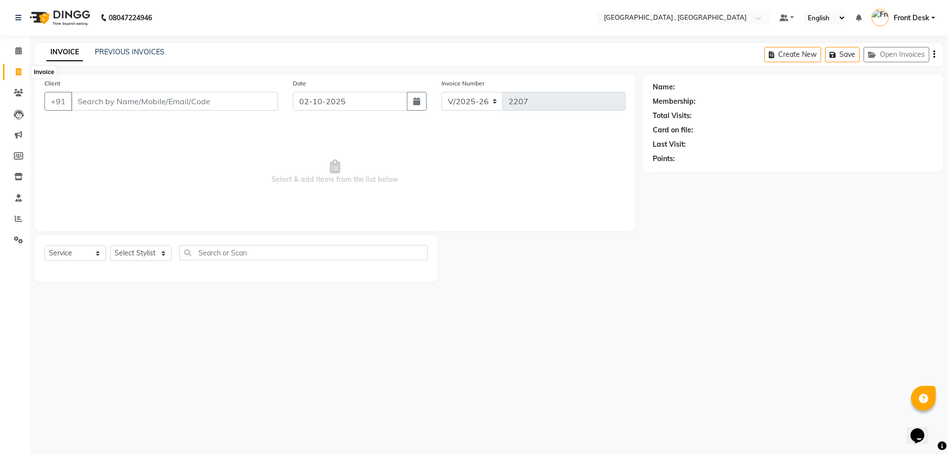
click at [16, 71] on icon at bounding box center [18, 71] width 5 height 7
select select "service"
type input "2207"
select select "5111"
click at [121, 51] on link "PREVIOUS INVOICES" at bounding box center [130, 51] width 70 height 9
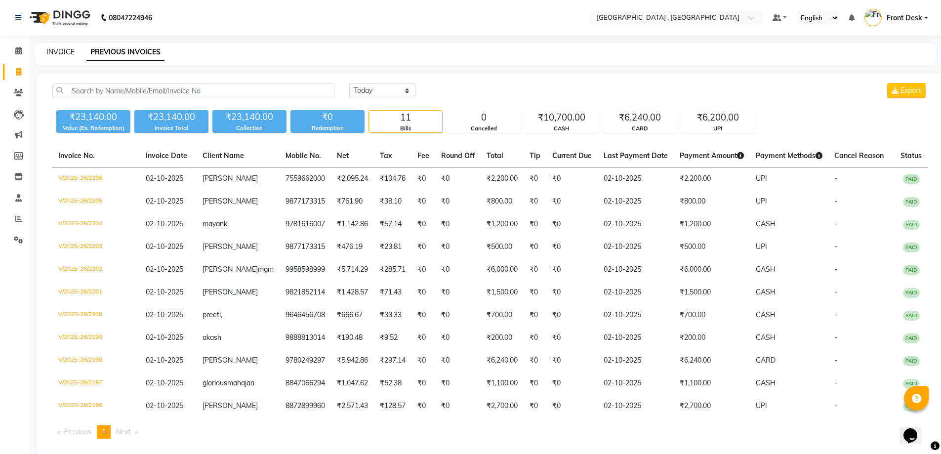
click at [59, 52] on link "INVOICE" at bounding box center [60, 51] width 28 height 9
select select "service"
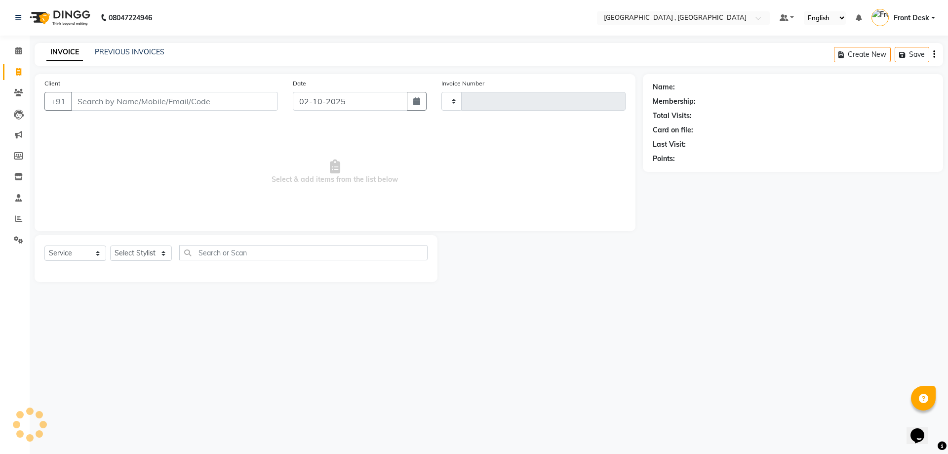
type input "2207"
select select "5111"
click at [96, 51] on link "PREVIOUS INVOICES" at bounding box center [130, 51] width 70 height 9
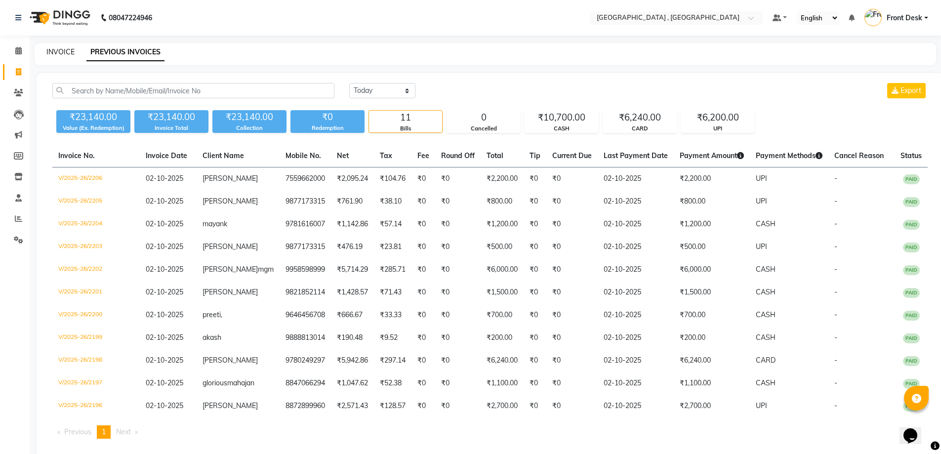
click at [52, 50] on link "INVOICE" at bounding box center [60, 51] width 28 height 9
select select "service"
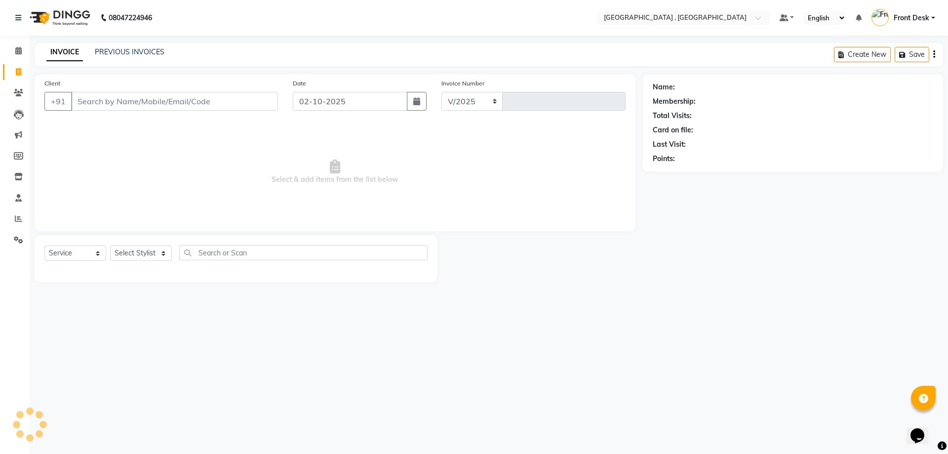
select select "5111"
type input "2207"
click at [121, 101] on input "Client" at bounding box center [174, 101] width 207 height 19
click at [125, 245] on div "Select Service Product Membership Package Voucher Prepaid Gift Card Select Styl…" at bounding box center [235, 256] width 383 height 23
click at [130, 250] on select "Select Stylist anand anil anuj [PERSON_NAME] mam [PERSON_NAME] [PERSON_NAME] Fr…" at bounding box center [141, 252] width 62 height 15
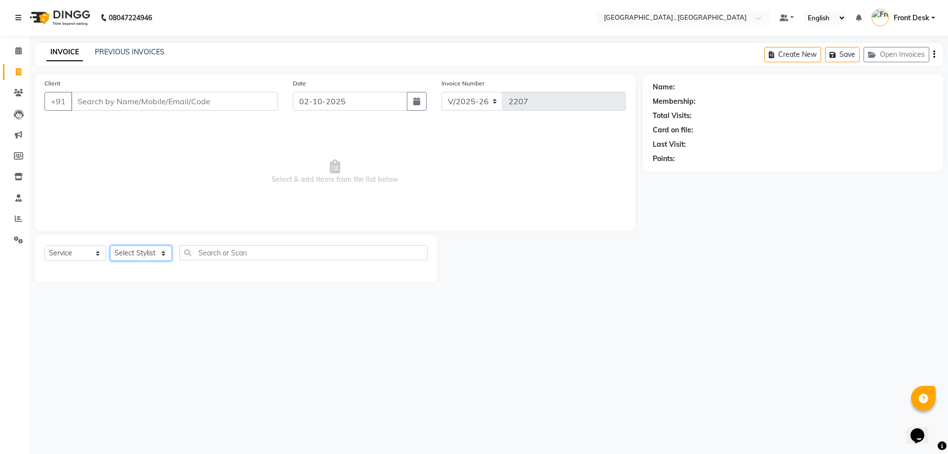
select select "32265"
click at [110, 245] on select "Select Stylist anand anil anuj [PERSON_NAME] mam [PERSON_NAME] [PERSON_NAME] Fr…" at bounding box center [141, 252] width 62 height 15
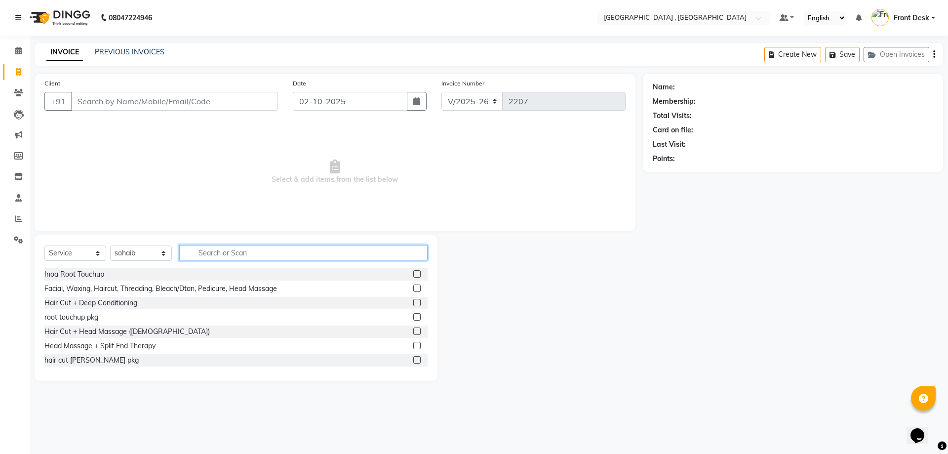
click at [199, 245] on input "text" at bounding box center [303, 252] width 248 height 15
click at [212, 255] on input "text" at bounding box center [303, 252] width 248 height 15
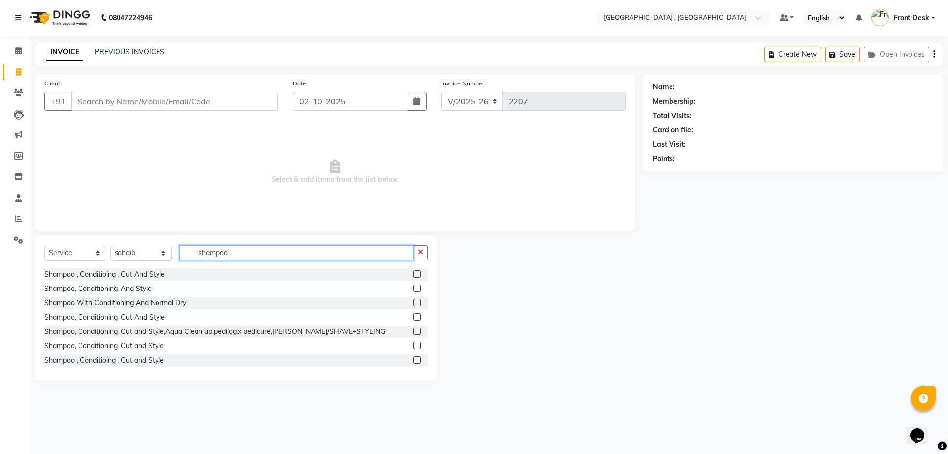
type input "shampoo"
click at [413, 301] on label at bounding box center [416, 302] width 7 height 7
click at [413, 301] on input "checkbox" at bounding box center [416, 303] width 6 height 6
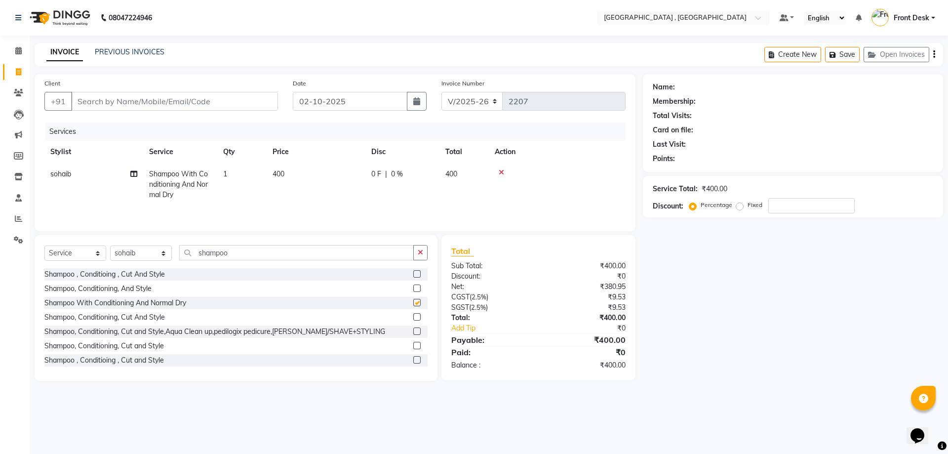
checkbox input "false"
click at [118, 52] on link "PREVIOUS INVOICES" at bounding box center [130, 51] width 70 height 9
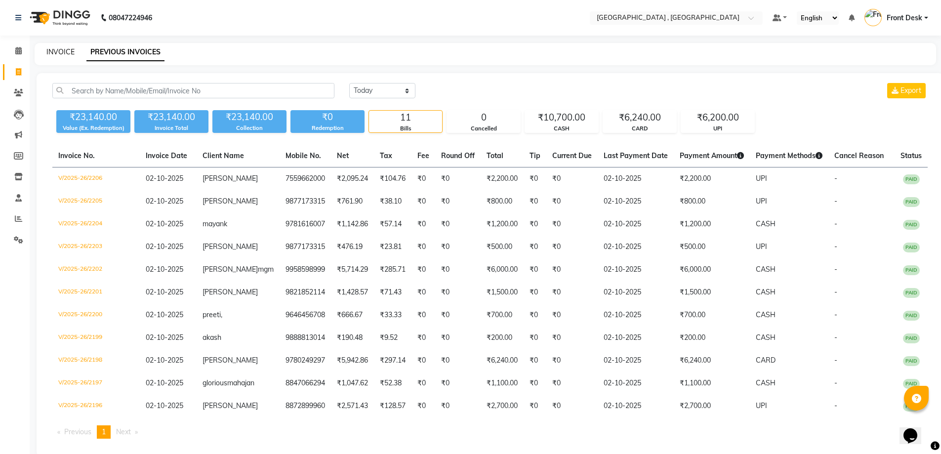
click at [61, 54] on link "INVOICE" at bounding box center [60, 51] width 28 height 9
select select "service"
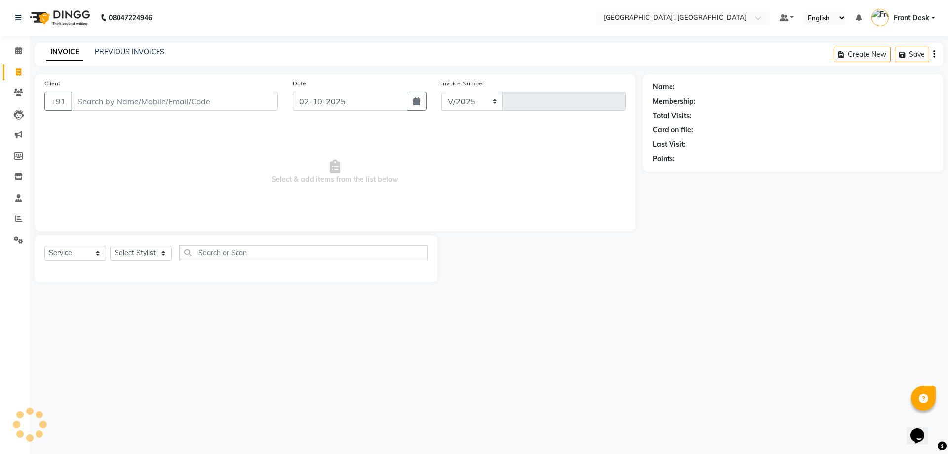
select select "5111"
type input "2207"
click at [902, 54] on button "Open Invoices" at bounding box center [897, 54] width 66 height 15
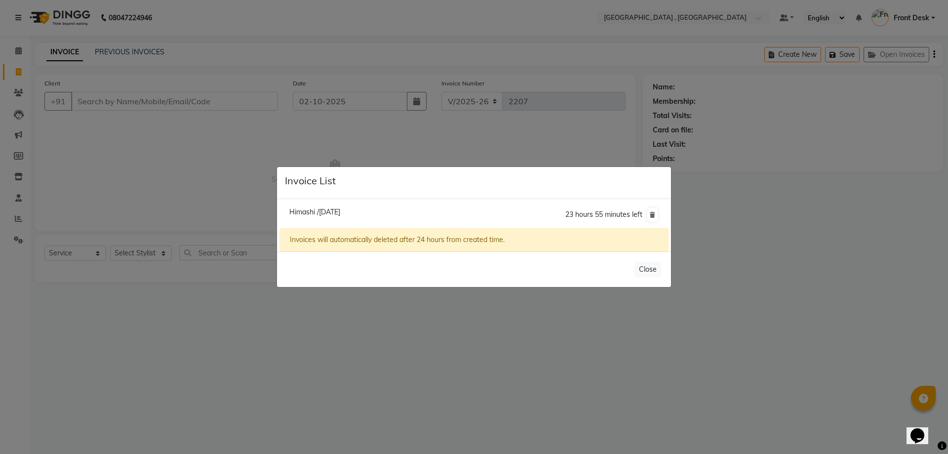
click at [336, 213] on span "Himashi /[DATE]" at bounding box center [314, 211] width 51 height 9
type input "8219106910"
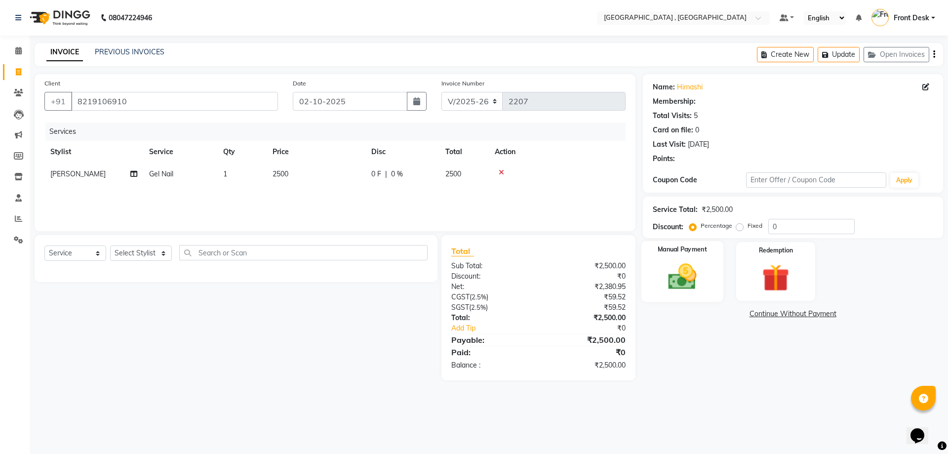
click at [698, 272] on img at bounding box center [682, 276] width 46 height 33
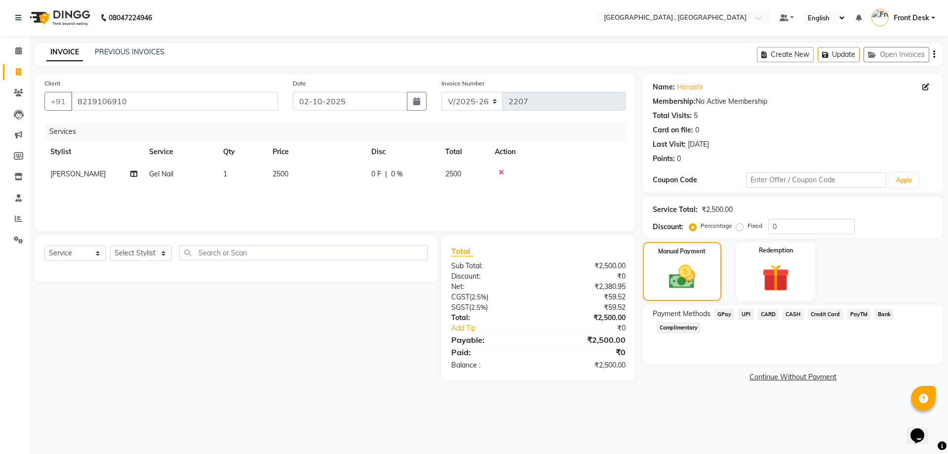
click at [747, 314] on span "UPI" at bounding box center [745, 314] width 15 height 11
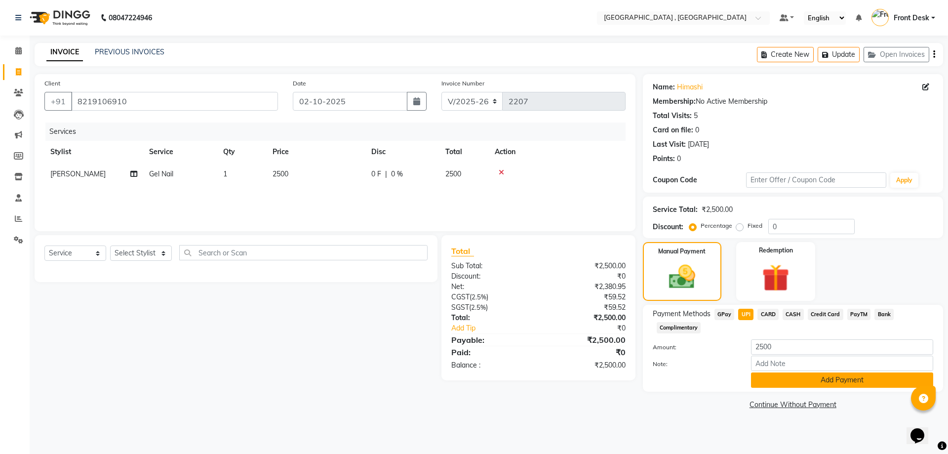
click at [781, 383] on button "Add Payment" at bounding box center [842, 379] width 182 height 15
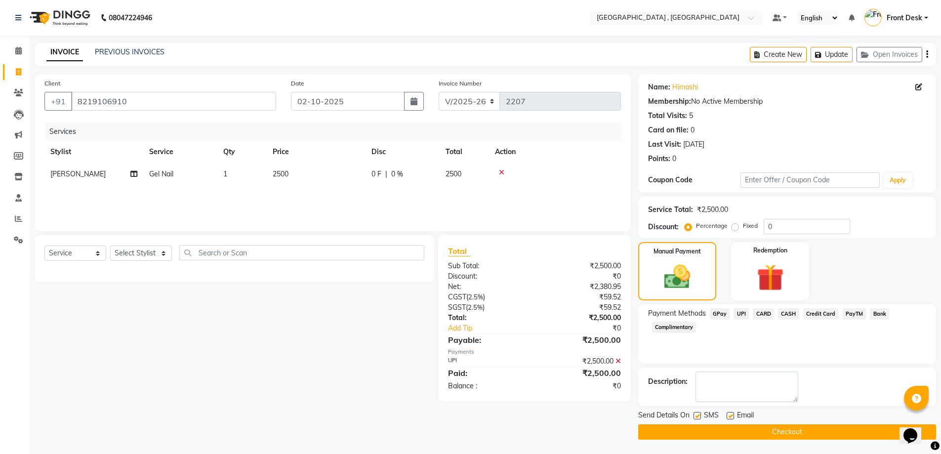
click at [780, 432] on button "Checkout" at bounding box center [787, 431] width 298 height 15
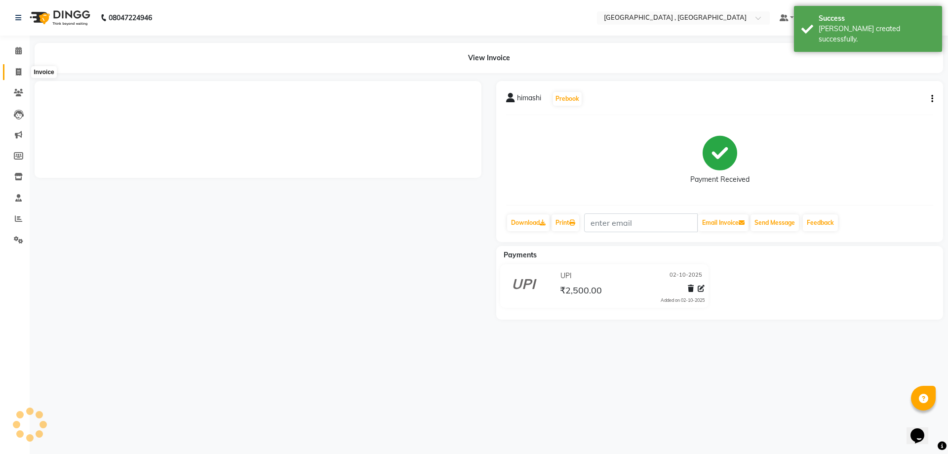
click at [20, 68] on icon at bounding box center [18, 71] width 5 height 7
select select "5111"
select select "service"
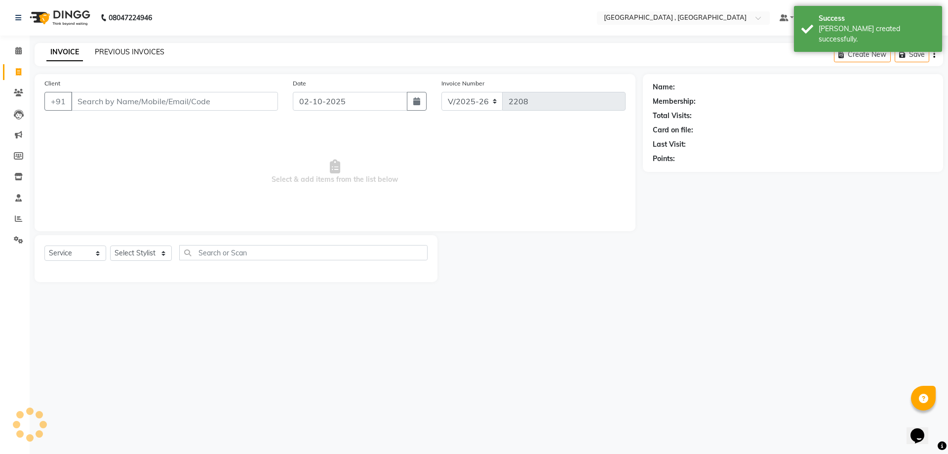
click at [107, 49] on link "PREVIOUS INVOICES" at bounding box center [130, 51] width 70 height 9
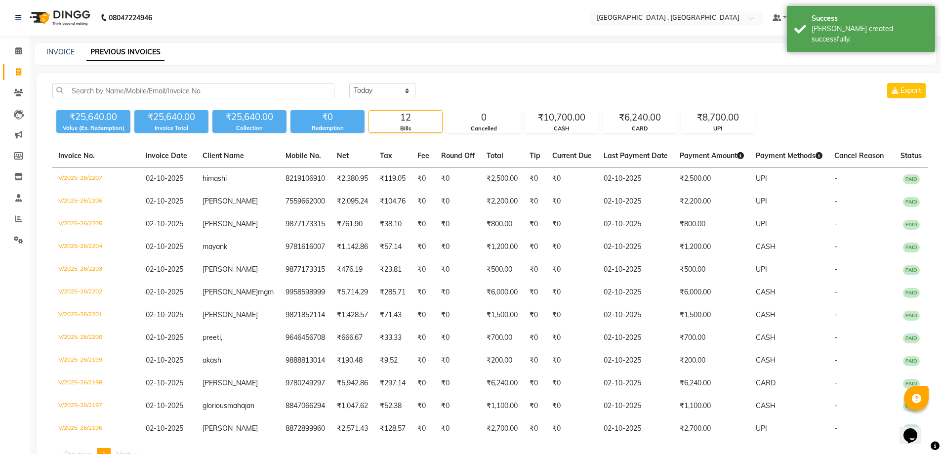
click at [57, 45] on div "INVOICE PREVIOUS INVOICES" at bounding box center [485, 54] width 901 height 22
click at [60, 45] on div "INVOICE PREVIOUS INVOICES" at bounding box center [485, 54] width 901 height 22
click at [63, 49] on link "INVOICE" at bounding box center [60, 51] width 28 height 9
select select "service"
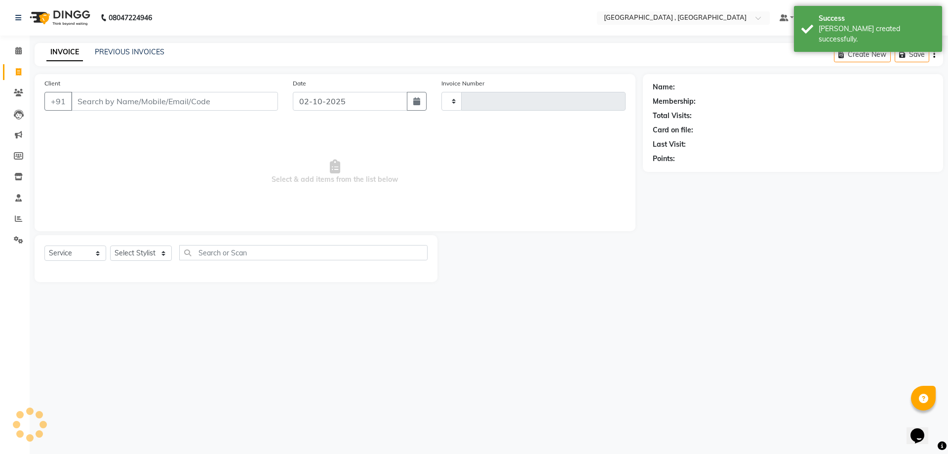
type input "2208"
select select "5111"
click at [104, 106] on input "Client" at bounding box center [174, 101] width 207 height 19
click at [131, 250] on select "Select Stylist anand anil anuj [PERSON_NAME] mam [PERSON_NAME] [PERSON_NAME] Fr…" at bounding box center [141, 252] width 62 height 15
select select "32265"
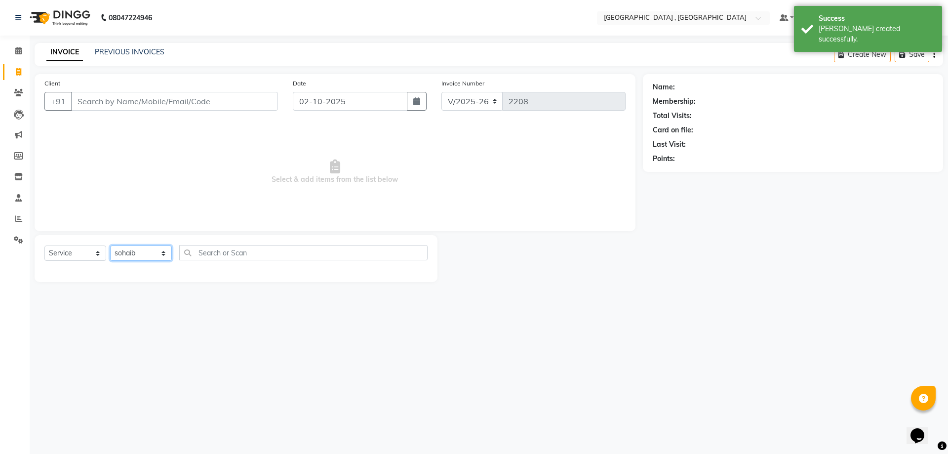
click at [110, 245] on select "Select Stylist anand anil anuj [PERSON_NAME] mam [PERSON_NAME] [PERSON_NAME] Fr…" at bounding box center [141, 252] width 62 height 15
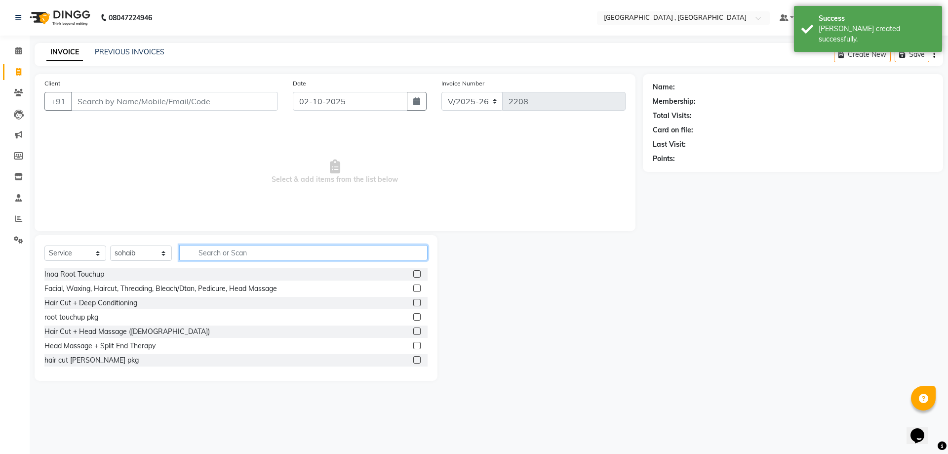
click at [198, 253] on input "text" at bounding box center [303, 252] width 248 height 15
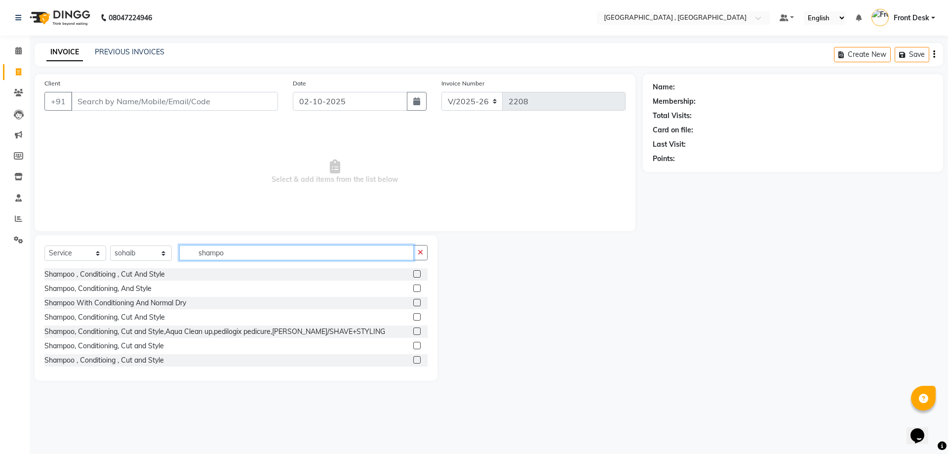
type input "shampo"
click at [413, 304] on label at bounding box center [416, 302] width 7 height 7
click at [413, 304] on input "checkbox" at bounding box center [416, 303] width 6 height 6
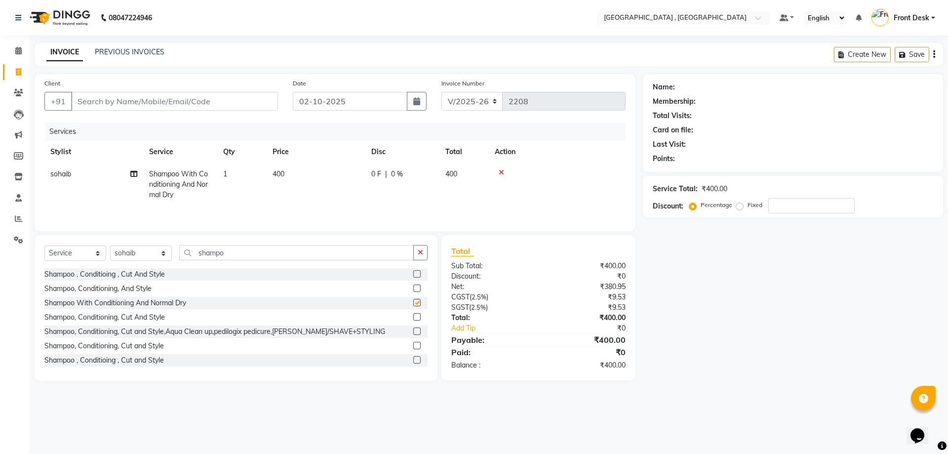
checkbox input "false"
click at [280, 173] on span "400" at bounding box center [279, 173] width 12 height 9
select select "32265"
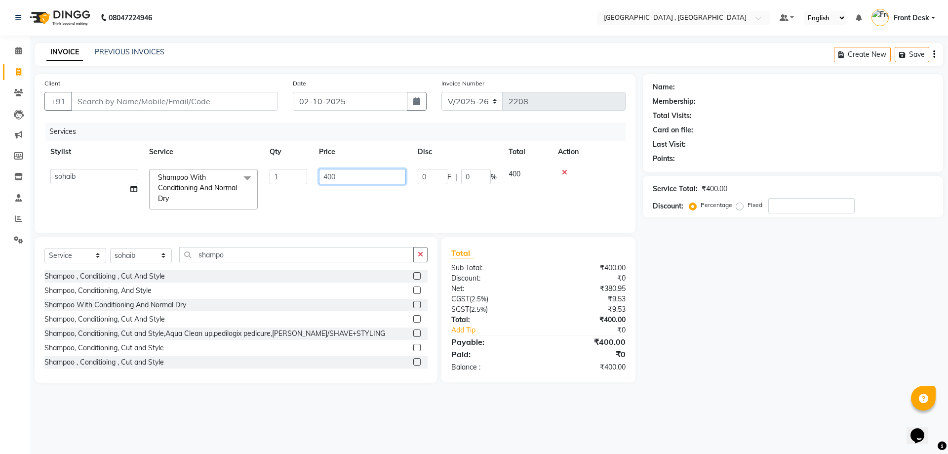
drag, startPoint x: 345, startPoint y: 173, endPoint x: 295, endPoint y: 194, distance: 54.0
click at [295, 194] on tr "anand anil anuj [PERSON_NAME] mam [PERSON_NAME] [PERSON_NAME] Front Desk [PERSO…" at bounding box center [334, 189] width 581 height 52
type input "500"
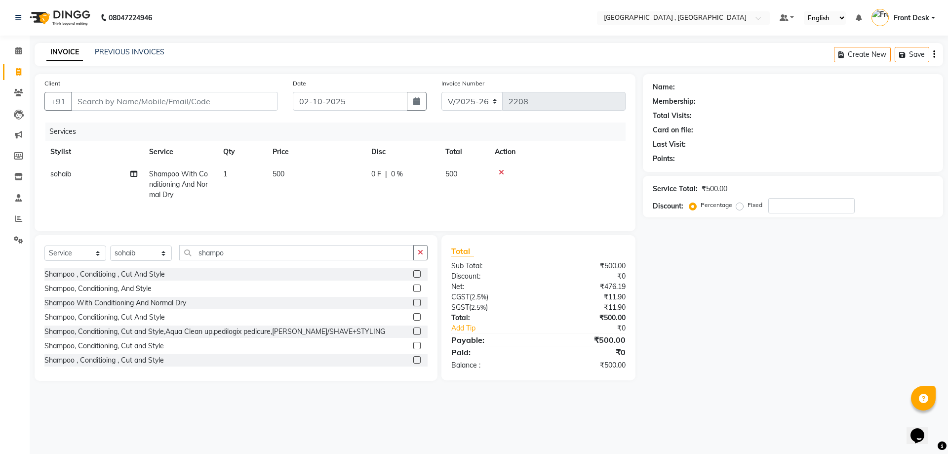
click at [310, 203] on tr "[PERSON_NAME] With Conditioning And Normal Dry 1 500 0 F | 0 % 500" at bounding box center [334, 184] width 581 height 43
click at [188, 101] on input "Client" at bounding box center [174, 101] width 207 height 19
click at [117, 99] on input "Client" at bounding box center [174, 101] width 207 height 19
click at [118, 98] on input "Client" at bounding box center [174, 101] width 207 height 19
type input "9"
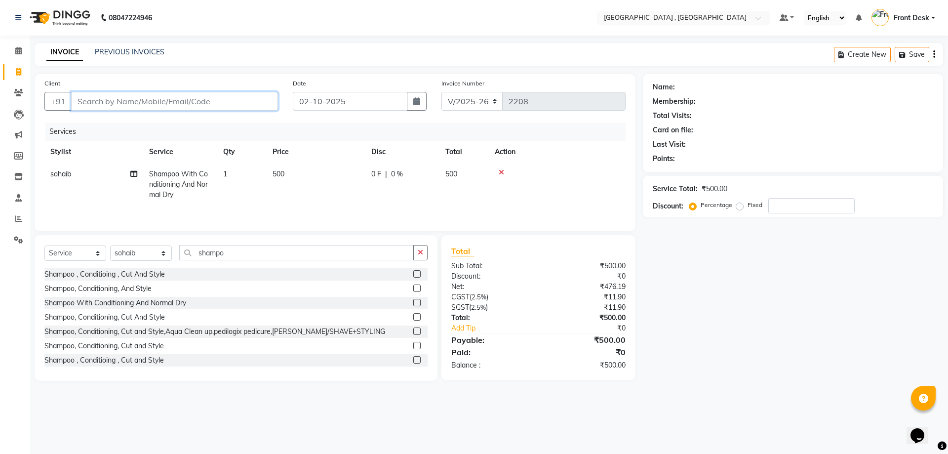
type input "0"
type input "9888101555"
click at [237, 93] on button "Add Client" at bounding box center [252, 101] width 51 height 19
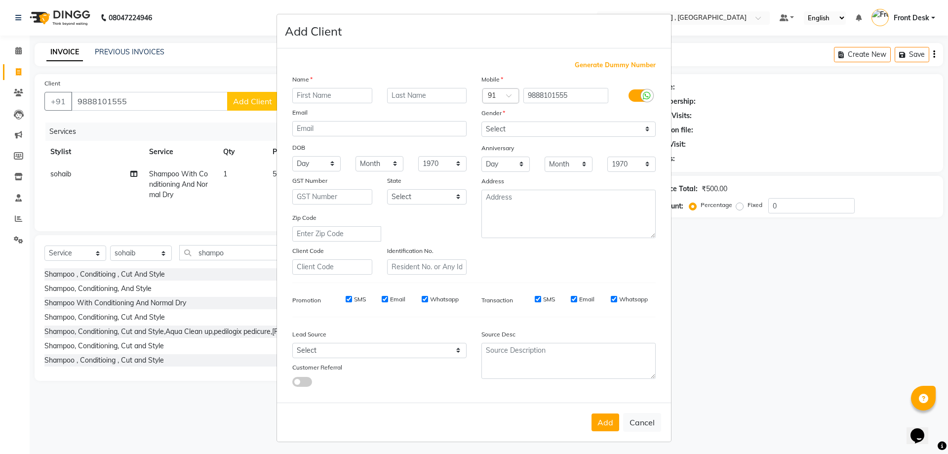
click at [341, 93] on input "text" at bounding box center [332, 95] width 80 height 15
type input "vikram"
click at [517, 130] on select "Select [DEMOGRAPHIC_DATA] [DEMOGRAPHIC_DATA] Other Prefer Not To Say" at bounding box center [568, 128] width 174 height 15
select select "[DEMOGRAPHIC_DATA]"
click at [481, 121] on select "Select [DEMOGRAPHIC_DATA] [DEMOGRAPHIC_DATA] Other Prefer Not To Say" at bounding box center [568, 128] width 174 height 15
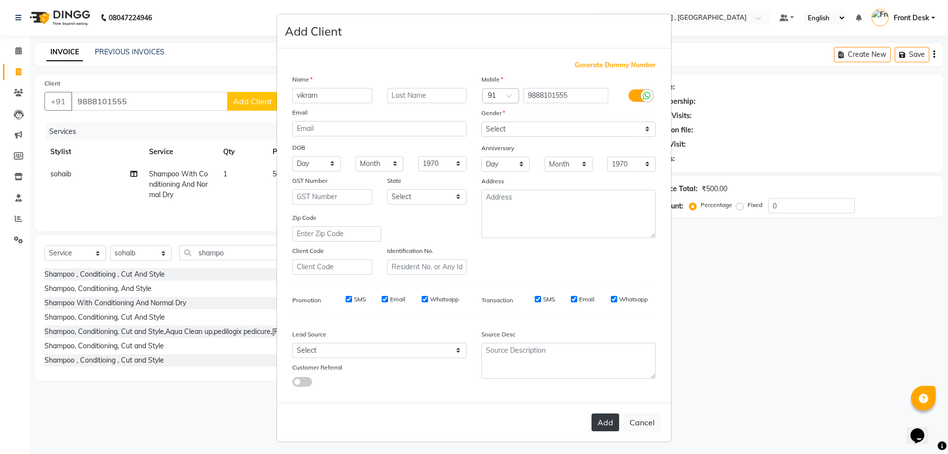
click at [597, 418] on button "Add" at bounding box center [605, 422] width 28 height 18
select select
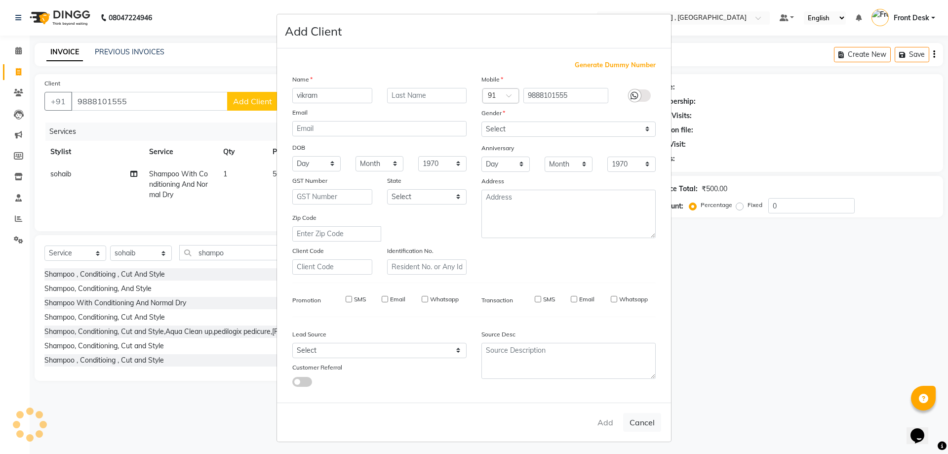
select select
checkbox input "false"
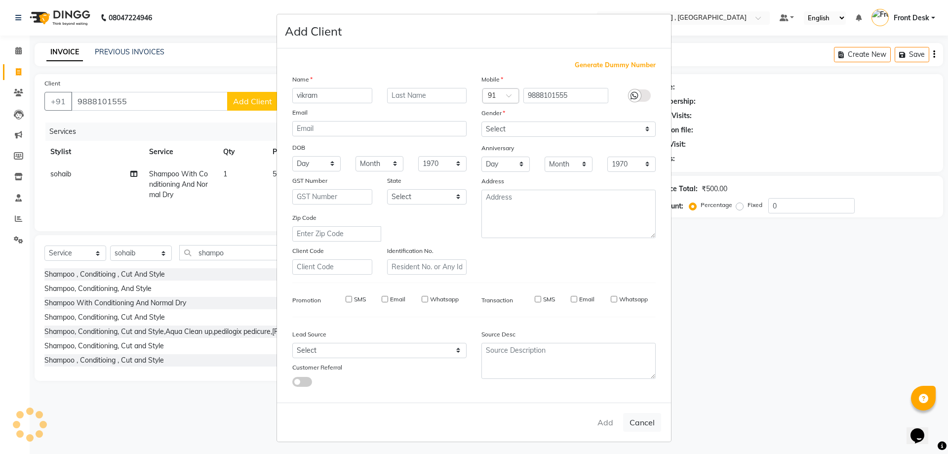
checkbox input "false"
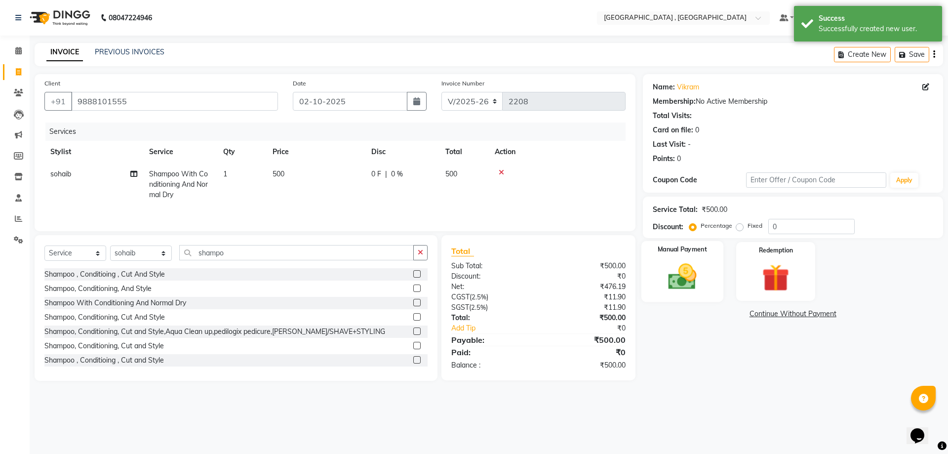
click at [670, 250] on label "Manual Payment" at bounding box center [682, 249] width 49 height 9
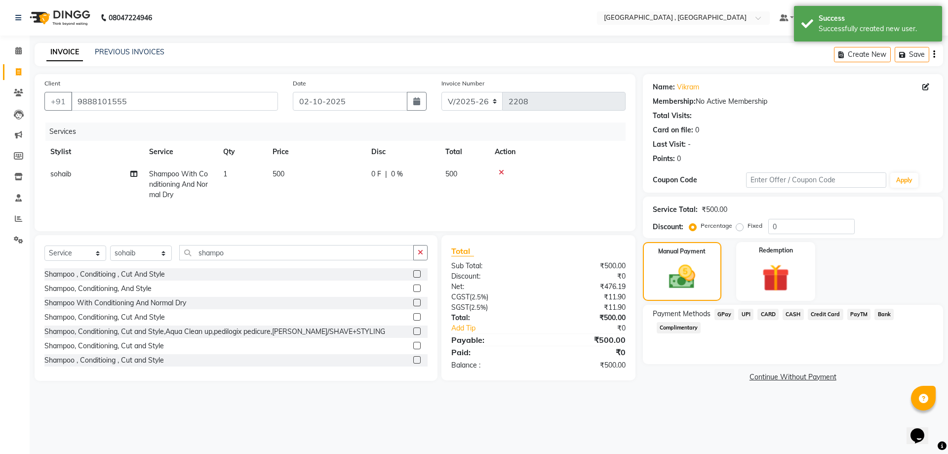
click at [739, 314] on span "UPI" at bounding box center [745, 314] width 15 height 11
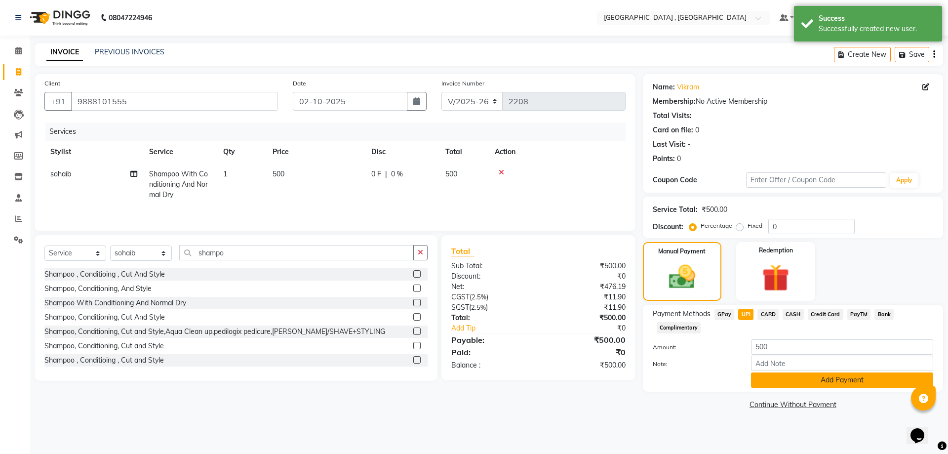
click at [795, 380] on button "Add Payment" at bounding box center [842, 379] width 182 height 15
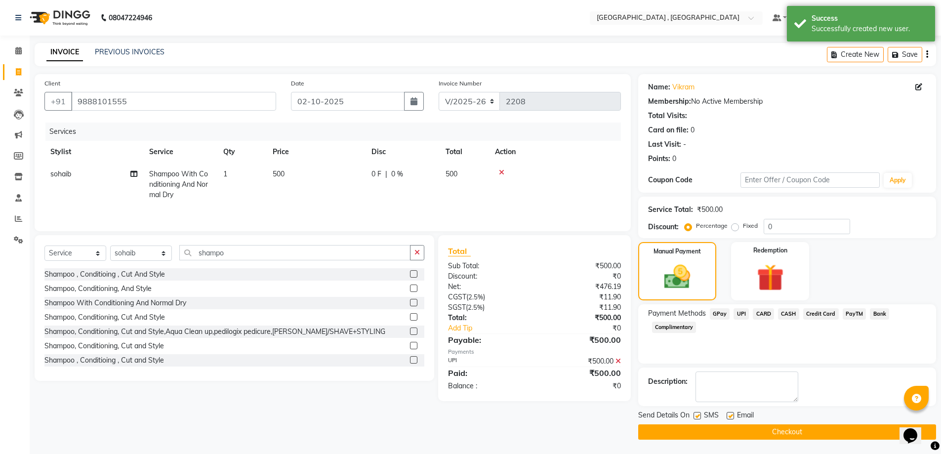
click at [706, 431] on button "Checkout" at bounding box center [787, 431] width 298 height 15
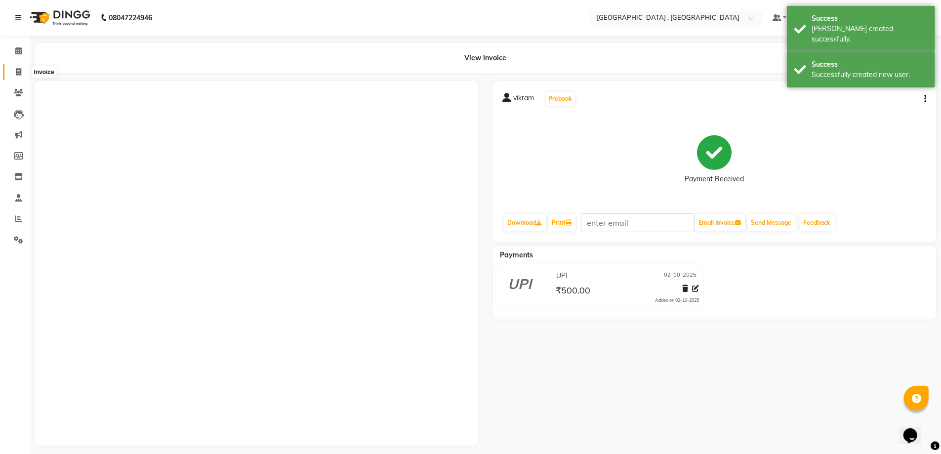
click at [12, 74] on span at bounding box center [18, 72] width 17 height 11
select select "5111"
select select "service"
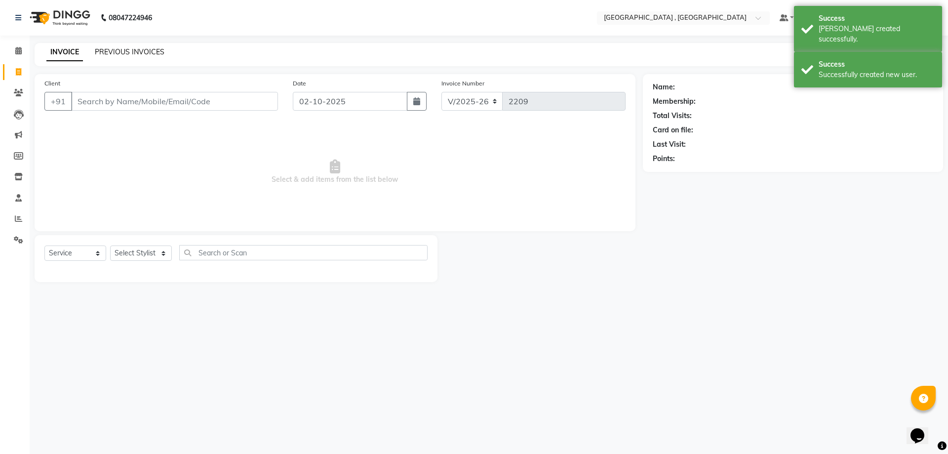
click at [112, 50] on link "PREVIOUS INVOICES" at bounding box center [130, 51] width 70 height 9
